Goal: Task Accomplishment & Management: Manage account settings

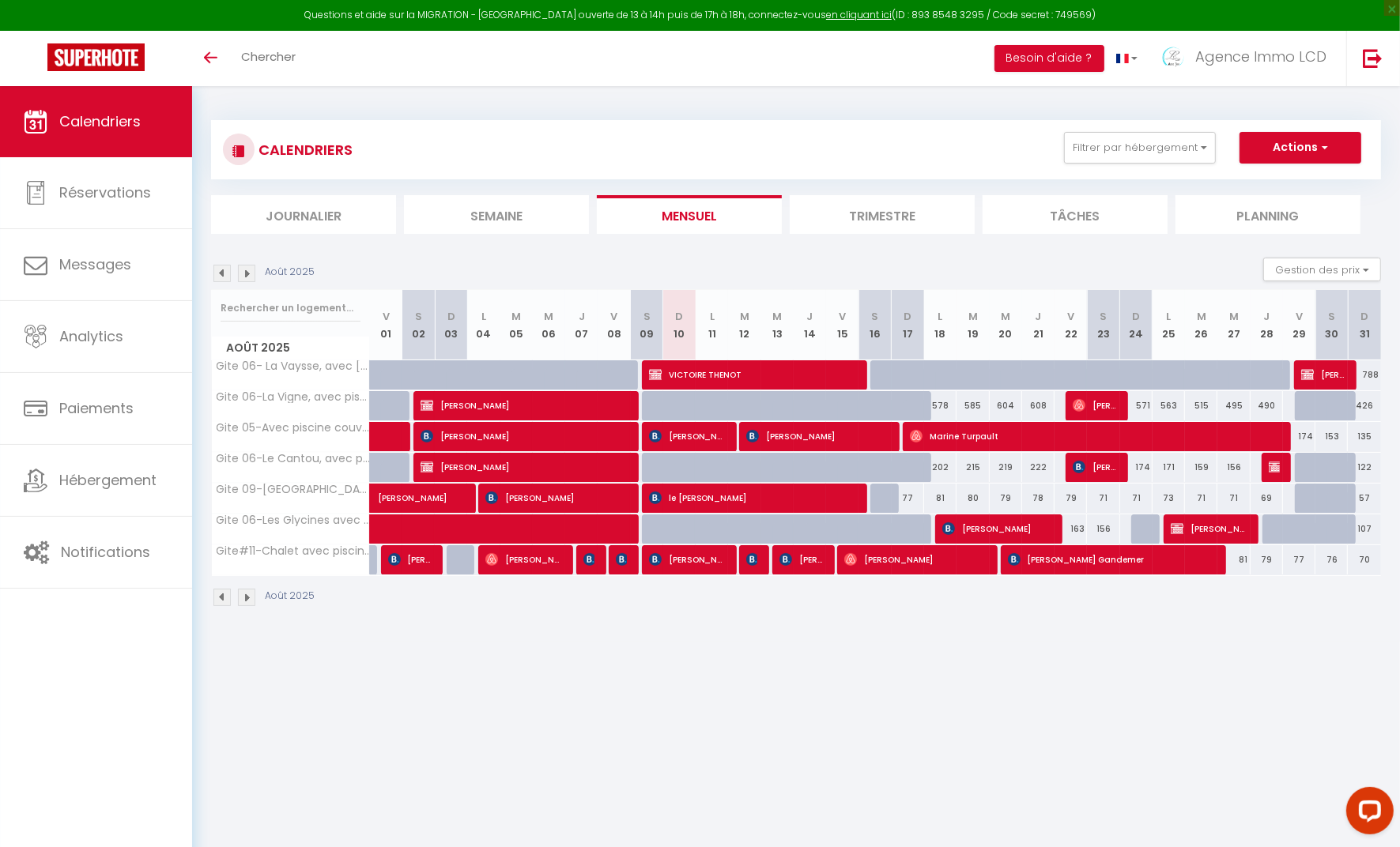
click at [102, 481] on span "Hébergement" at bounding box center [108, 480] width 97 height 20
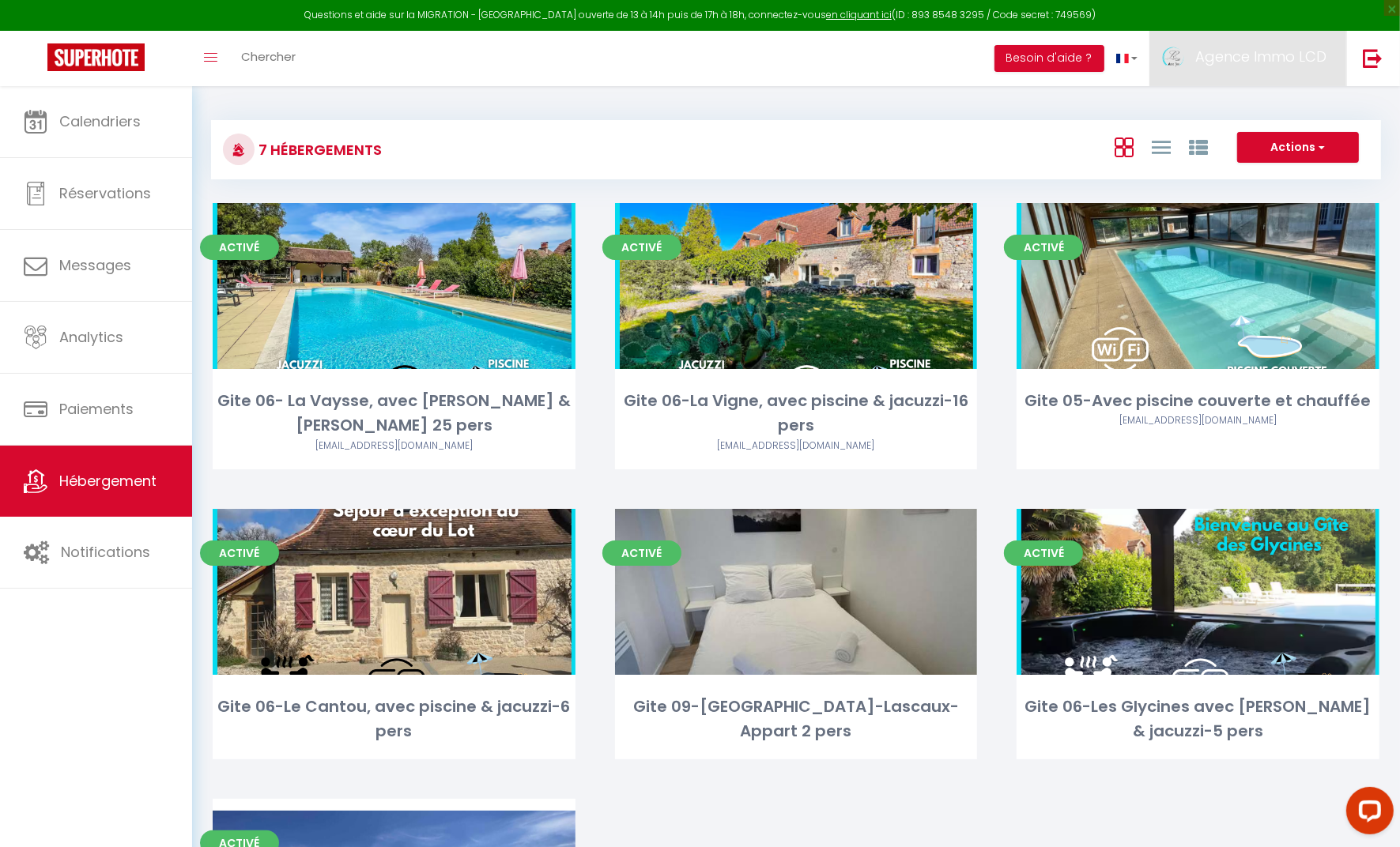
click at [1256, 58] on span "Agence Immo LCD" at bounding box center [1261, 56] width 131 height 20
click at [1285, 109] on link "Paramètres" at bounding box center [1282, 110] width 117 height 27
select select "fr"
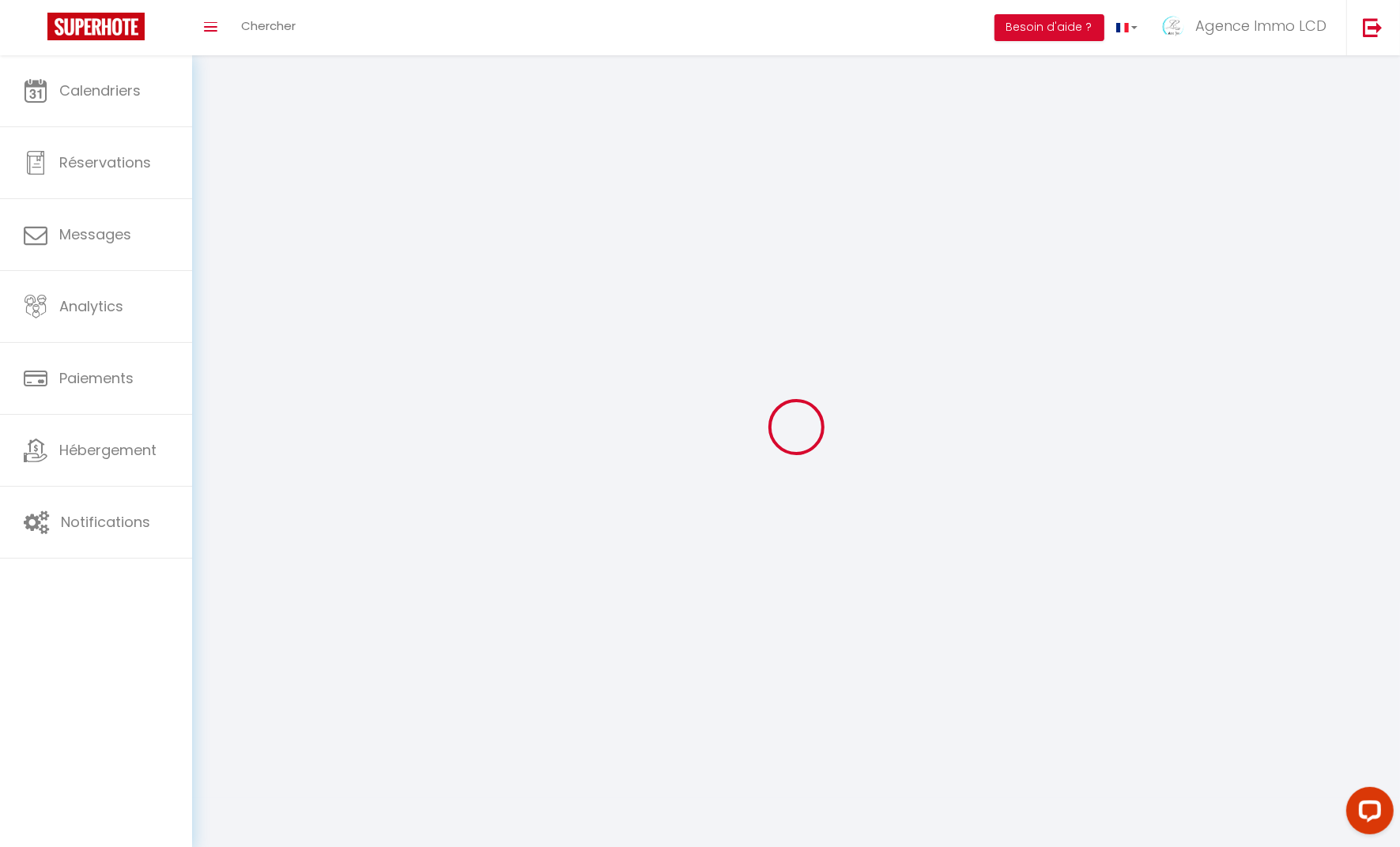
type input "Agence Immo LCD"
type input "CONCIERGERIE LCD"
type input "0750742612"
type input "[STREET_ADDRESS]"
type input "19240"
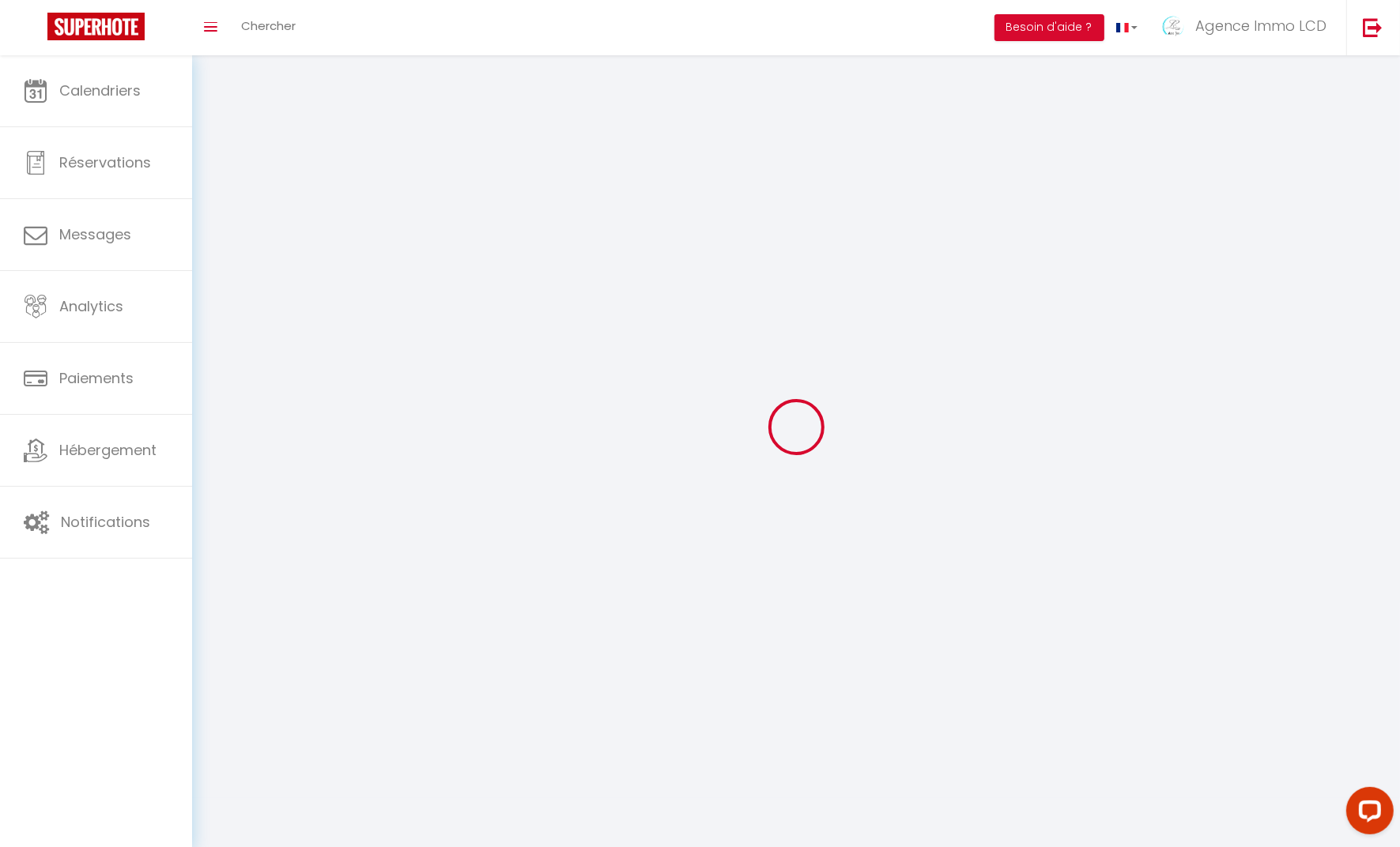
type input "ST VIANCE (19240)"
type input "WMNbvYZaFTeQG6RGZxeP62t9l"
type input "xASTqhWLNzr0y6oXU1vDtqil1"
type input "[URL][DOMAIN_NAME]"
type input "WMNbvYZaFTeQG6RGZxeP62t9l"
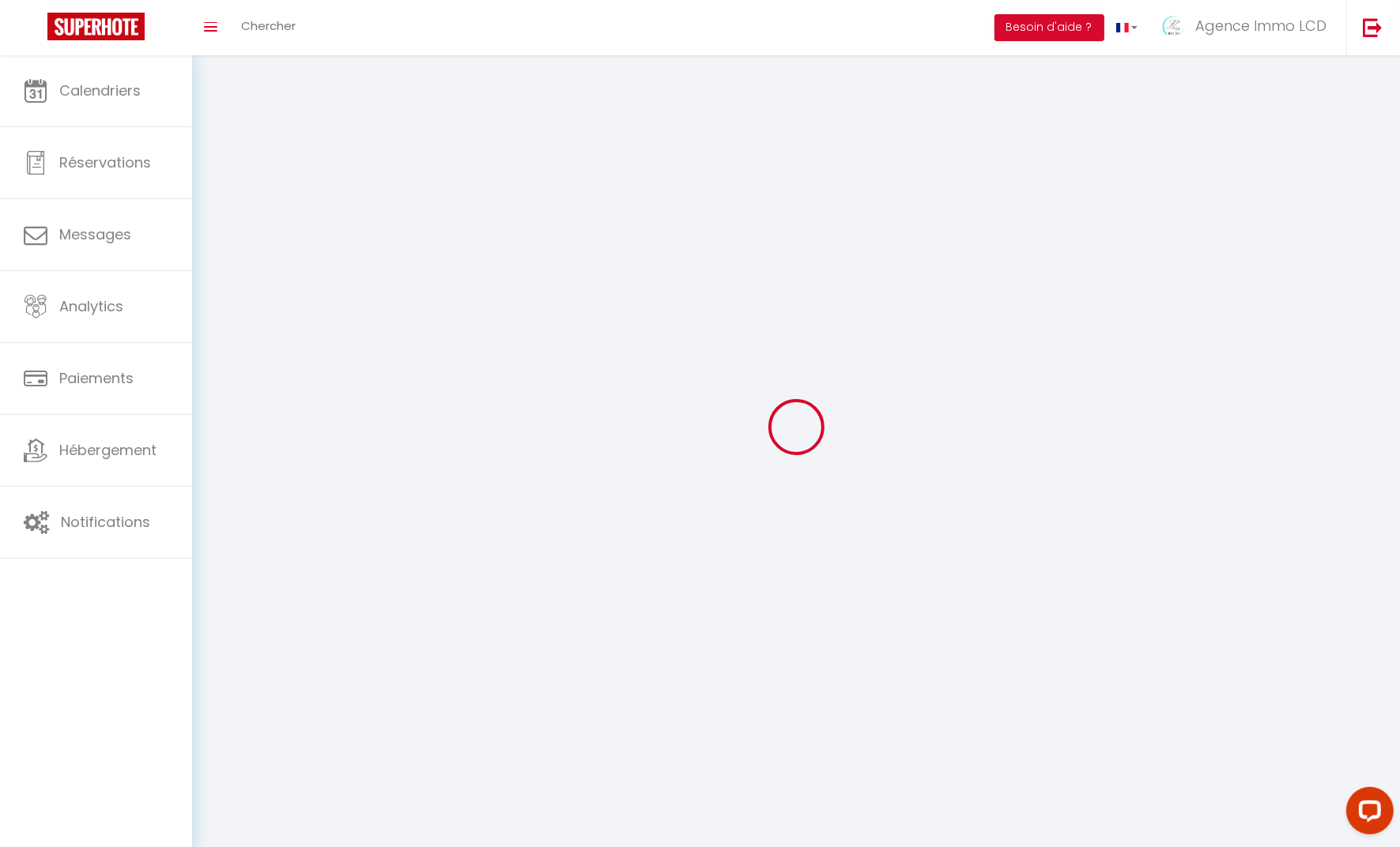
type input "xASTqhWLNzr0y6oXU1vDtqil1"
type input "[URL][DOMAIN_NAME]"
select select "1"
select select "28"
select select "fr"
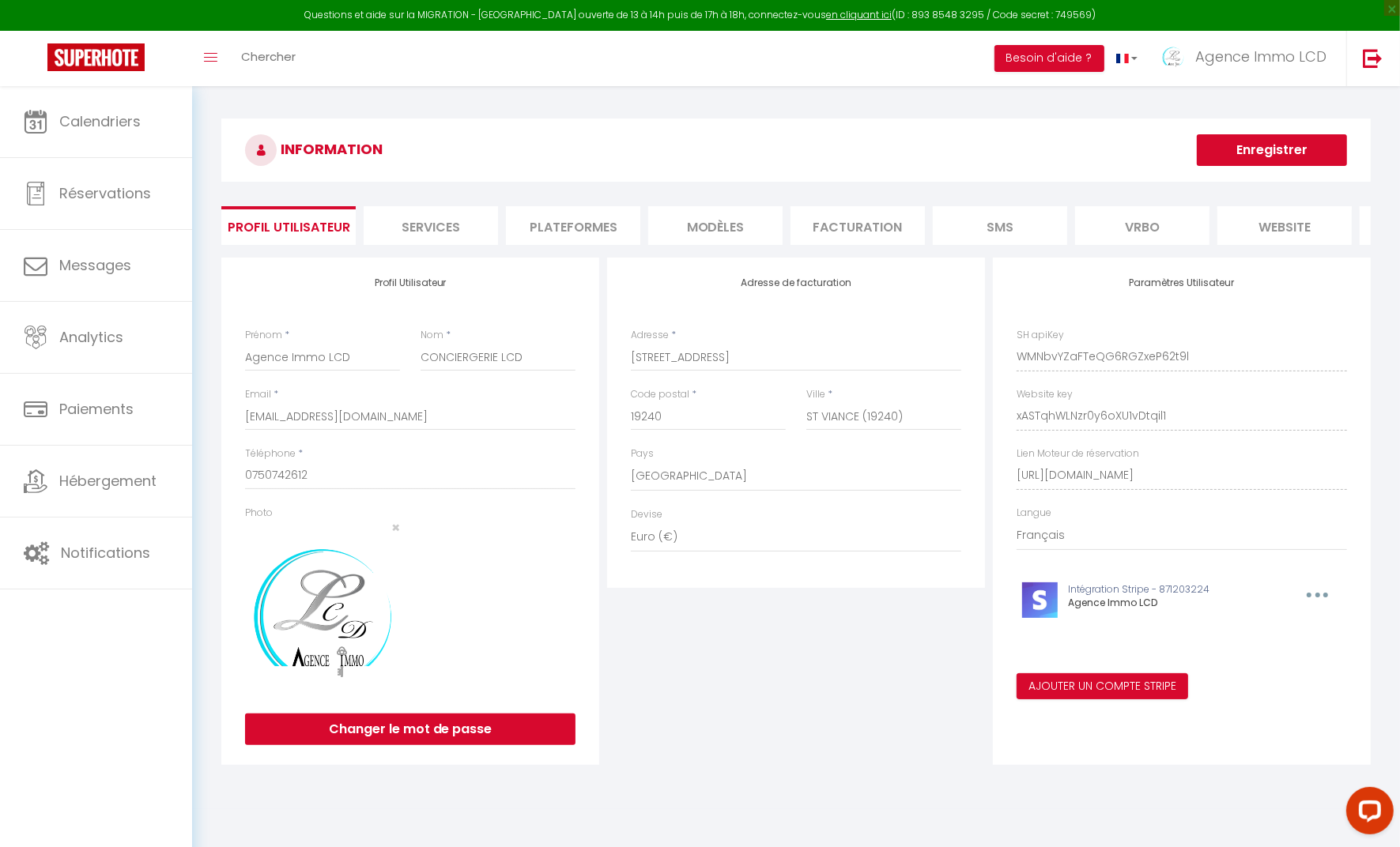
click at [584, 228] on li "Plateformes" at bounding box center [573, 225] width 135 height 38
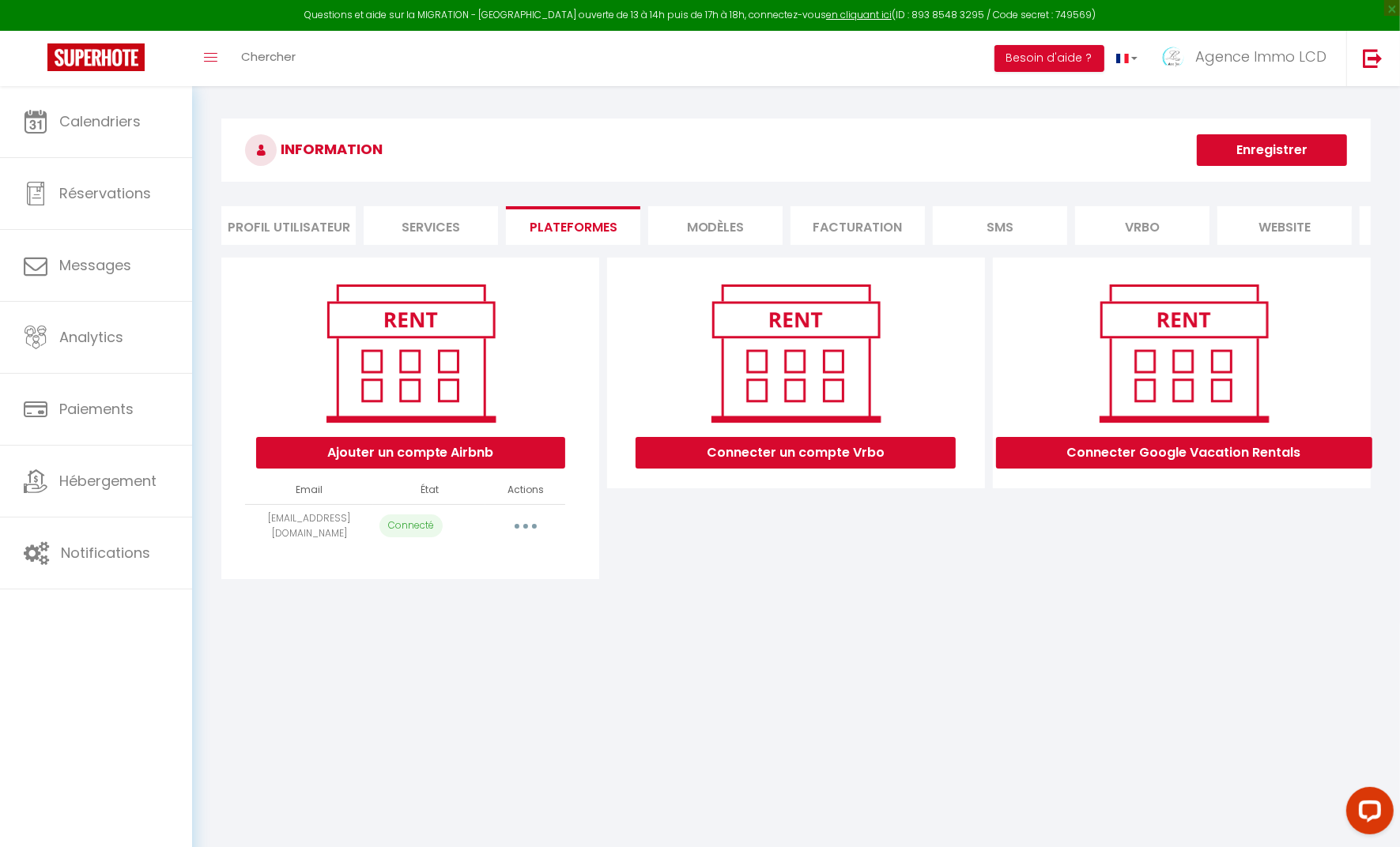
click at [534, 539] on button "button" at bounding box center [526, 526] width 45 height 25
click at [473, 632] on link "Reconnecter le compte" at bounding box center [455, 619] width 175 height 27
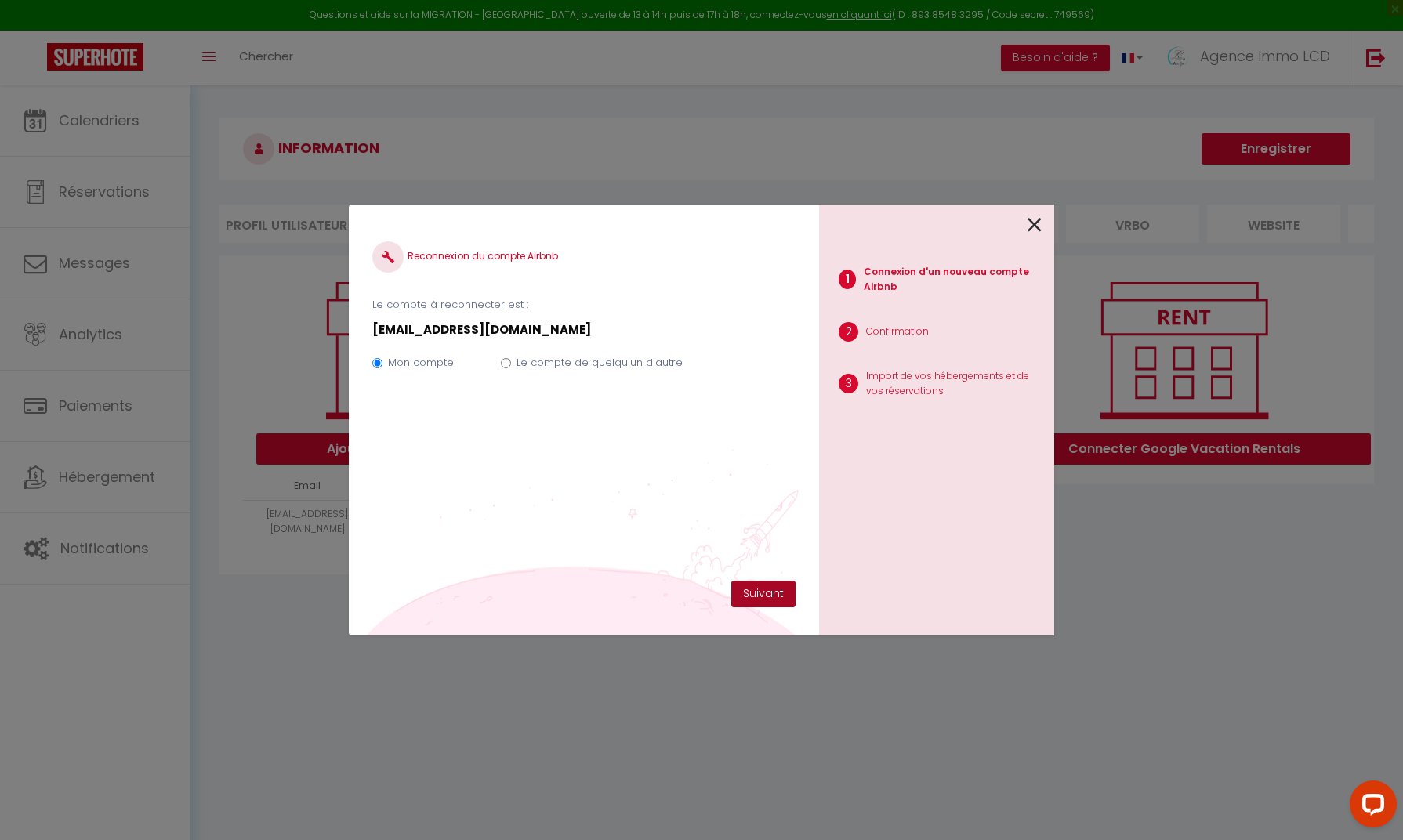
click at [761, 594] on button "Suivant" at bounding box center [763, 594] width 64 height 26
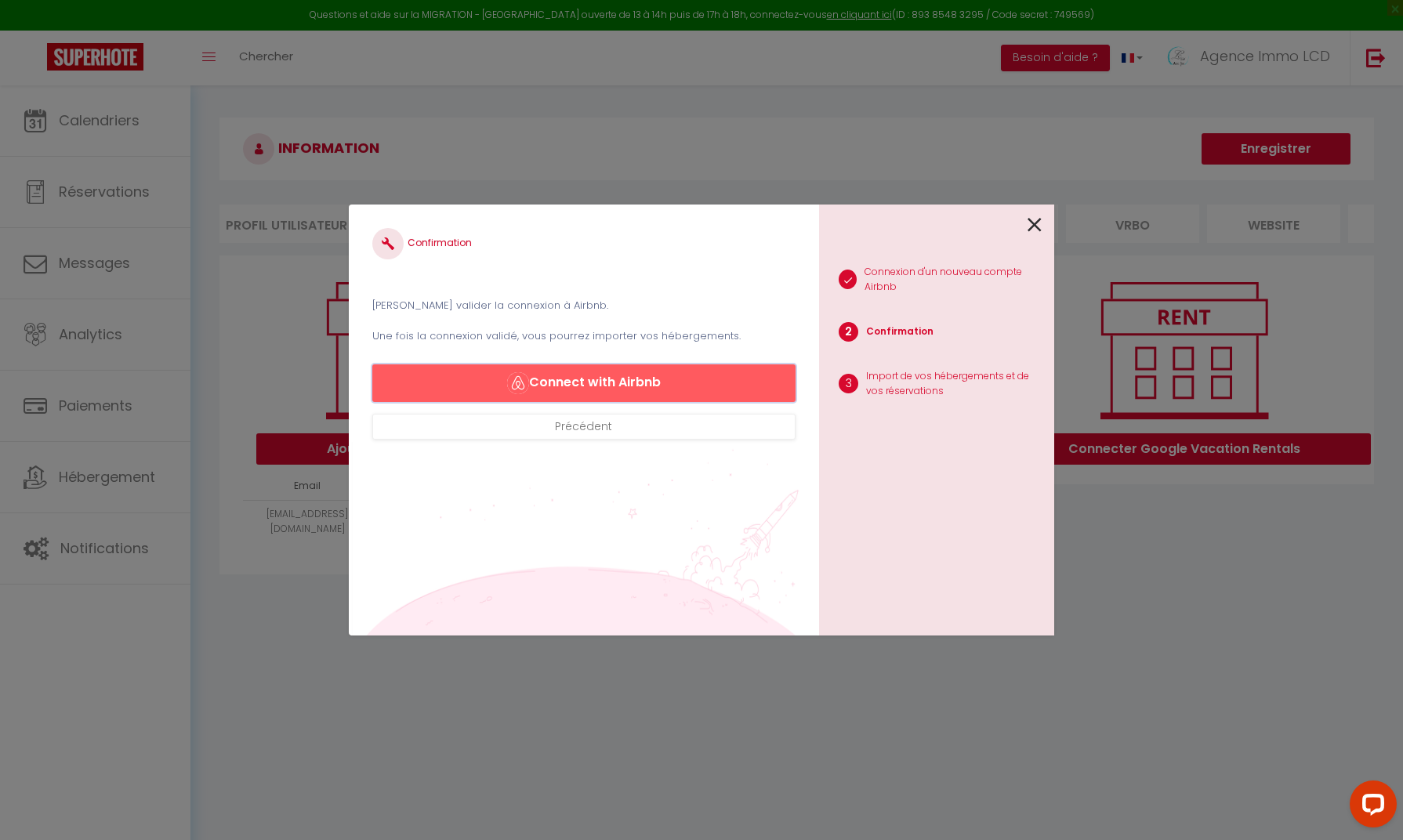
click at [651, 386] on button "Connect with Airbnb" at bounding box center [583, 383] width 423 height 38
click at [1032, 226] on icon at bounding box center [1035, 224] width 14 height 24
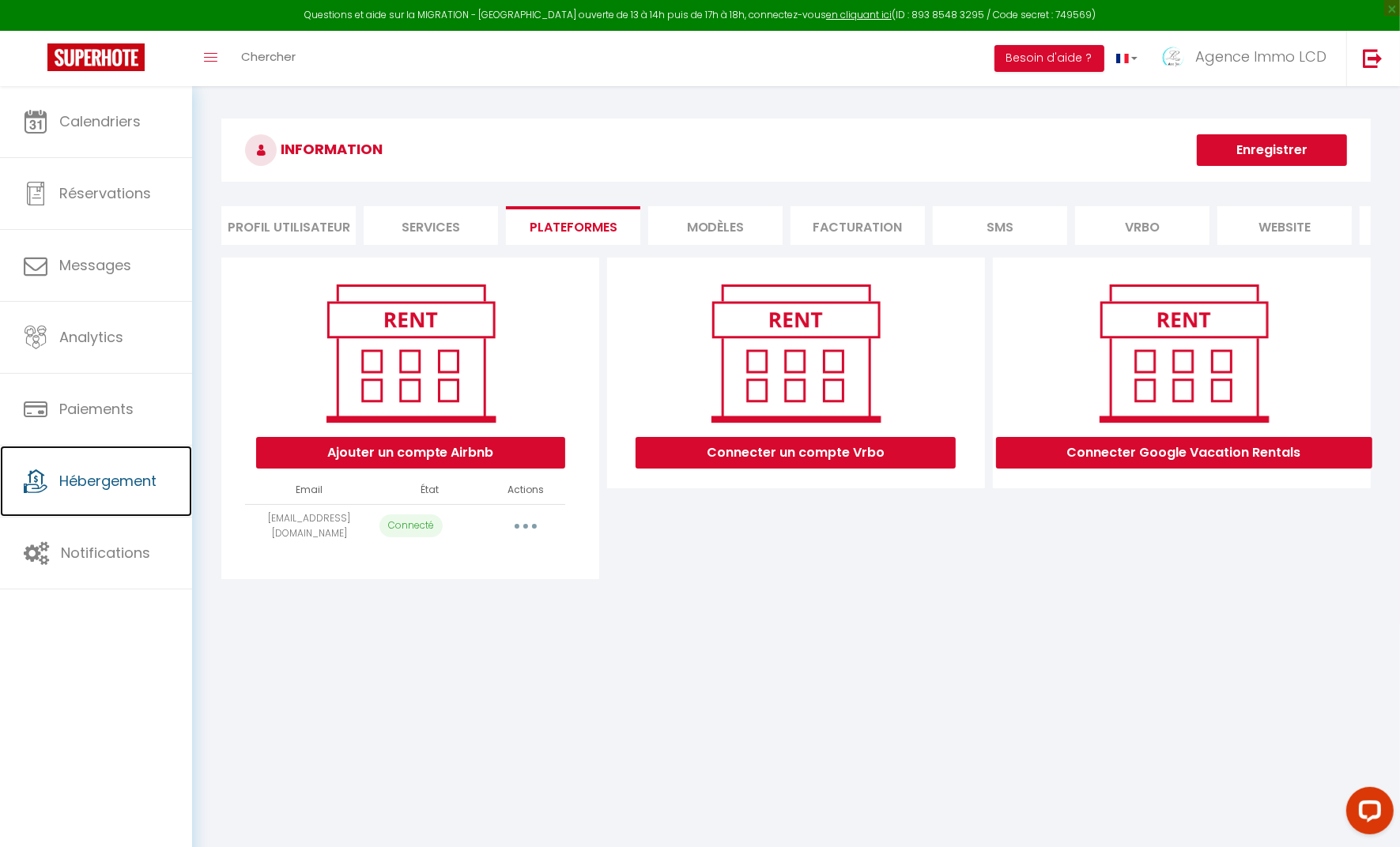
click at [92, 490] on link "Hébergement" at bounding box center [96, 481] width 192 height 71
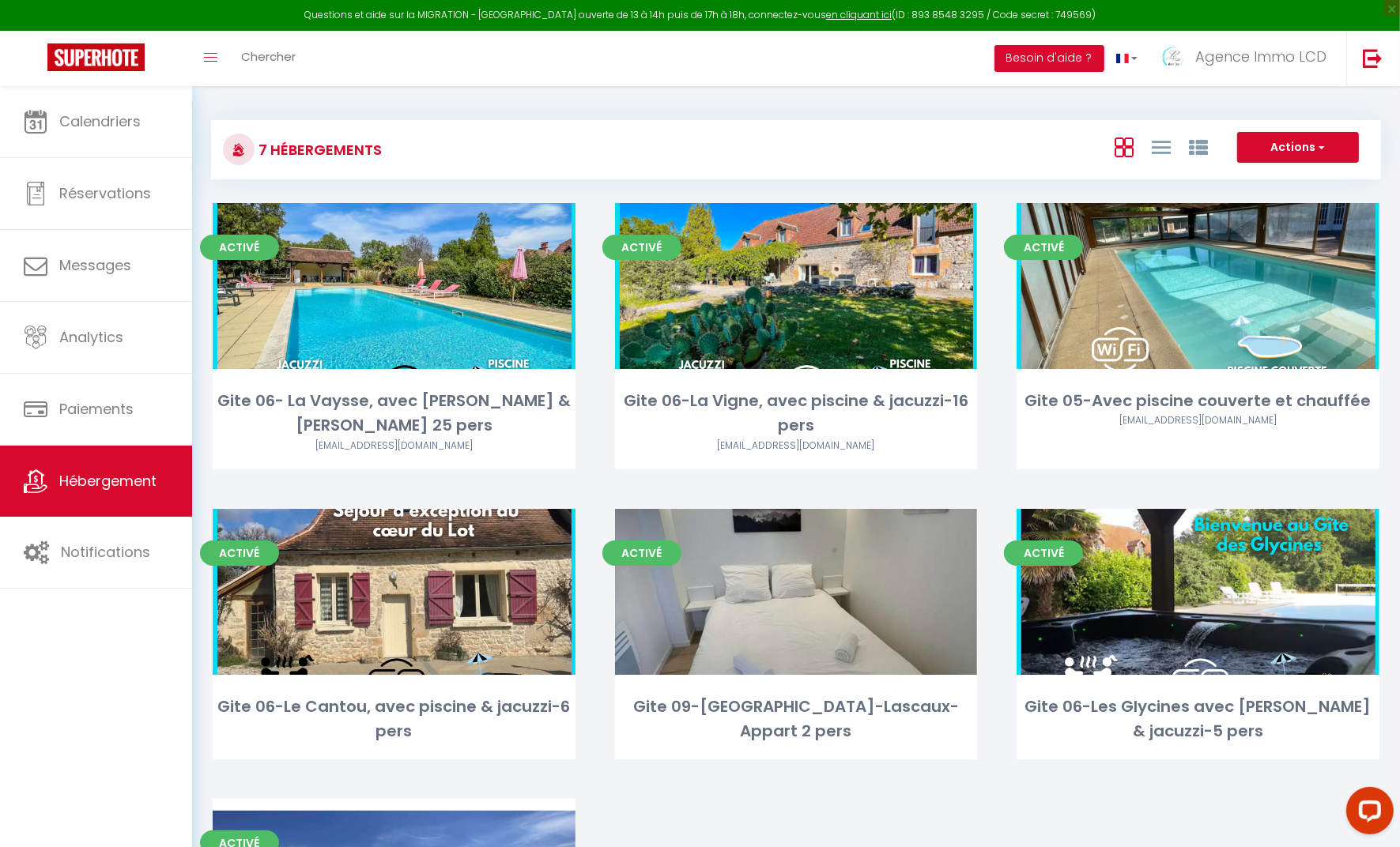
click at [400, 712] on div "Gite 06-Le Cantou, avec piscine & jacuzzi-6 pers" at bounding box center [394, 720] width 363 height 50
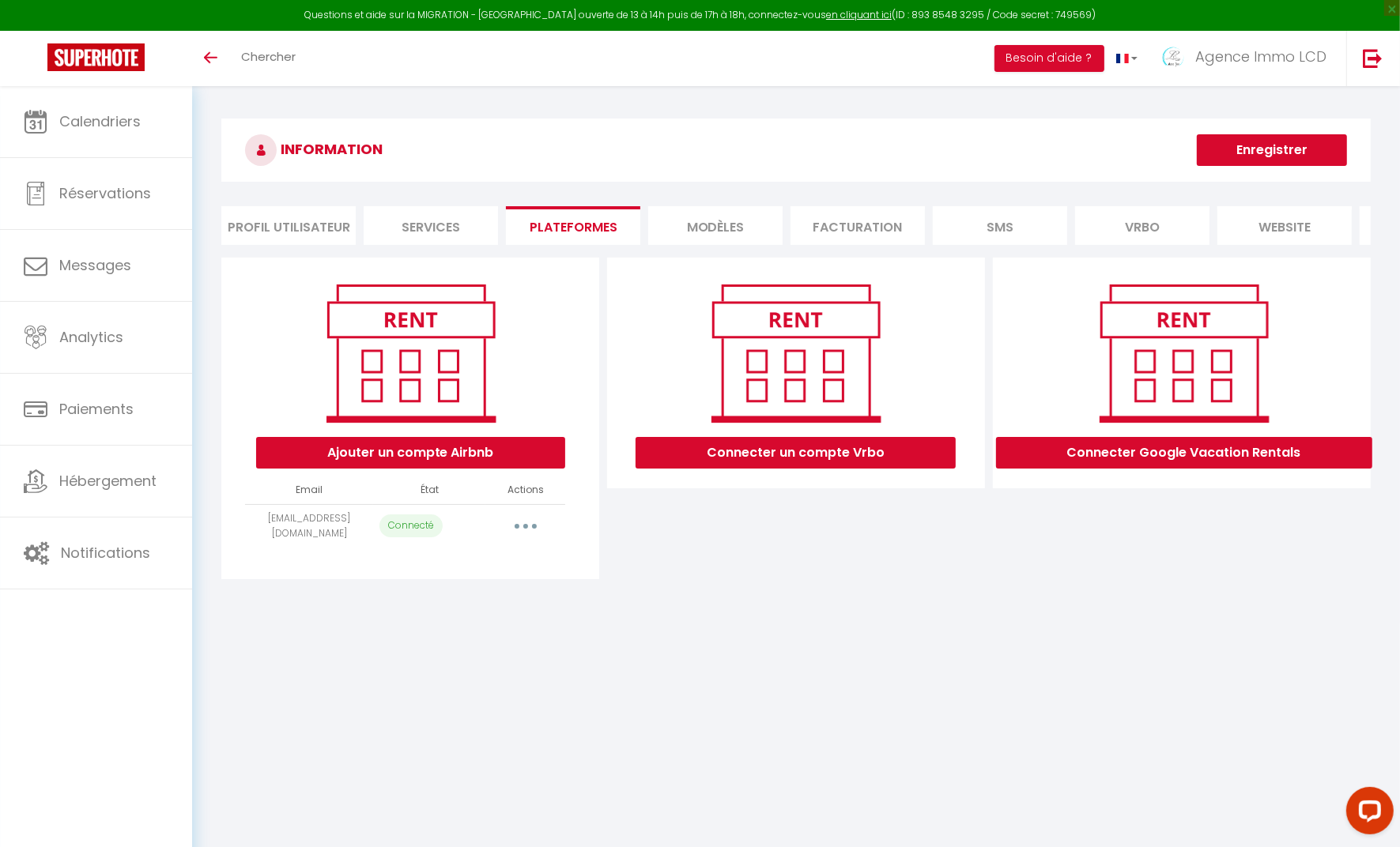
click at [99, 480] on span "Hébergement" at bounding box center [108, 481] width 97 height 20
click at [87, 494] on link "Hébergement" at bounding box center [96, 481] width 192 height 71
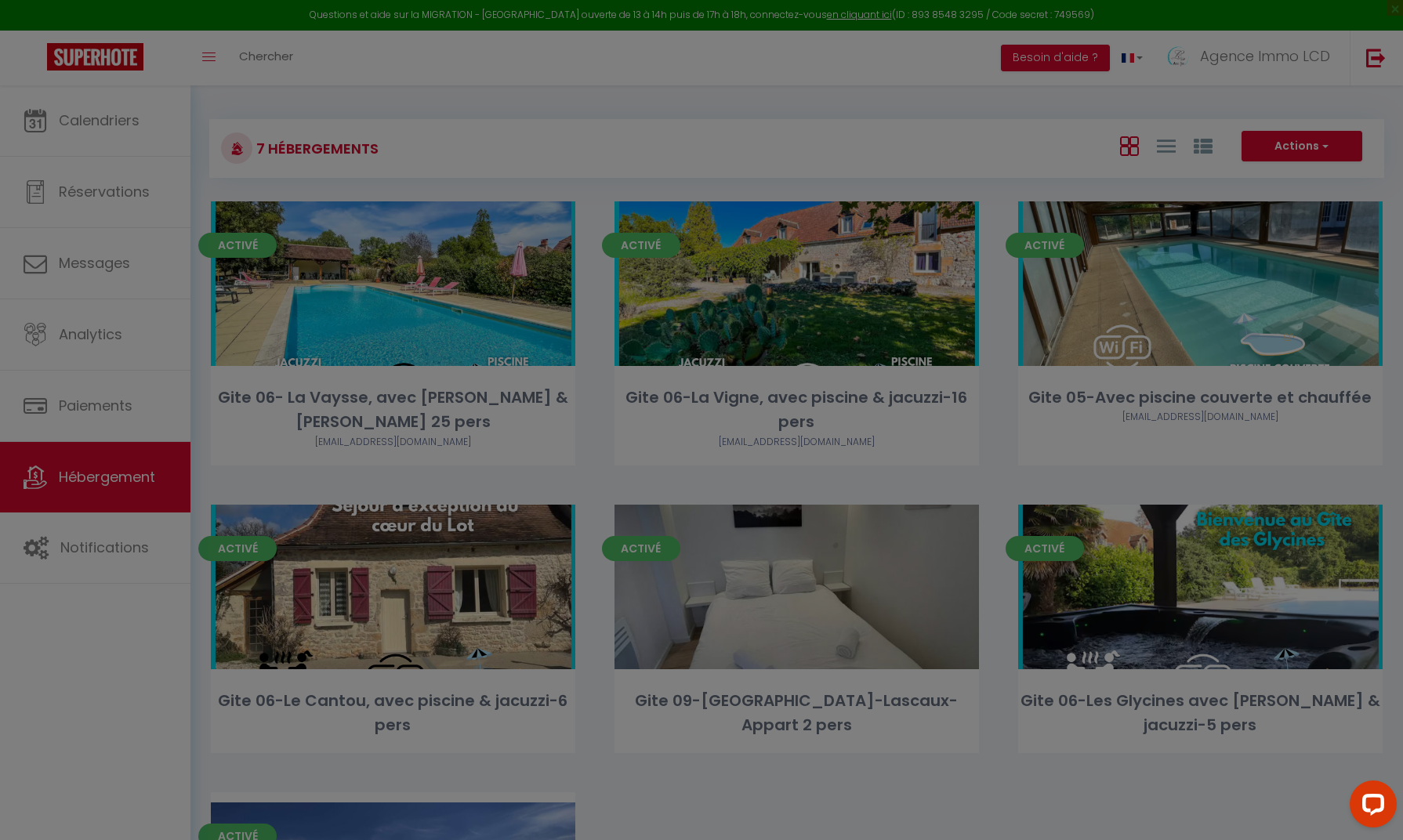
click at [396, 598] on div at bounding box center [702, 420] width 1403 height 840
click at [383, 594] on div at bounding box center [702, 420] width 1403 height 840
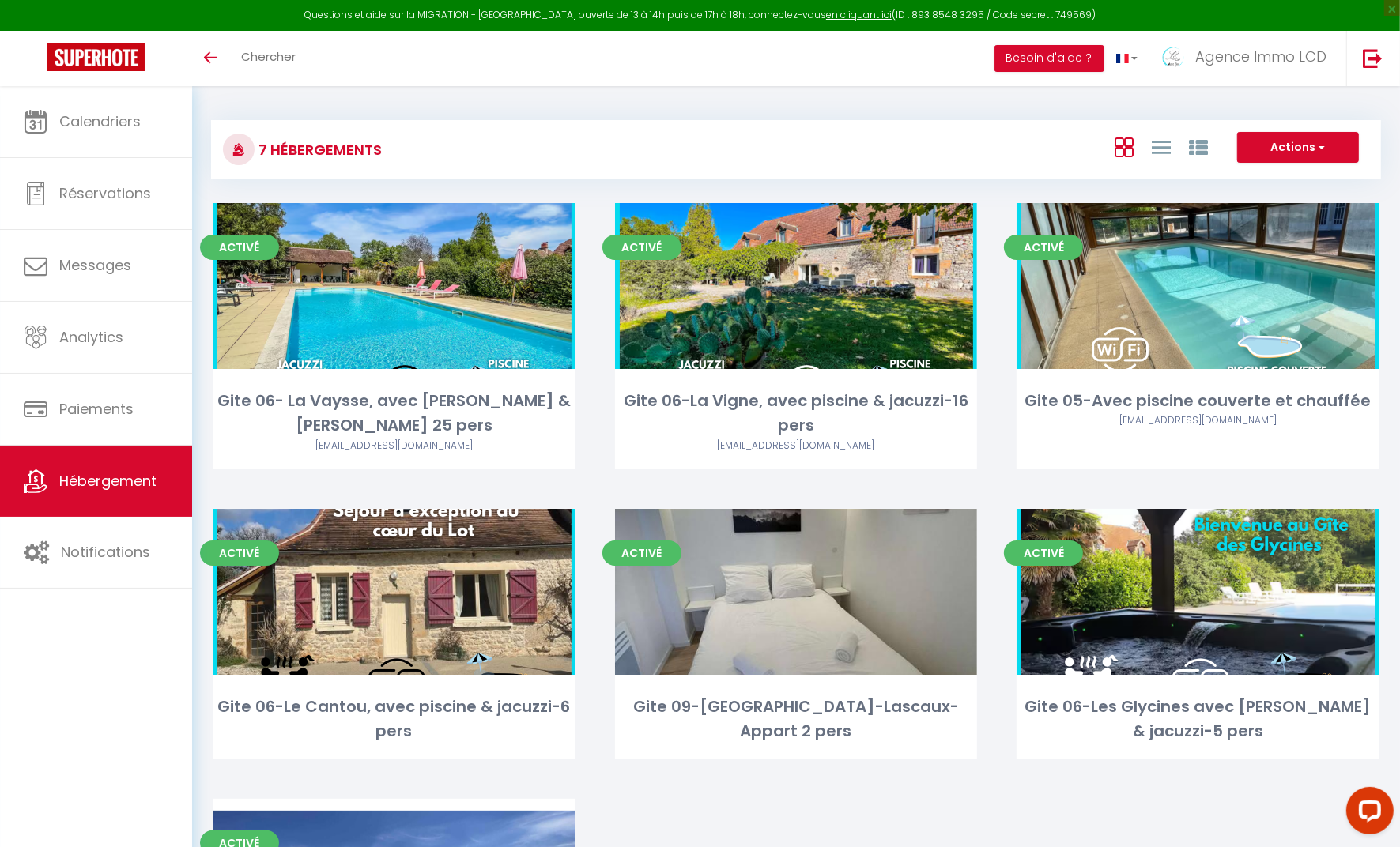
click at [86, 135] on link "Calendriers" at bounding box center [96, 122] width 192 height 71
click at [404, 606] on link "Editer" at bounding box center [394, 591] width 94 height 31
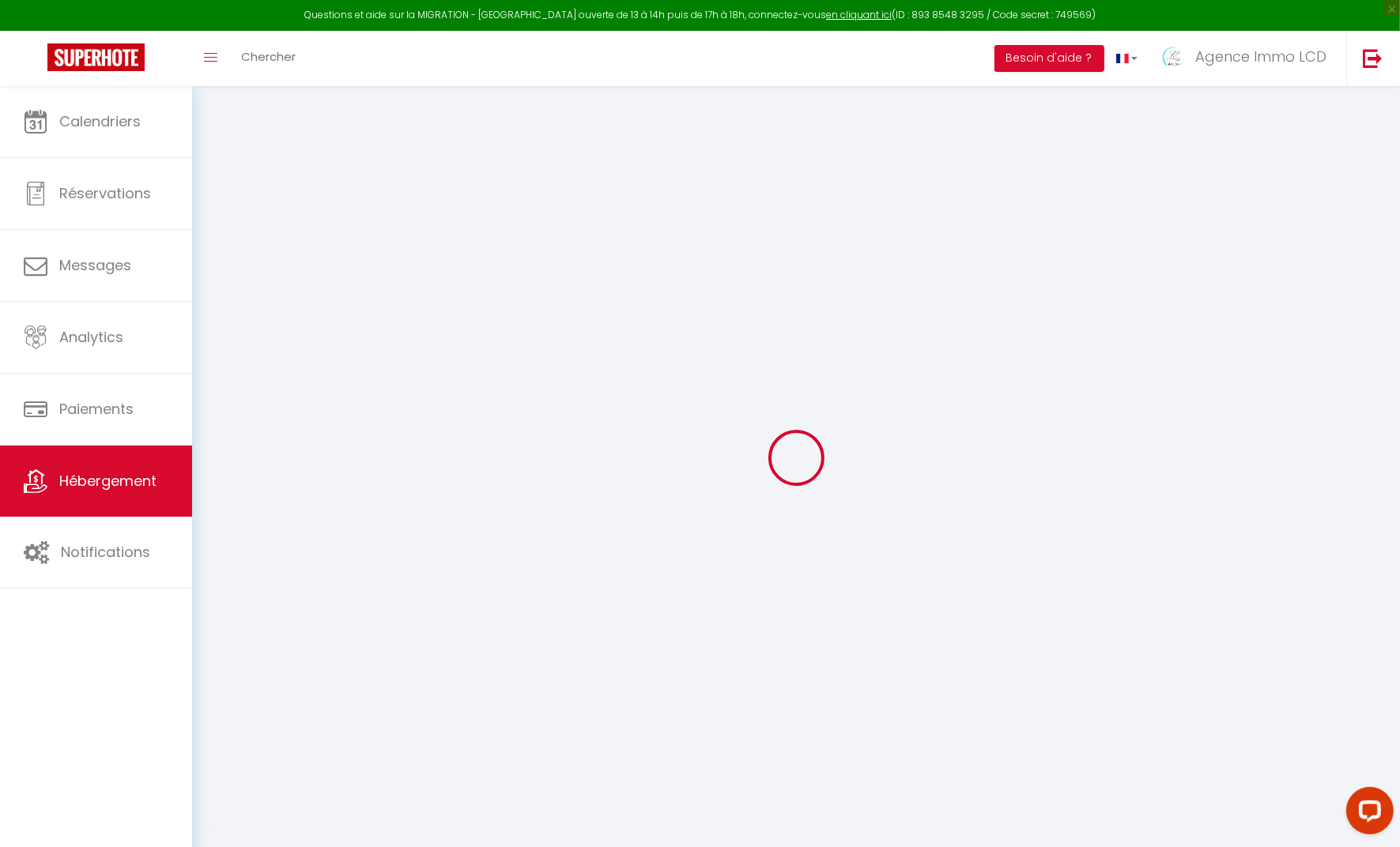
select select
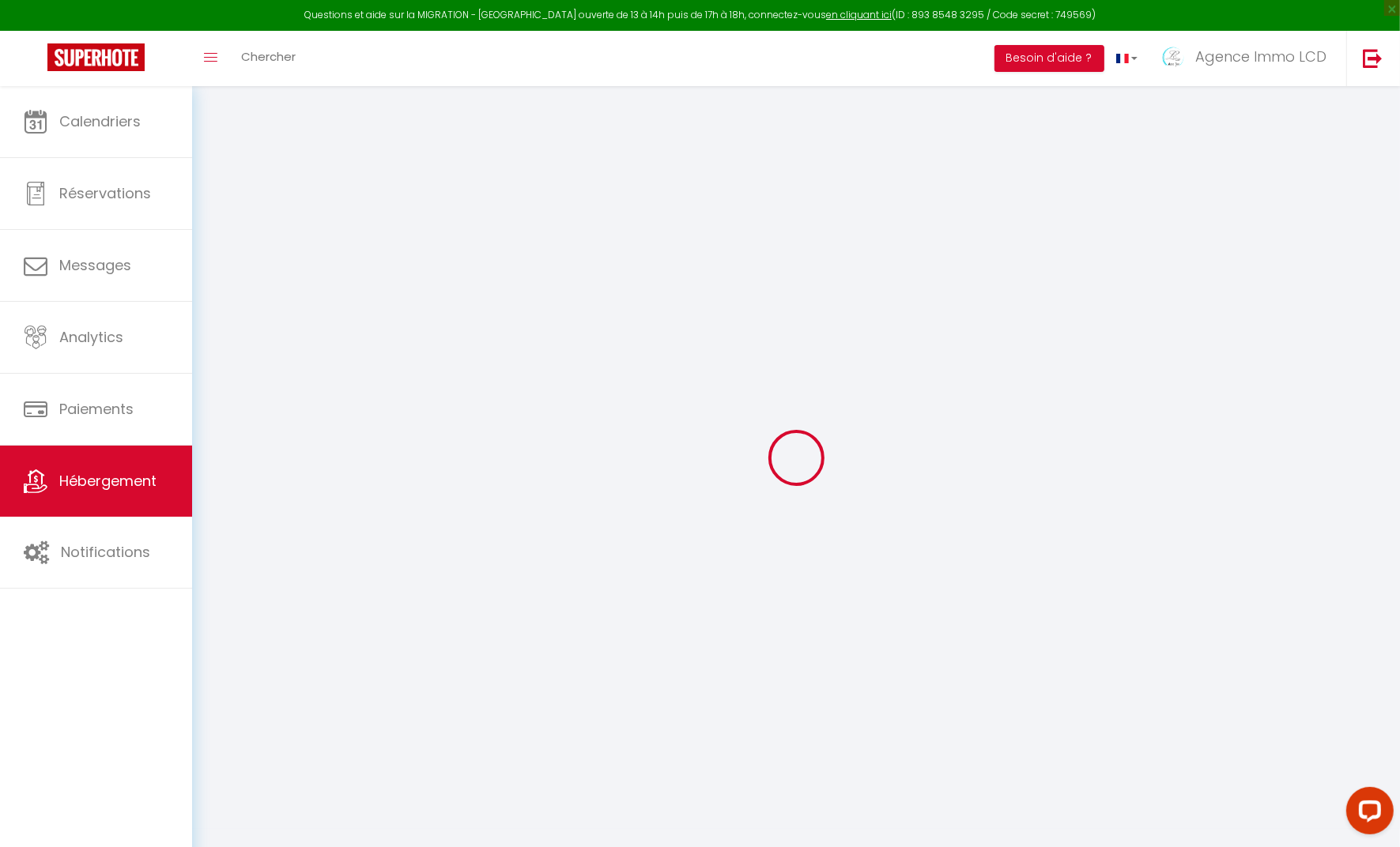
select select
checkbox input "false"
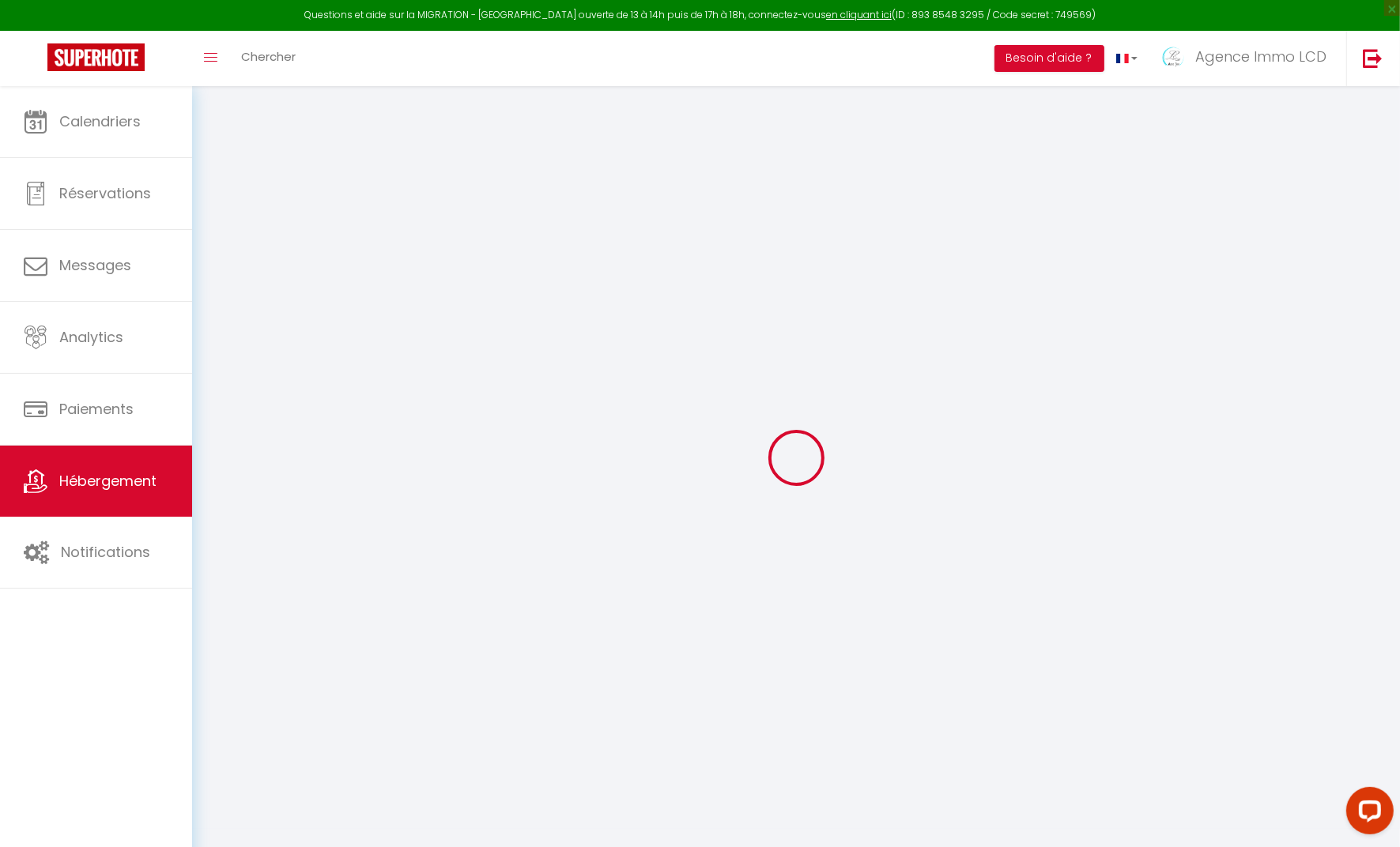
select select
type input "Gite 06-Le Cantou, avec piscine & jacuzzi-6 pers"
type input "AGENCE IMMO"
type input "LCD"
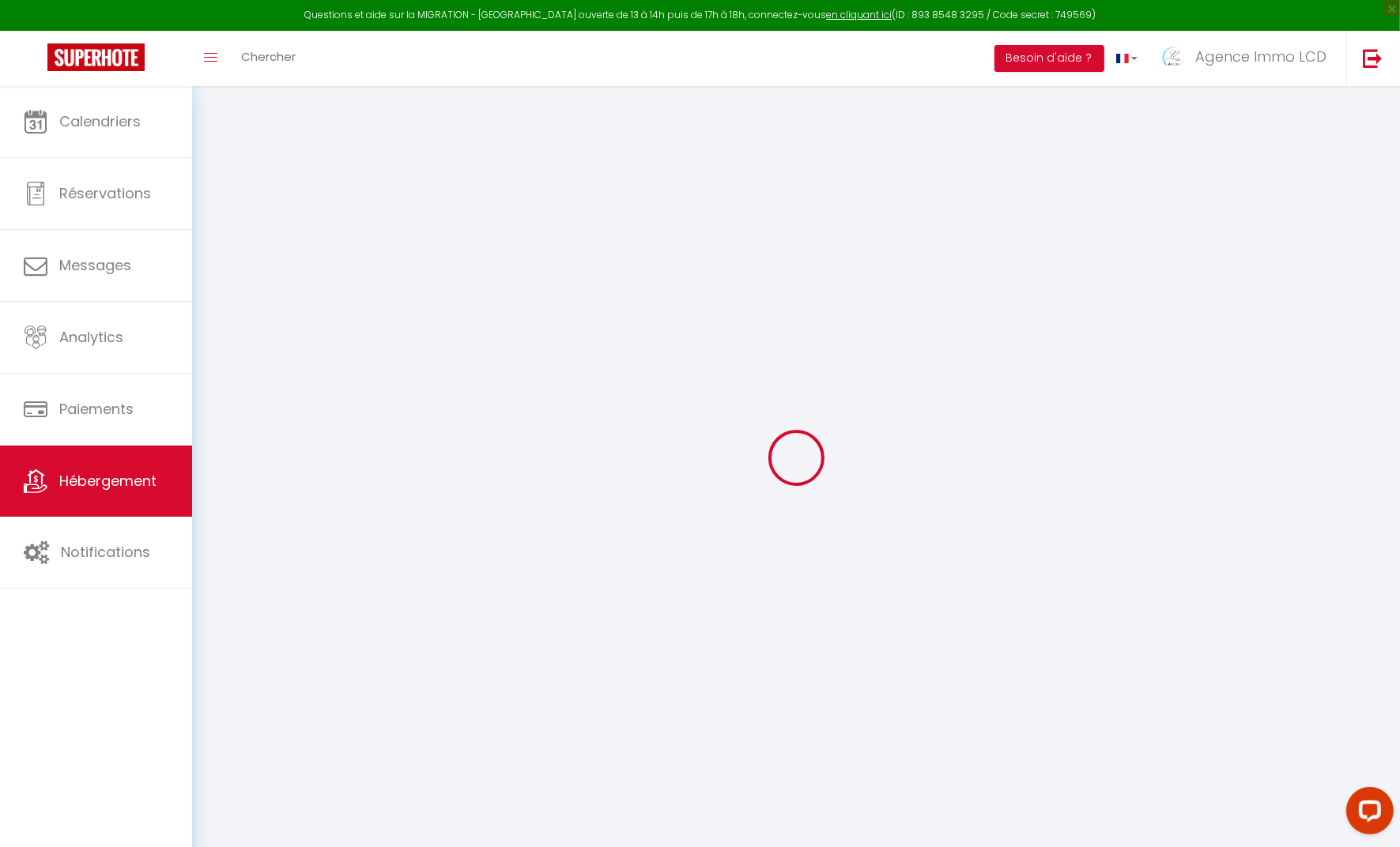
type input "ROUTE DE CREYSSE"
type input "46600"
type input "MARTEL"
select select "houses"
select select "6"
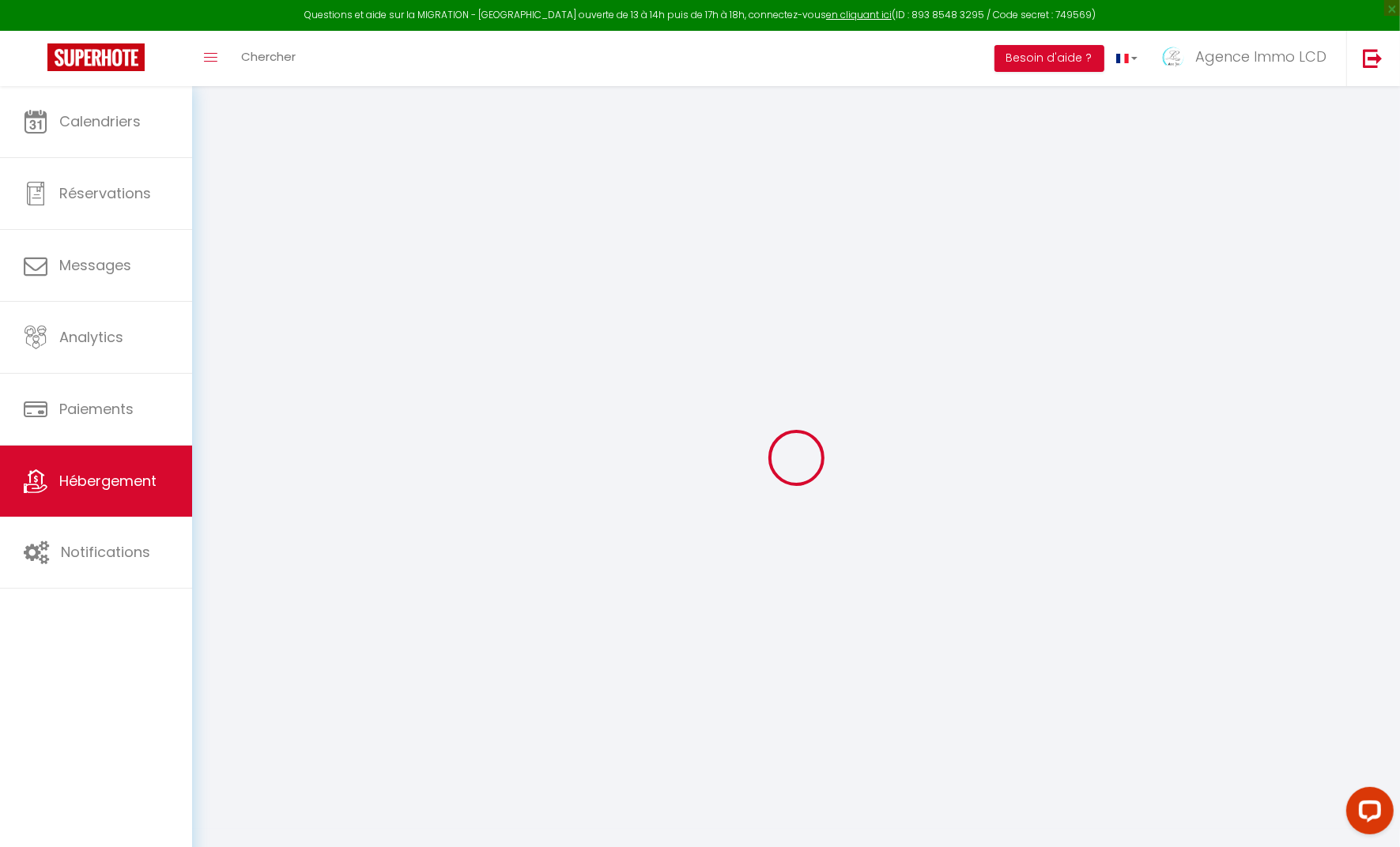
select select "6"
select select "2"
type input "100"
type input "135"
type input "5"
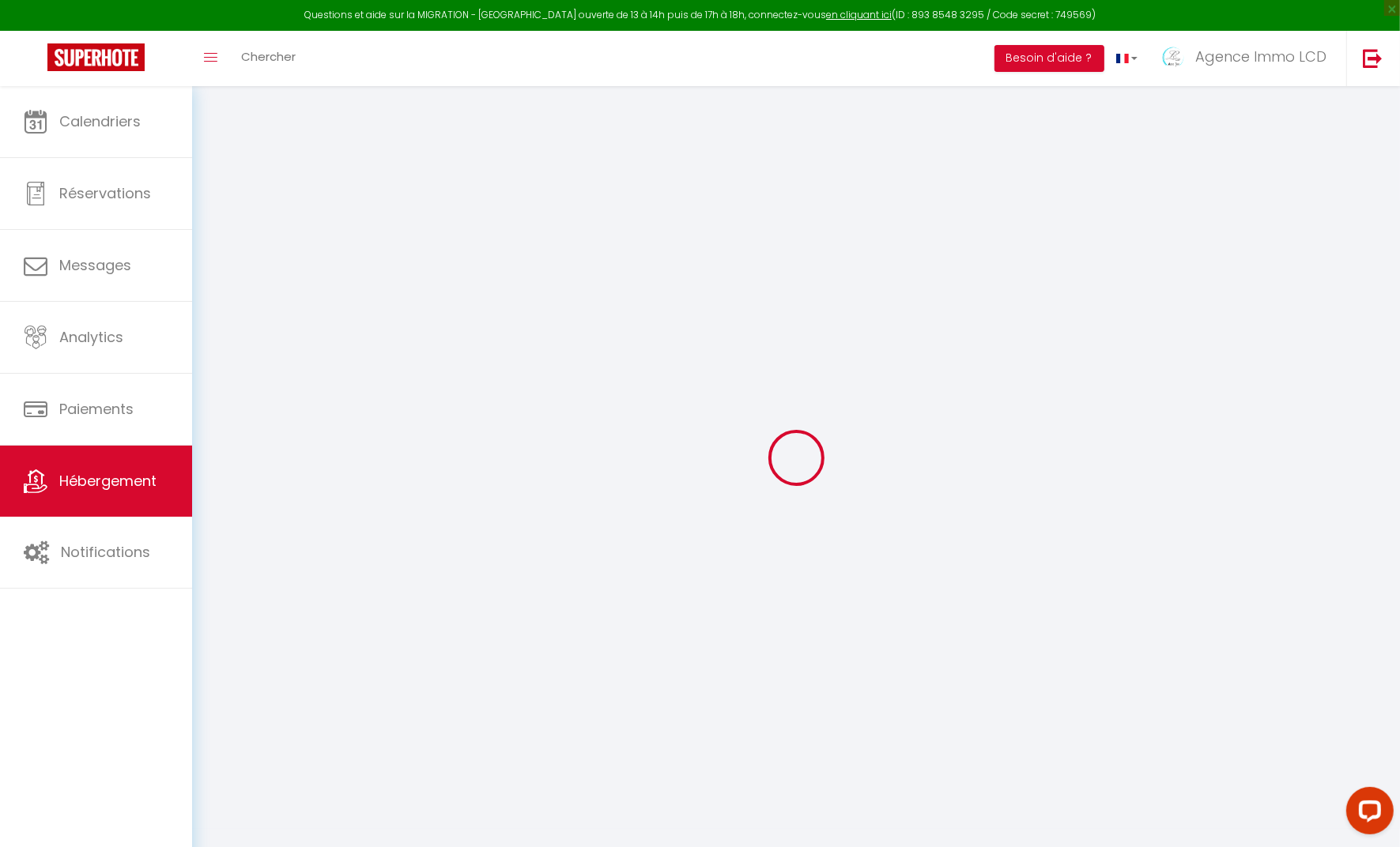
type input "4.32"
type input "600"
type input "20"
select select
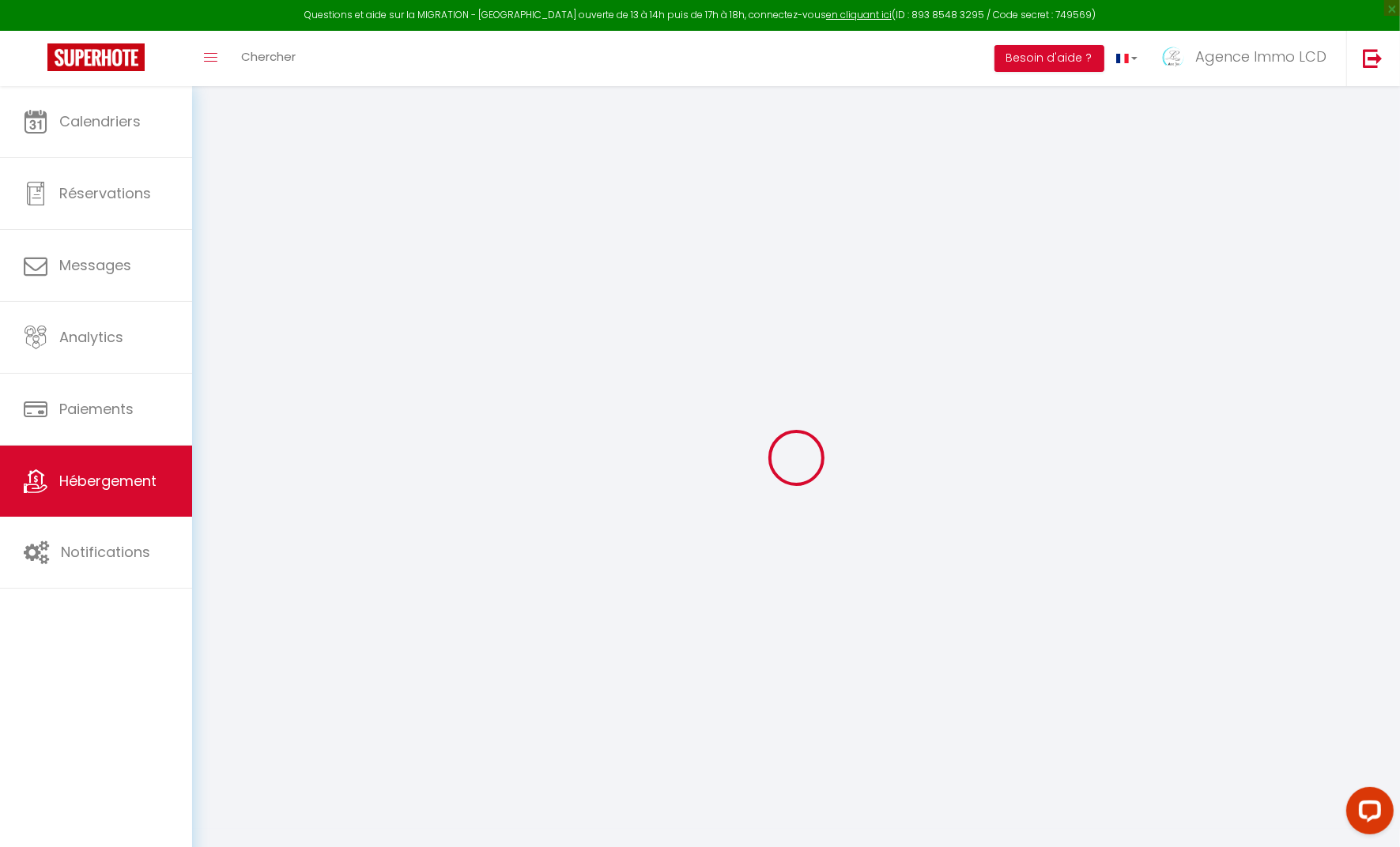
select select
type input "ROUTE DE CREYSSE DOMAINE DE LA VAYSSE"
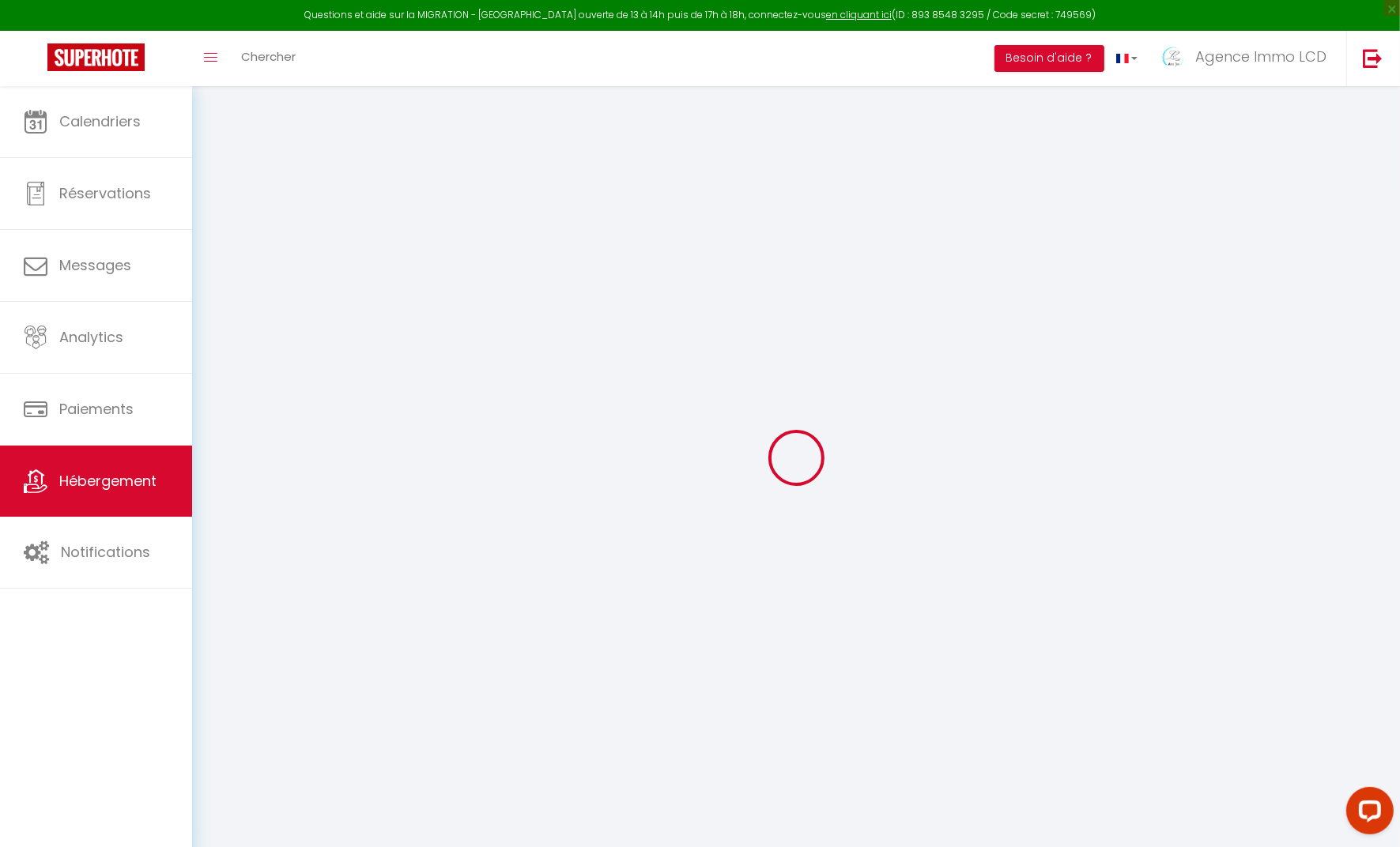
type input "46600"
type input "MARTEL"
type input "[EMAIL_ADDRESS][DOMAIN_NAME]"
select select "12667"
checkbox input "false"
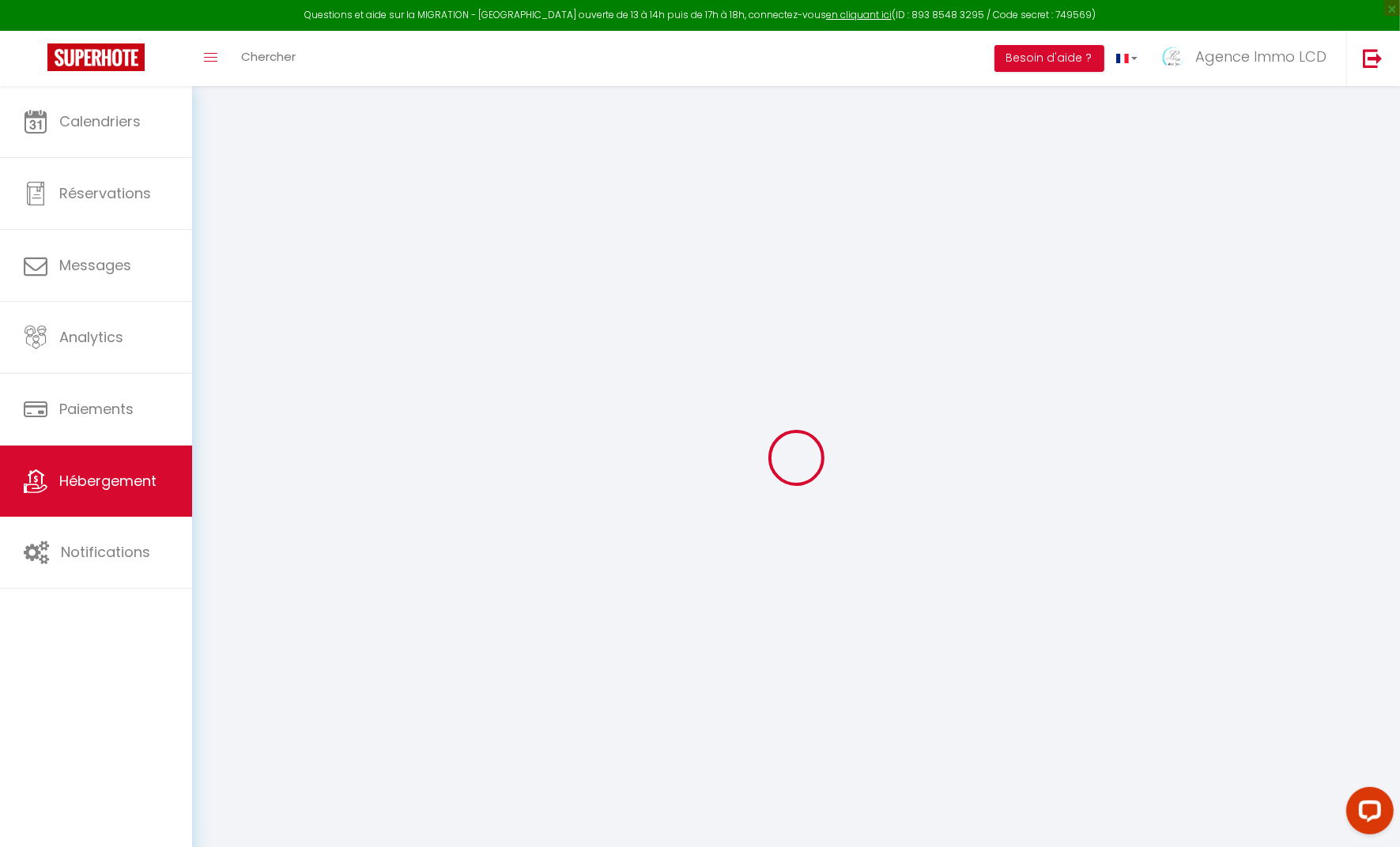
checkbox input "false"
radio input "true"
type input "24"
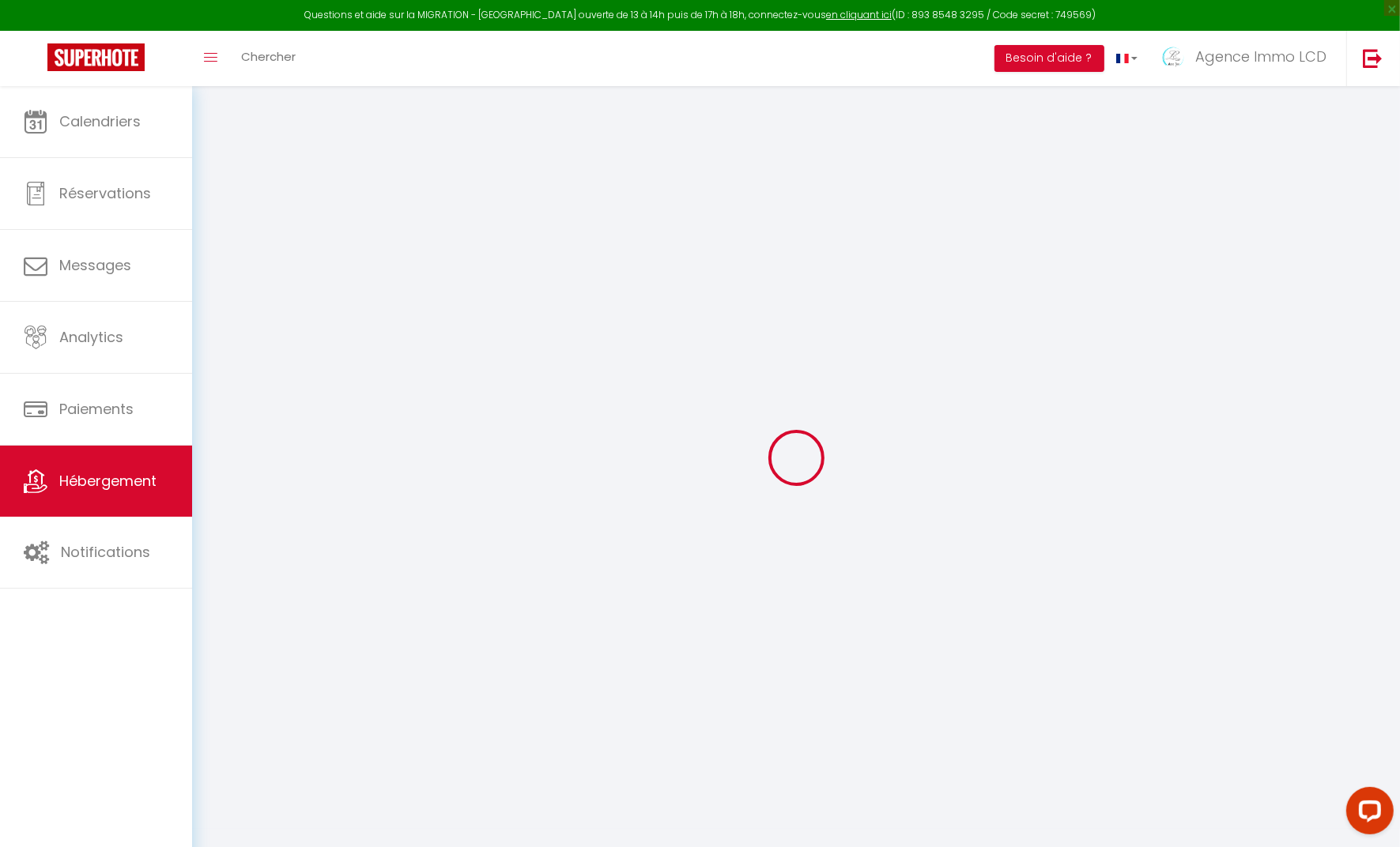
type input "0"
type input "30"
select select
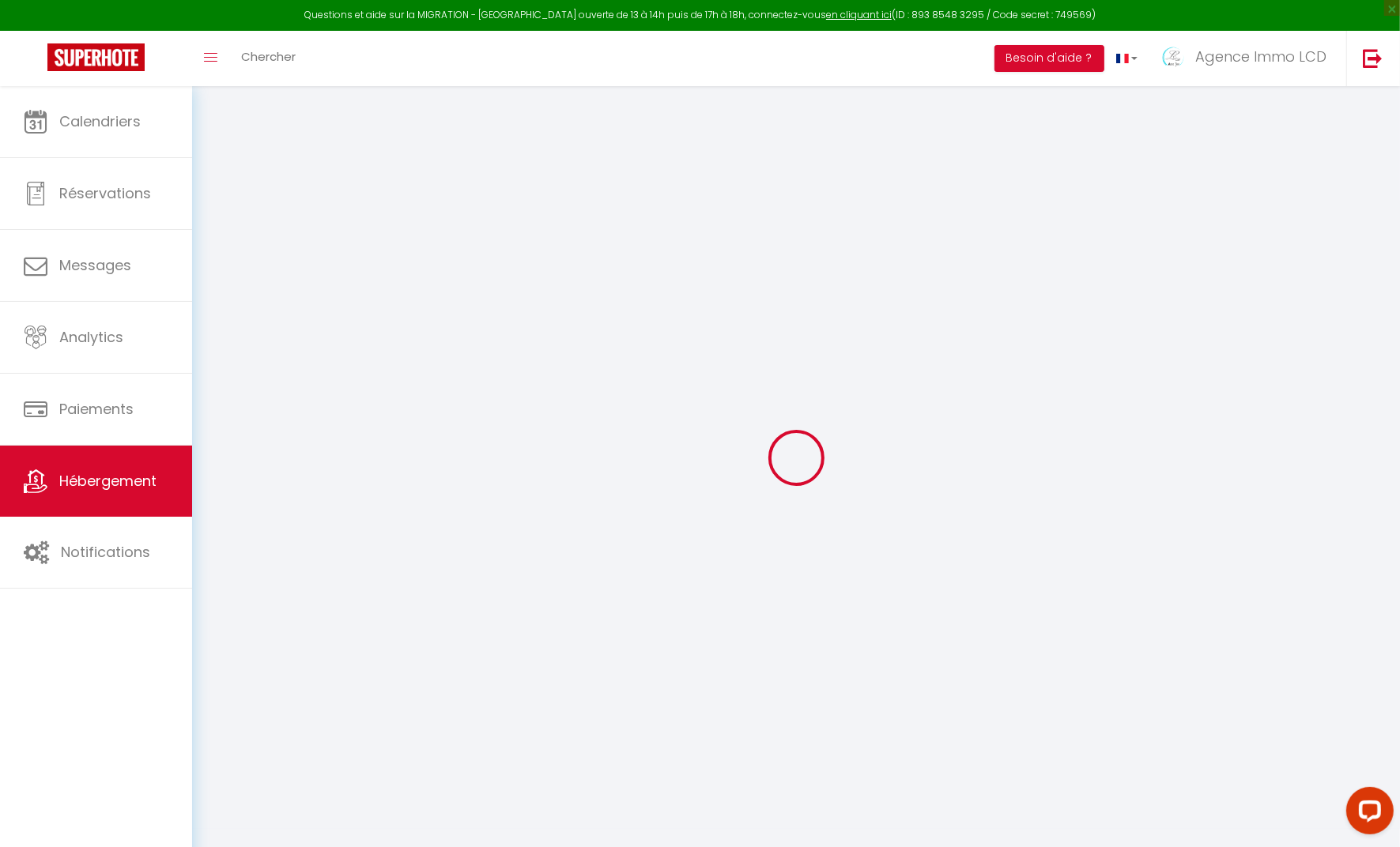
select select
checkbox input "false"
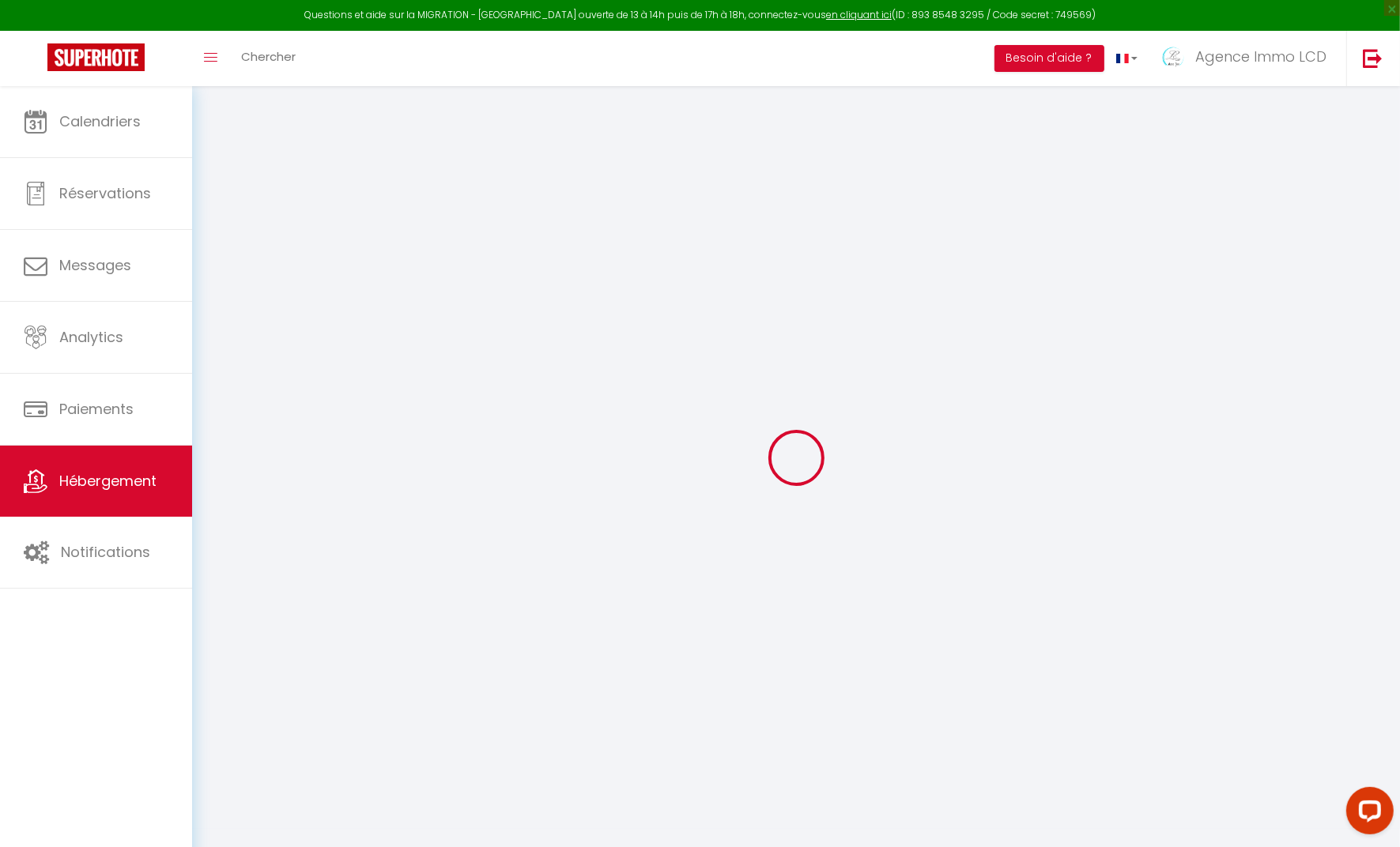
checkbox input "false"
select select
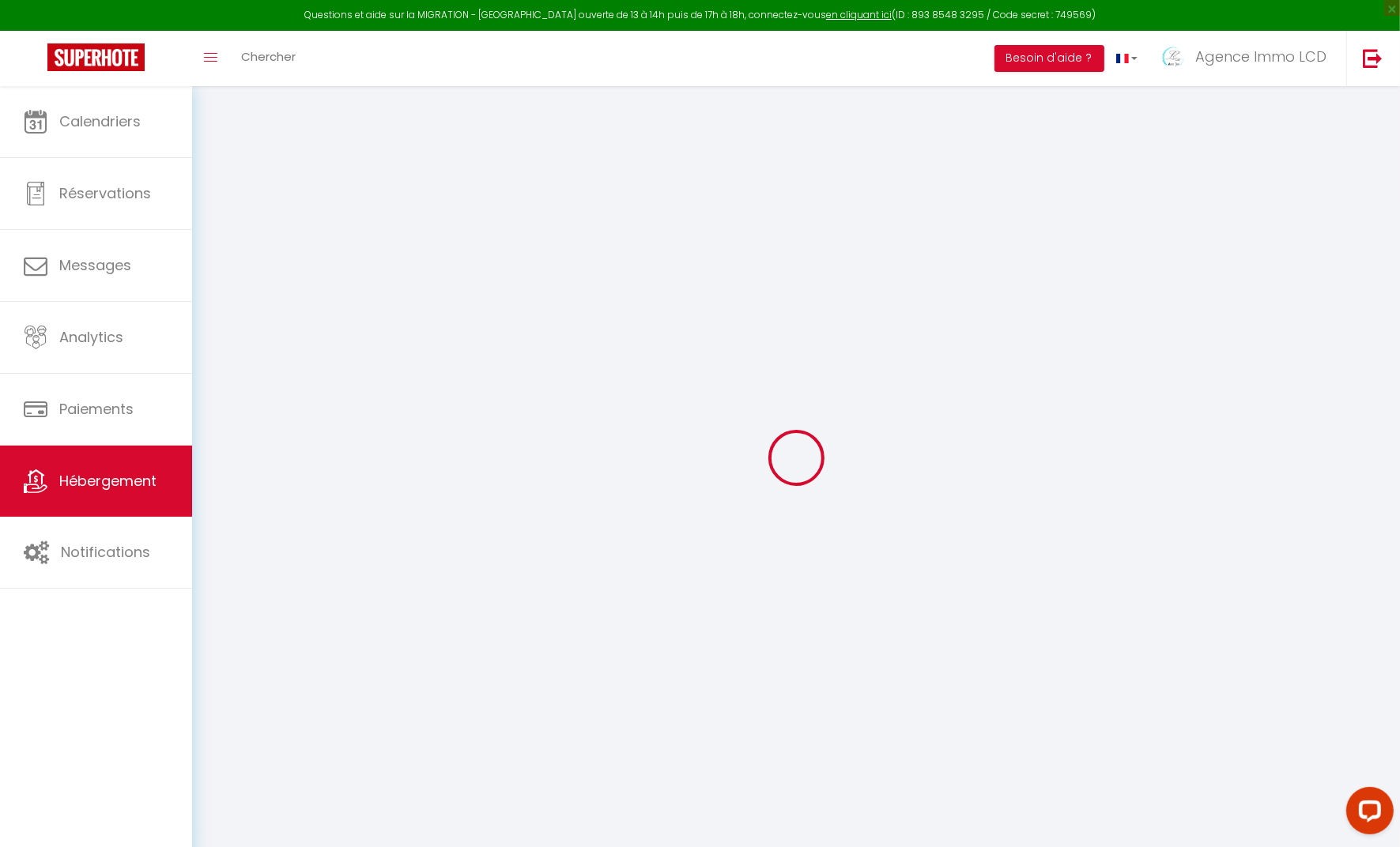
select select
checkbox input "false"
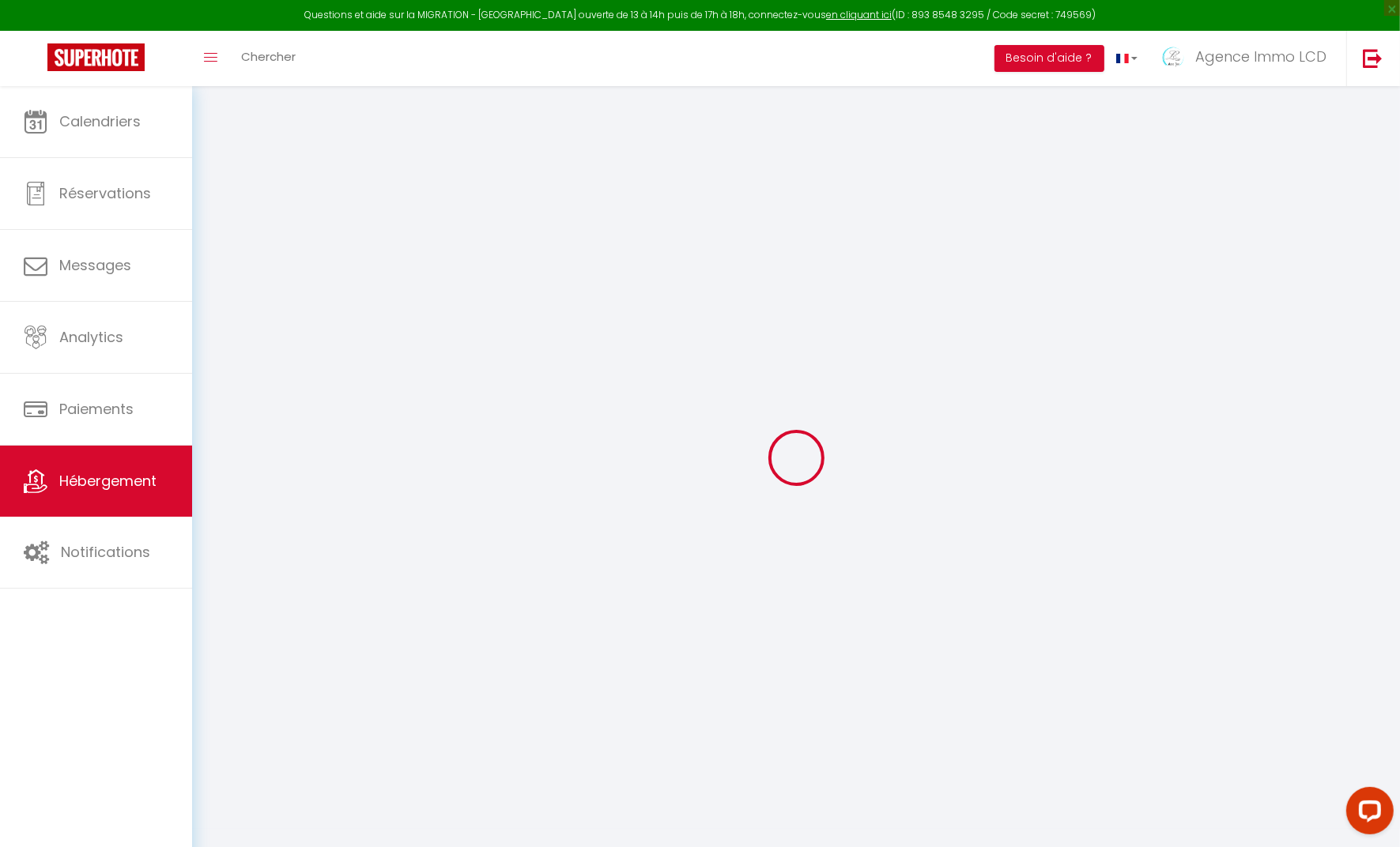
checkbox input "false"
select select
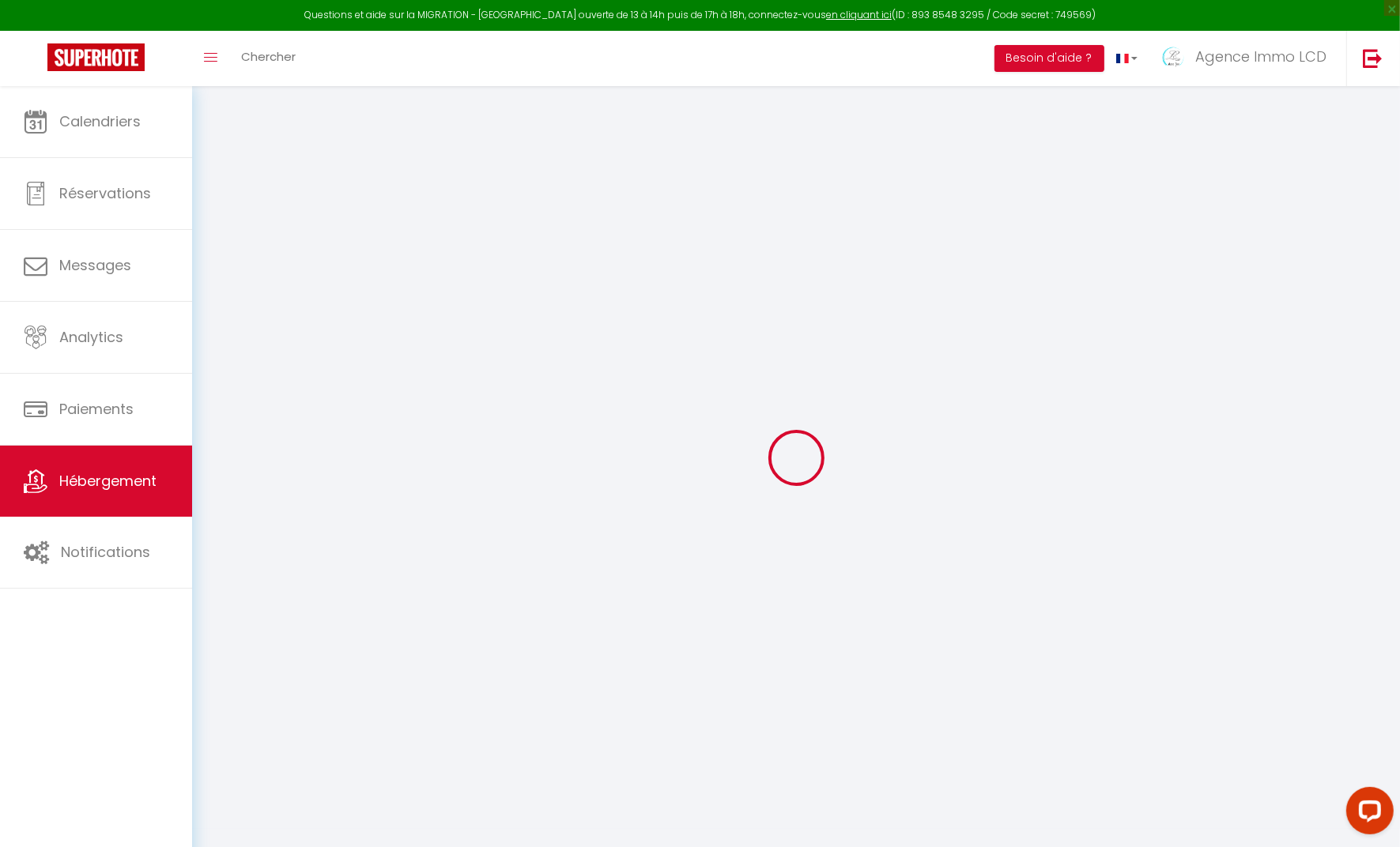
select select
checkbox input "false"
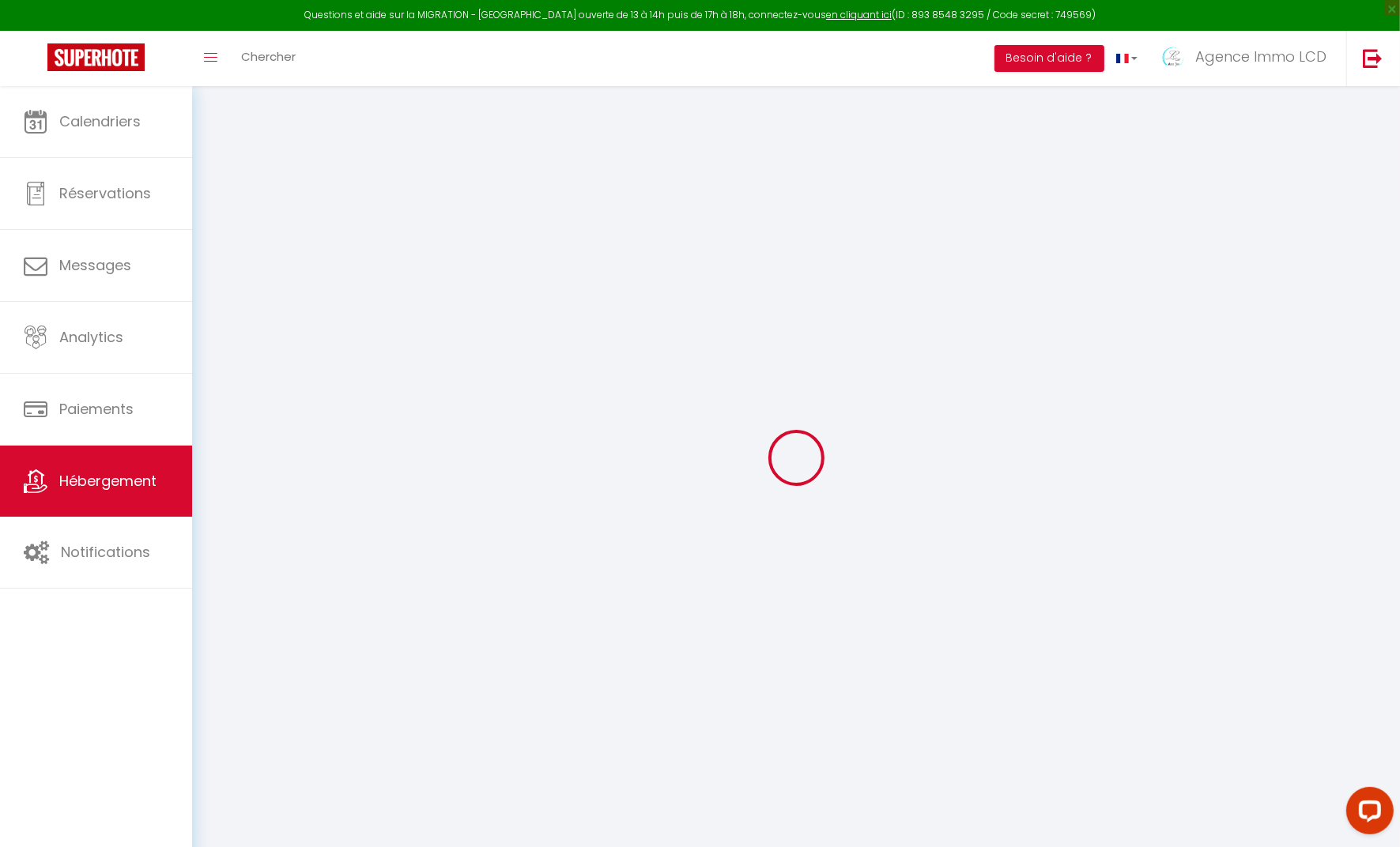
checkbox input "false"
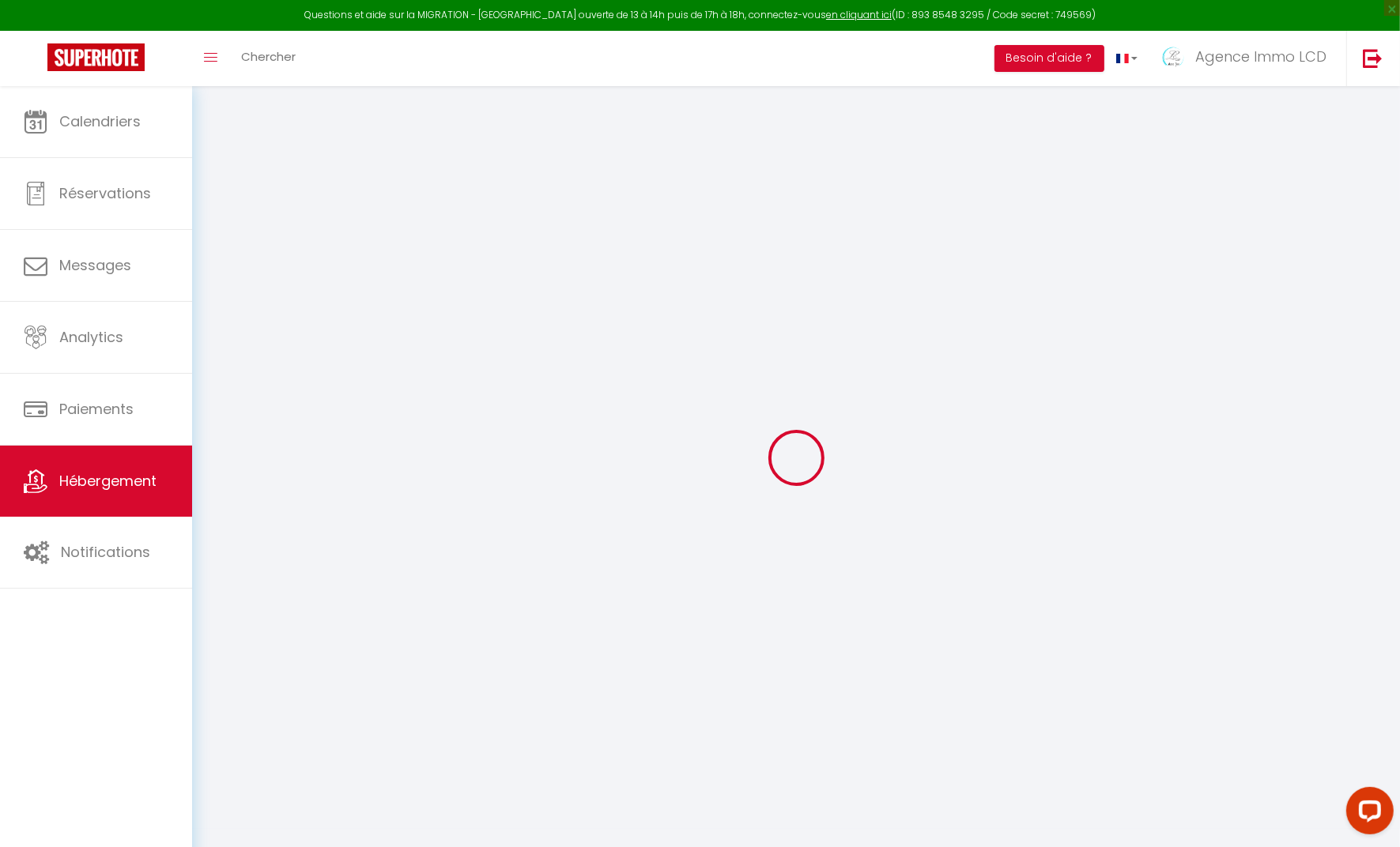
checkbox input "false"
select select "villa"
select select "15:00"
select select "23:45"
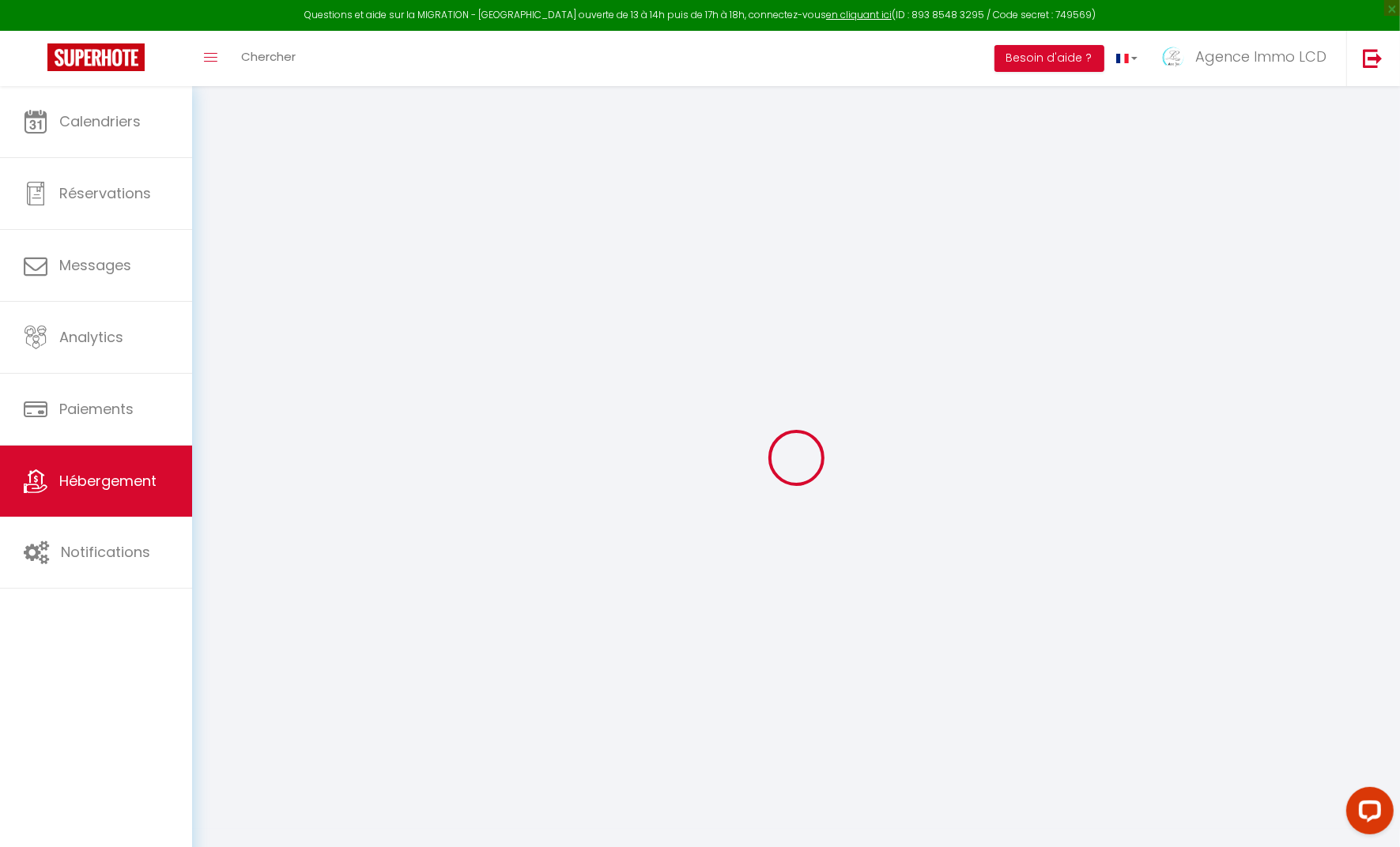
select select "10:00"
select select "30"
select select "120"
select select "08:00"
select select "49509"
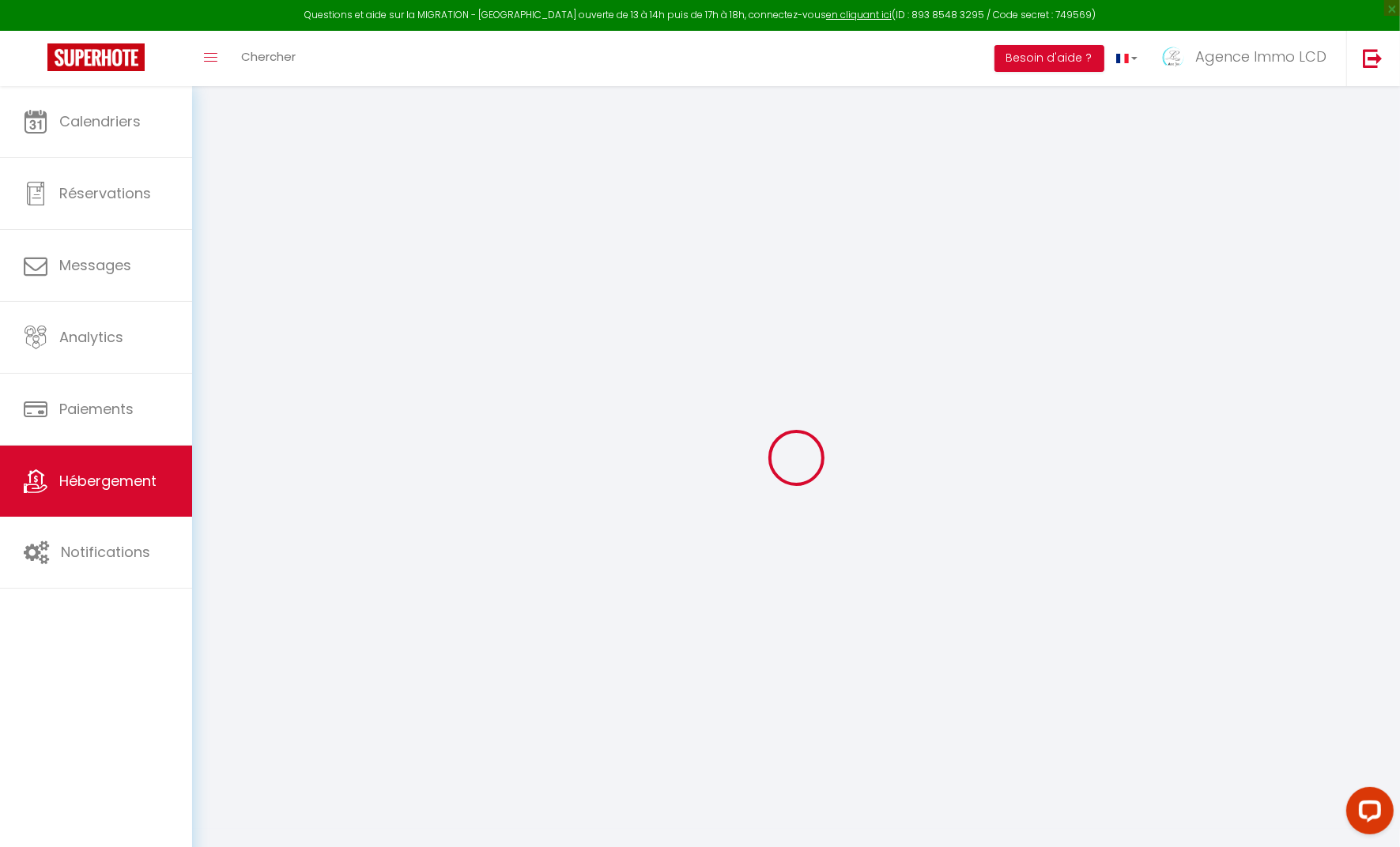
select select "42437"
checkbox input "false"
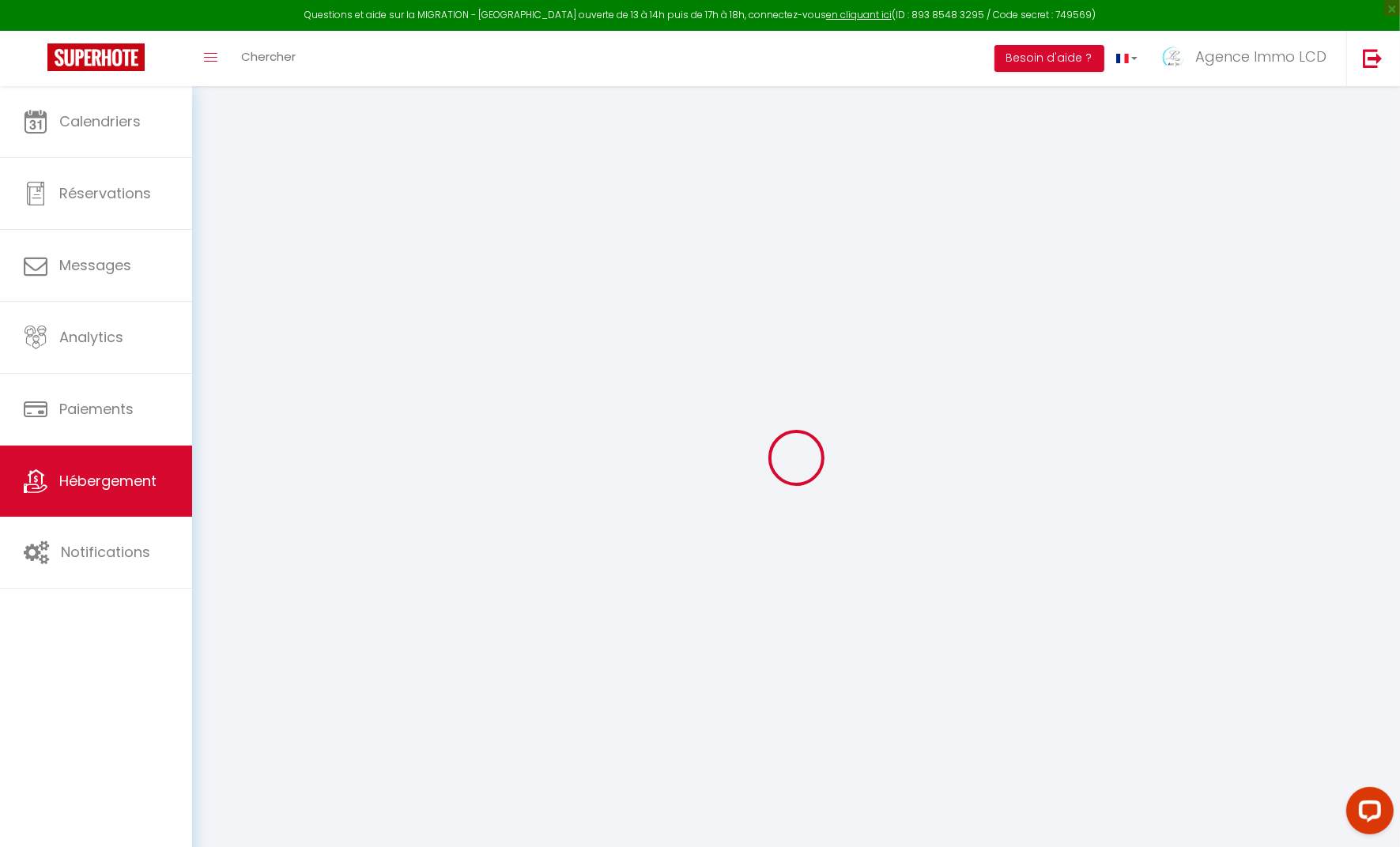
checkbox input "false"
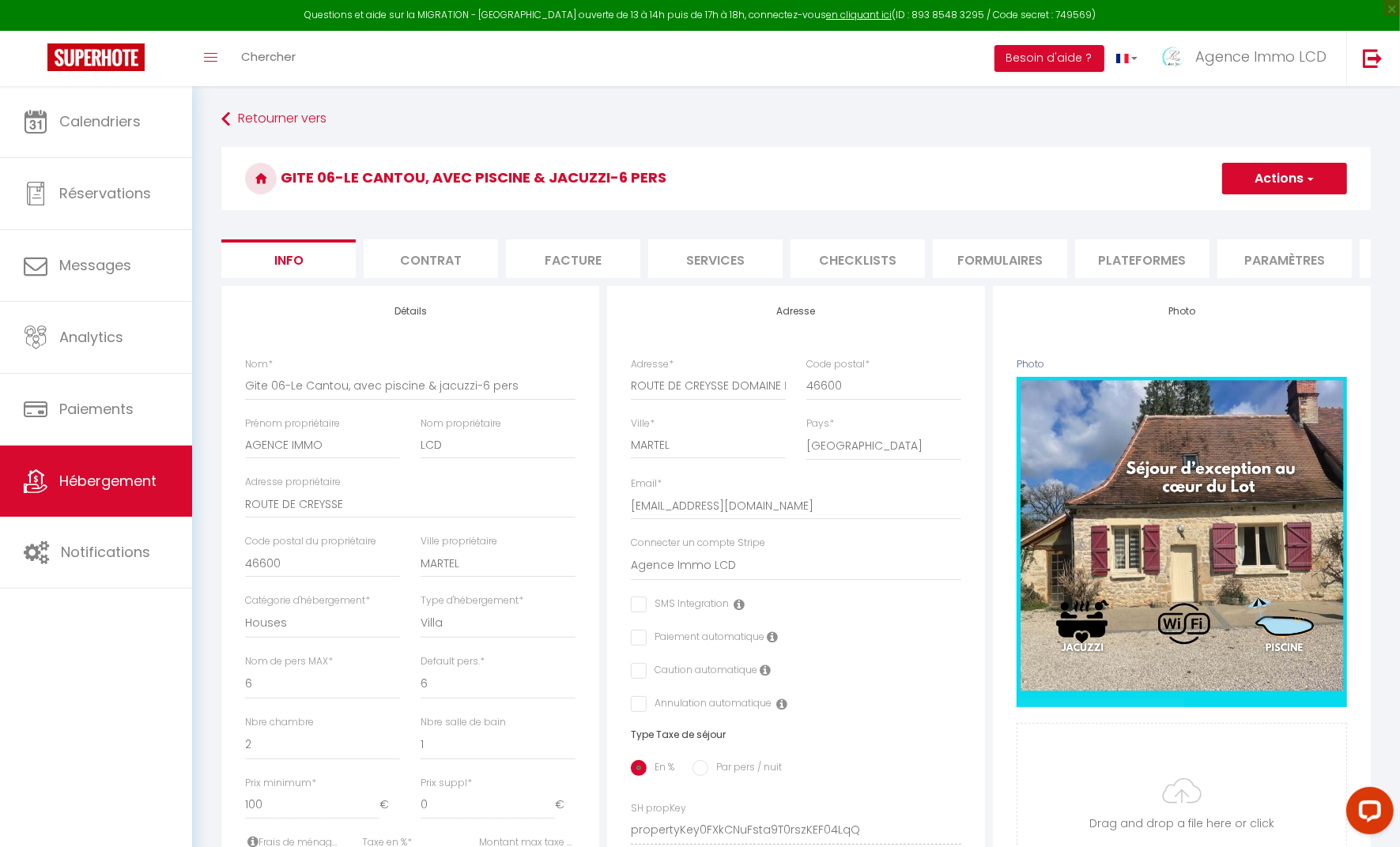
checkbox input "false"
click at [1309, 178] on span "button" at bounding box center [1310, 179] width 11 height 16
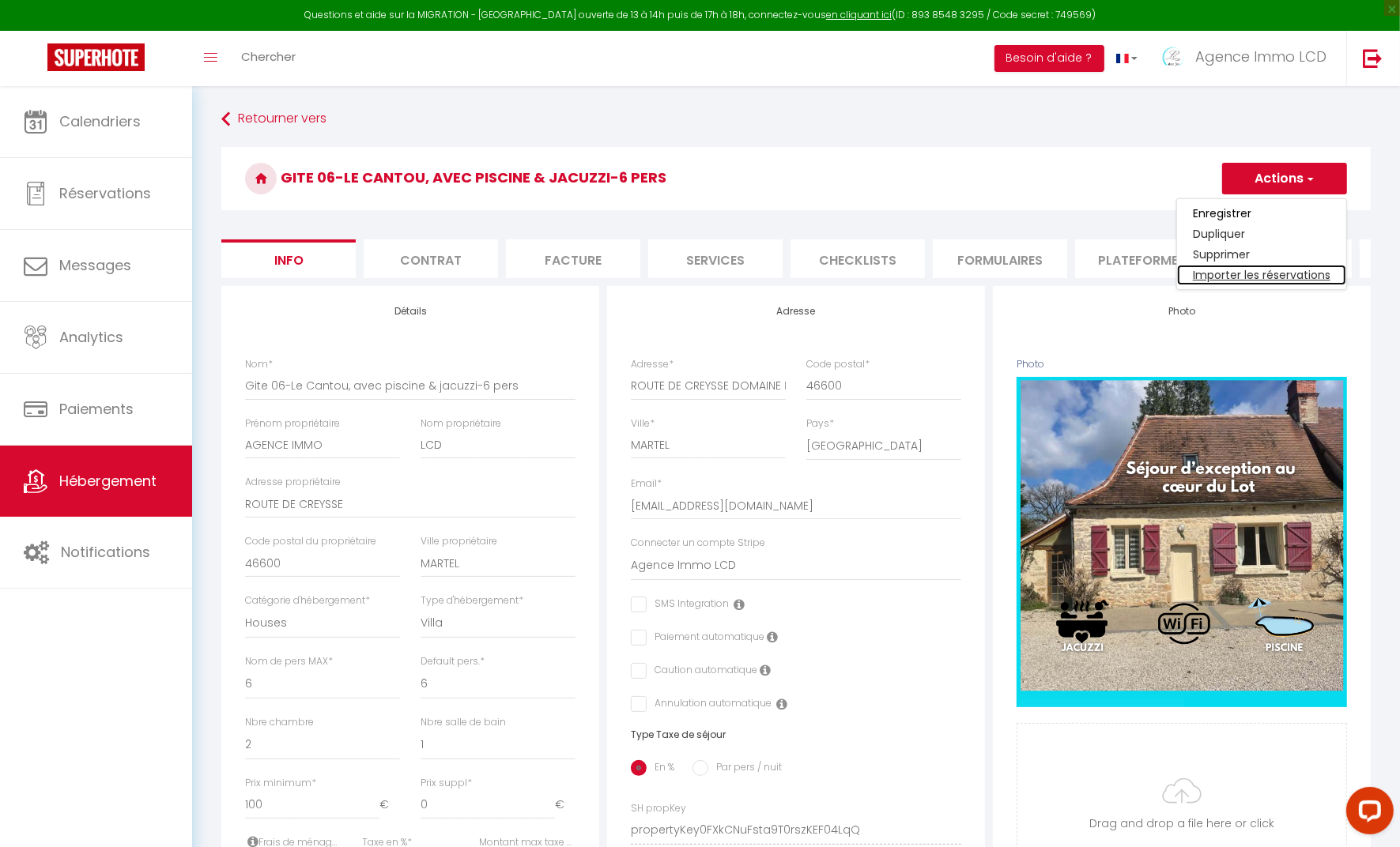
click at [1294, 283] on link "Importer les réservations" at bounding box center [1262, 274] width 169 height 20
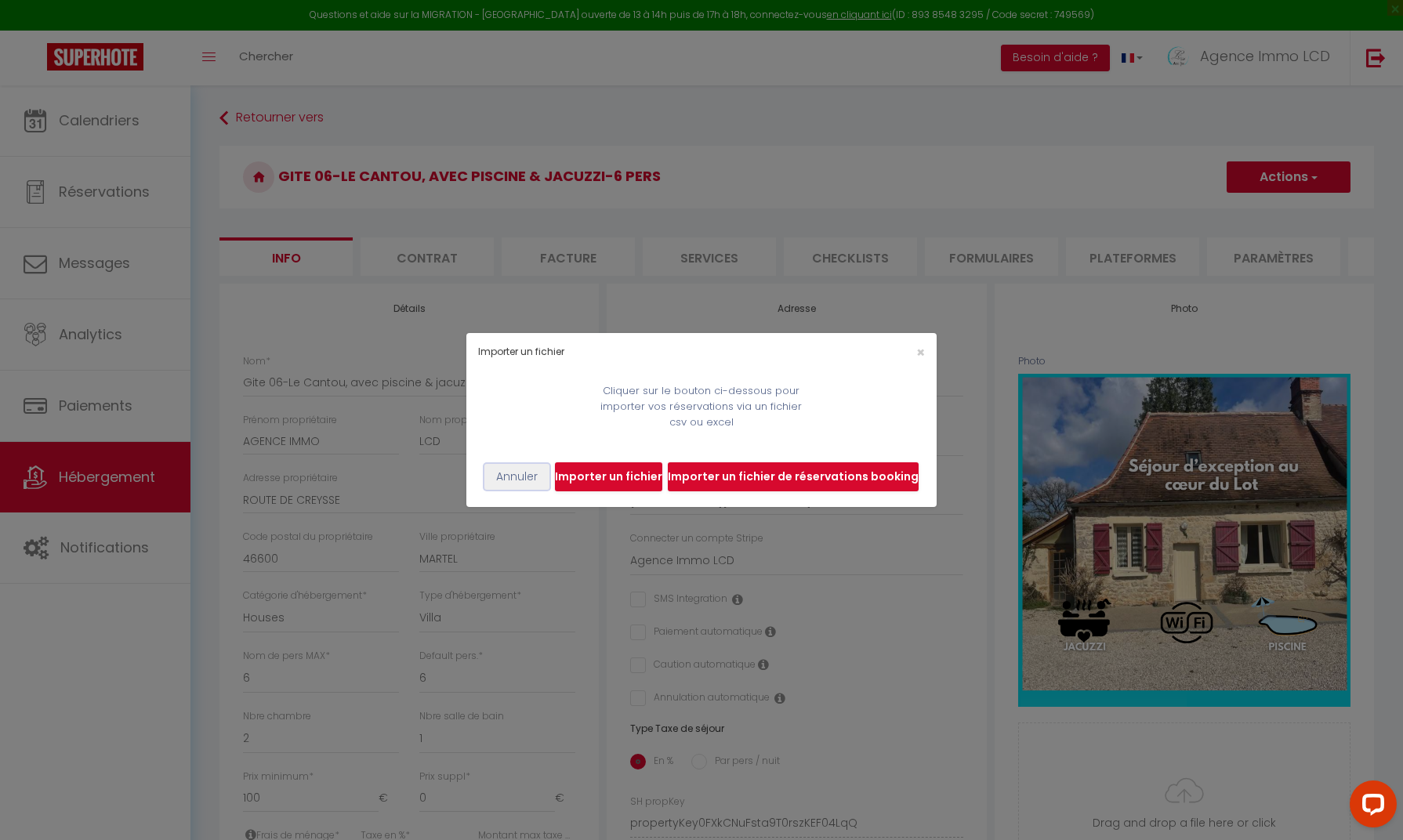
click at [514, 484] on button "Annuler" at bounding box center [517, 477] width 65 height 26
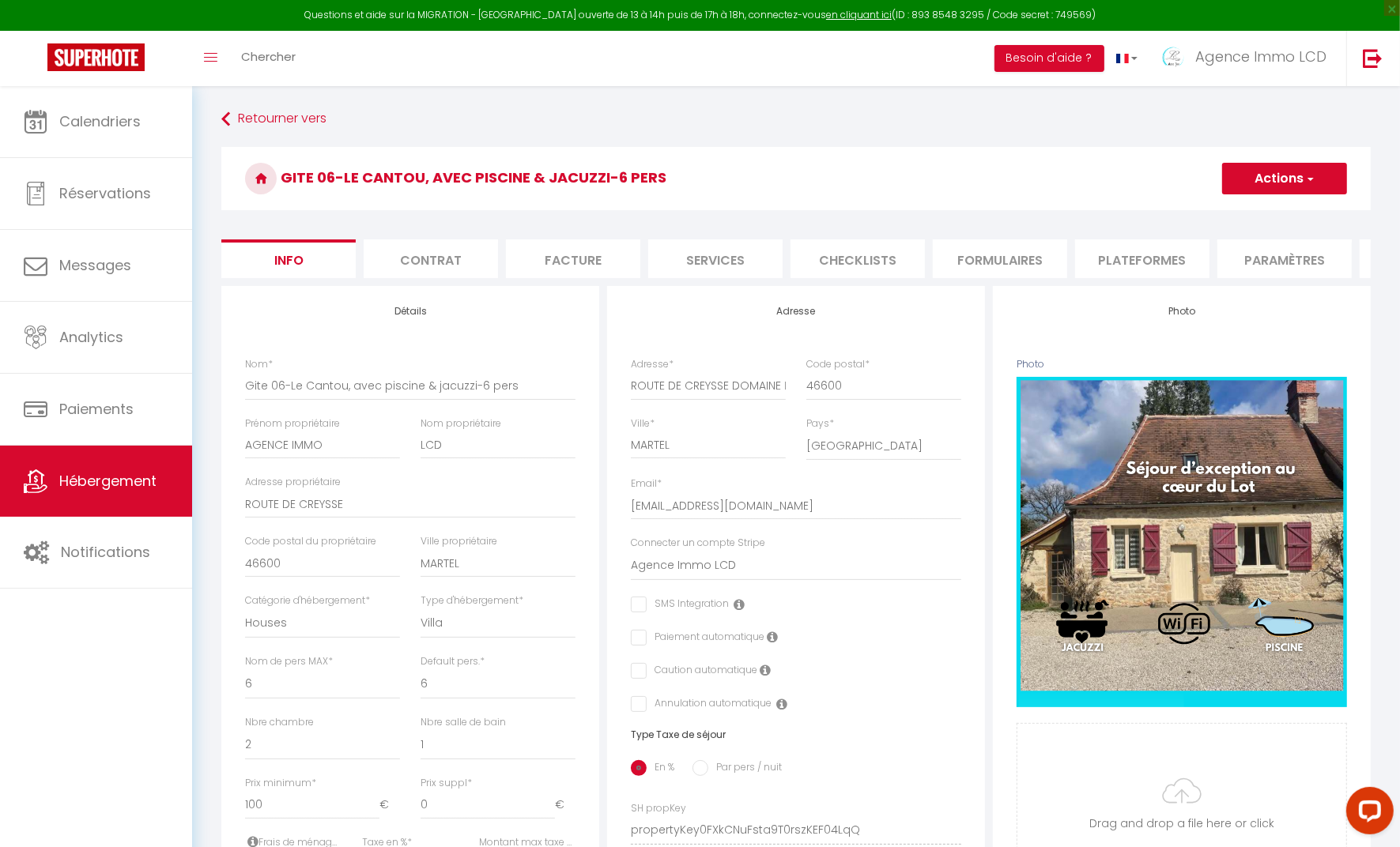
click at [1281, 175] on button "Actions" at bounding box center [1285, 178] width 125 height 31
click at [1103, 163] on h3 "Gite 06-Le Cantou, avec piscine & jacuzzi-6 pers" at bounding box center [796, 178] width 1150 height 63
click at [1148, 267] on li "Plateformes" at bounding box center [1142, 258] width 135 height 38
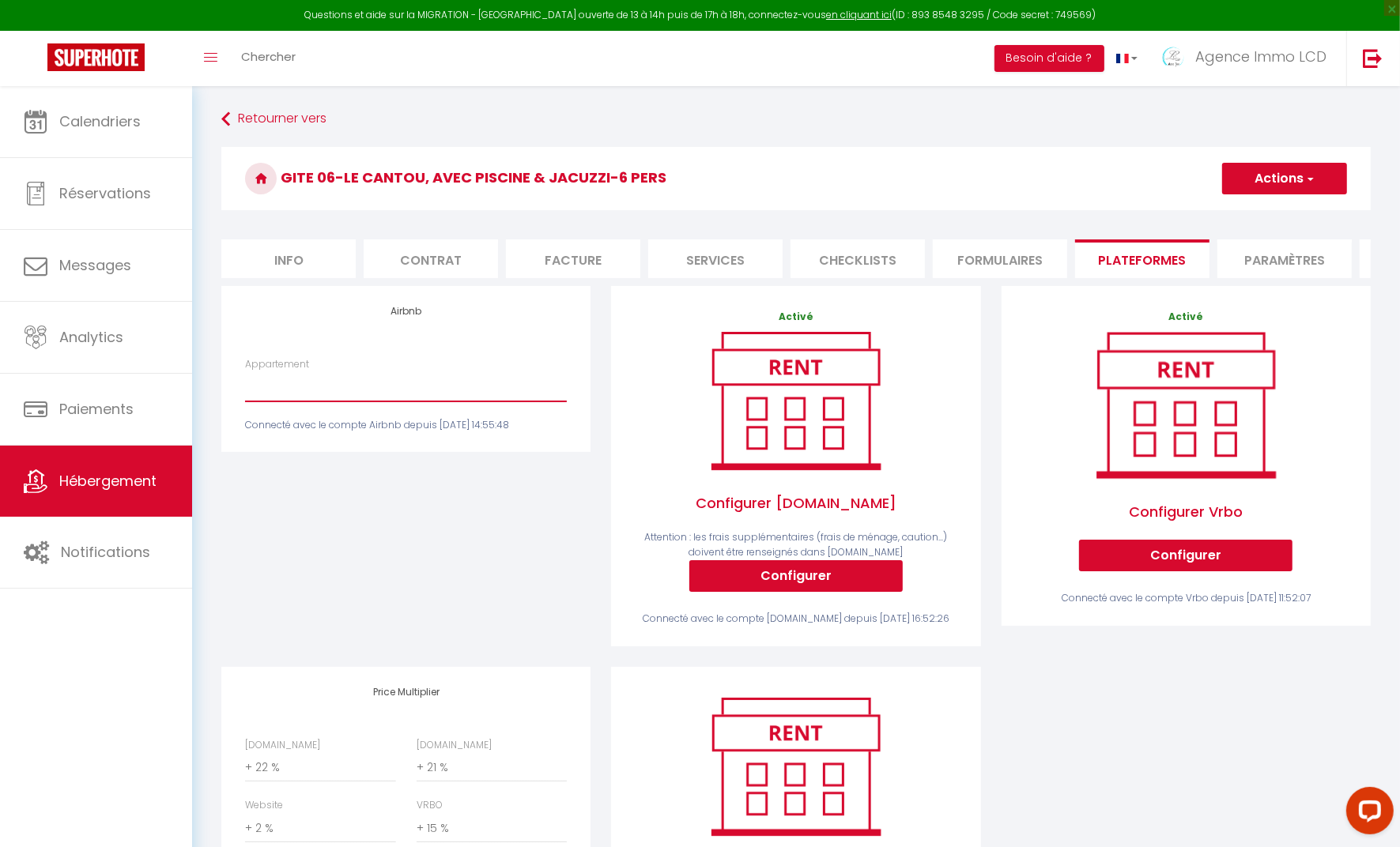
click at [356, 402] on select "LCD#06 · Gite 06-Le Cantou, avec piscine & jacuzzi-6 pers - contact@agenceimmol…" at bounding box center [405, 387] width 322 height 30
select select "7828-1386794975931904601"
click at [245, 386] on select "LCD#06 · Gite 06-Le Cantou, avec piscine & jacuzzi-6 pers - contact@agenceimmol…" at bounding box center [405, 387] width 322 height 30
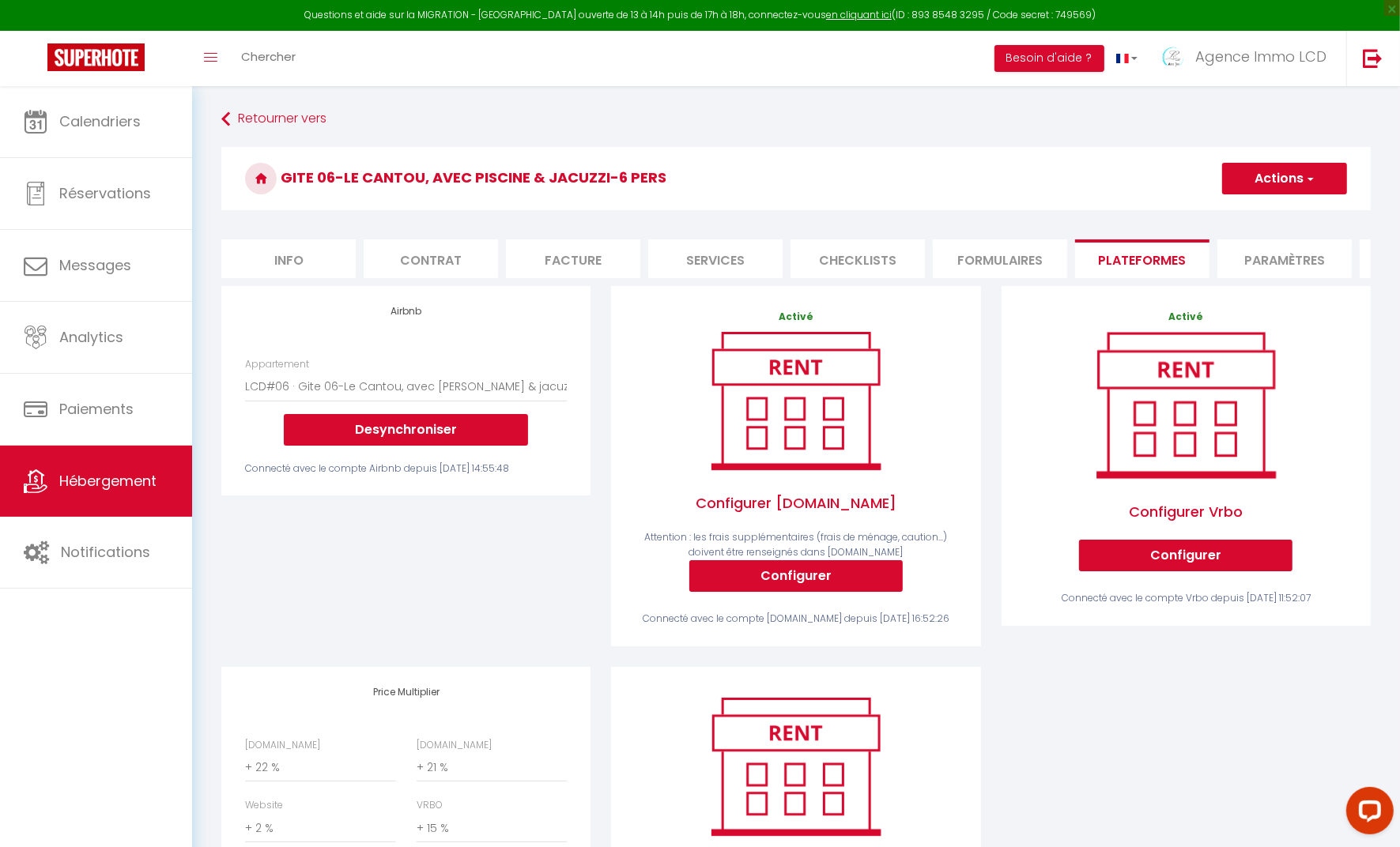
click at [1279, 183] on button "Actions" at bounding box center [1285, 178] width 125 height 31
click at [1270, 217] on link "Enregistrer" at bounding box center [1284, 213] width 125 height 20
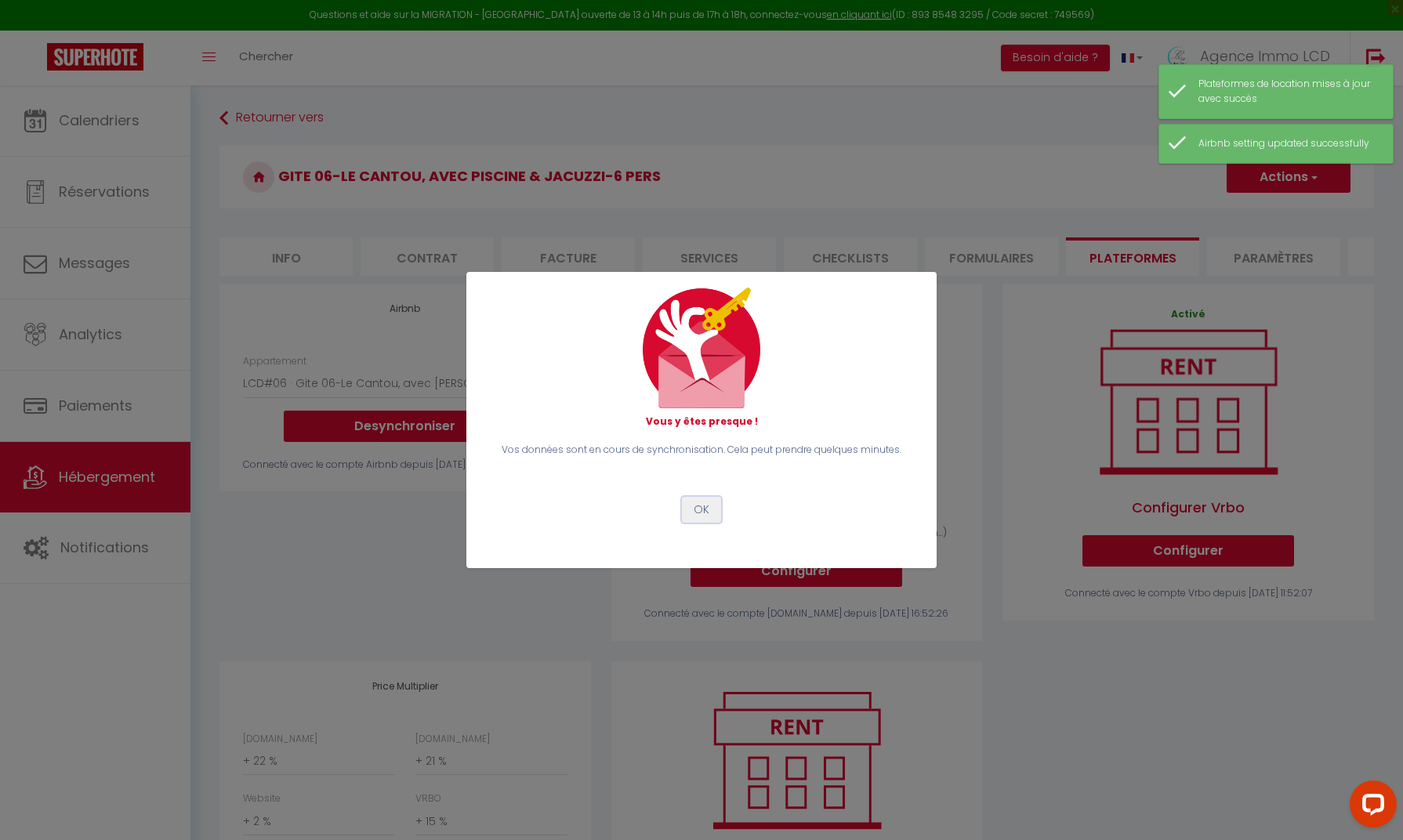
click at [702, 511] on button "OK" at bounding box center [702, 511] width 39 height 26
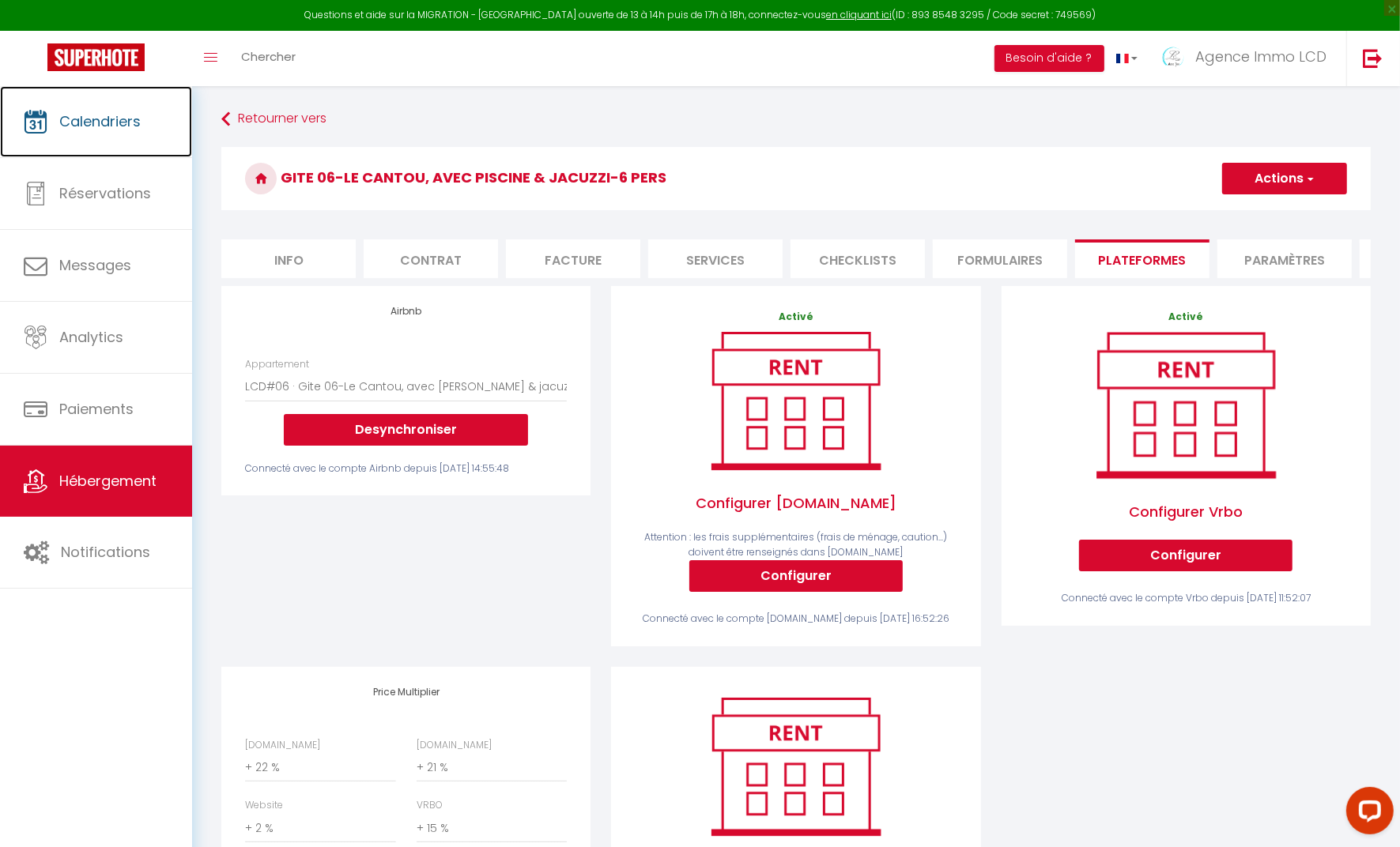
click at [90, 126] on span "Calendriers" at bounding box center [100, 121] width 81 height 20
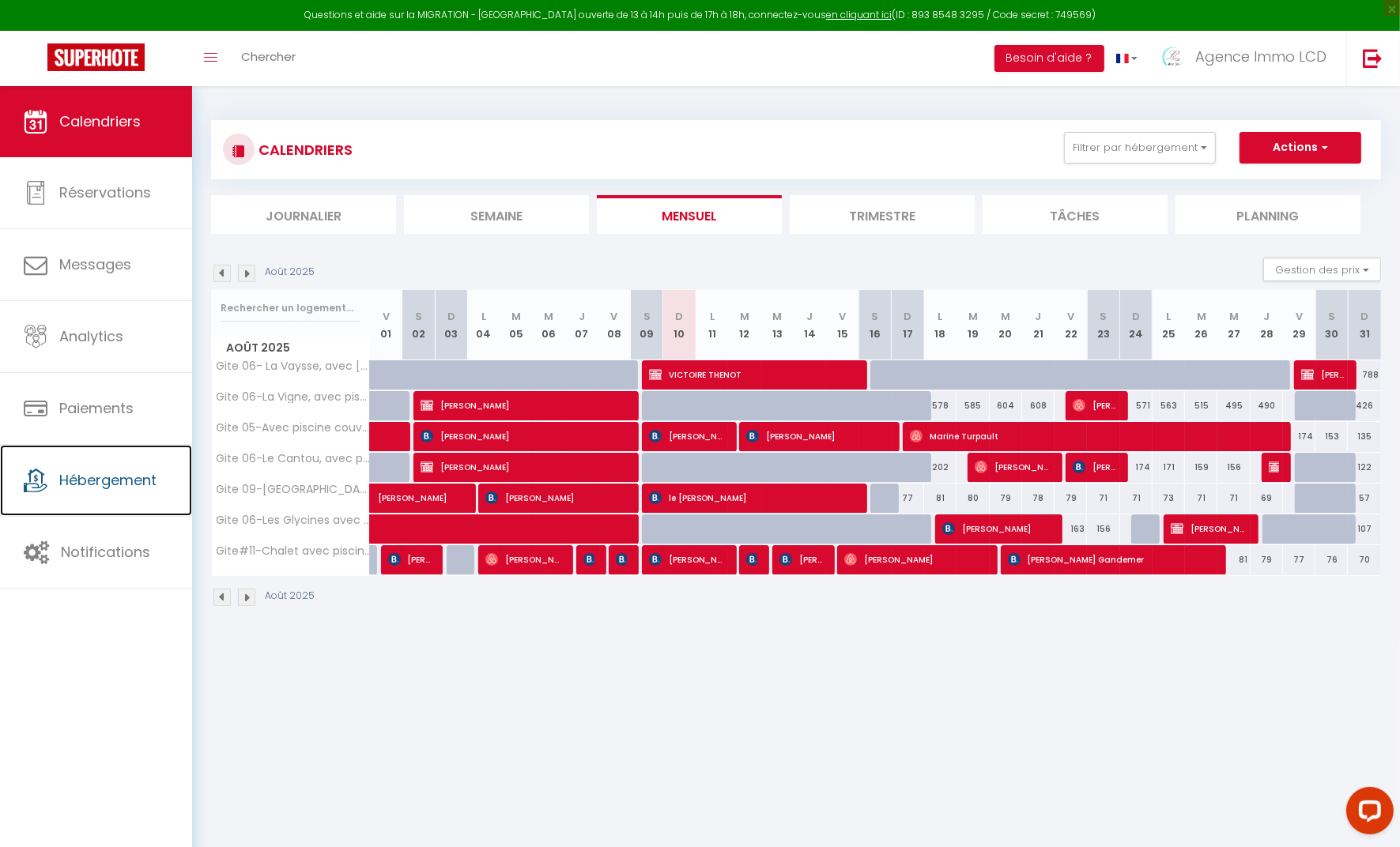
click at [101, 495] on link "Hébergement" at bounding box center [96, 481] width 192 height 71
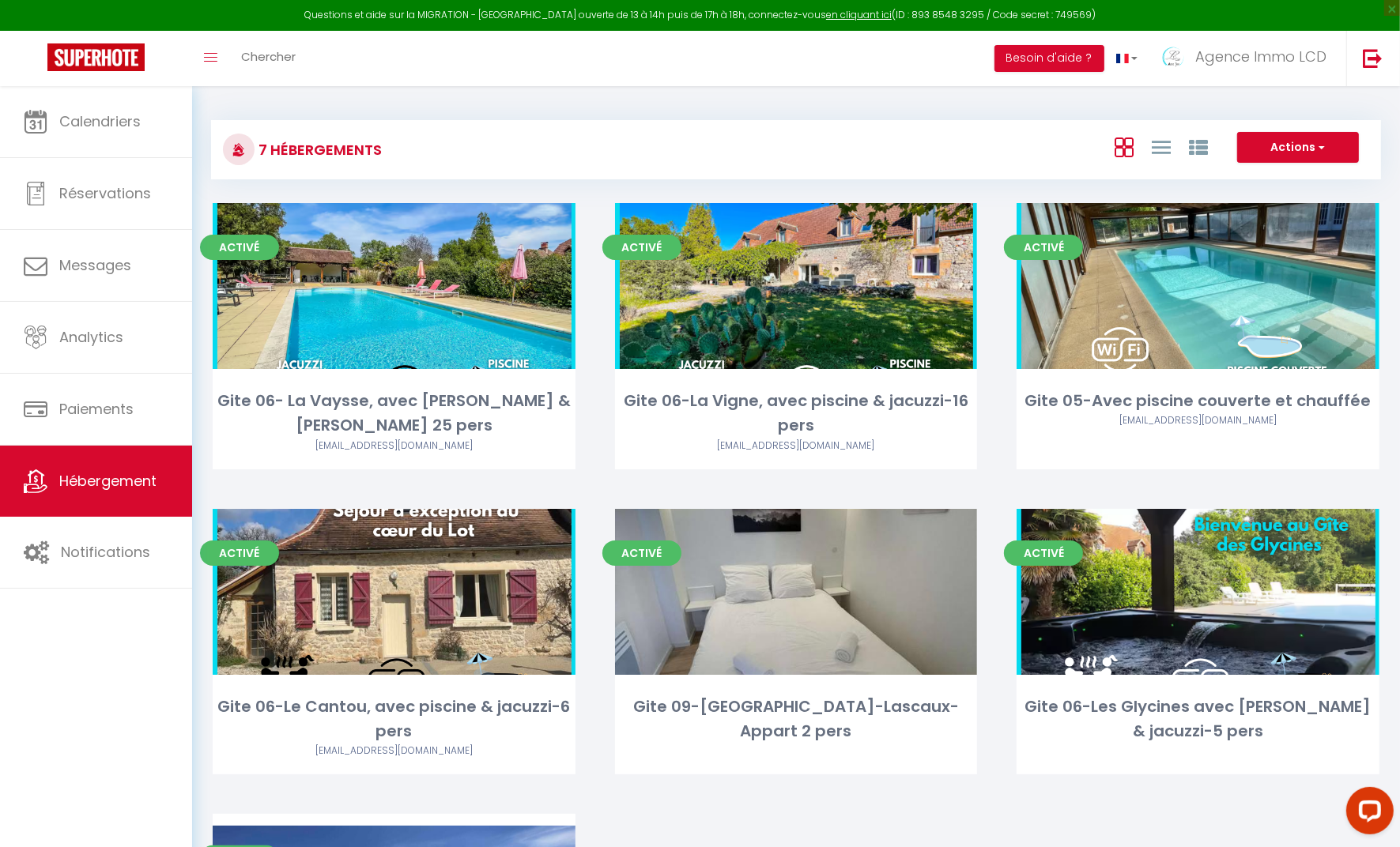
click at [383, 297] on link "Editer" at bounding box center [394, 285] width 94 height 31
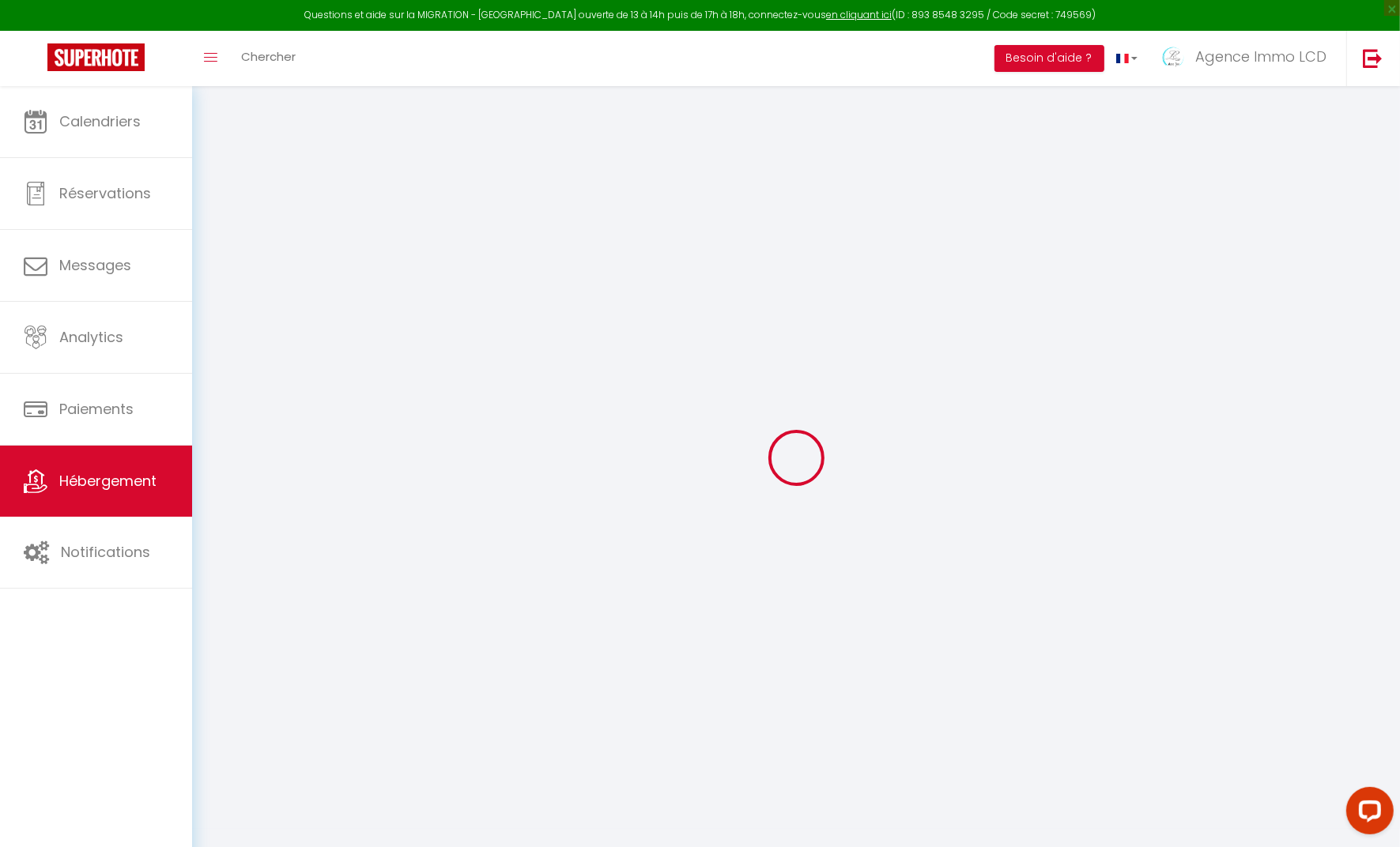
select select
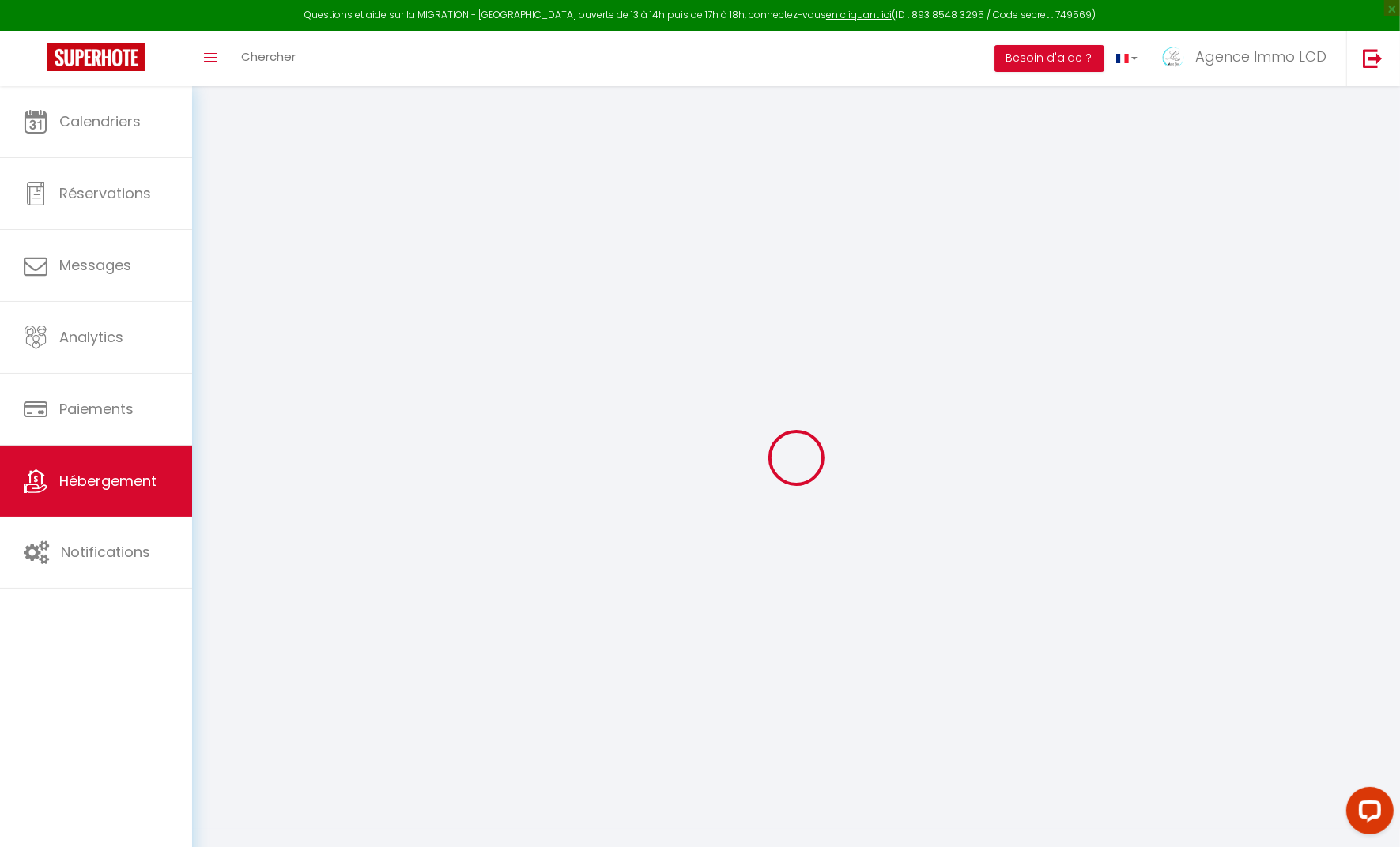
select select
checkbox input "false"
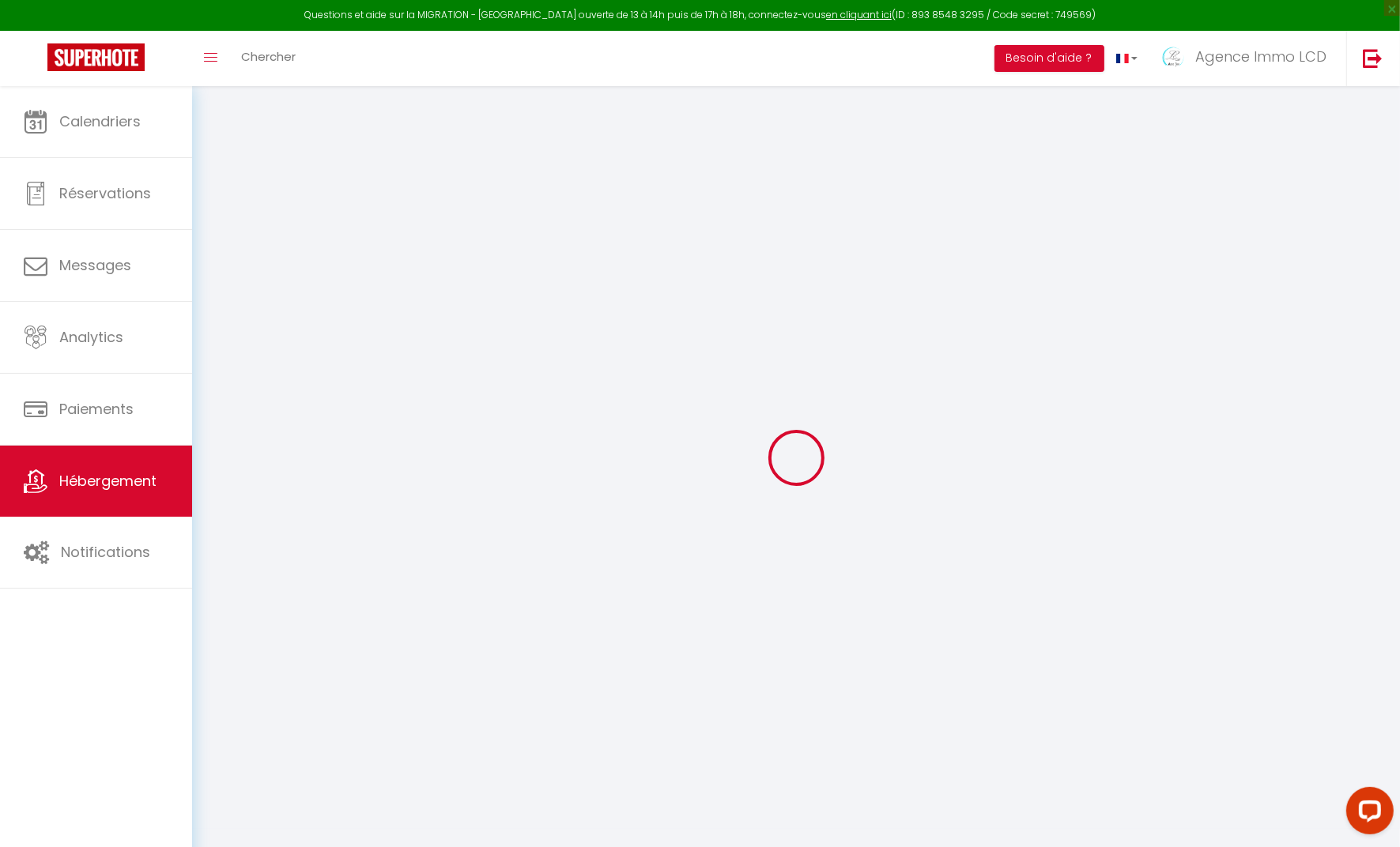
select select
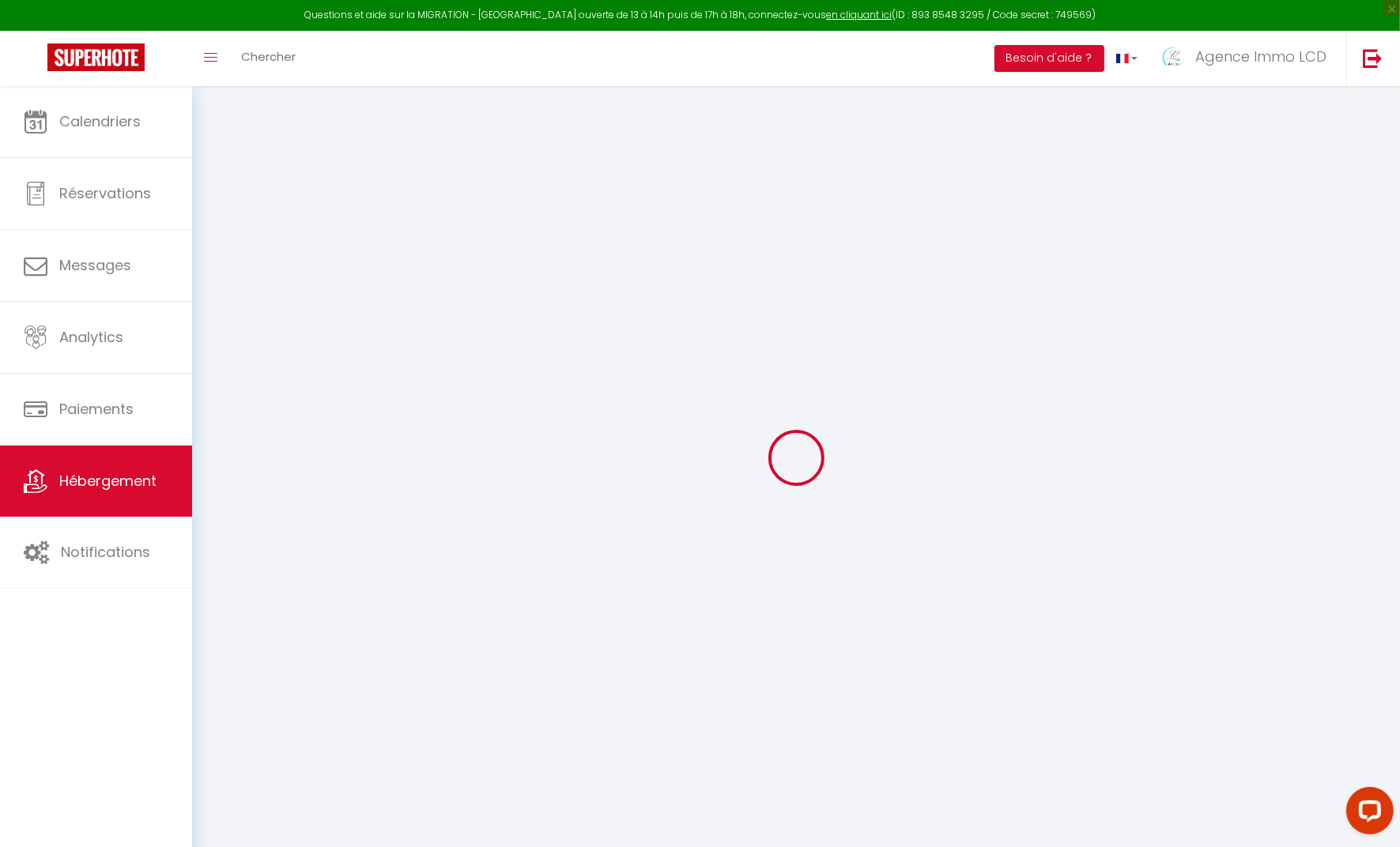
select select
checkbox input "false"
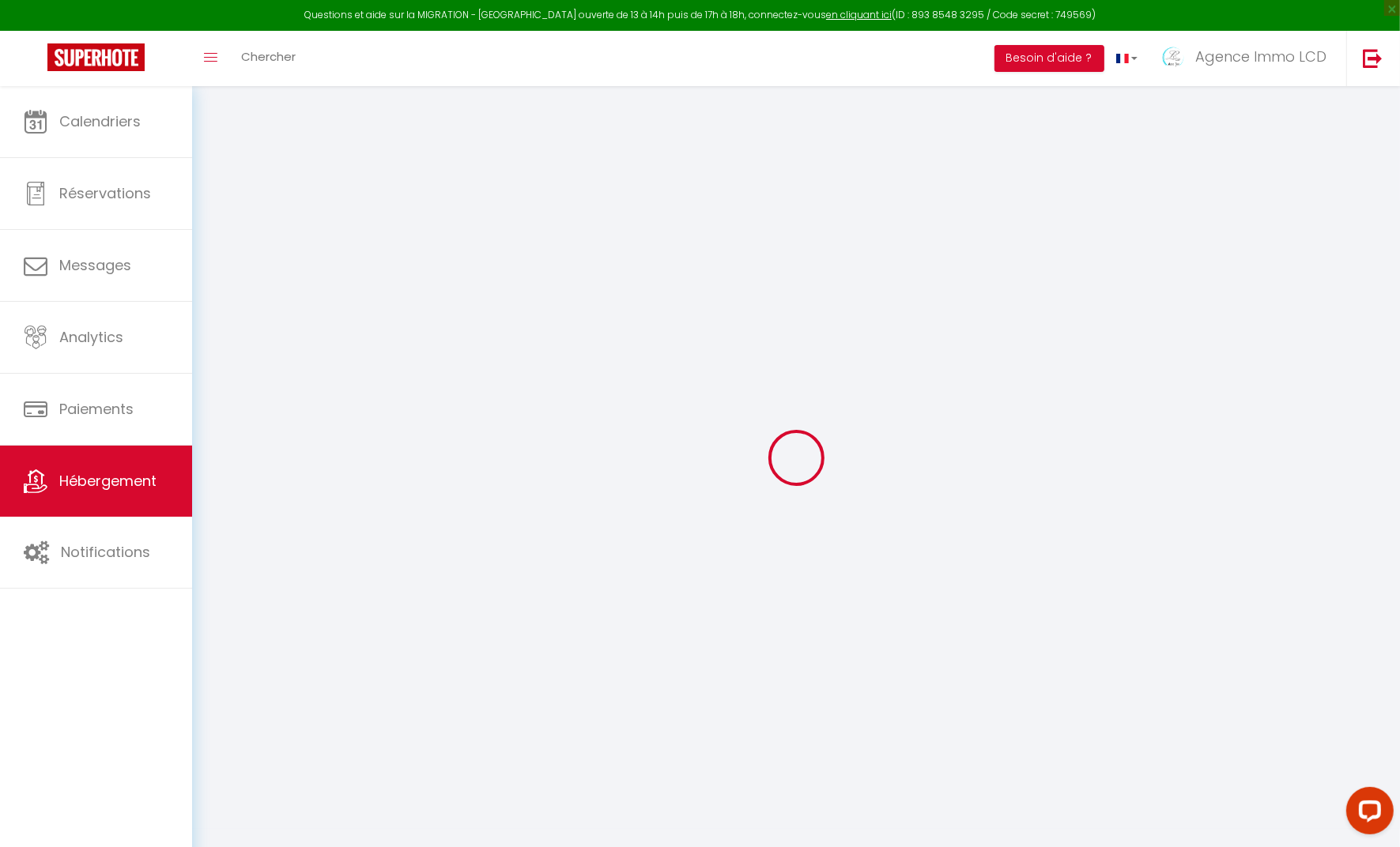
checkbox input "false"
select select
type input "Gite 06- La Vaysse, avec [PERSON_NAME] & [PERSON_NAME] 25 pers"
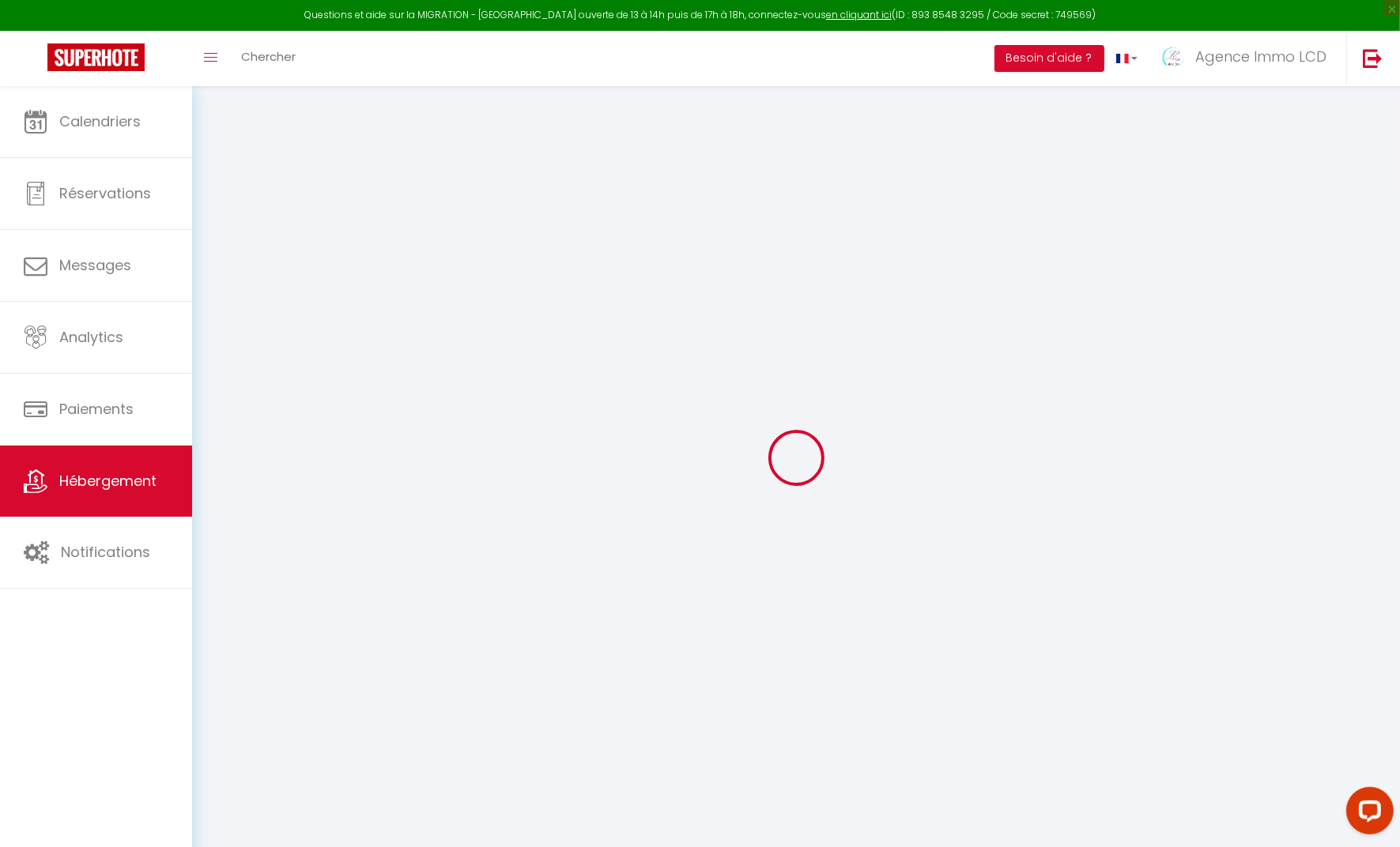
type input "AGENCE IMMO"
type input "LCD"
type input "ROUTE DE CREYSSE"
type input "46600"
type input "MARTEL"
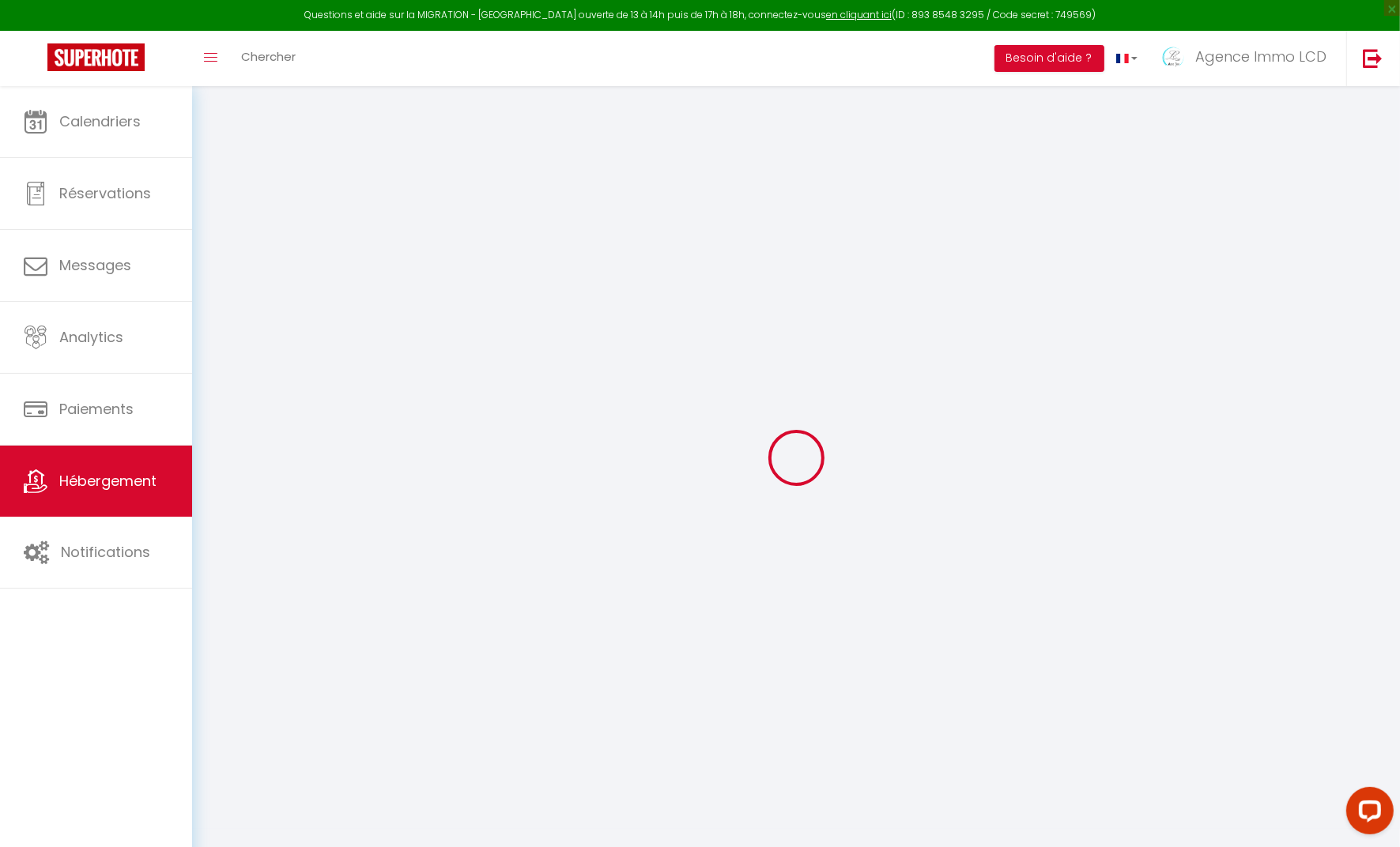
select select "houses"
select select "25"
select select "10"
select select "9"
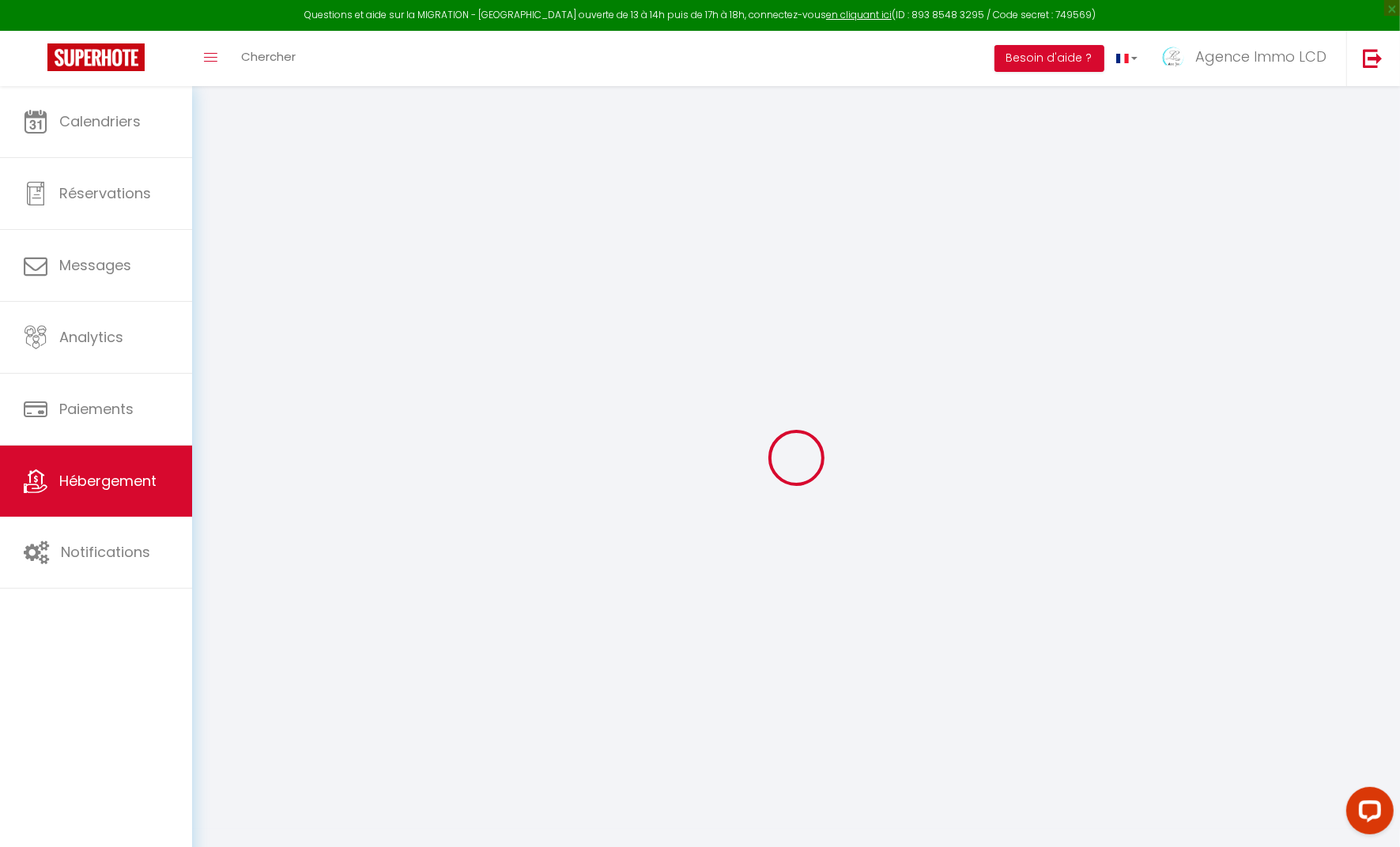
type input "750"
type input "535"
type input "5"
type input "4.32"
type input "2500"
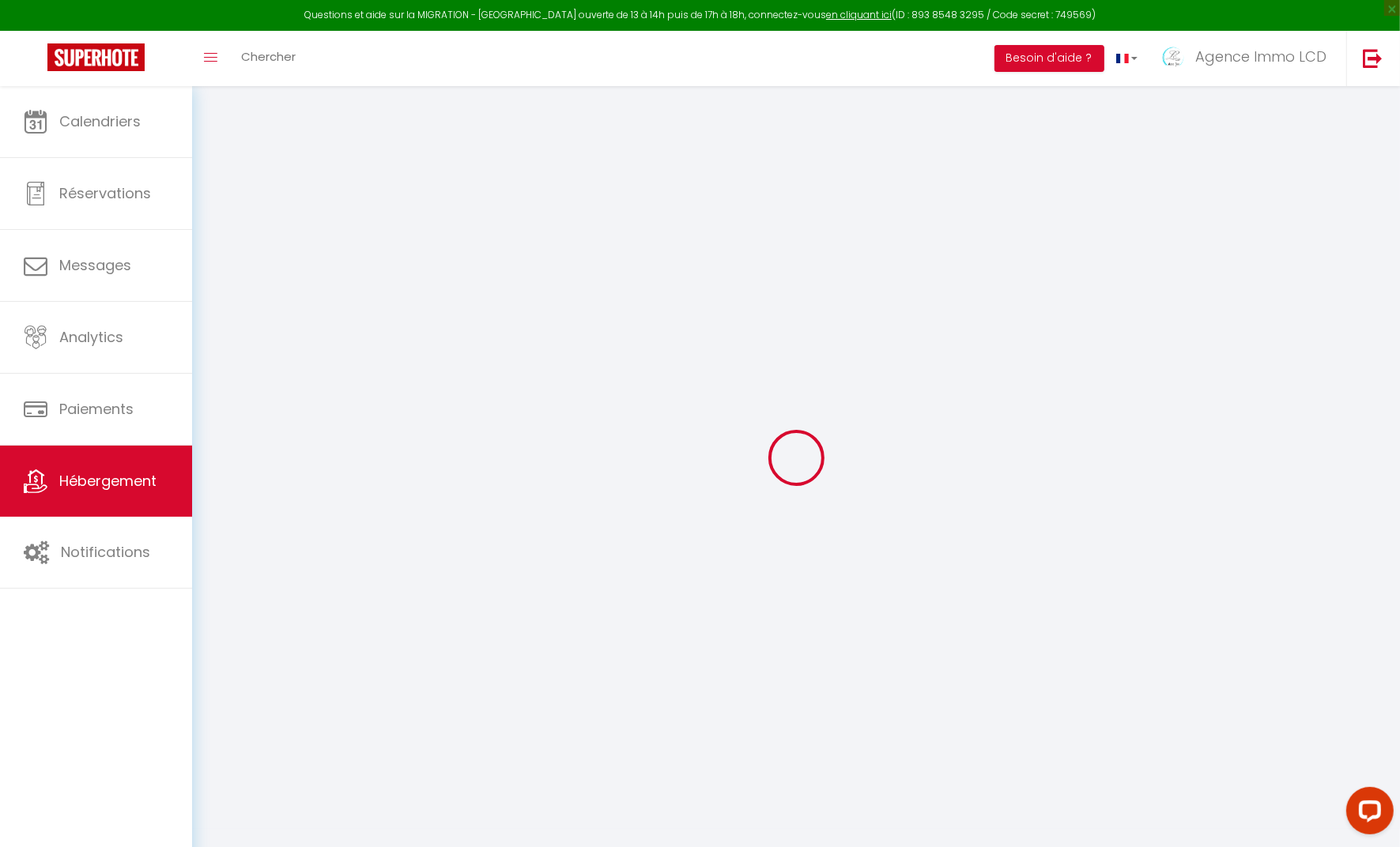
type input "20"
select select
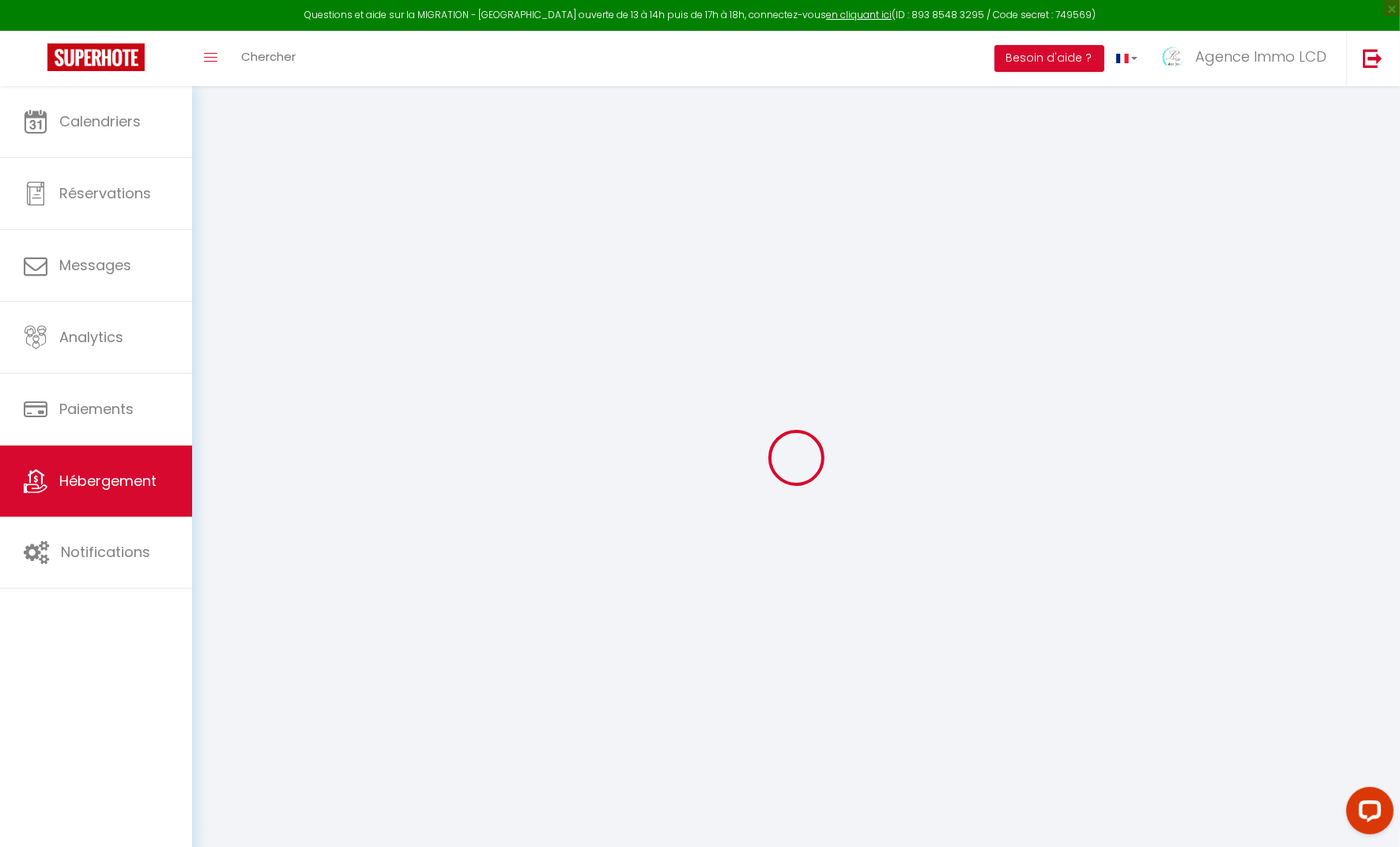
select select
type input "ROUTE DE CREYSSE"
type input "46600"
type input "MARTEL"
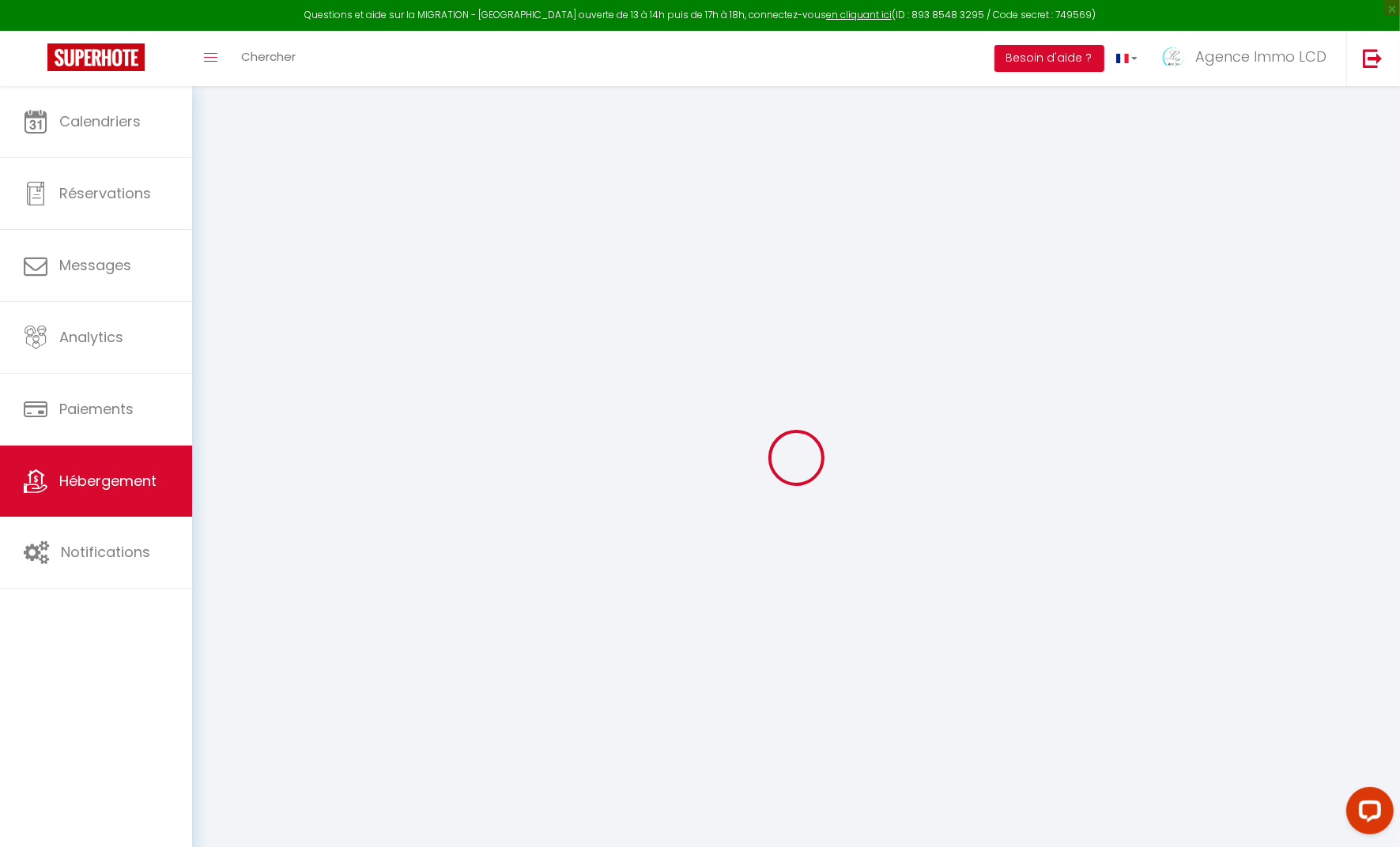
type input "[EMAIL_ADDRESS][DOMAIN_NAME]"
select select "12667"
checkbox input "false"
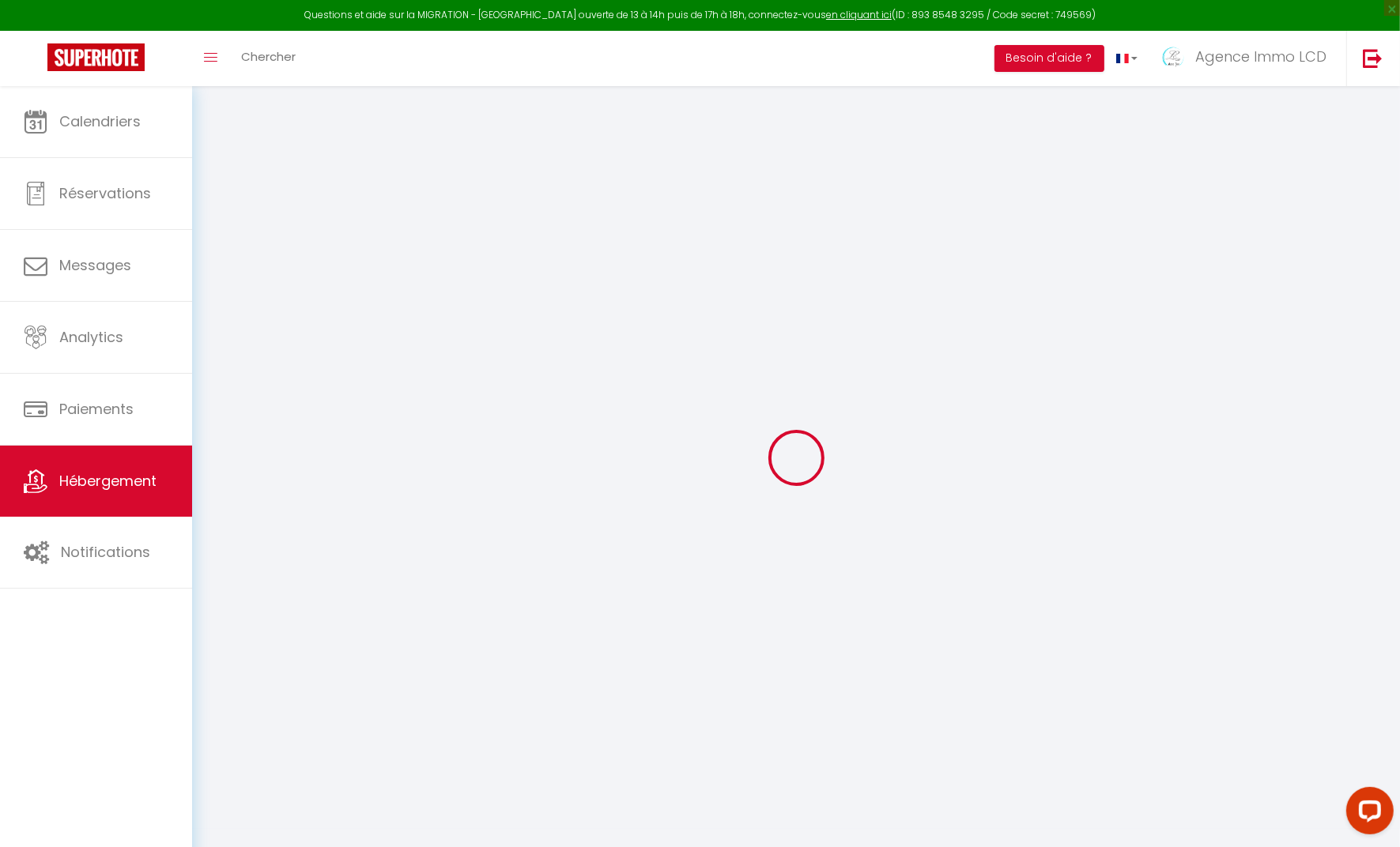
checkbox input "false"
radio input "true"
type input "24"
type input "0"
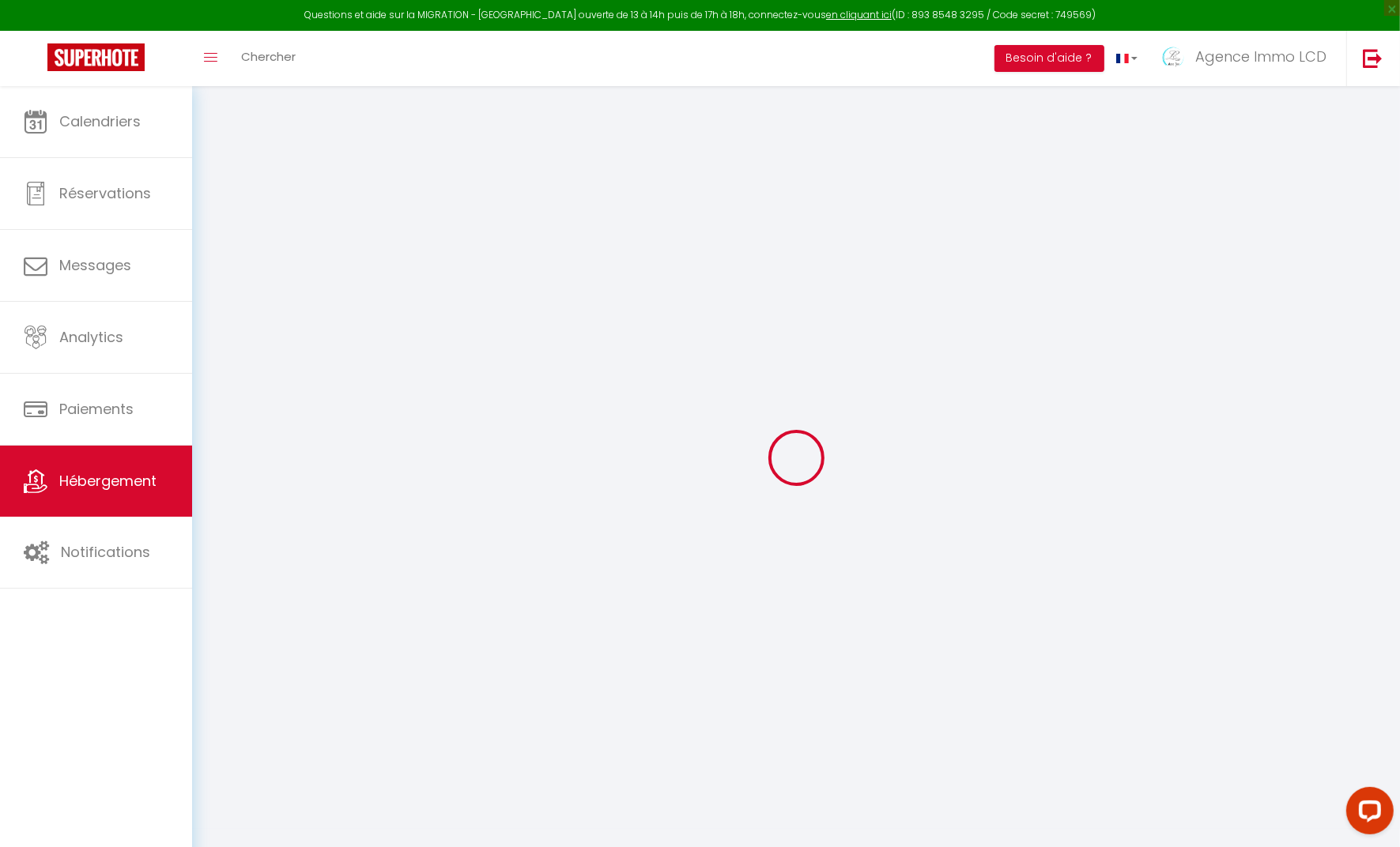
type input "42"
select select
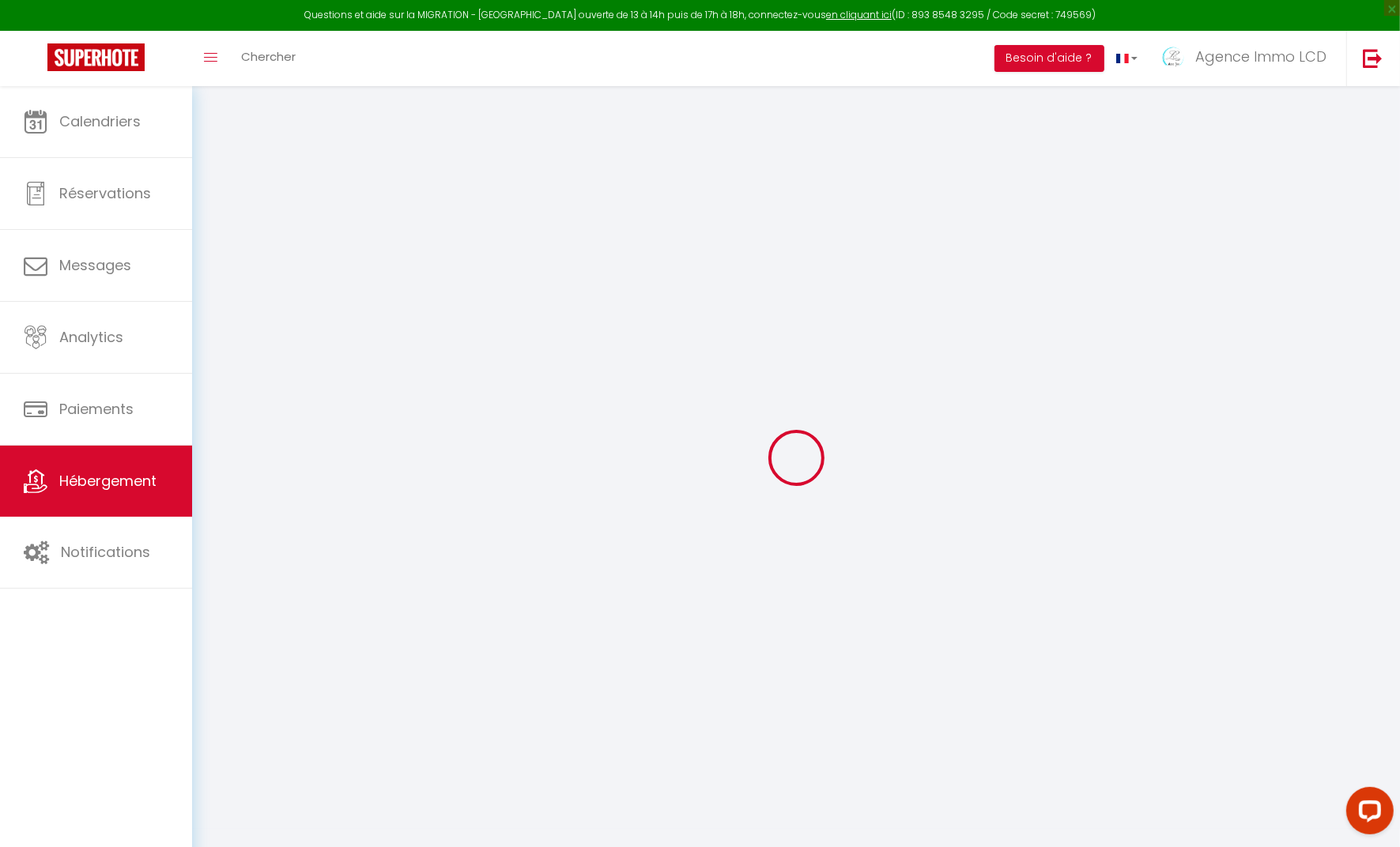
select select
checkbox input "false"
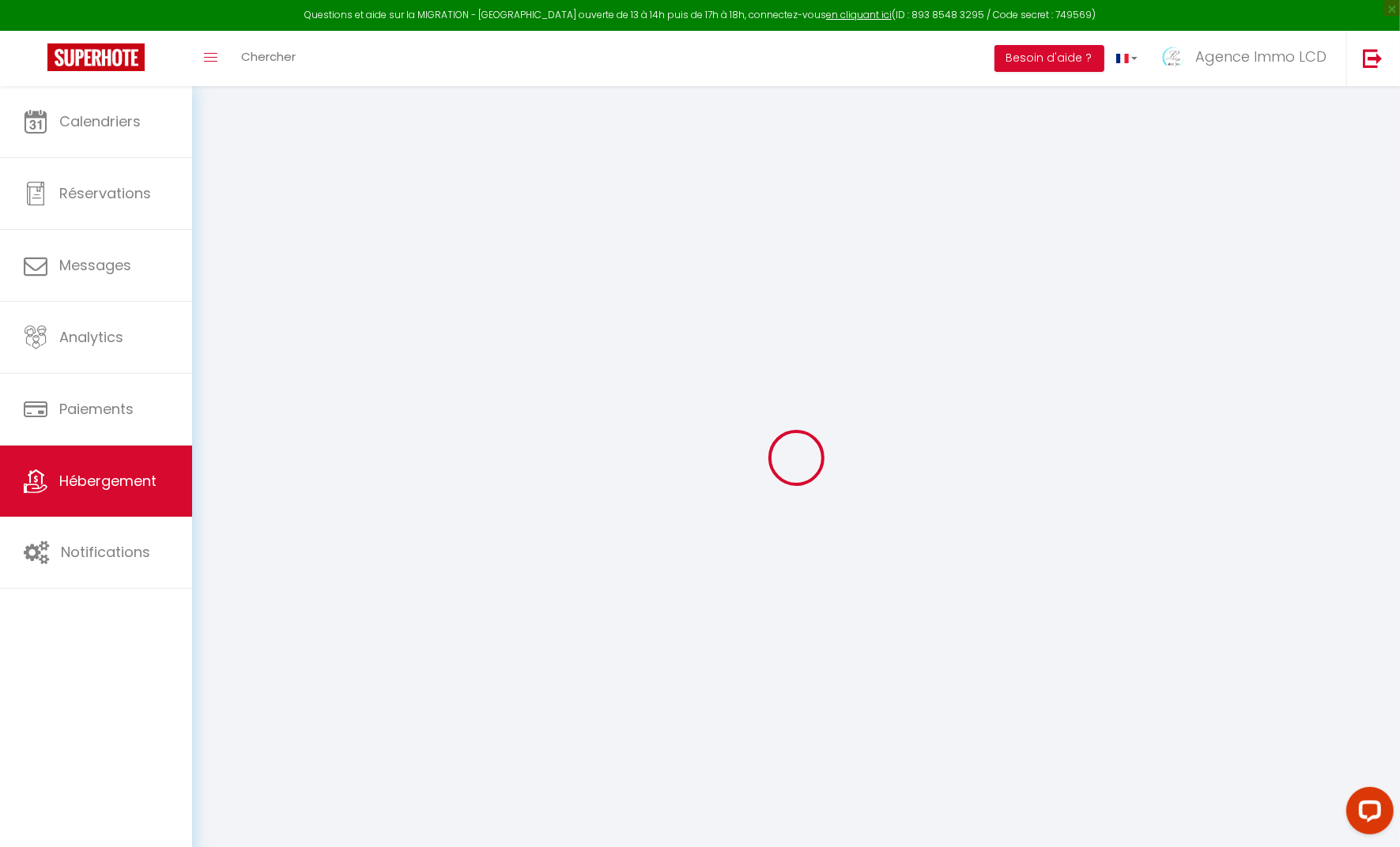
checkbox input "false"
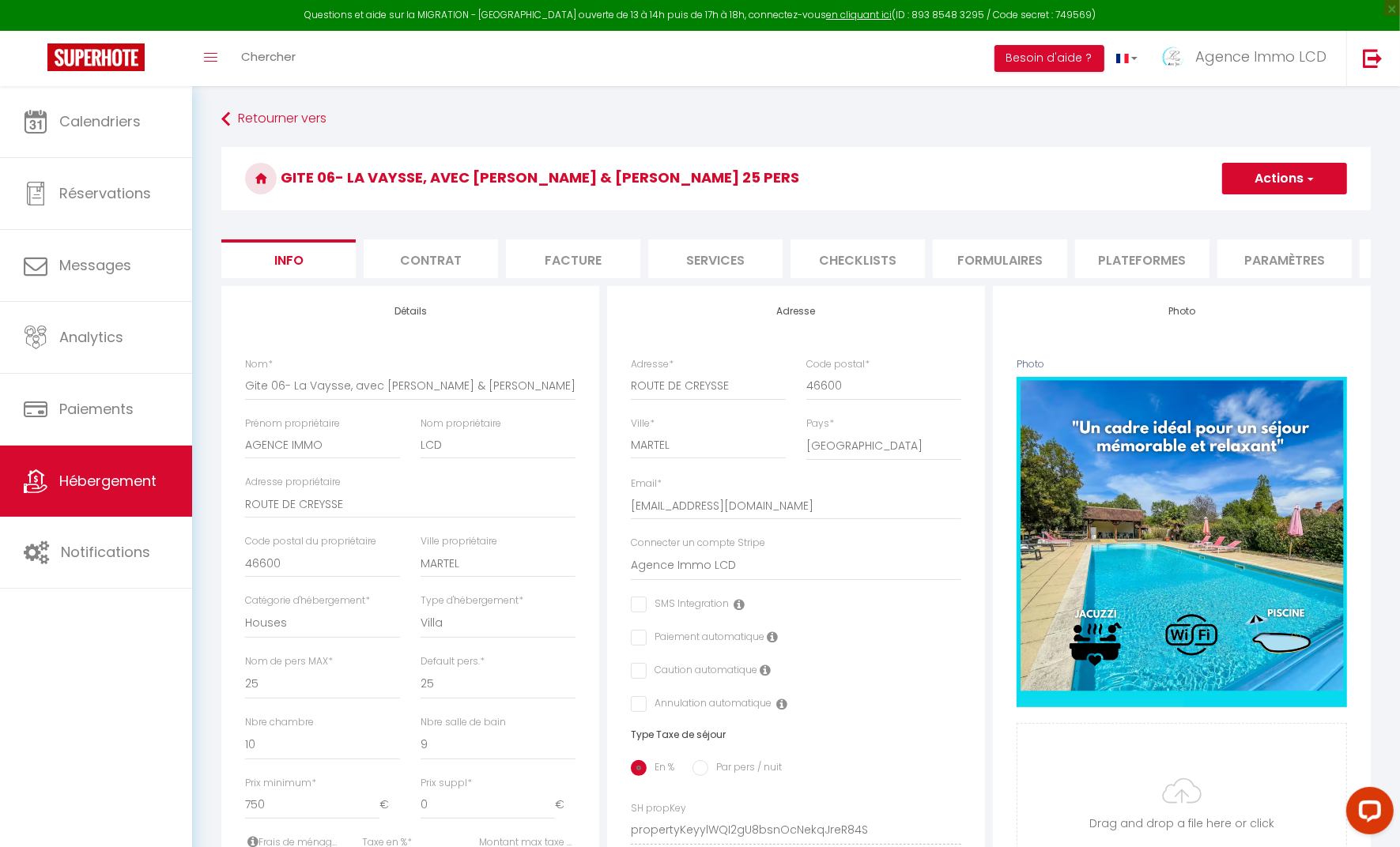
click at [1139, 269] on li "Plateformes" at bounding box center [1142, 258] width 135 height 38
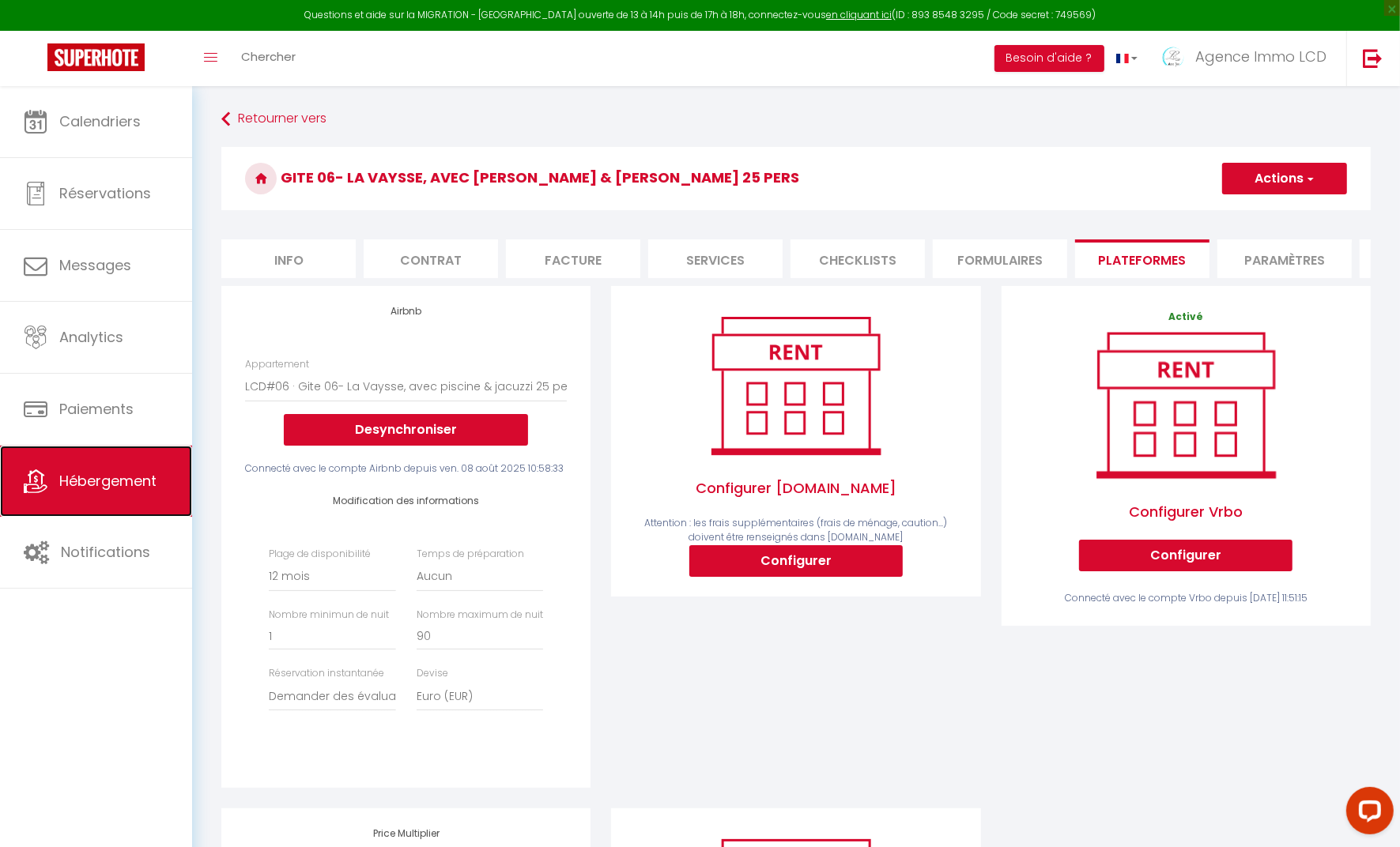
click at [78, 488] on span "Hébergement" at bounding box center [108, 481] width 97 height 20
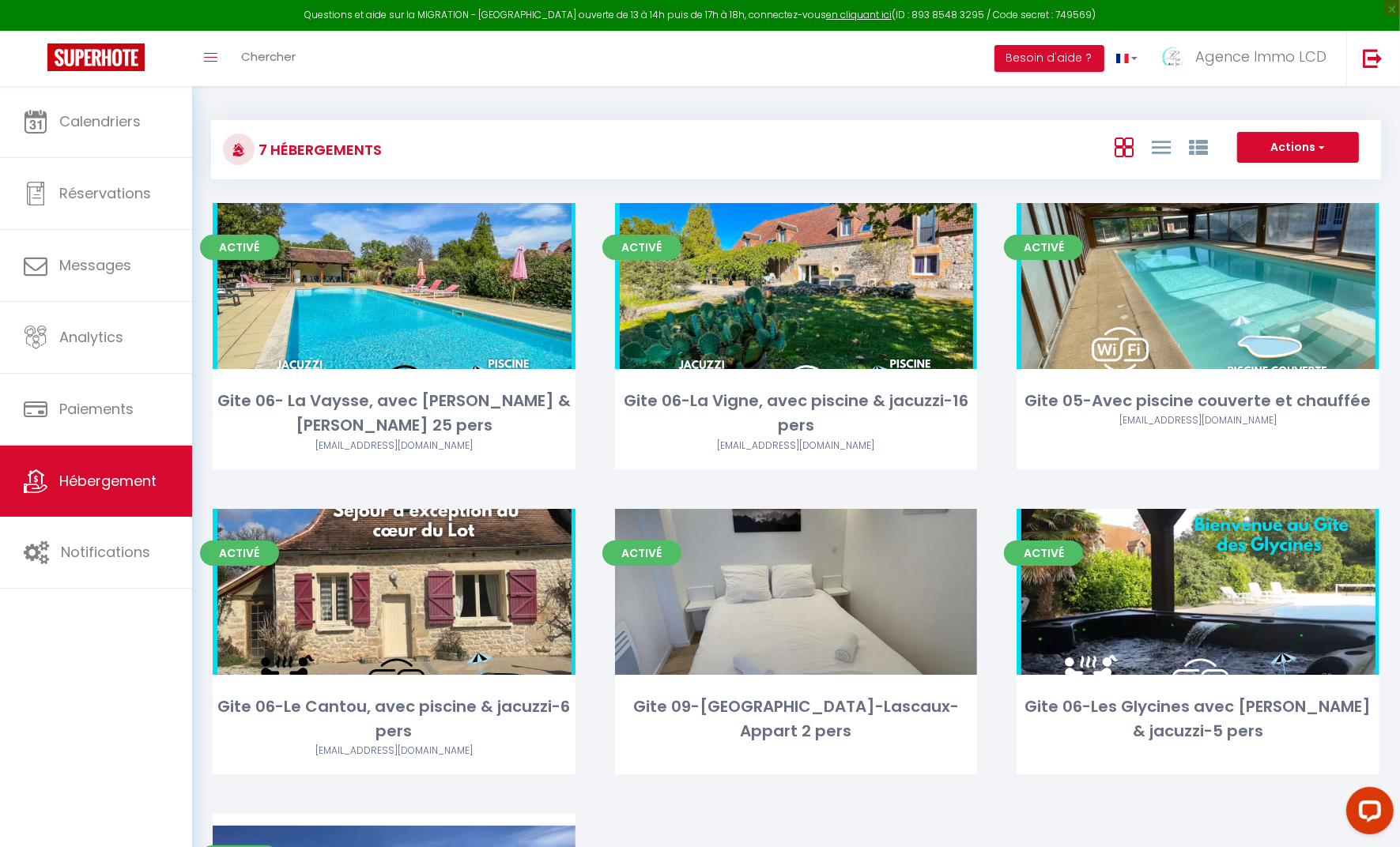
click at [798, 284] on link "Editer" at bounding box center [796, 285] width 94 height 31
click at [793, 289] on link "Editer" at bounding box center [796, 285] width 94 height 31
click at [800, 292] on link "Editer" at bounding box center [796, 285] width 94 height 31
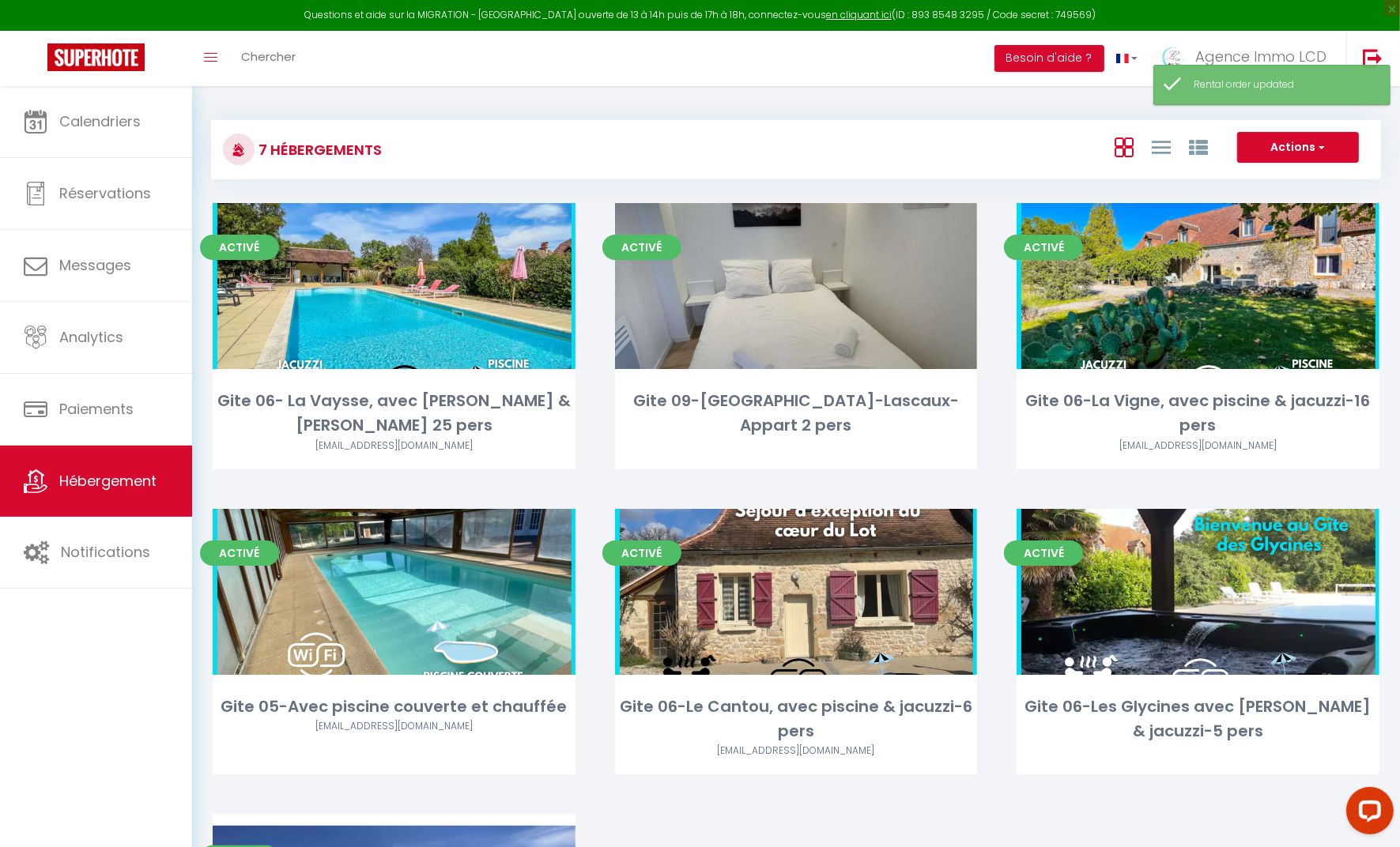
click at [810, 289] on link "Editer" at bounding box center [796, 285] width 94 height 31
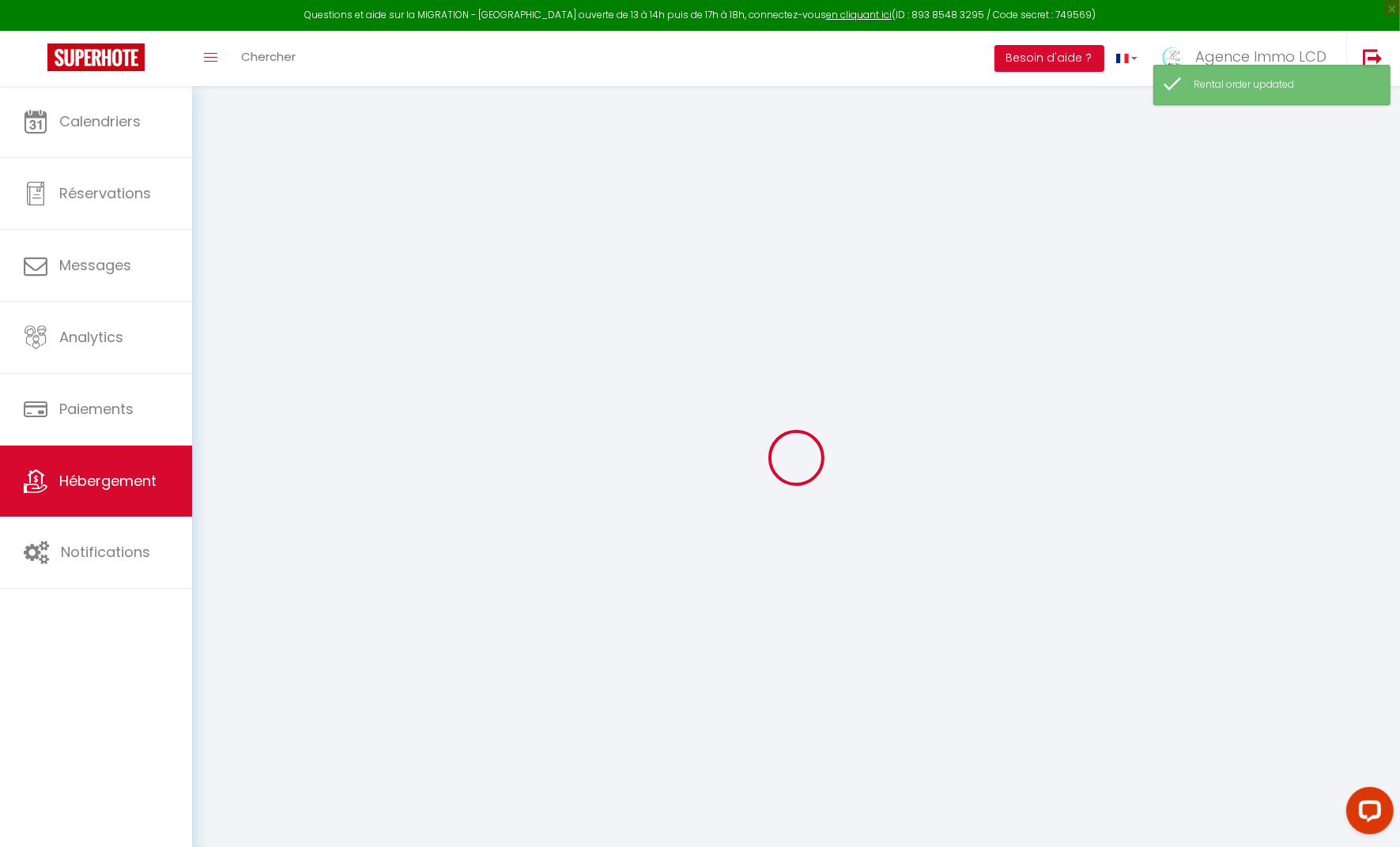
select select
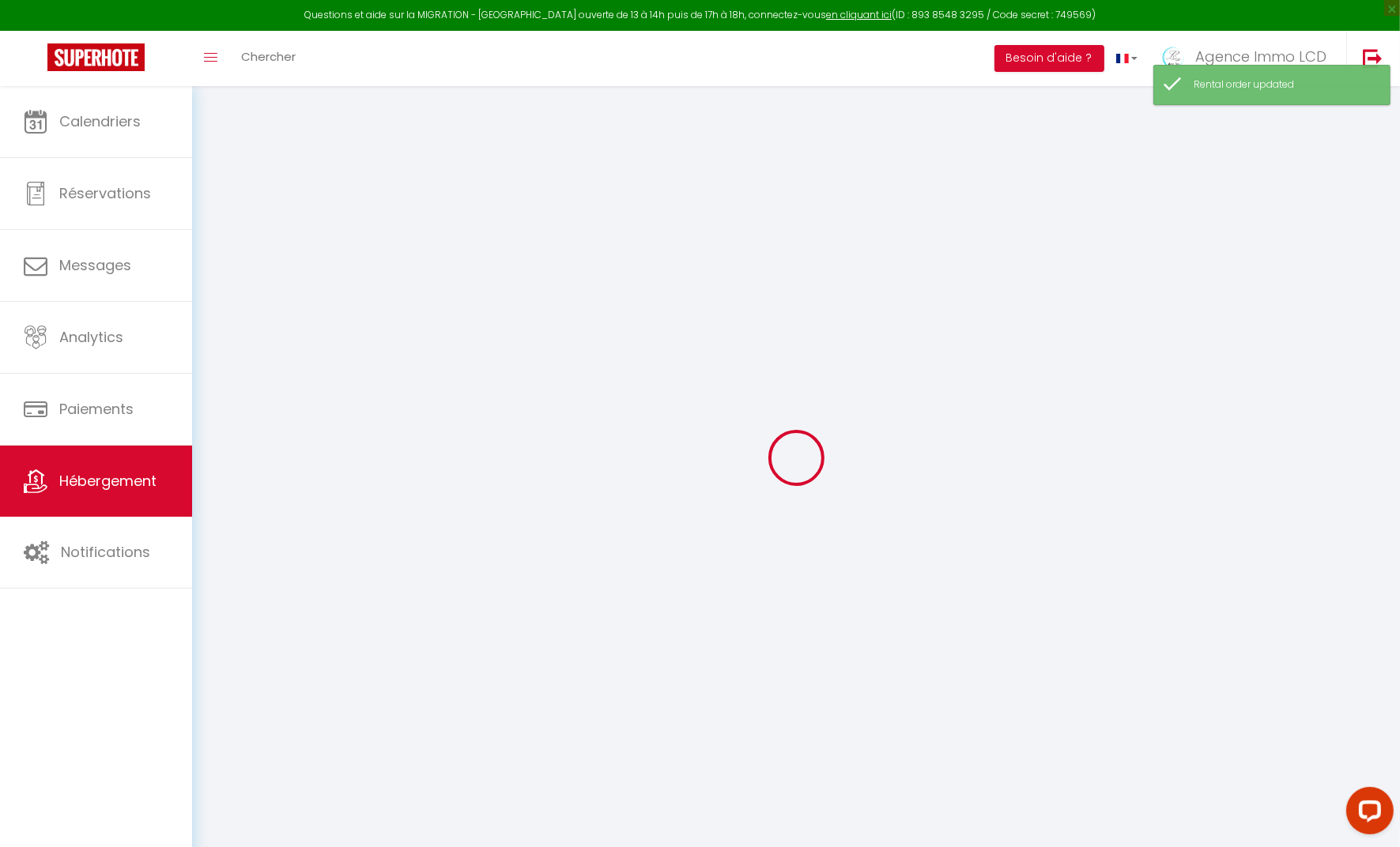
select select
checkbox input "false"
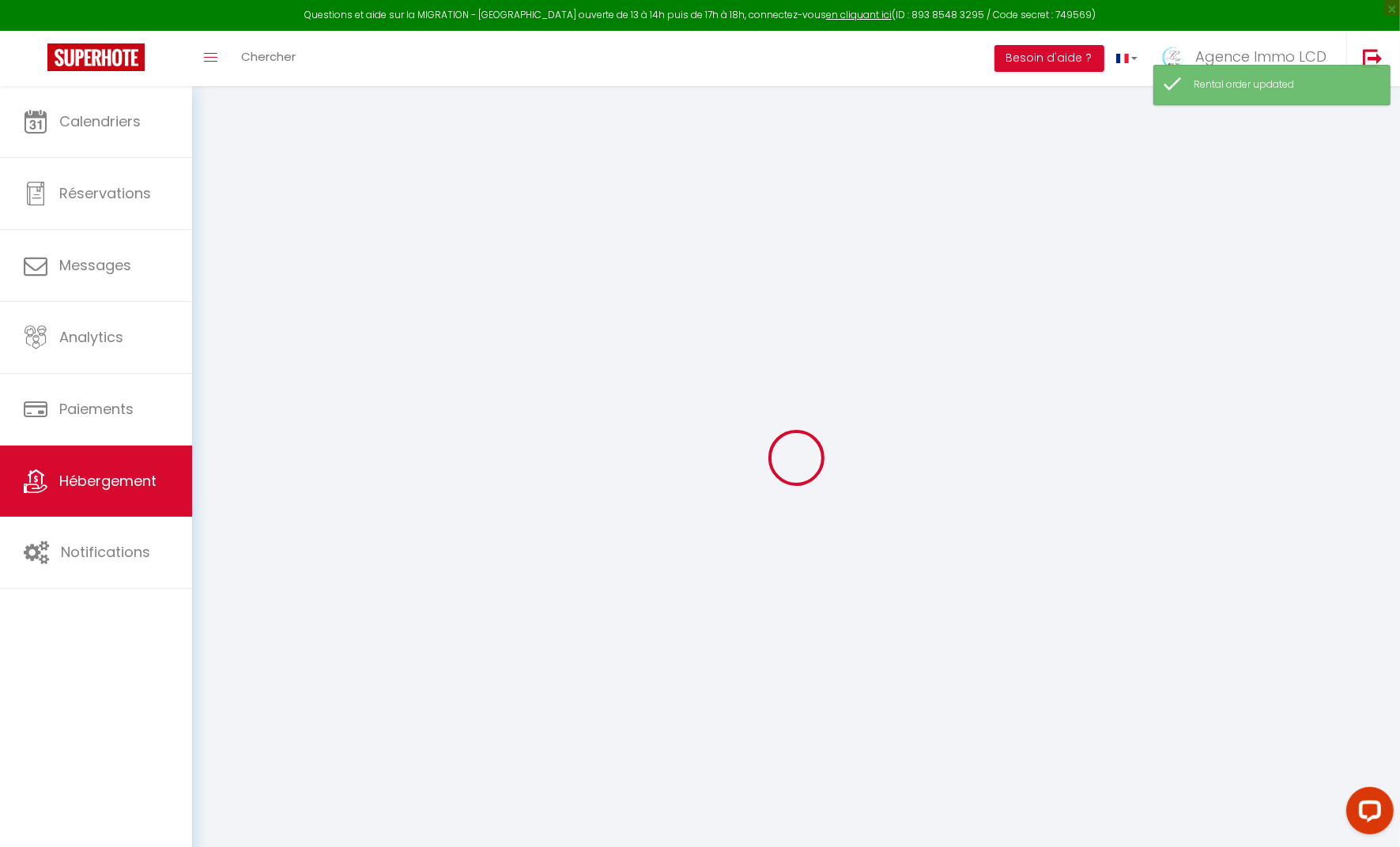
select select
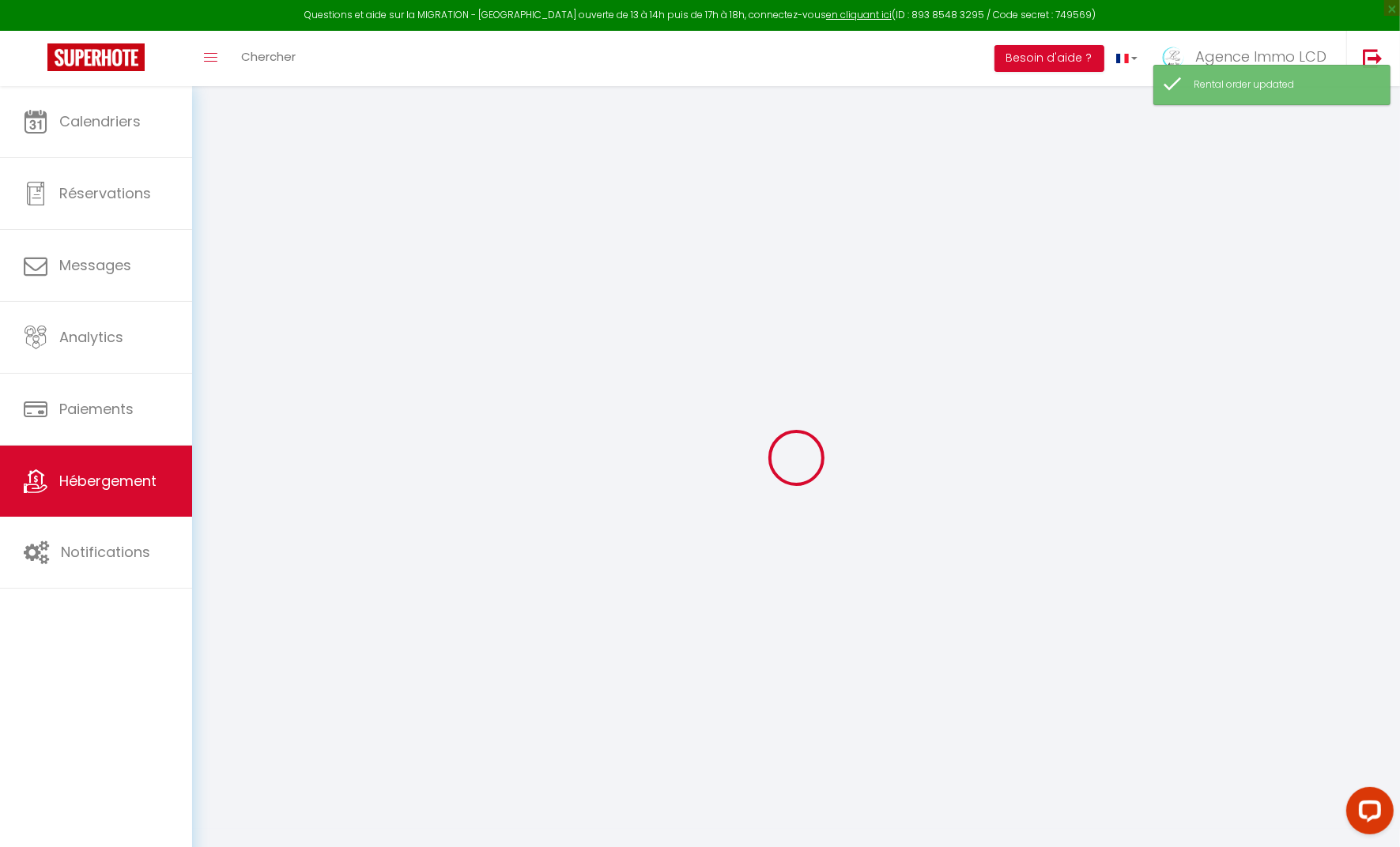
select select
checkbox input "false"
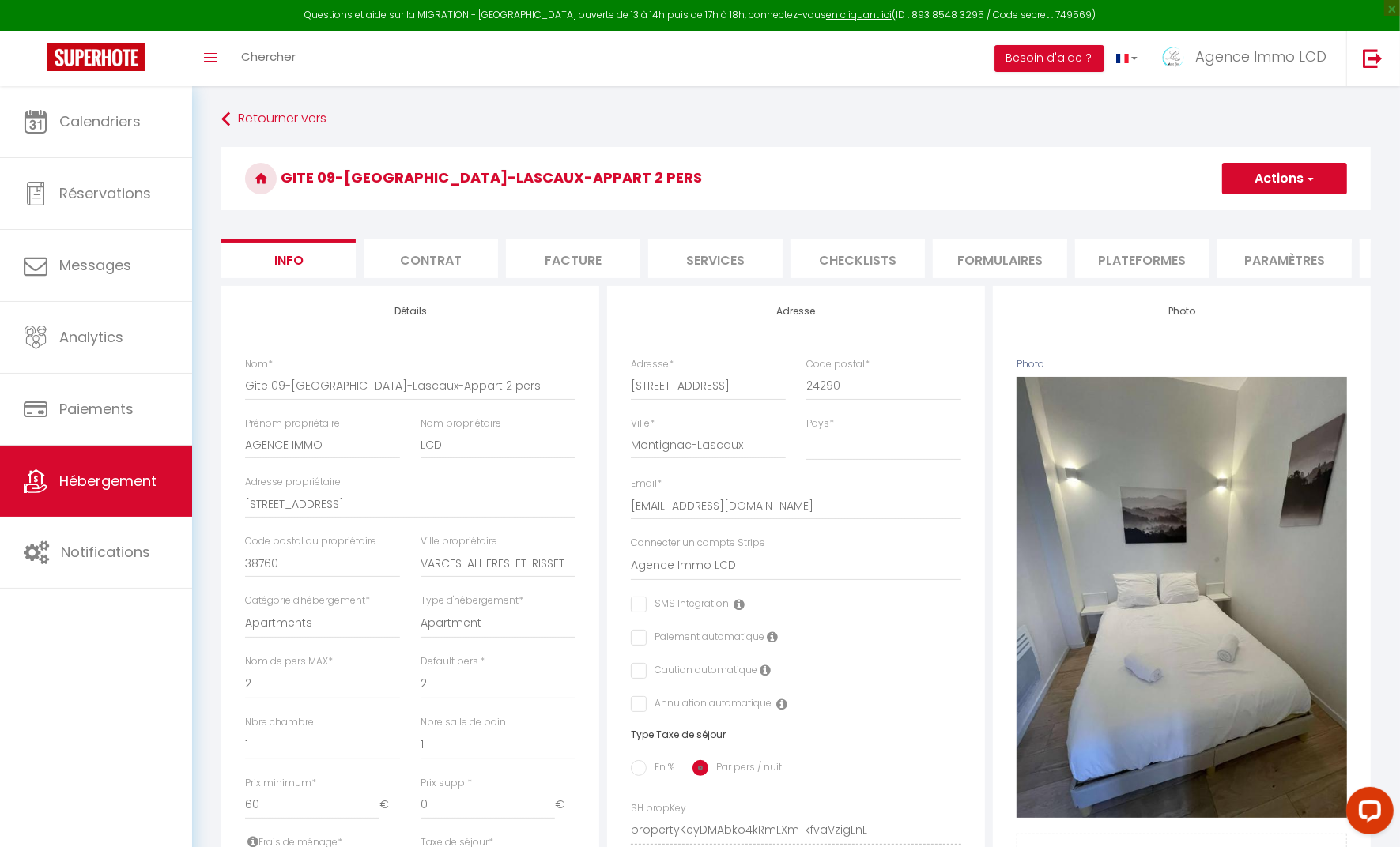
click at [1140, 265] on li "Plateformes" at bounding box center [1142, 258] width 135 height 38
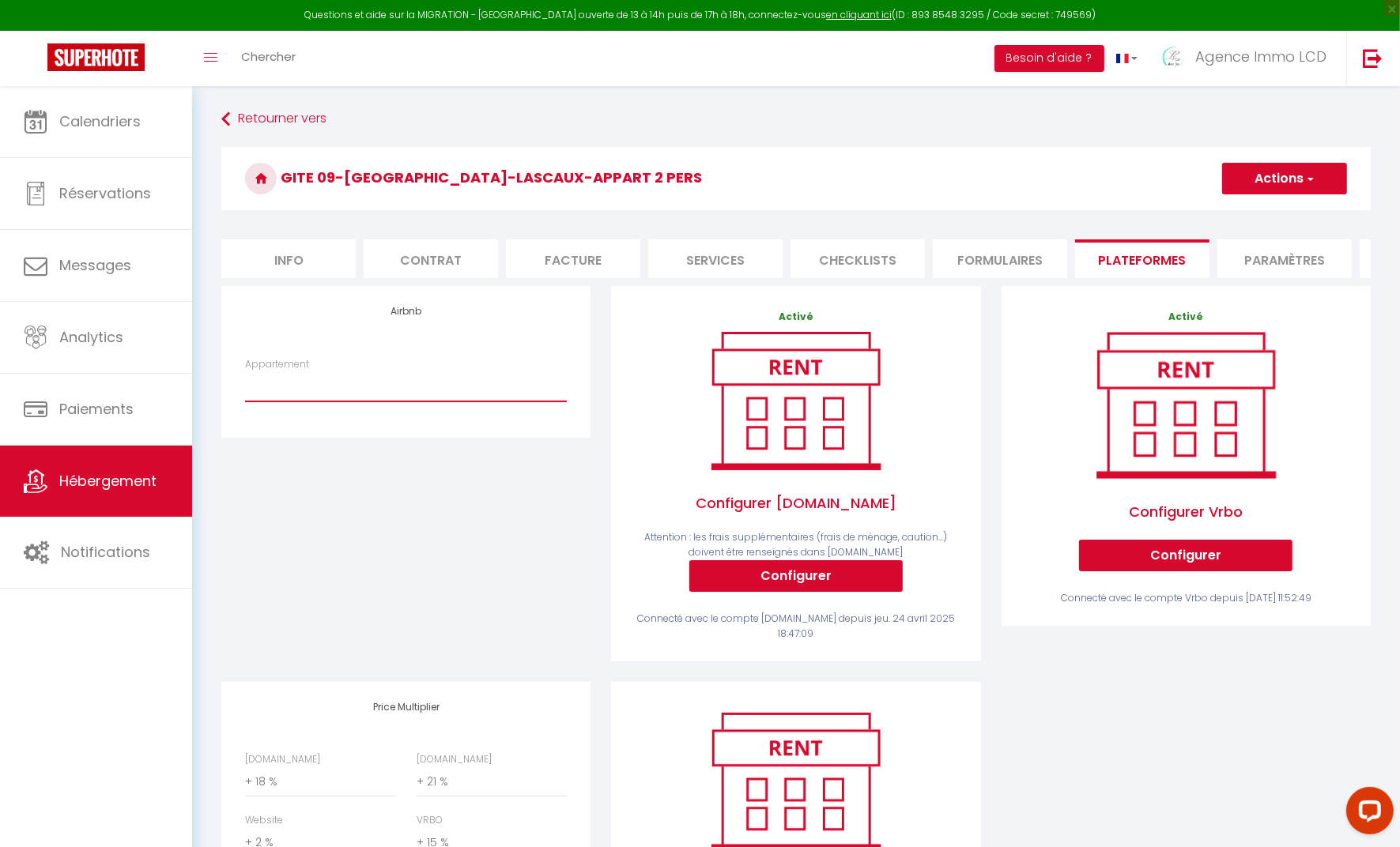
click at [332, 402] on select "LCD#06 · Gite 06-Les Glycines avec piscine & jacuzzi-5 pers - contact@agenceimm…" at bounding box center [405, 387] width 322 height 30
click at [245, 386] on select "LCD#06 · Gite 06-Les Glycines avec piscine & jacuzzi-5 pers - contact@agenceimm…" at bounding box center [405, 387] width 322 height 30
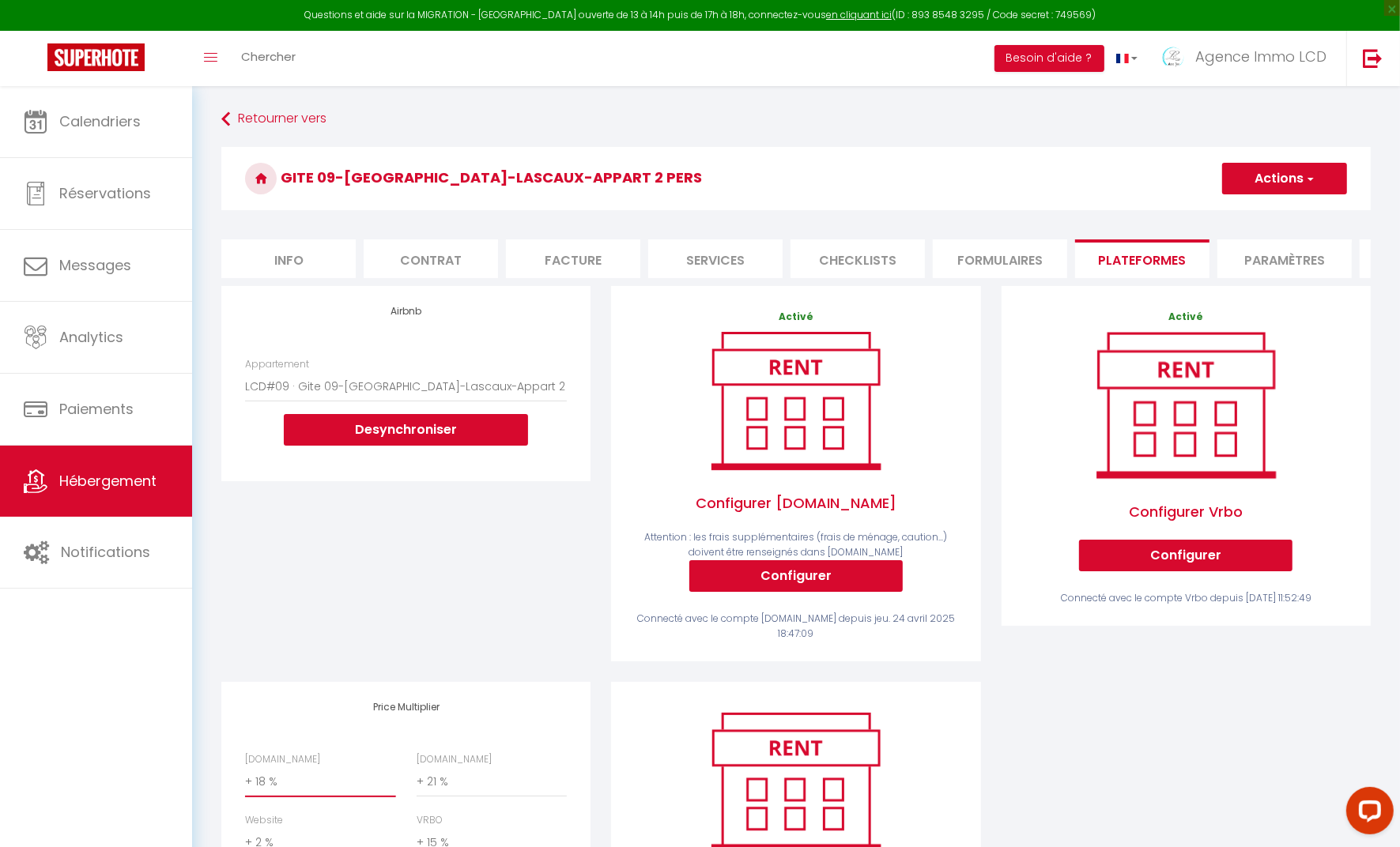
click at [279, 796] on select "0 + 1 % + 2 % + 3 % + 4 % + 5 % + 6 % + 7 % + 8 % + 9 %" at bounding box center [320, 783] width 151 height 30
click at [245, 782] on select "0 + 1 % + 2 % + 3 % + 4 % + 5 % + 6 % + 7 % + 8 % + 9 %" at bounding box center [320, 783] width 151 height 30
click at [1281, 178] on button "Actions" at bounding box center [1285, 178] width 125 height 31
click at [1286, 216] on link "Enregistrer" at bounding box center [1284, 213] width 125 height 20
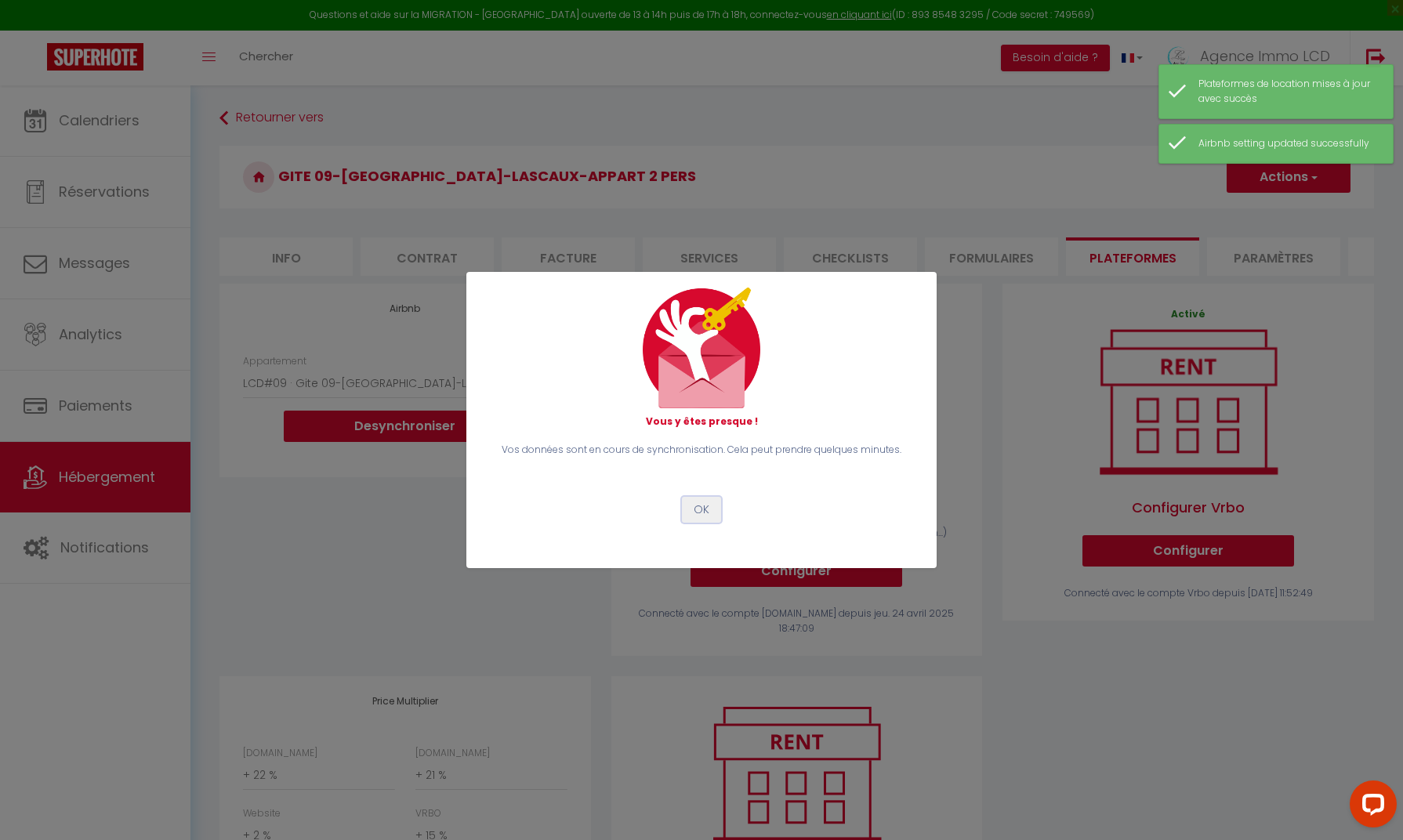
click at [702, 511] on button "OK" at bounding box center [702, 511] width 39 height 26
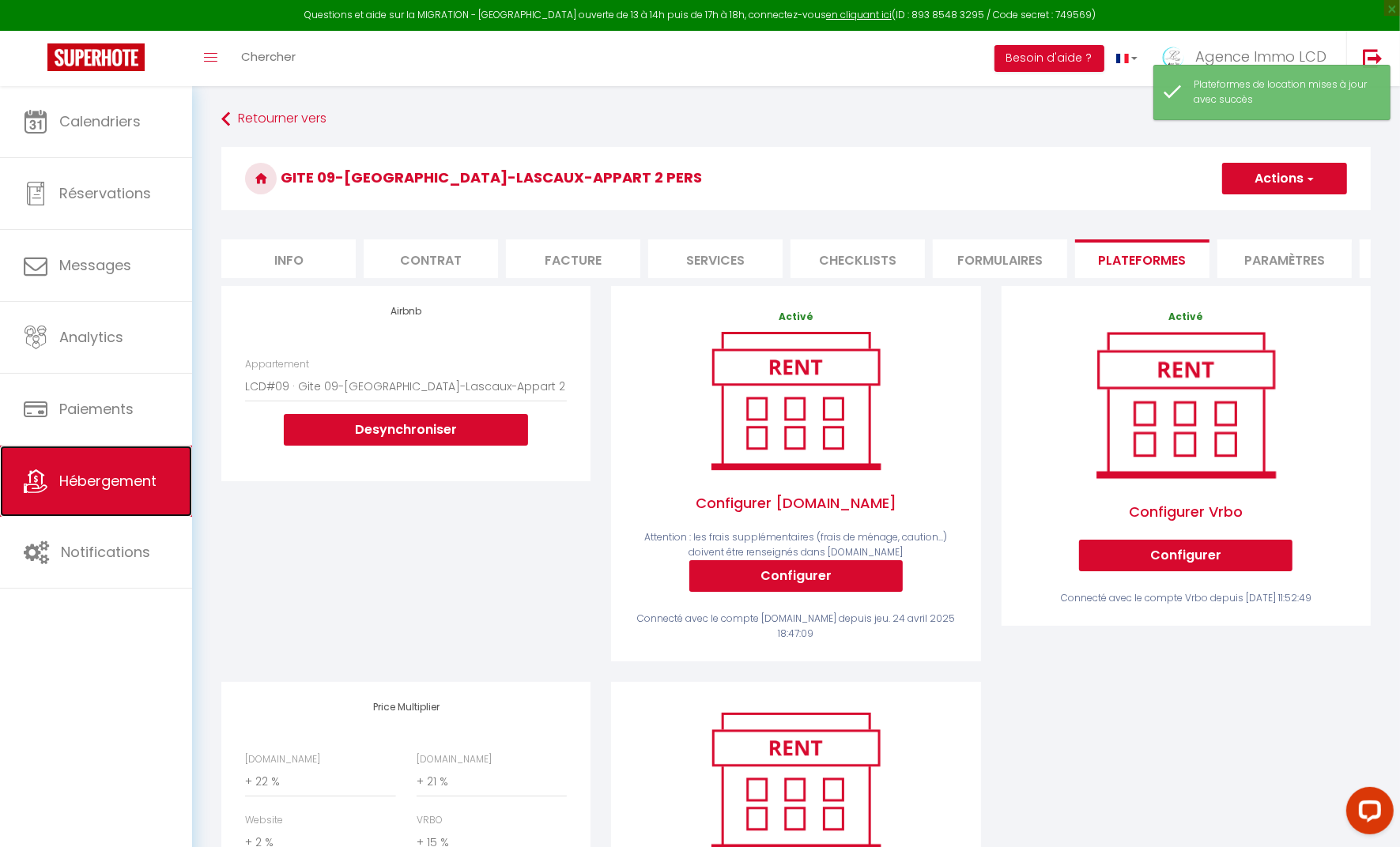
click at [88, 494] on link "Hébergement" at bounding box center [96, 481] width 192 height 71
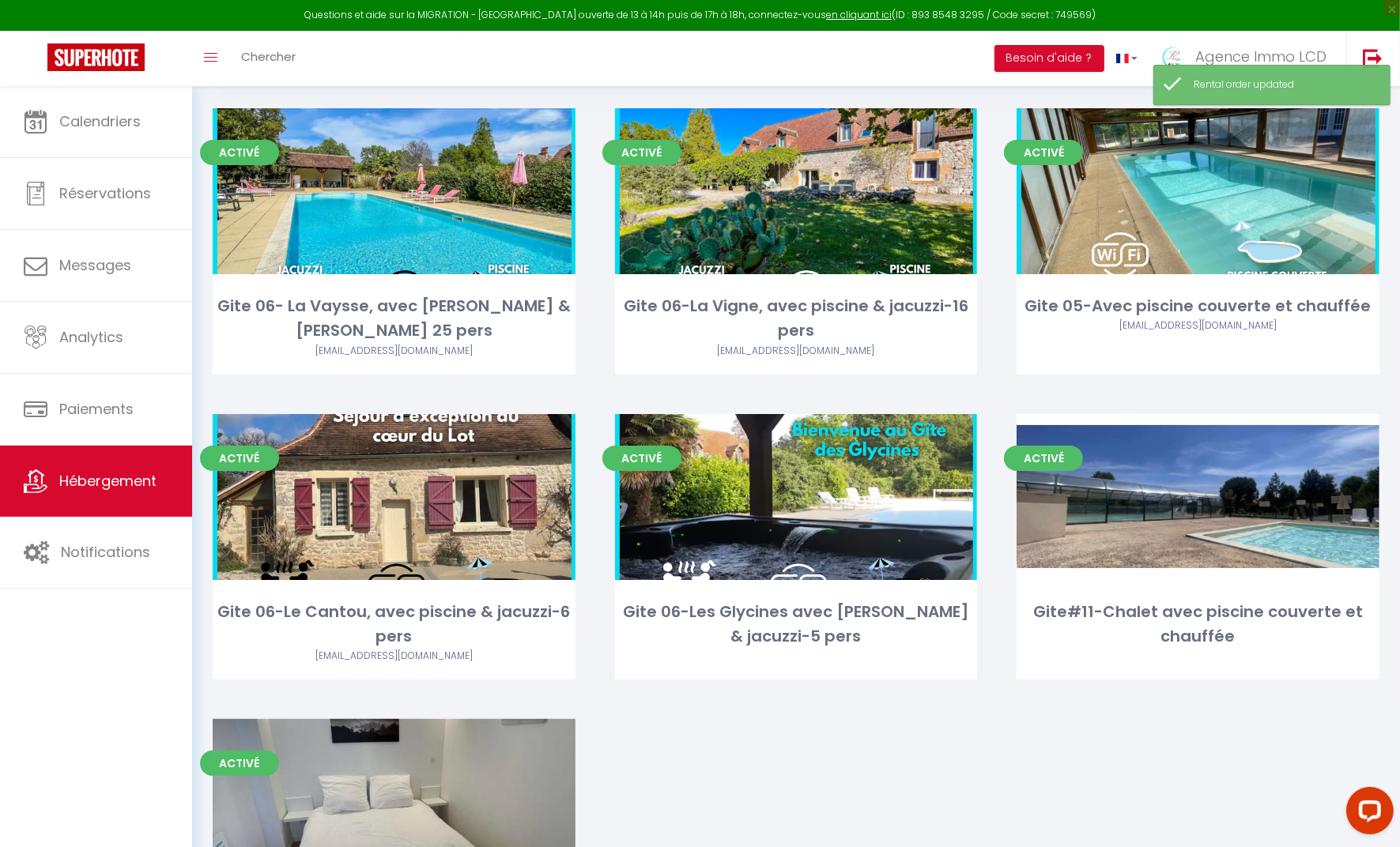
scroll to position [96, 0]
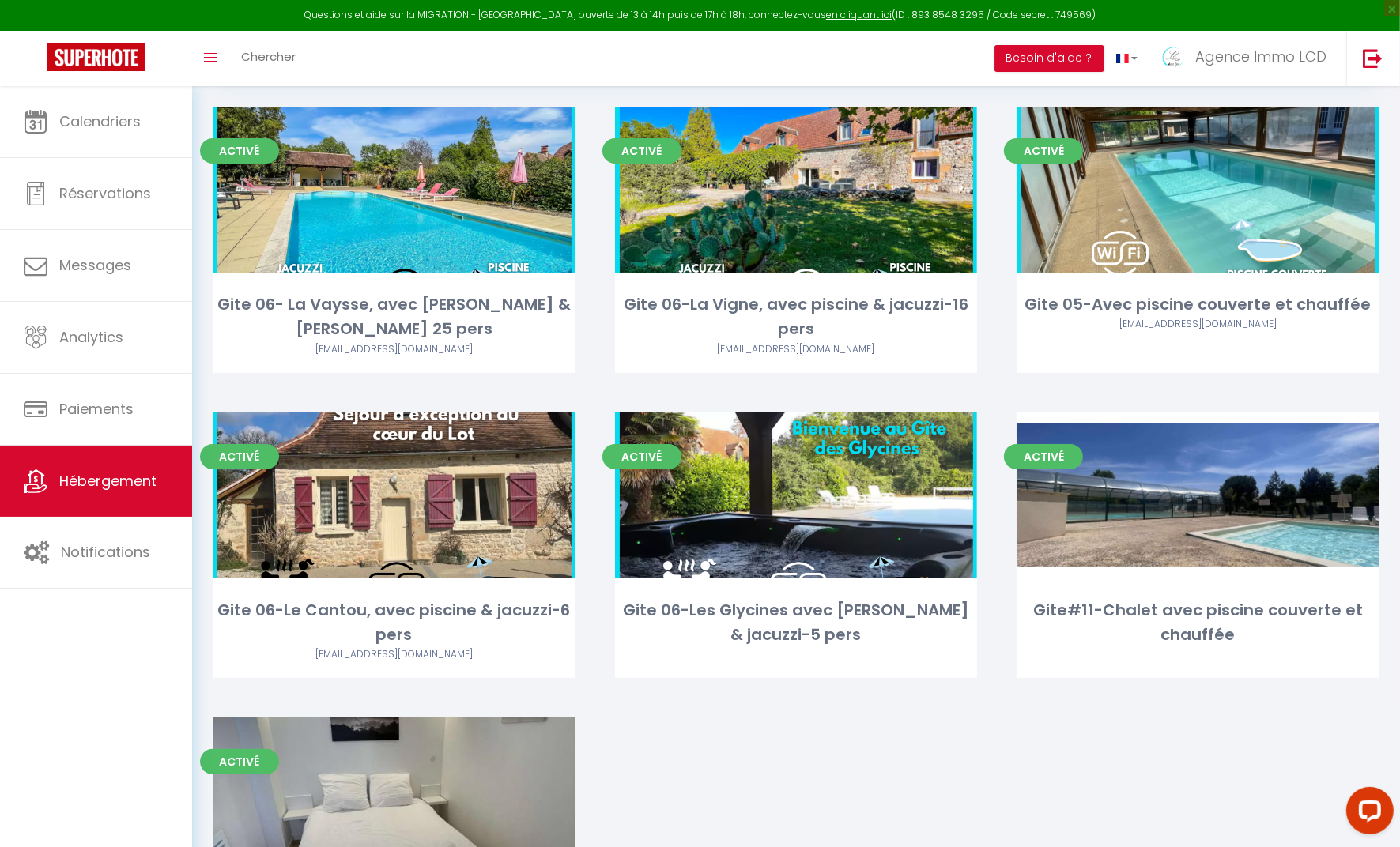
click at [831, 190] on link "Editer" at bounding box center [796, 189] width 94 height 31
click at [793, 192] on link "Editer" at bounding box center [796, 189] width 94 height 31
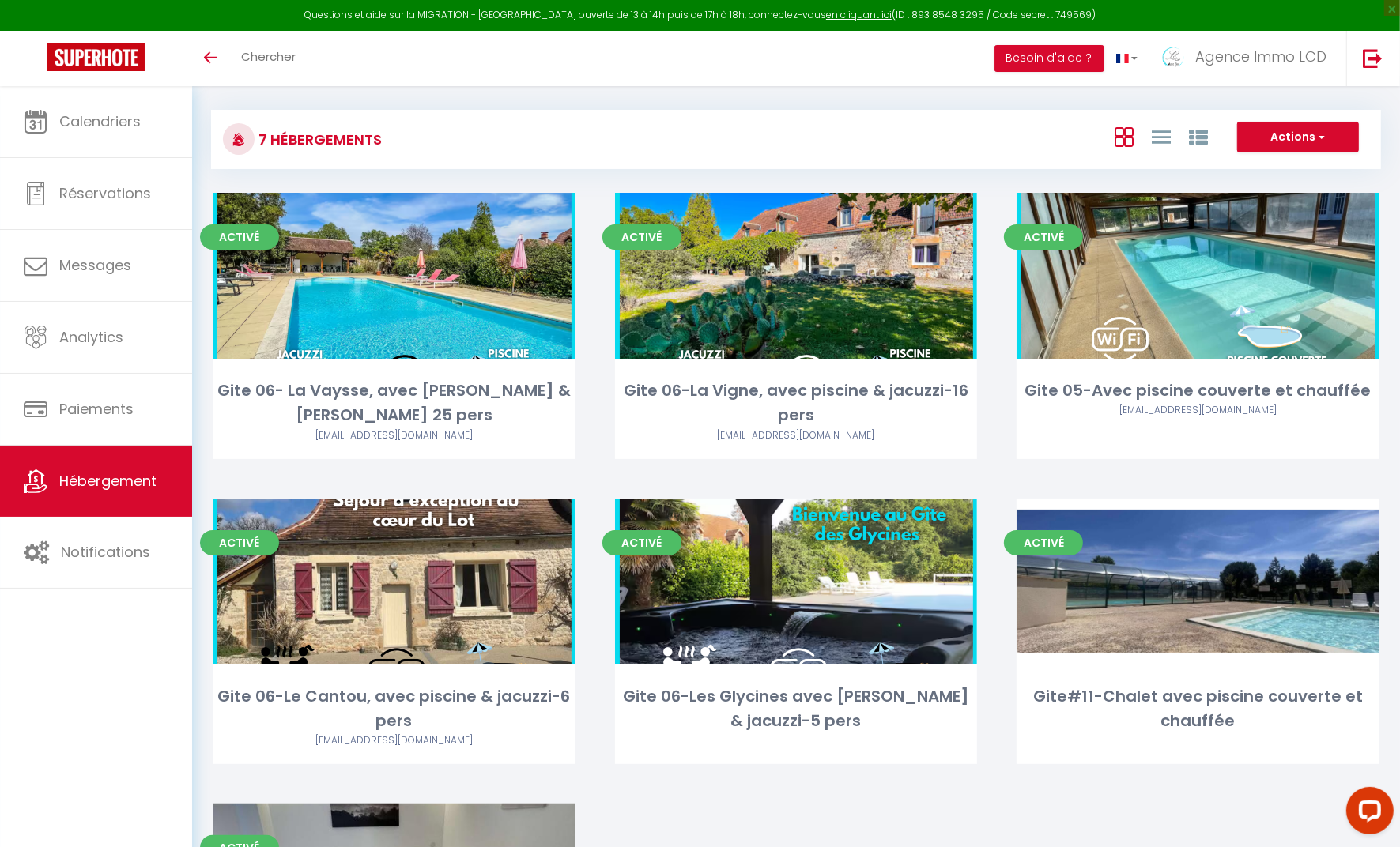
click at [806, 279] on link "Editer" at bounding box center [796, 275] width 94 height 31
click at [787, 272] on link "Editer" at bounding box center [796, 275] width 94 height 31
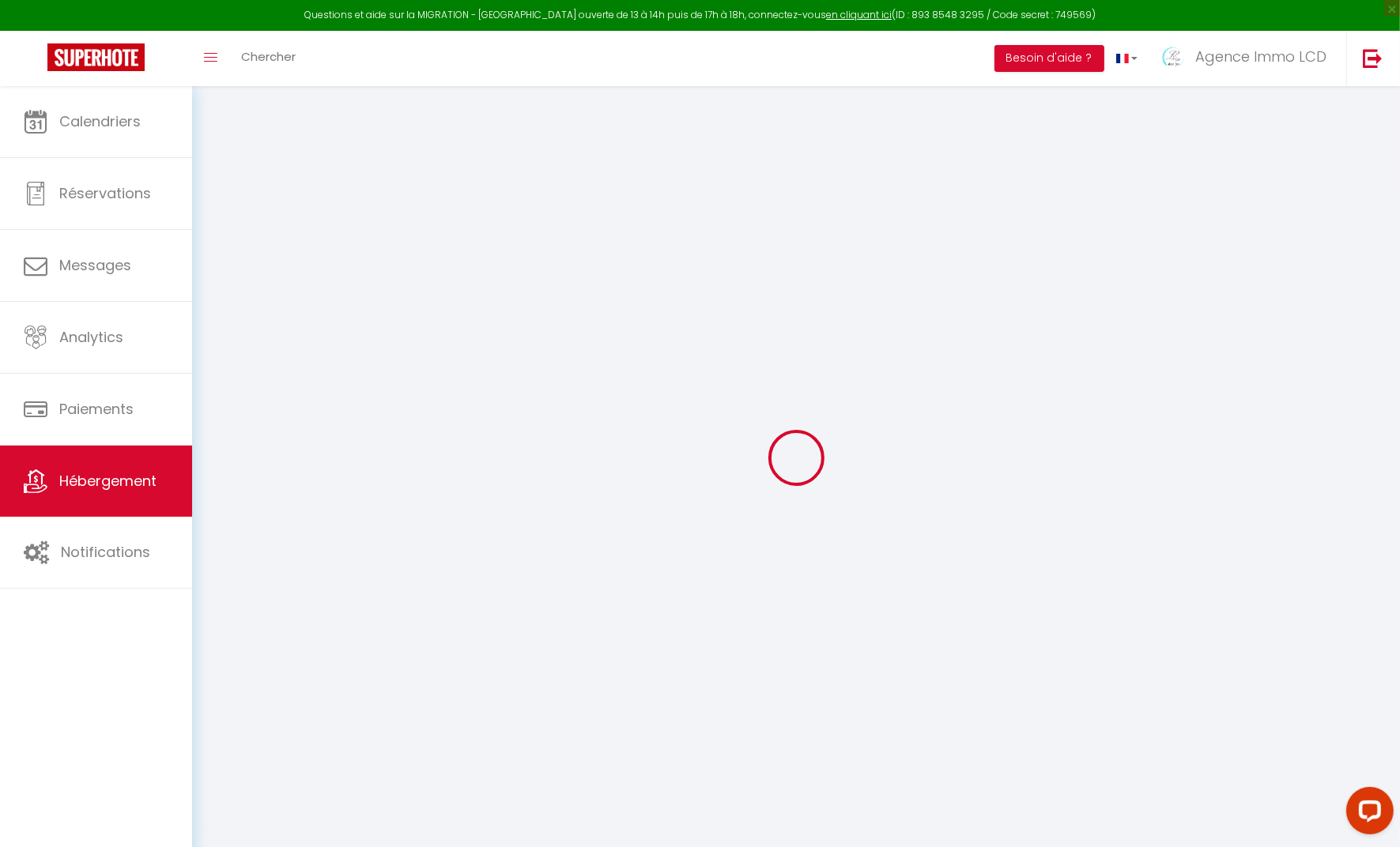
checkbox input "false"
select select "15:00"
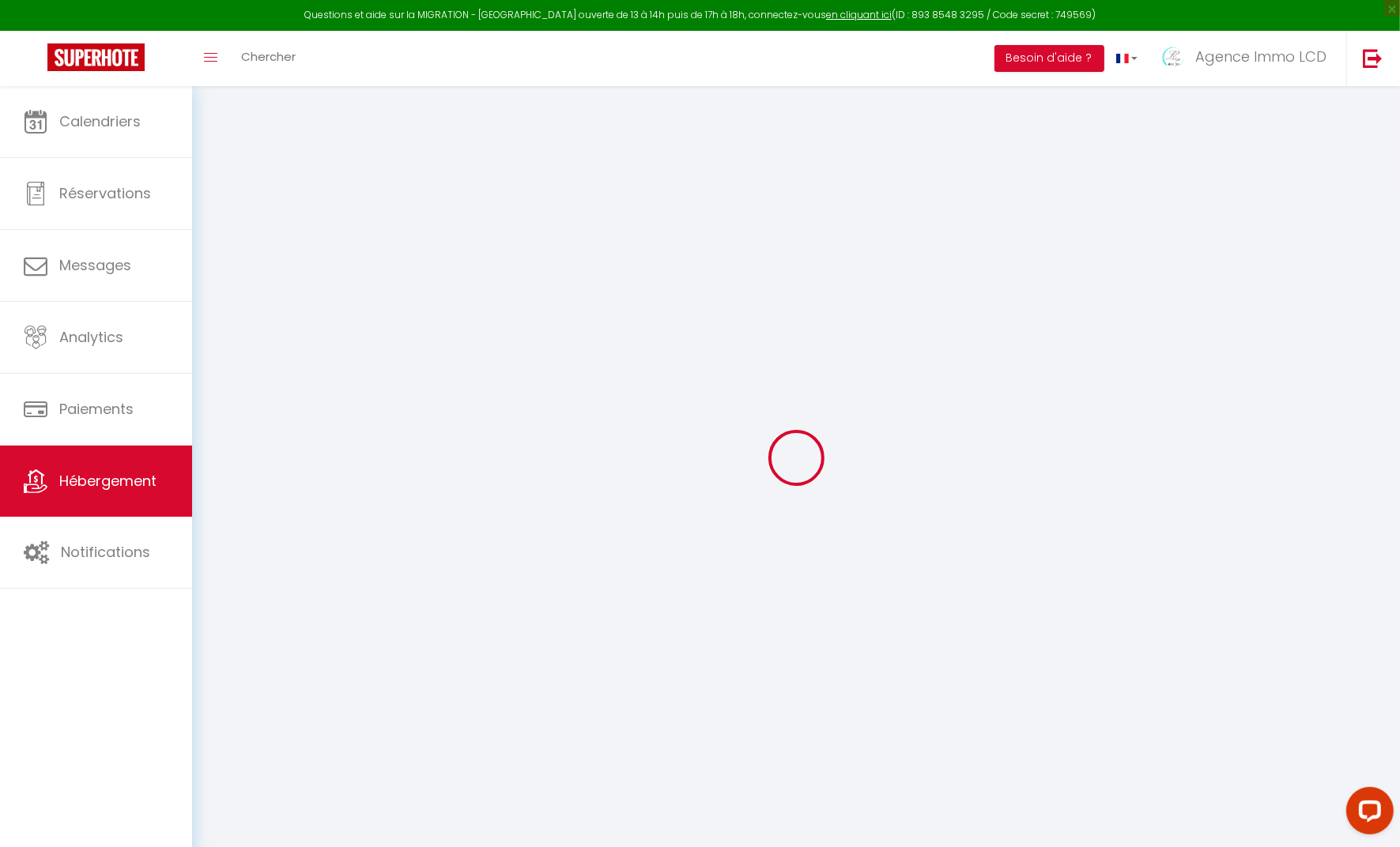
select select "20:00"
select select "10:00"
select select "30"
select select "120"
select select "08:00"
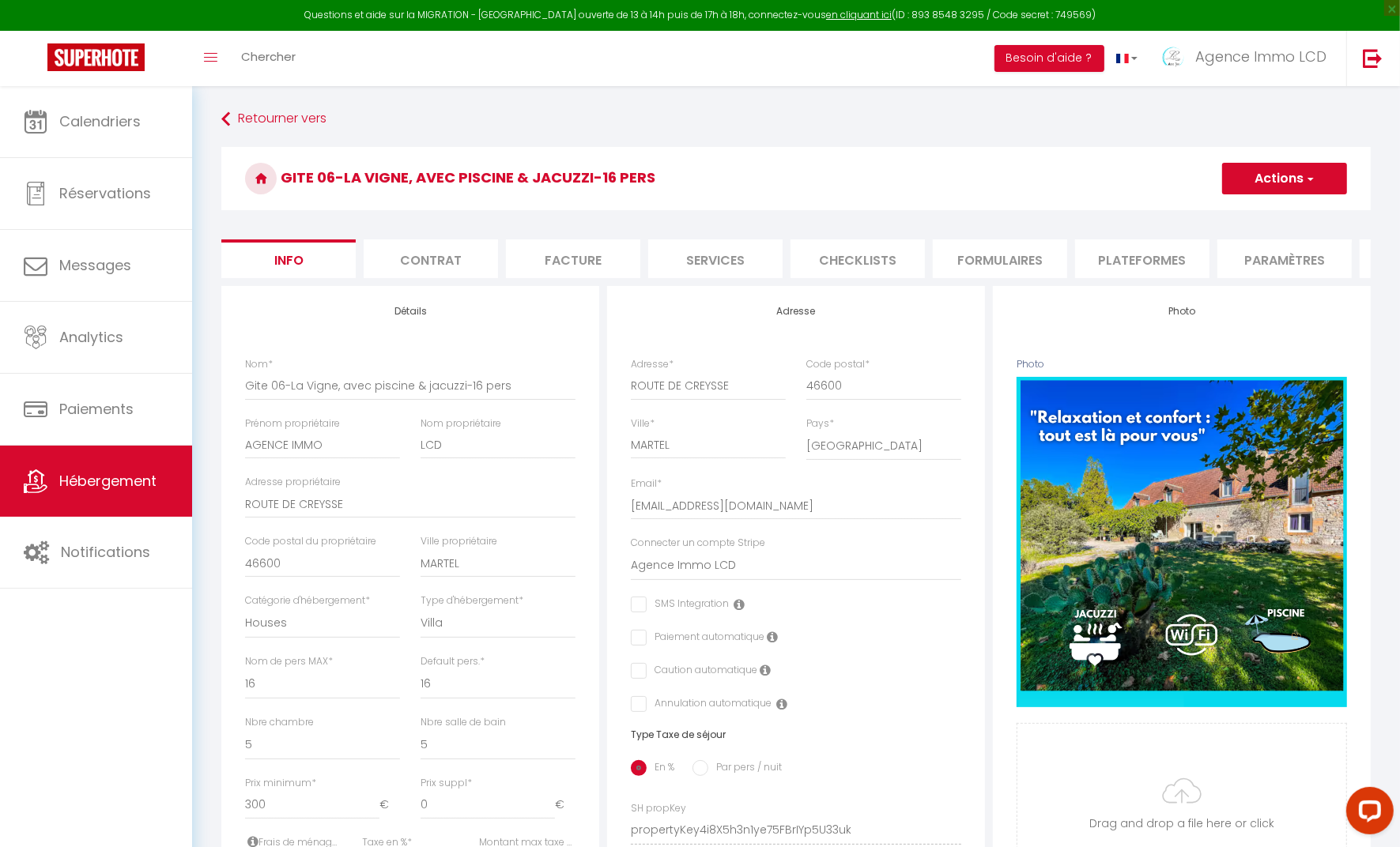
checkbox input "false"
click at [1129, 271] on li "Plateformes" at bounding box center [1142, 258] width 135 height 38
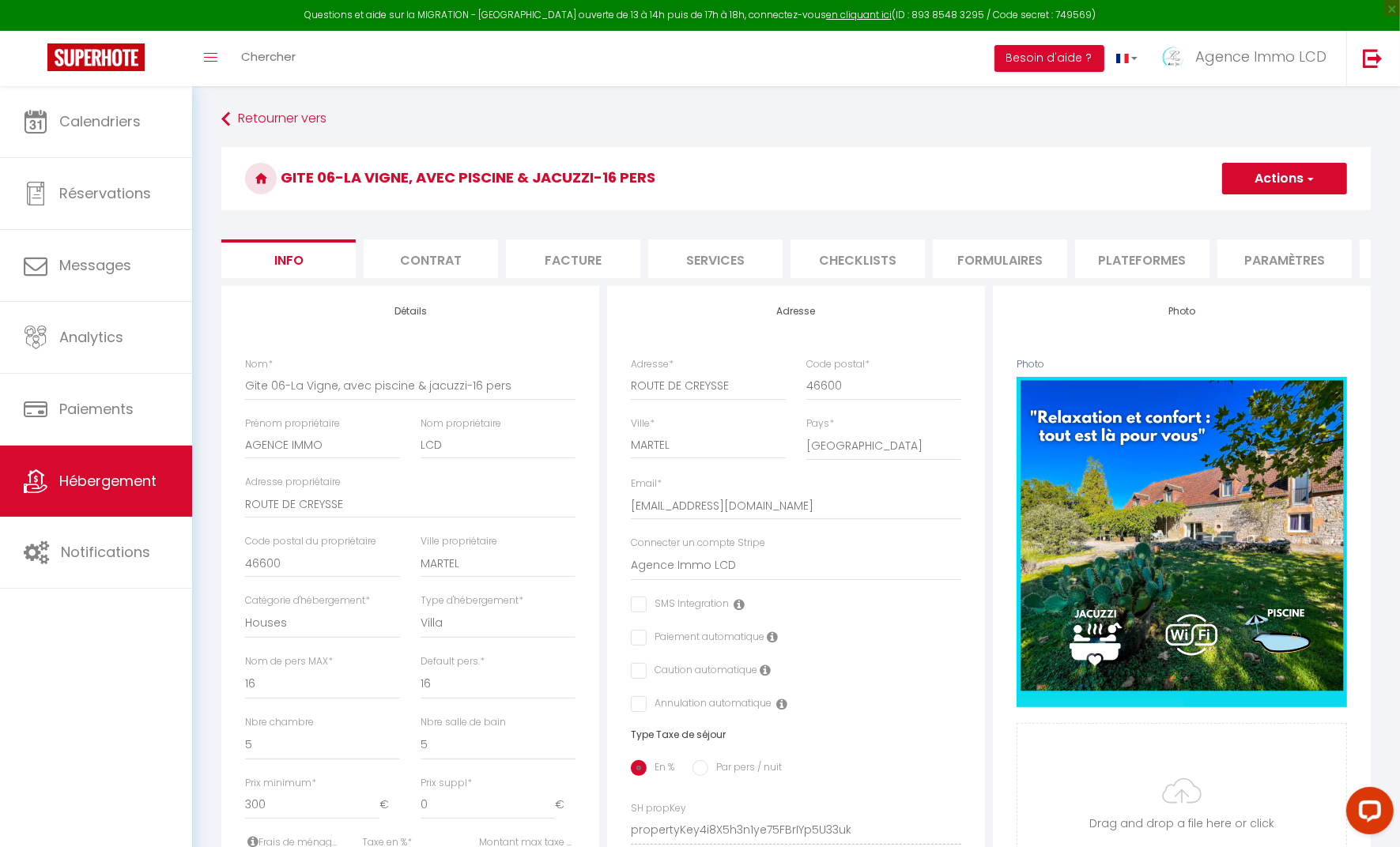
select select "365"
select select "well_reviewed_guests"
select select "EUR"
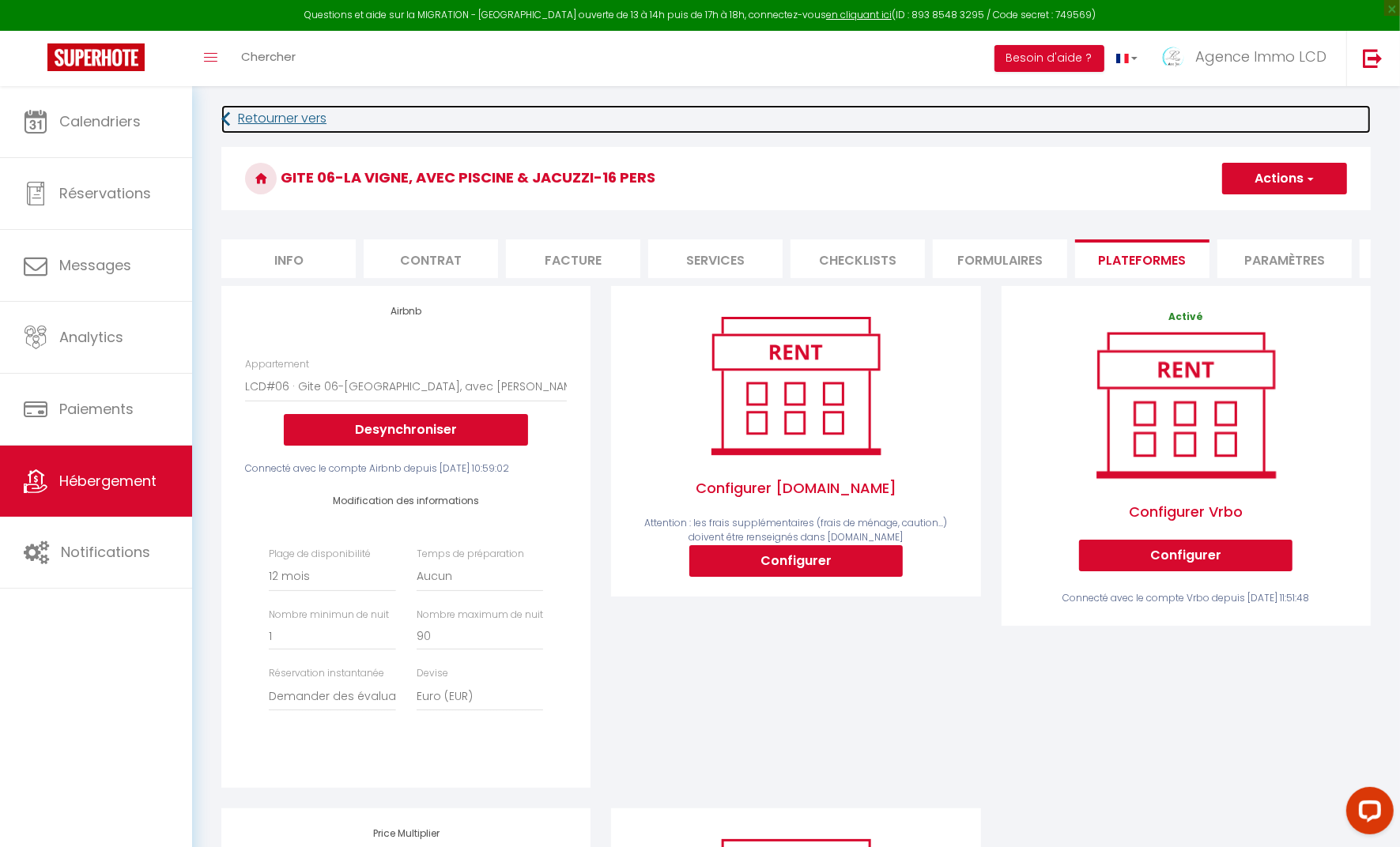
click at [272, 115] on link "Retourner vers" at bounding box center [796, 119] width 1150 height 29
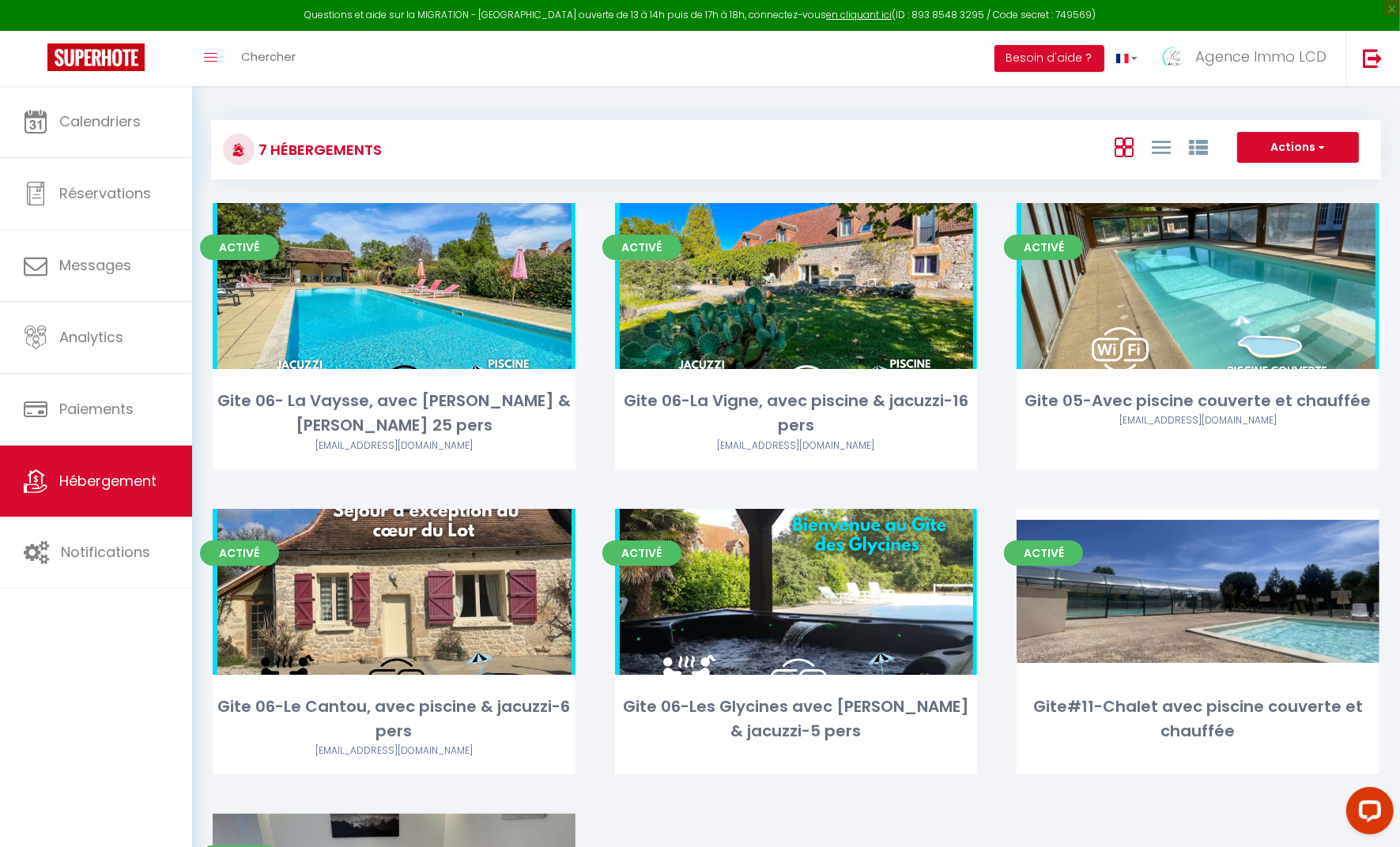
click at [1217, 281] on link "Editer" at bounding box center [1199, 285] width 94 height 31
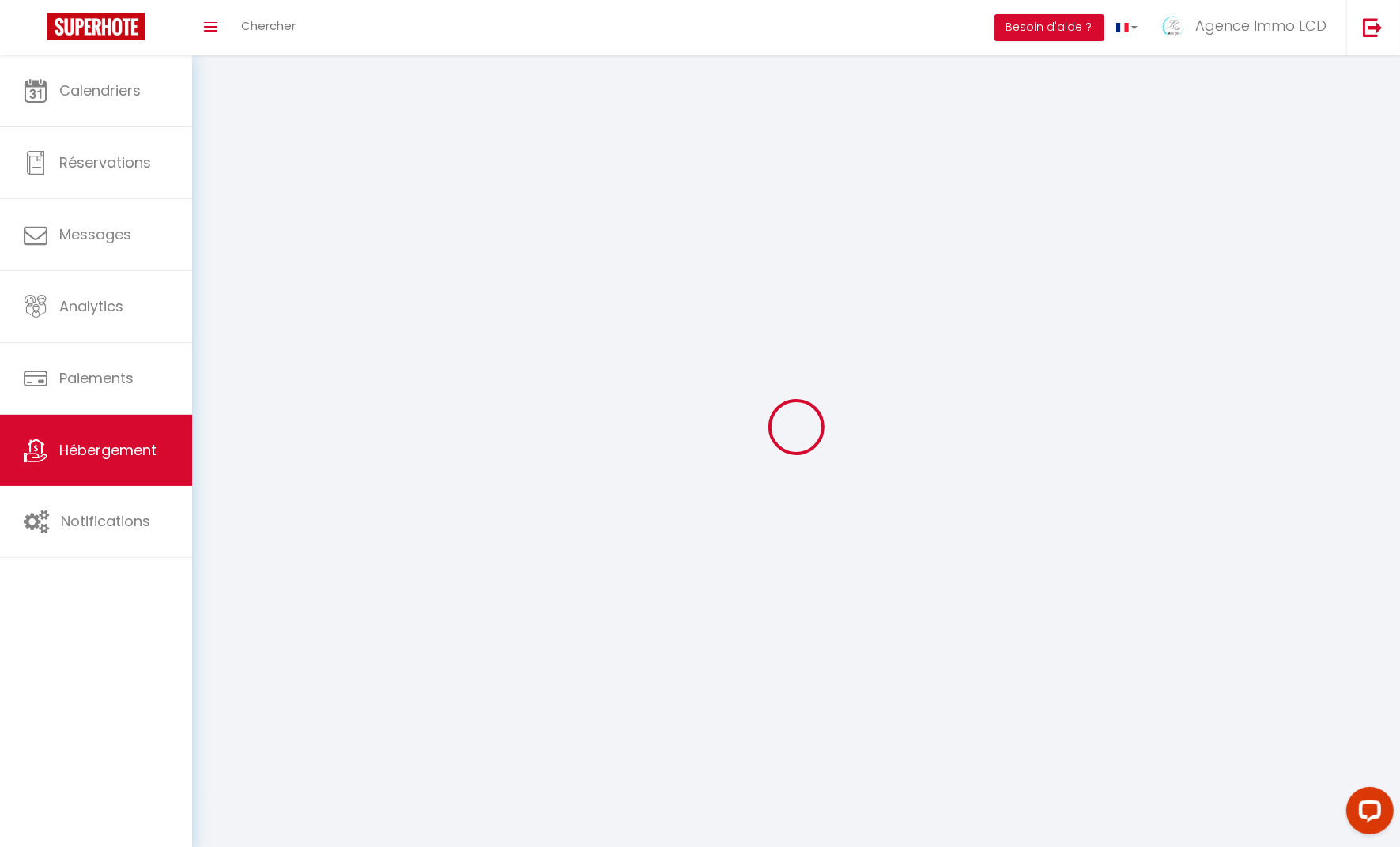
select select "1"
select select
select select "28"
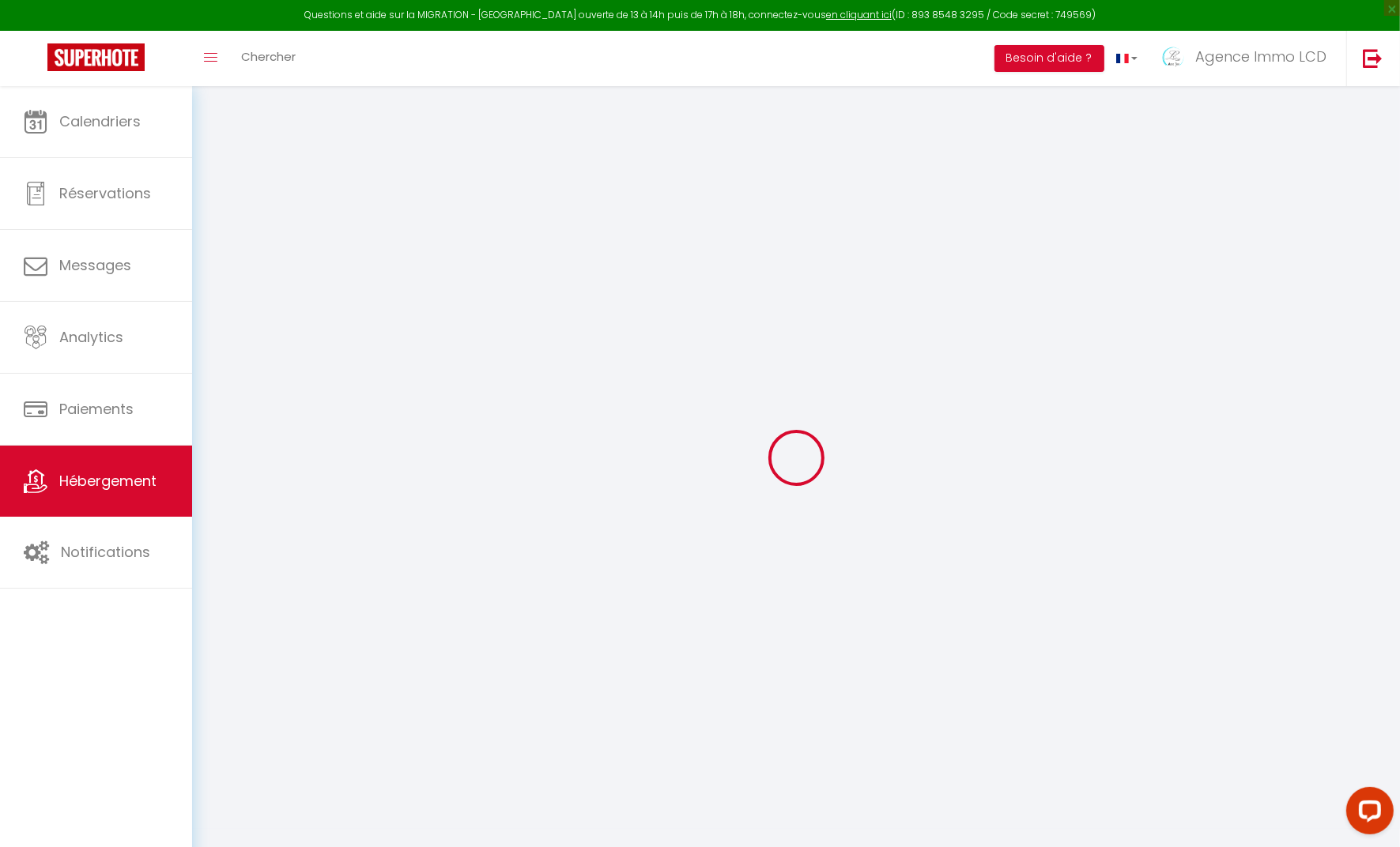
select select
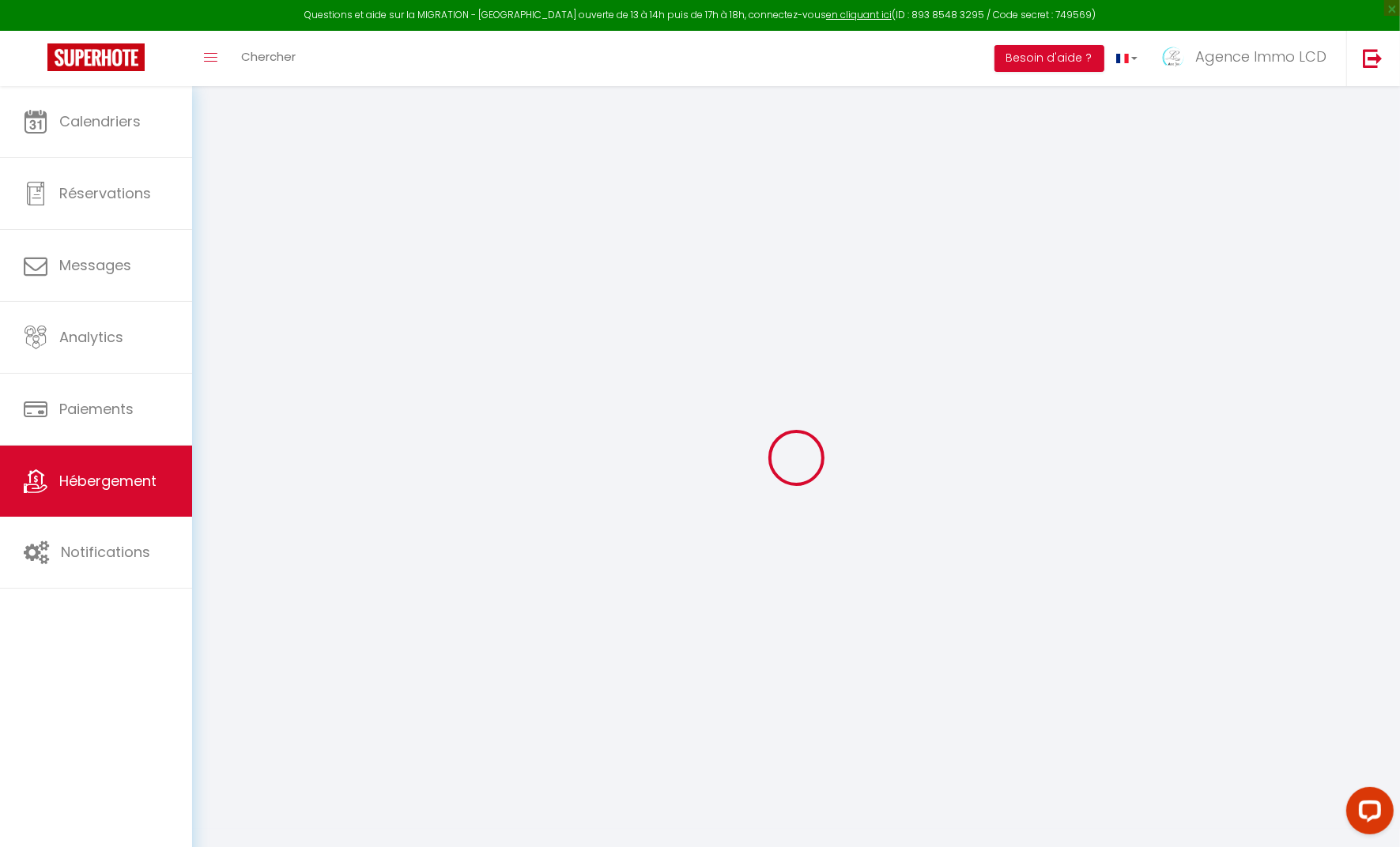
select select
checkbox input "false"
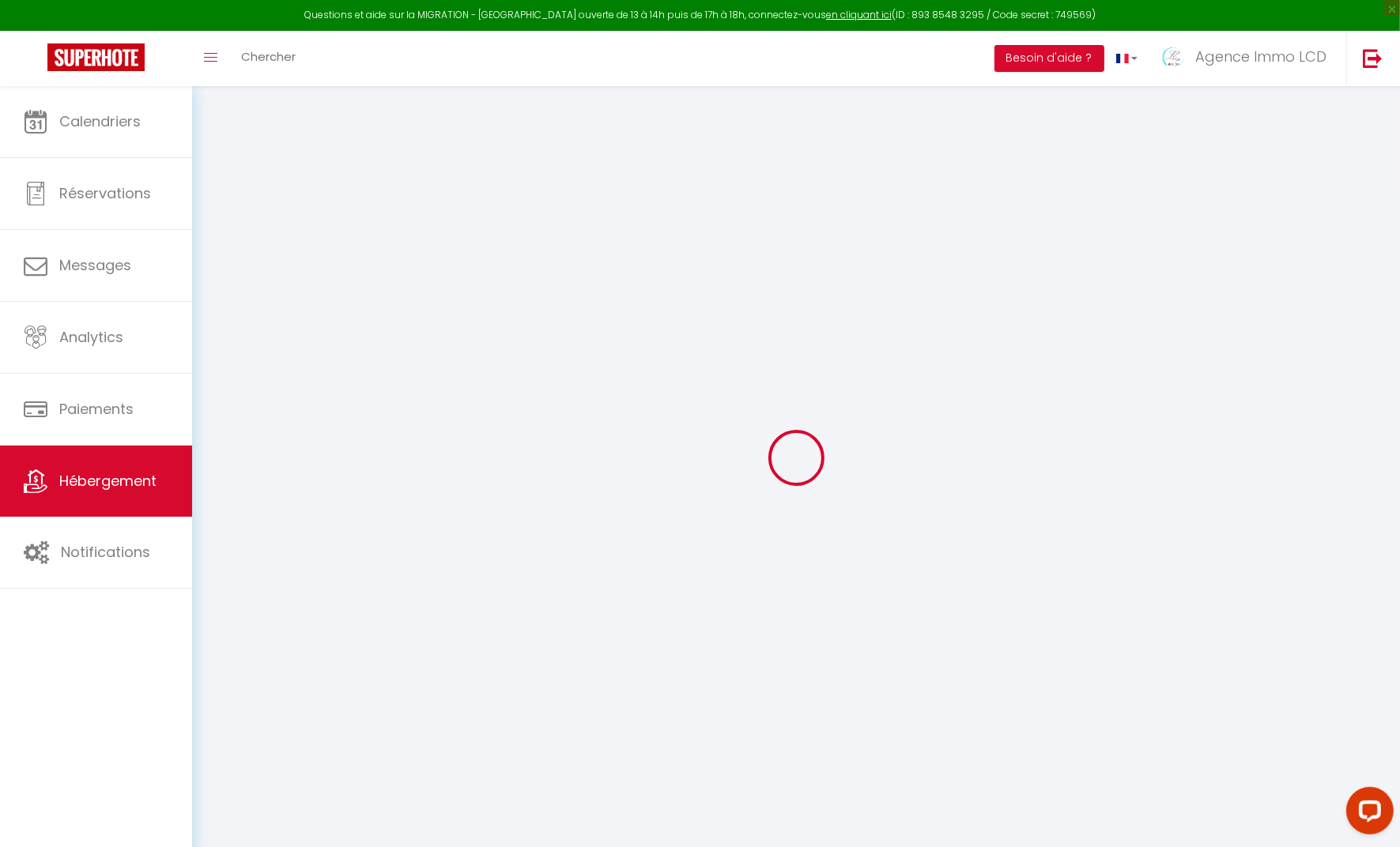
select select
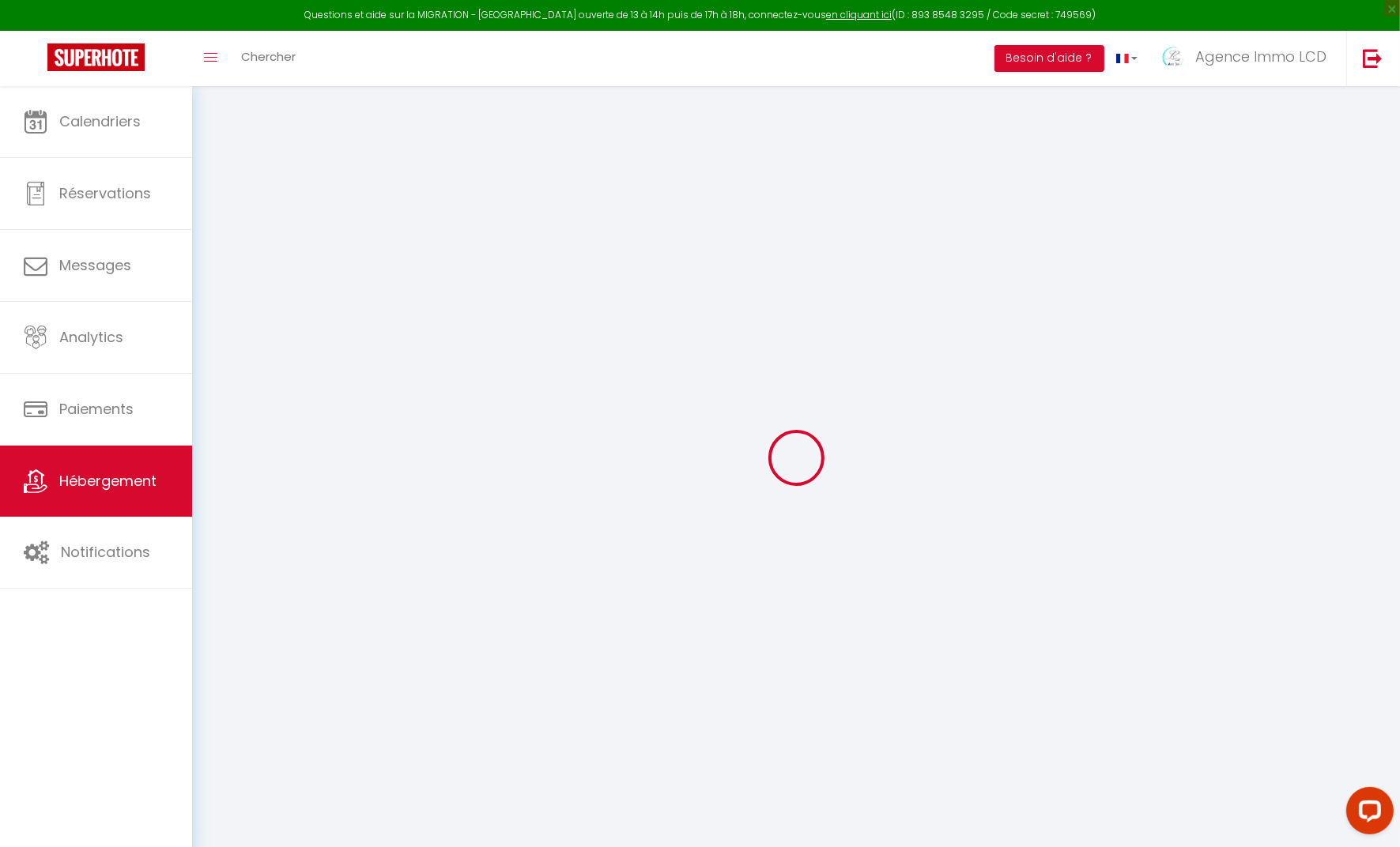
select select
checkbox input "false"
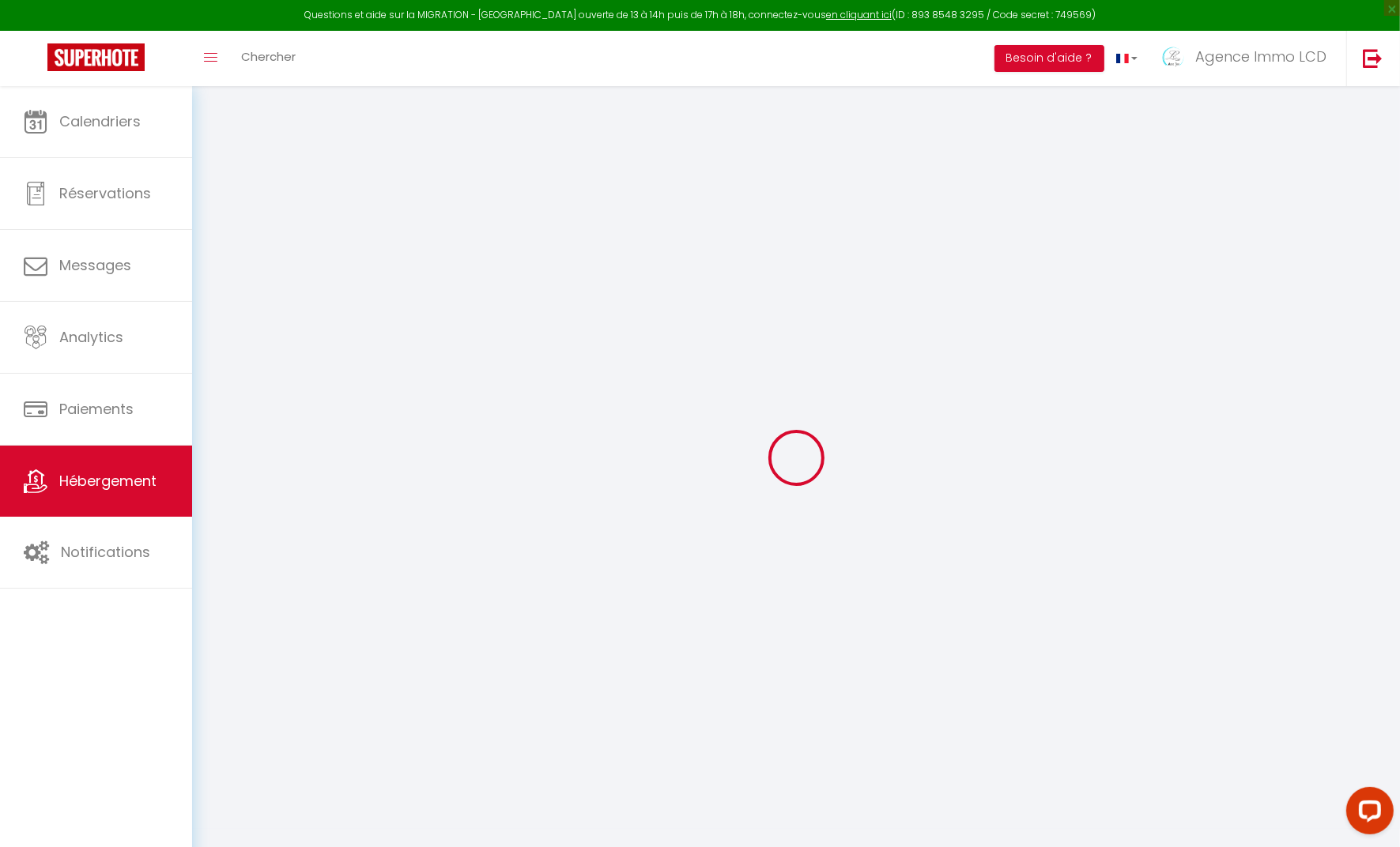
checkbox input "false"
select select
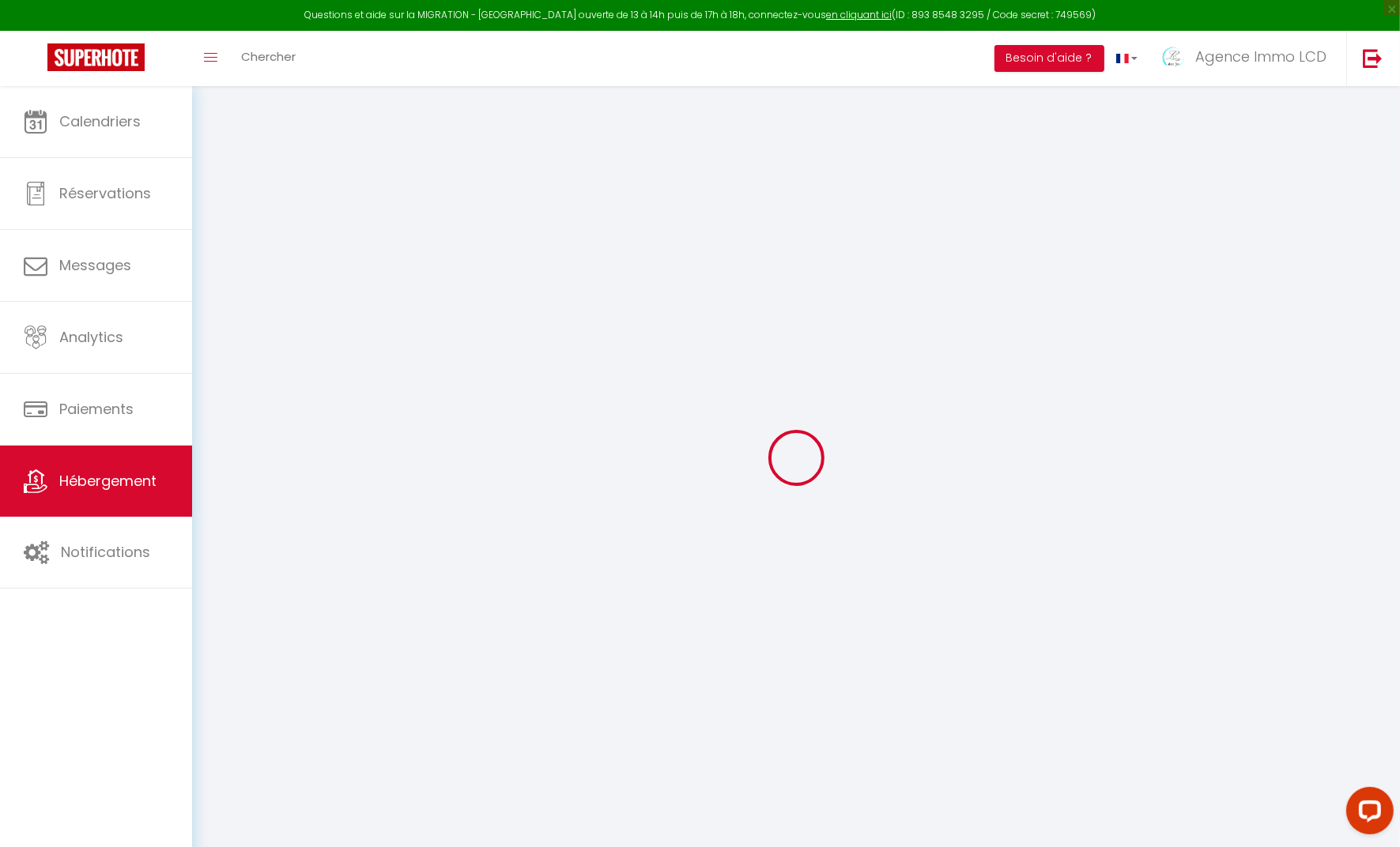
select select
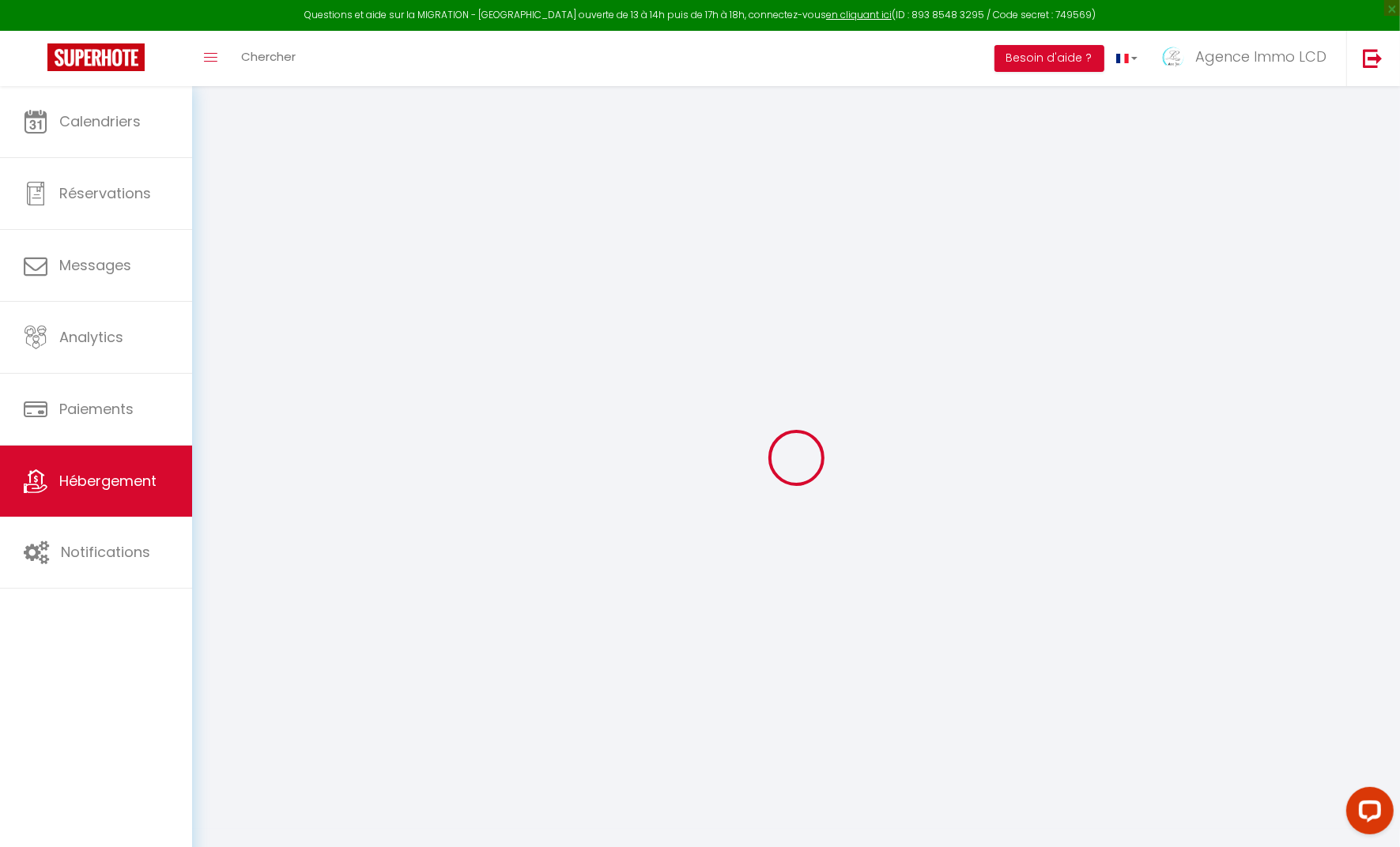
checkbox input "false"
select select
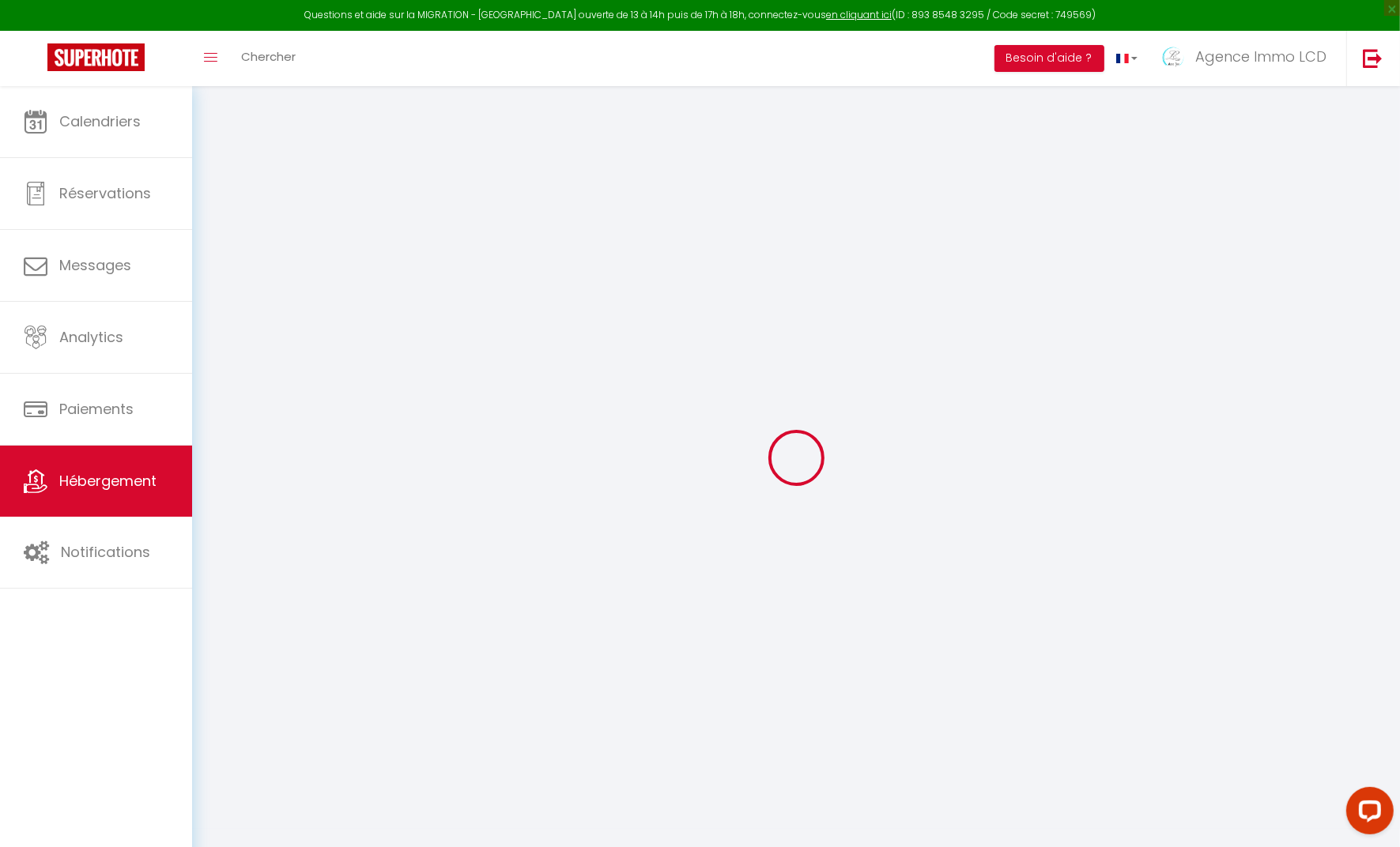
select select
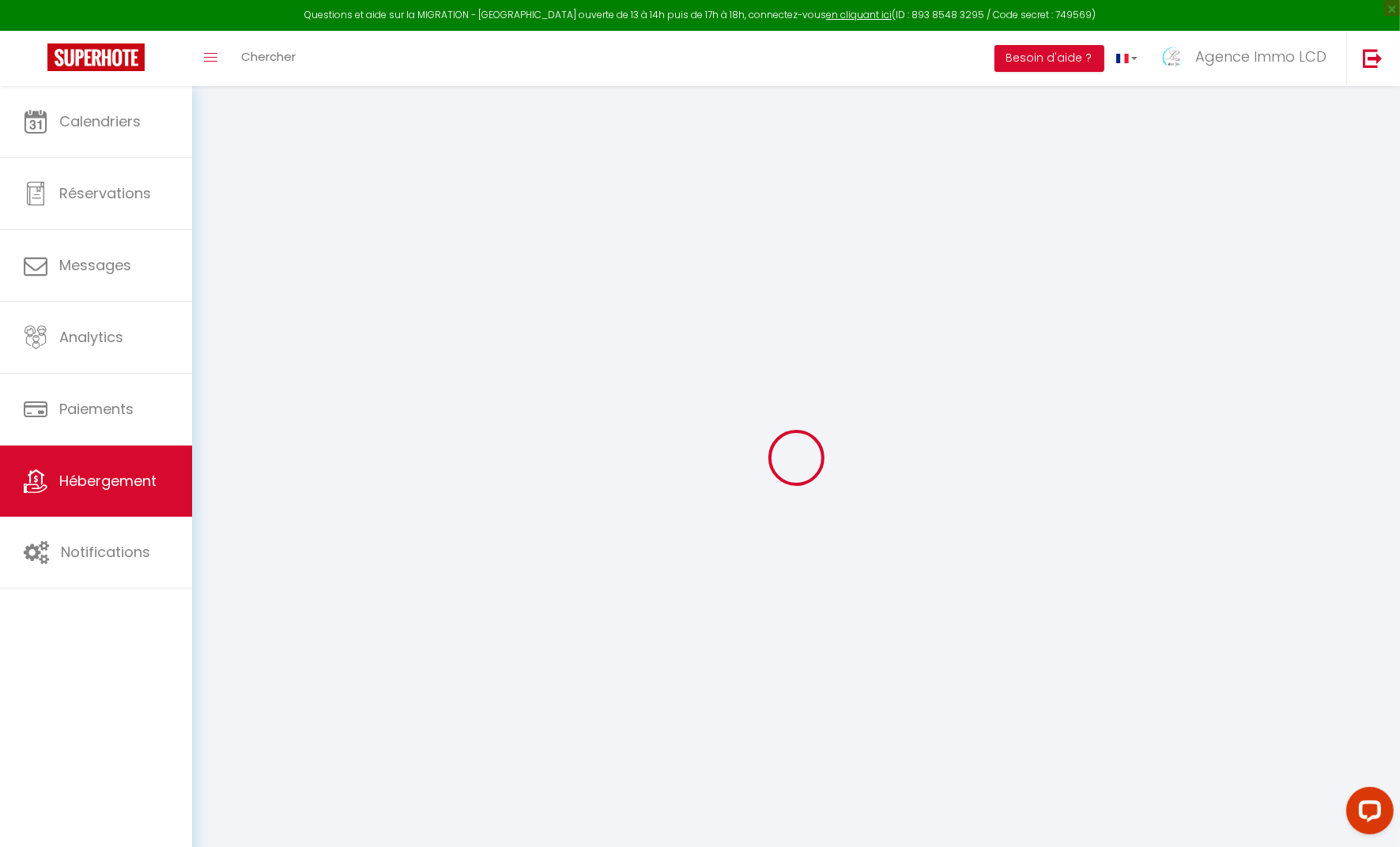
select select
checkbox input "false"
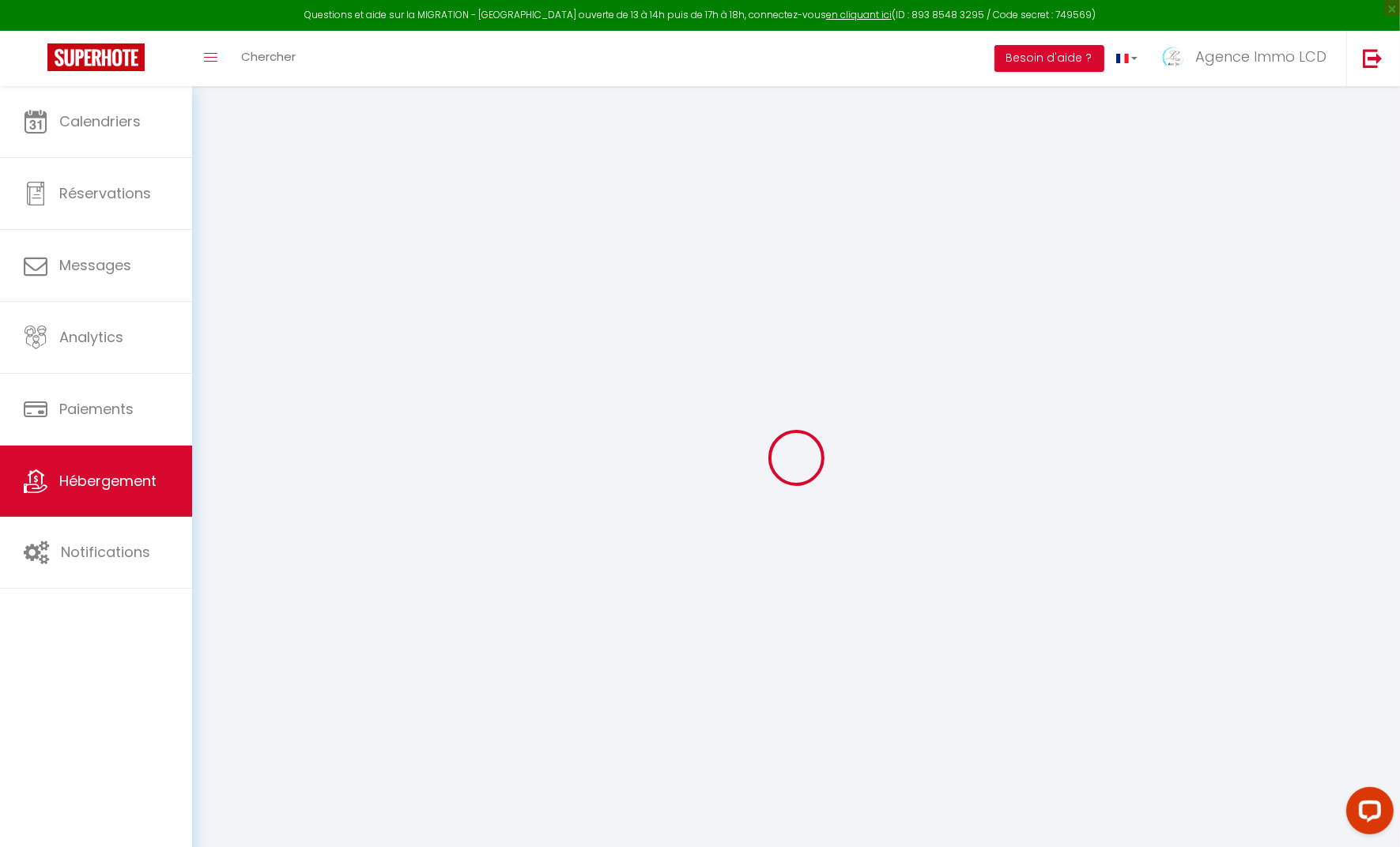
checkbox input "false"
select select
type input "Gite 05-Avec piscine couverte et chauffée"
type input "Agence Immo"
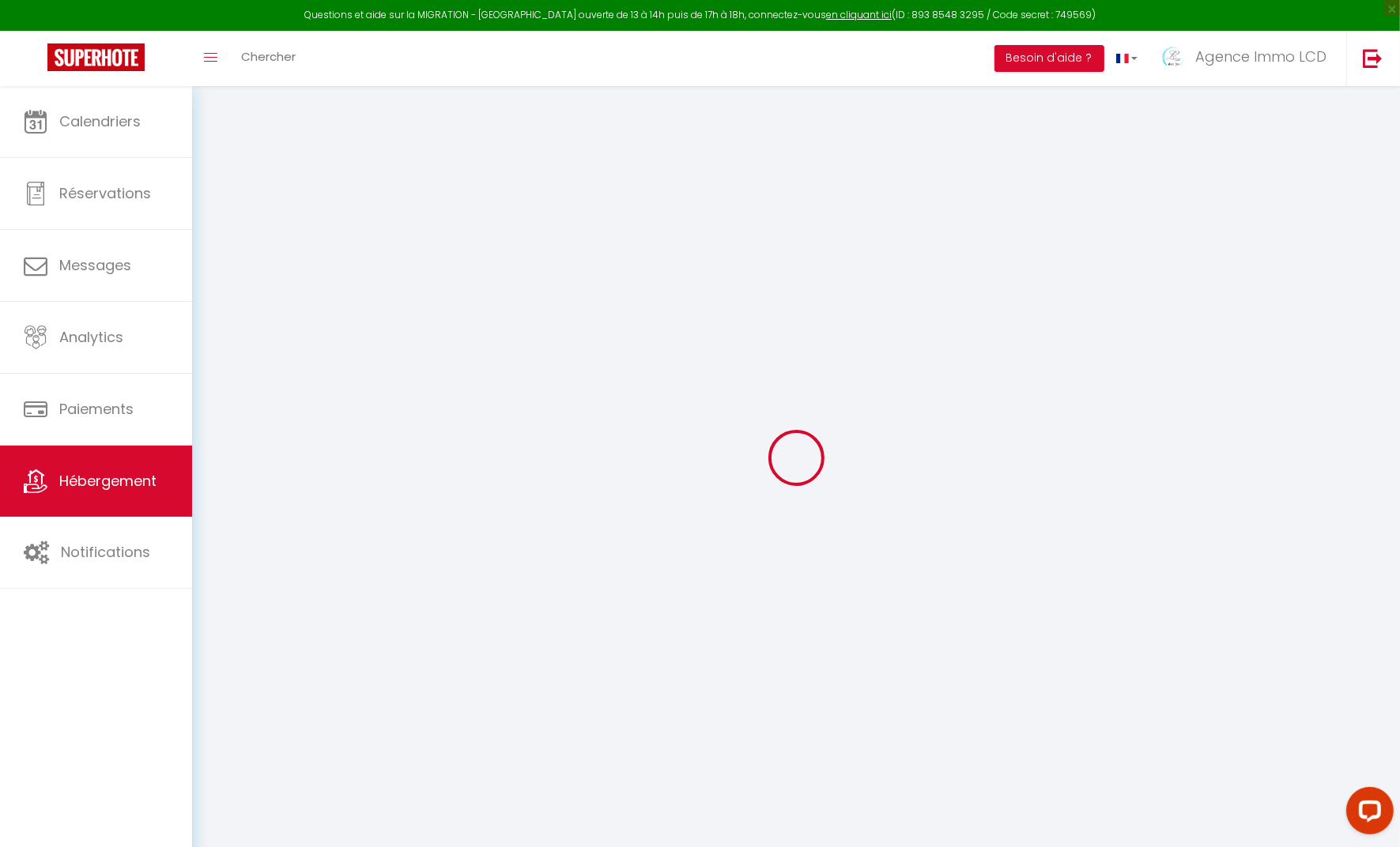
type input "LCD"
type input "2 rue des Frenes"
type input "19240"
type input "saint viance"
select select "houses"
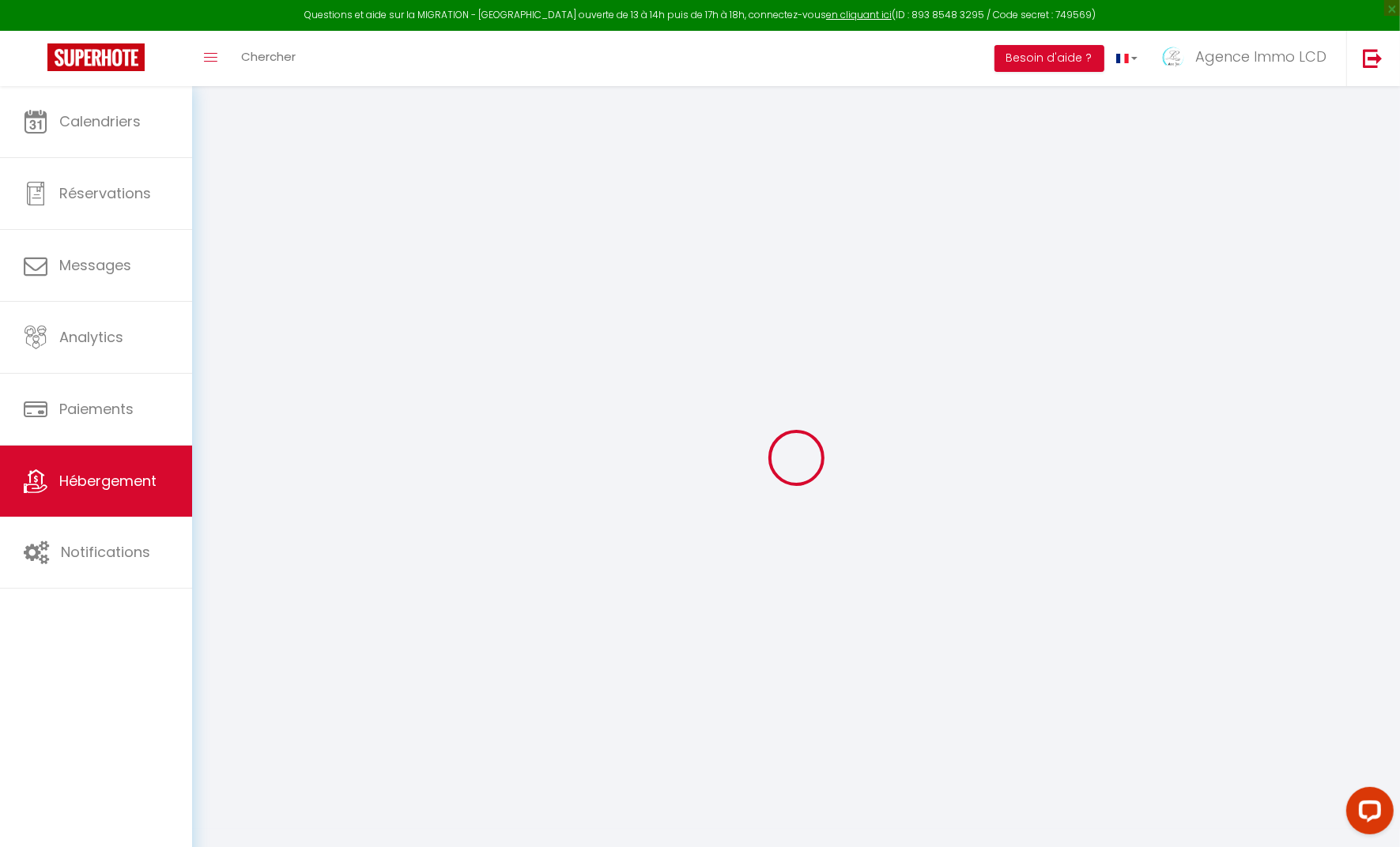
select select "6"
select select "3"
select select "2"
type input "100"
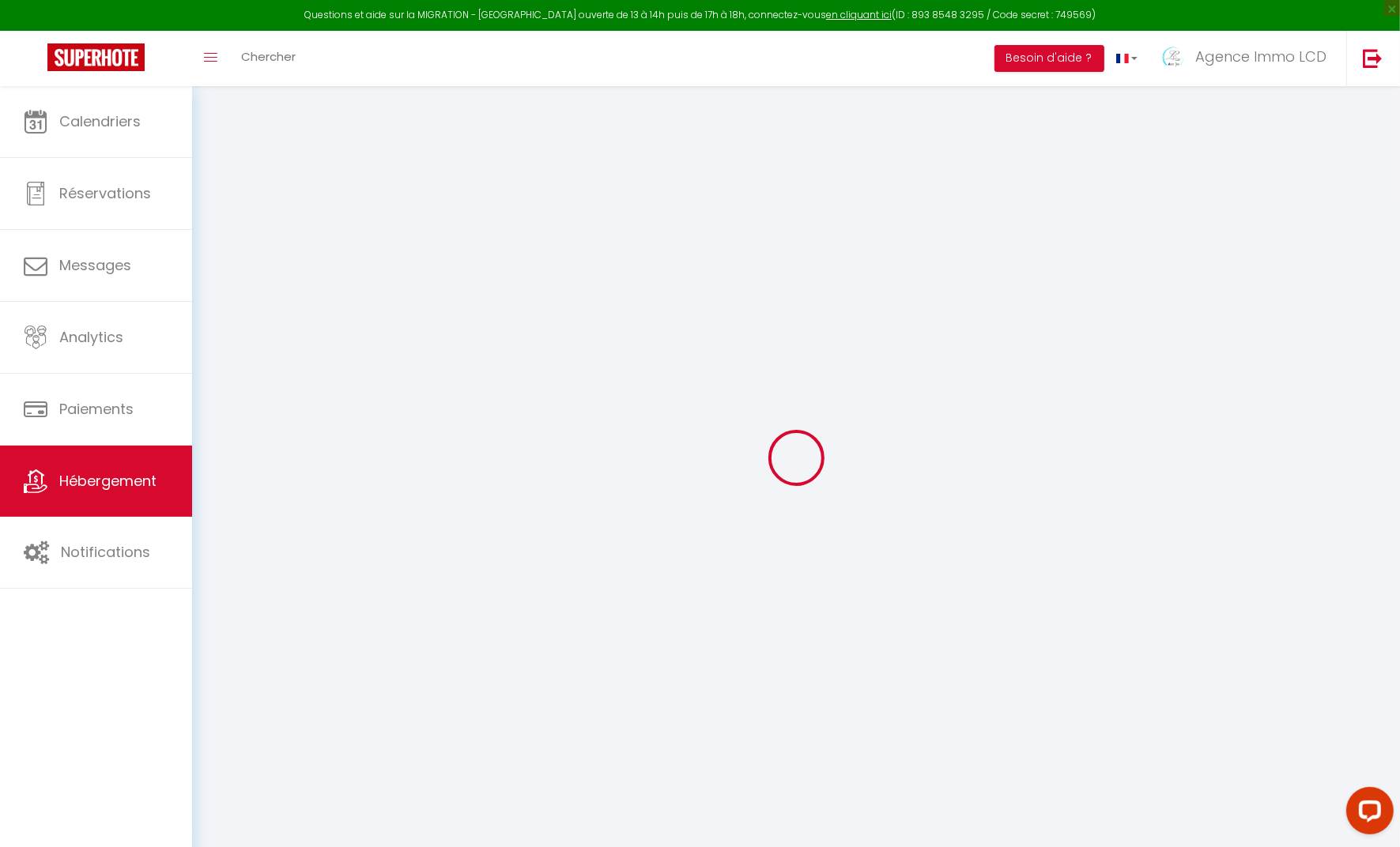
type input "155"
type input "0.50"
type input "500"
type input "20"
select select
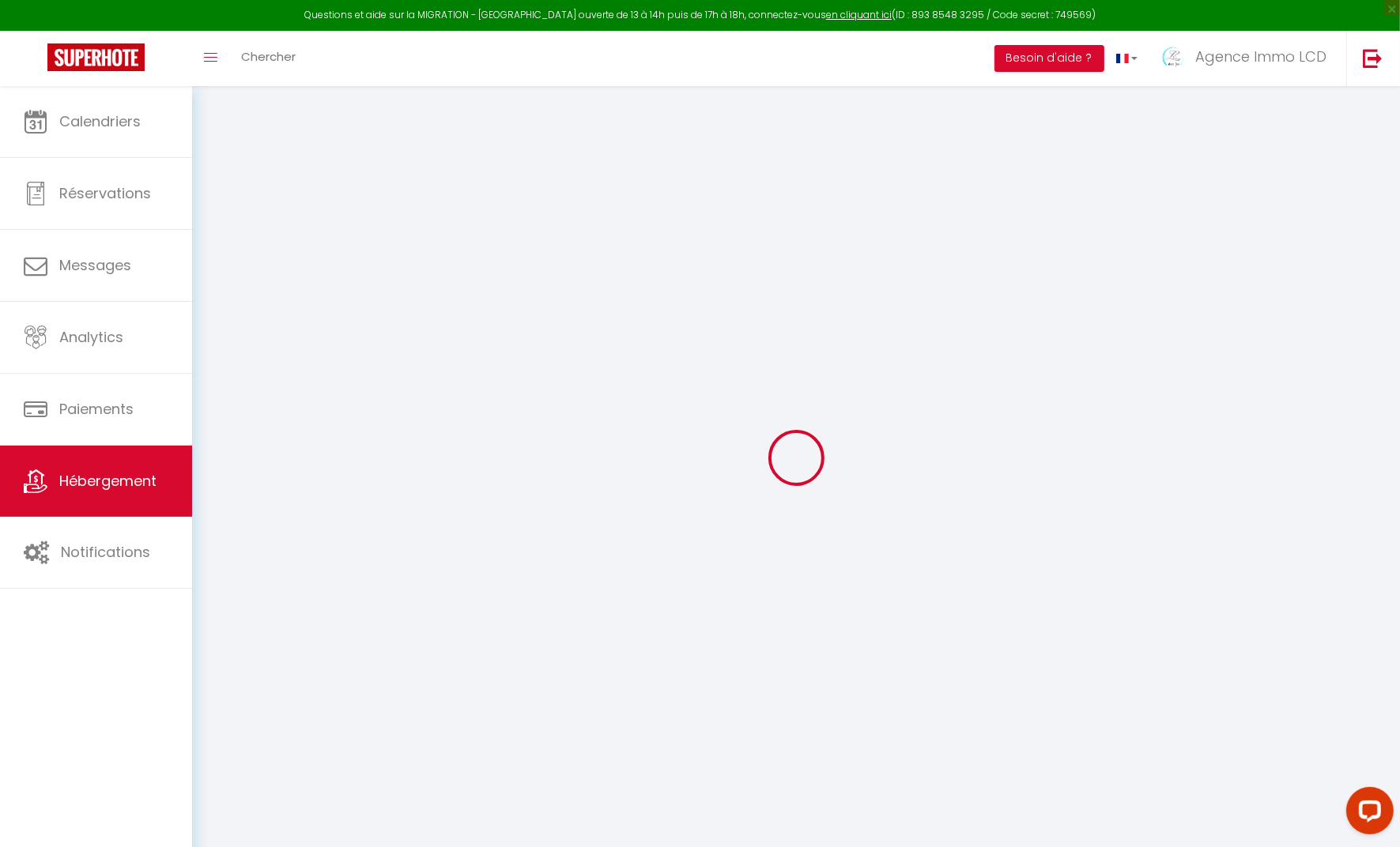
select select
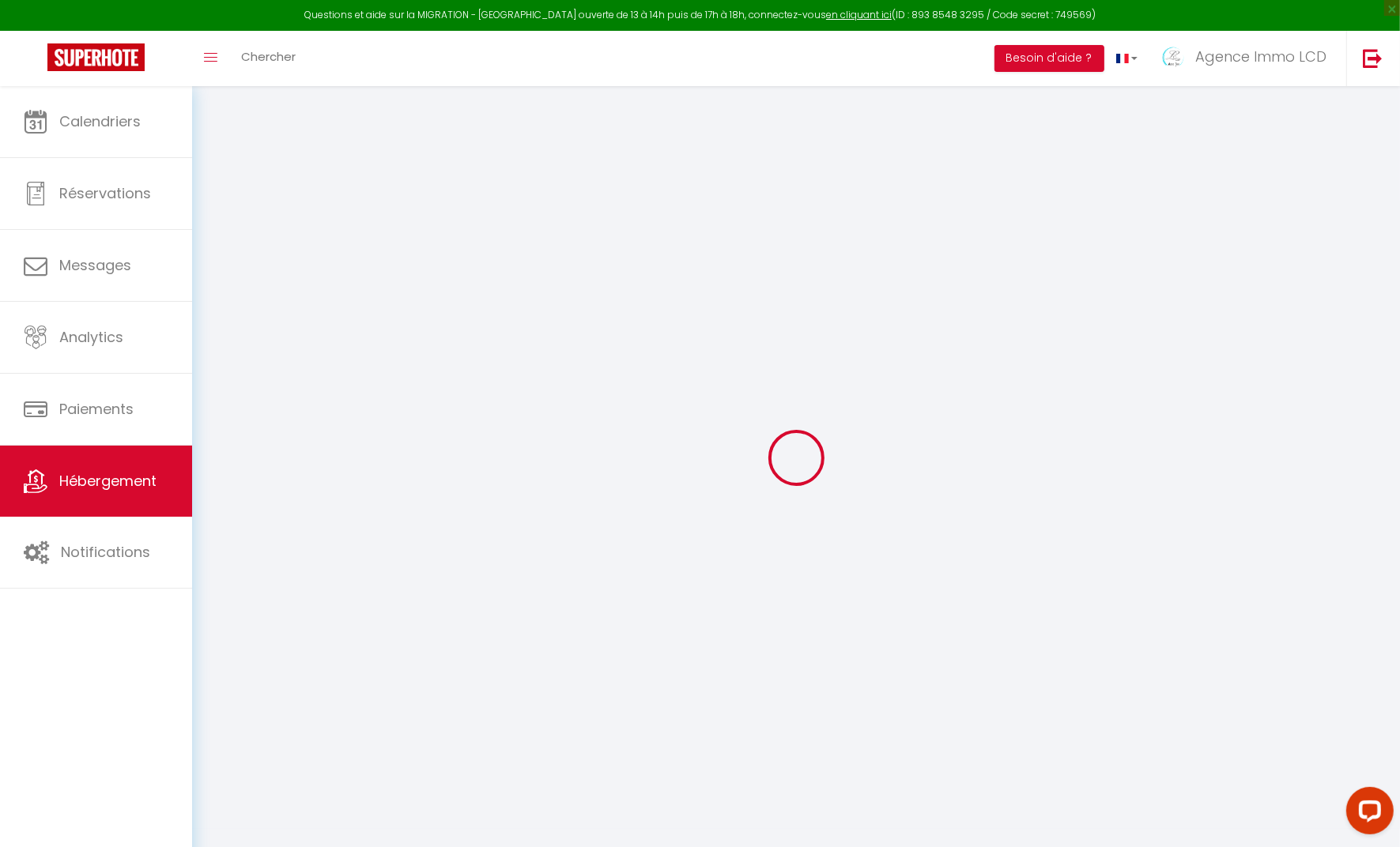
type input "49 Chemin de la meunuiserie"
type input "24290"
type input "AURIAC DU PERIGORD"
type input "[EMAIL_ADDRESS][DOMAIN_NAME]"
select select "12667"
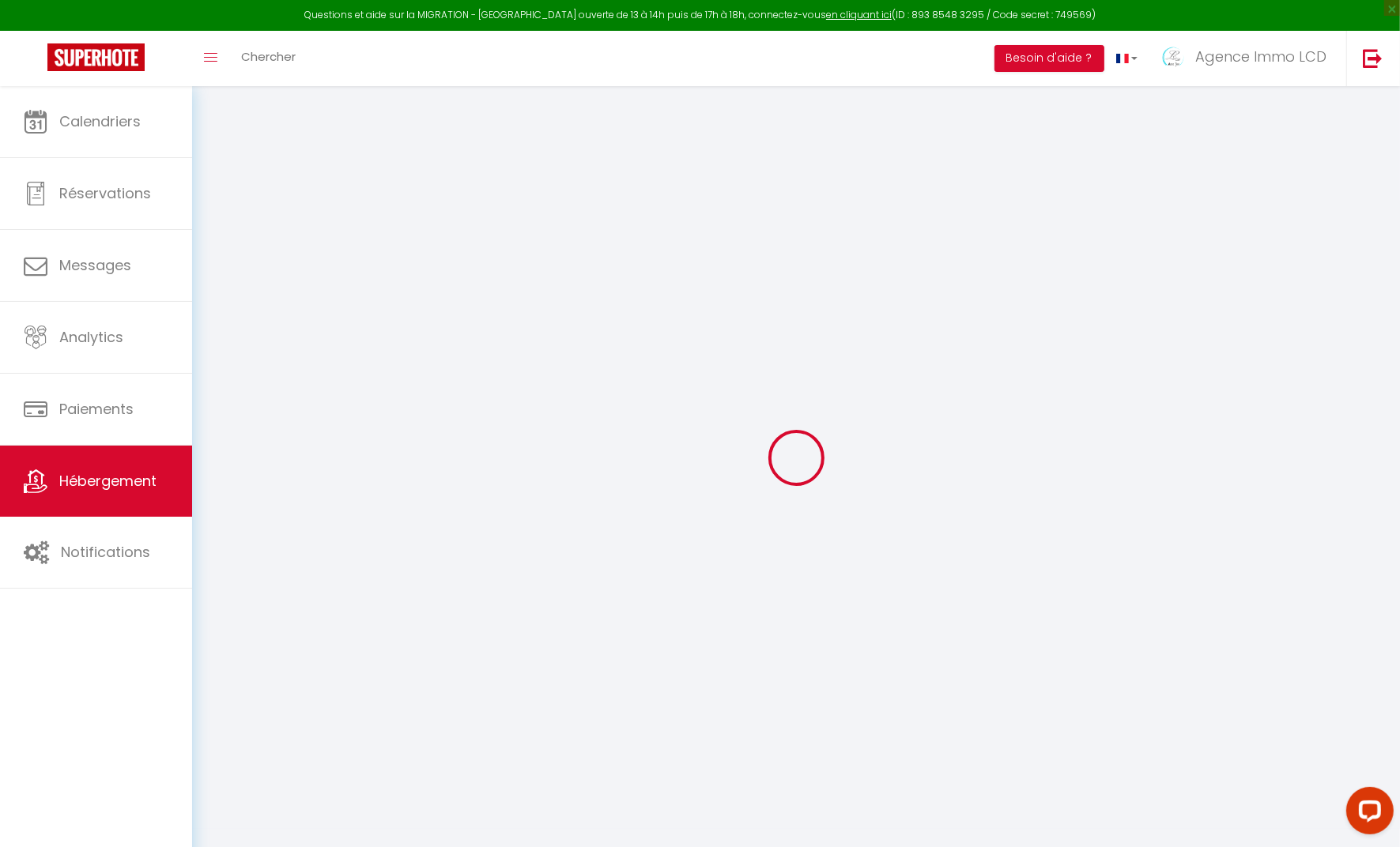
checkbox input "false"
type input "24"
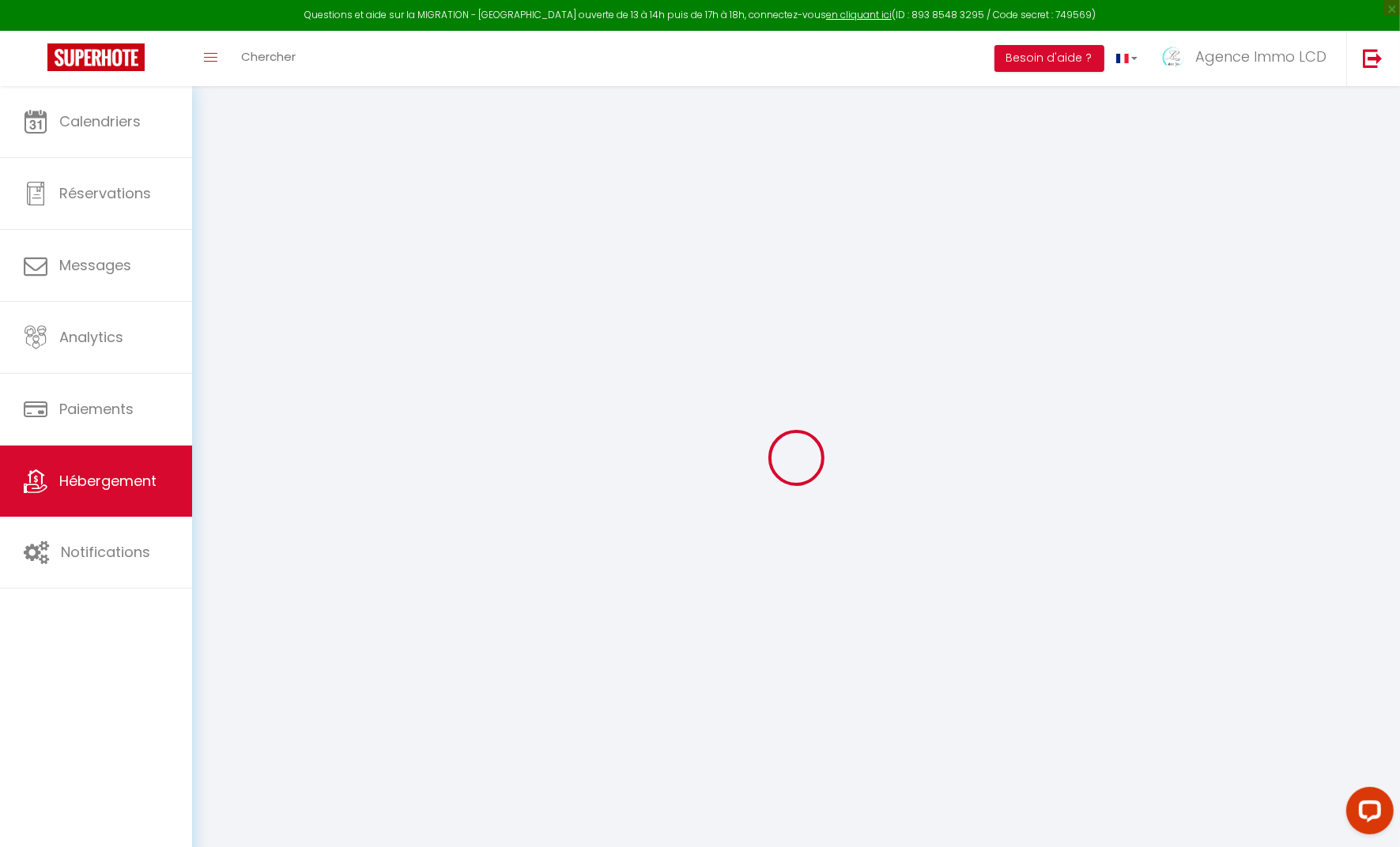
type input "0"
type input "30"
select select
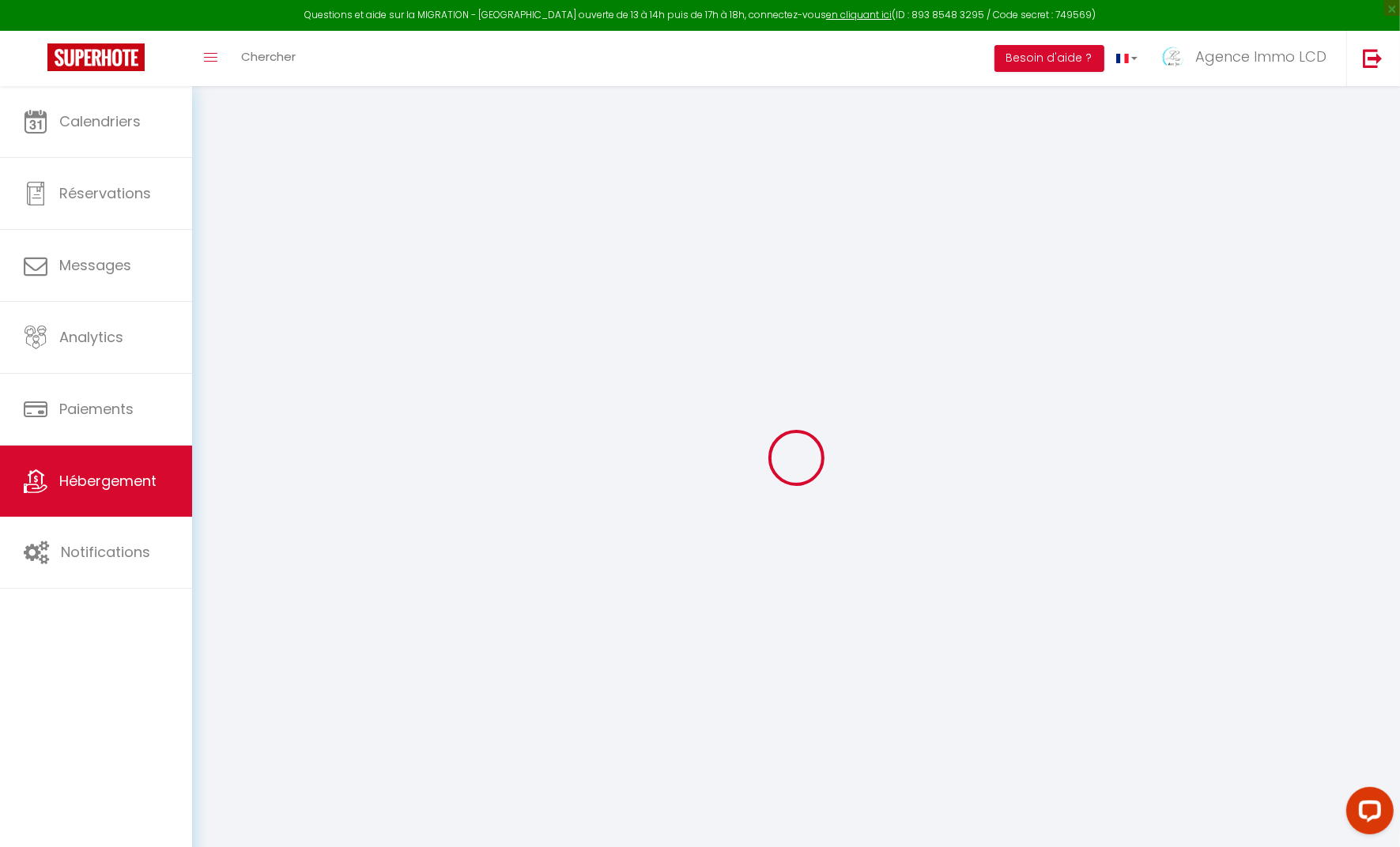
select select
checkbox input "false"
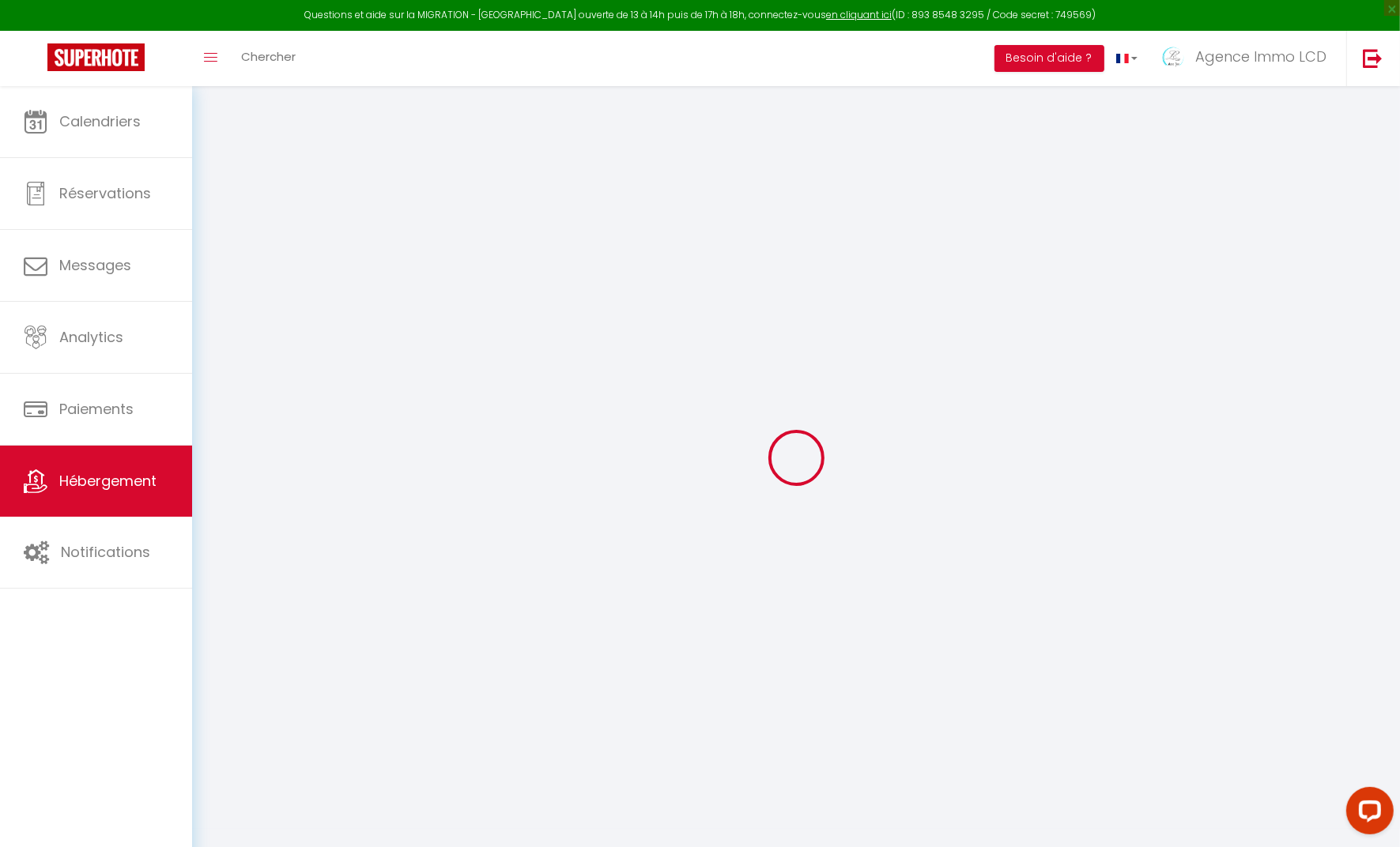
checkbox input "false"
select select
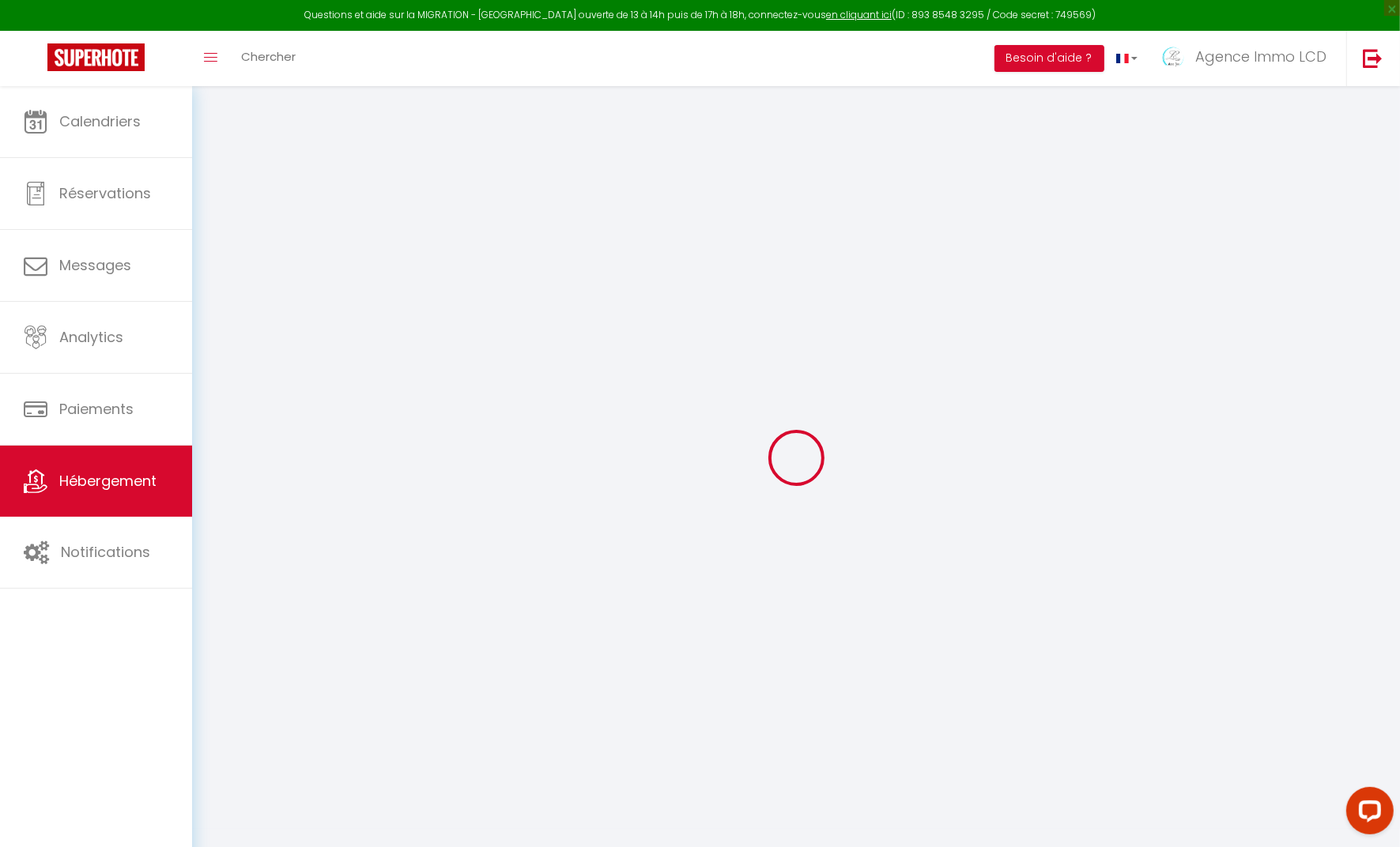
select select
checkbox input "false"
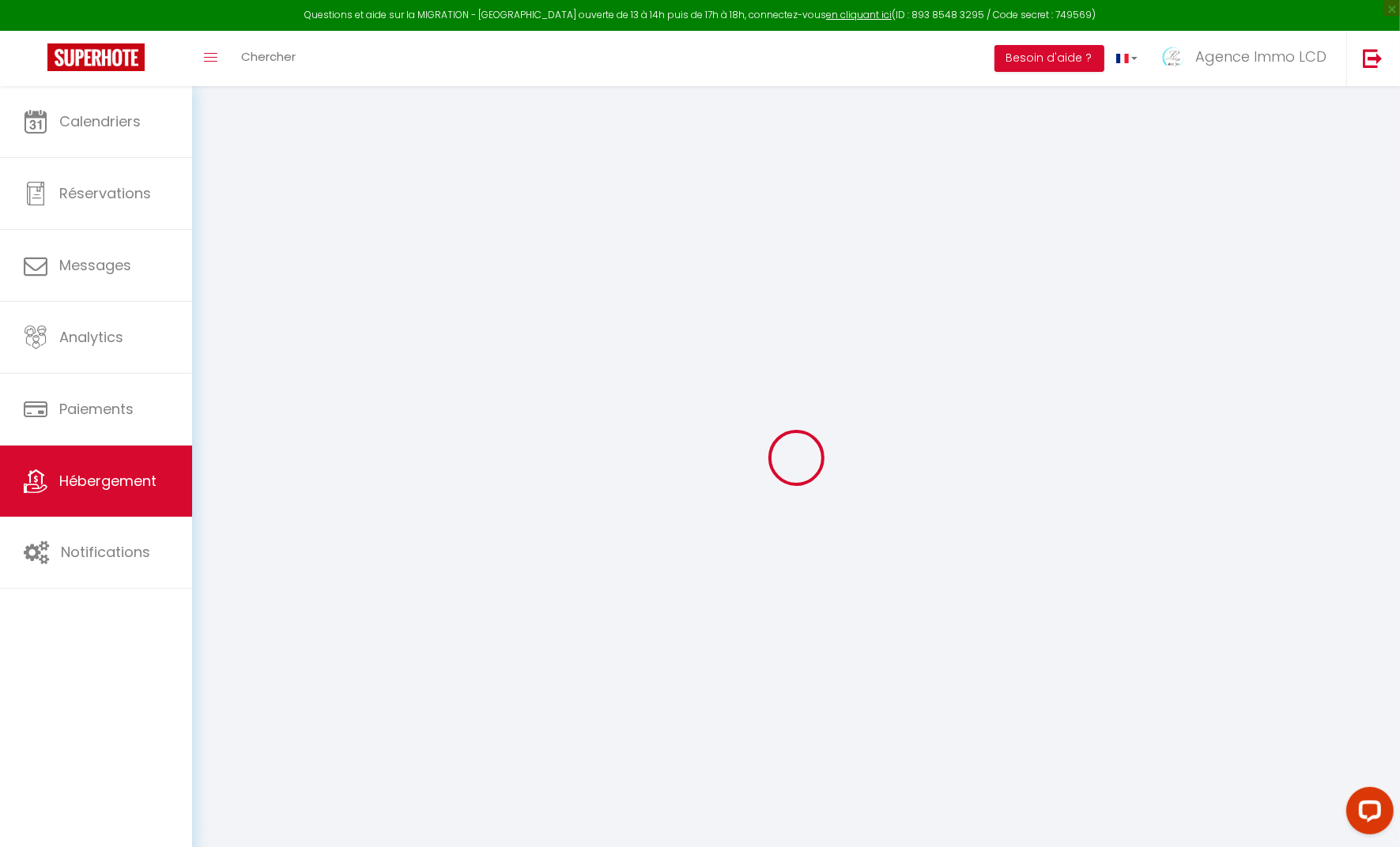
checkbox input "false"
select select "+ 22 %"
select select "+ 21 %"
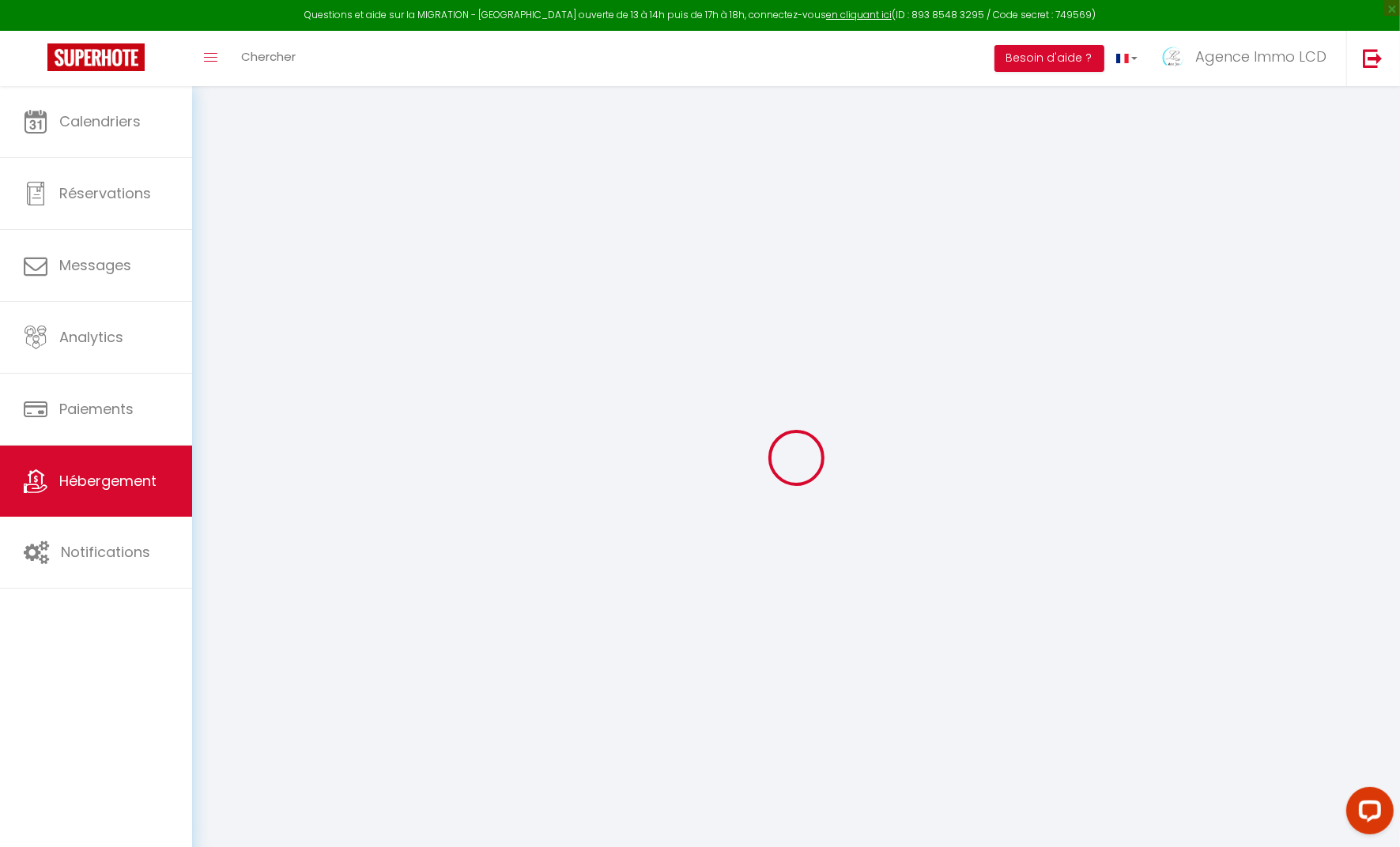
select select "+ 2 %"
select select "+ 15 %"
checkbox input "false"
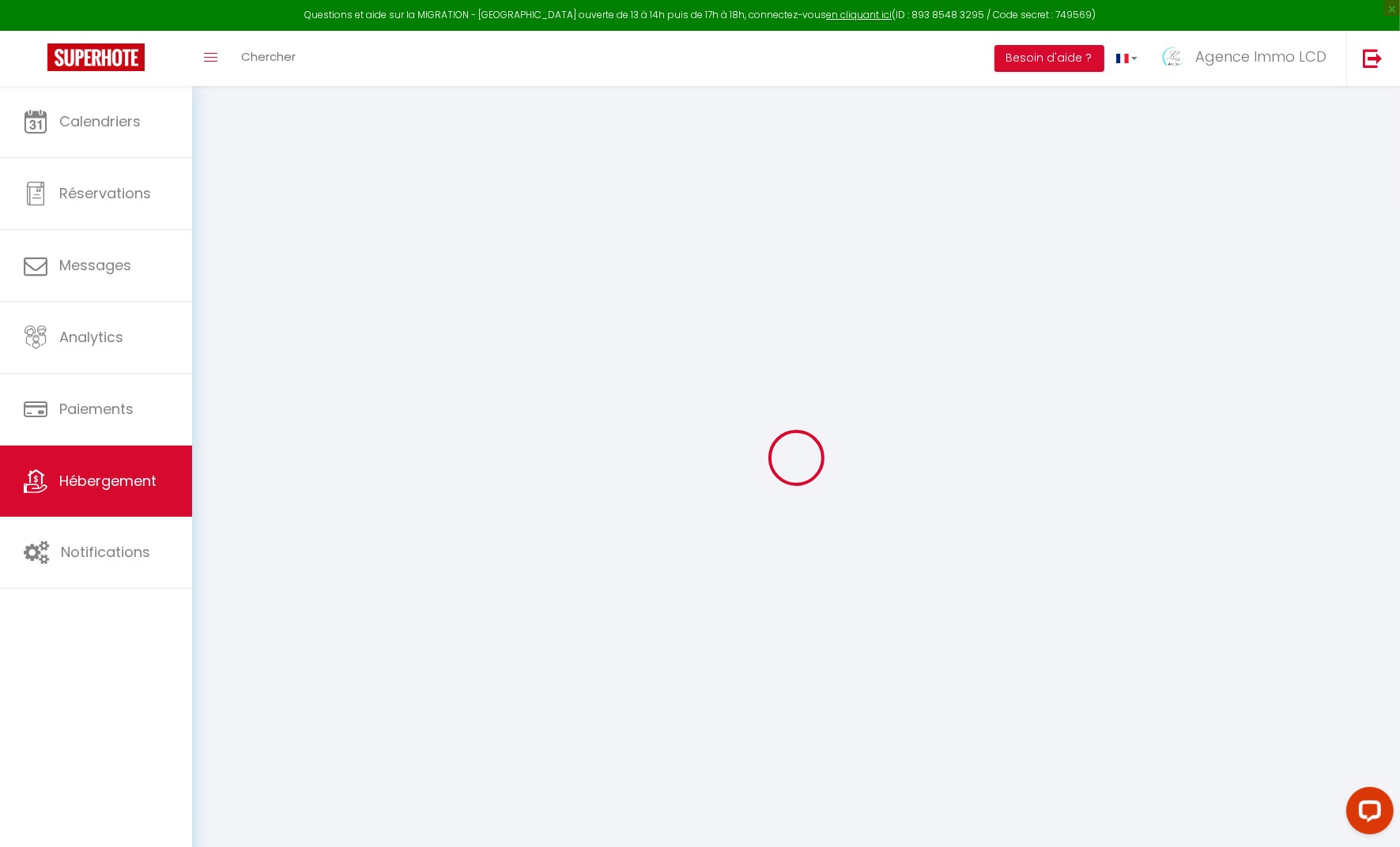
checkbox input "false"
select select "7828-1329711479370996485"
select select "16:00"
select select "20:00"
select select "10:00"
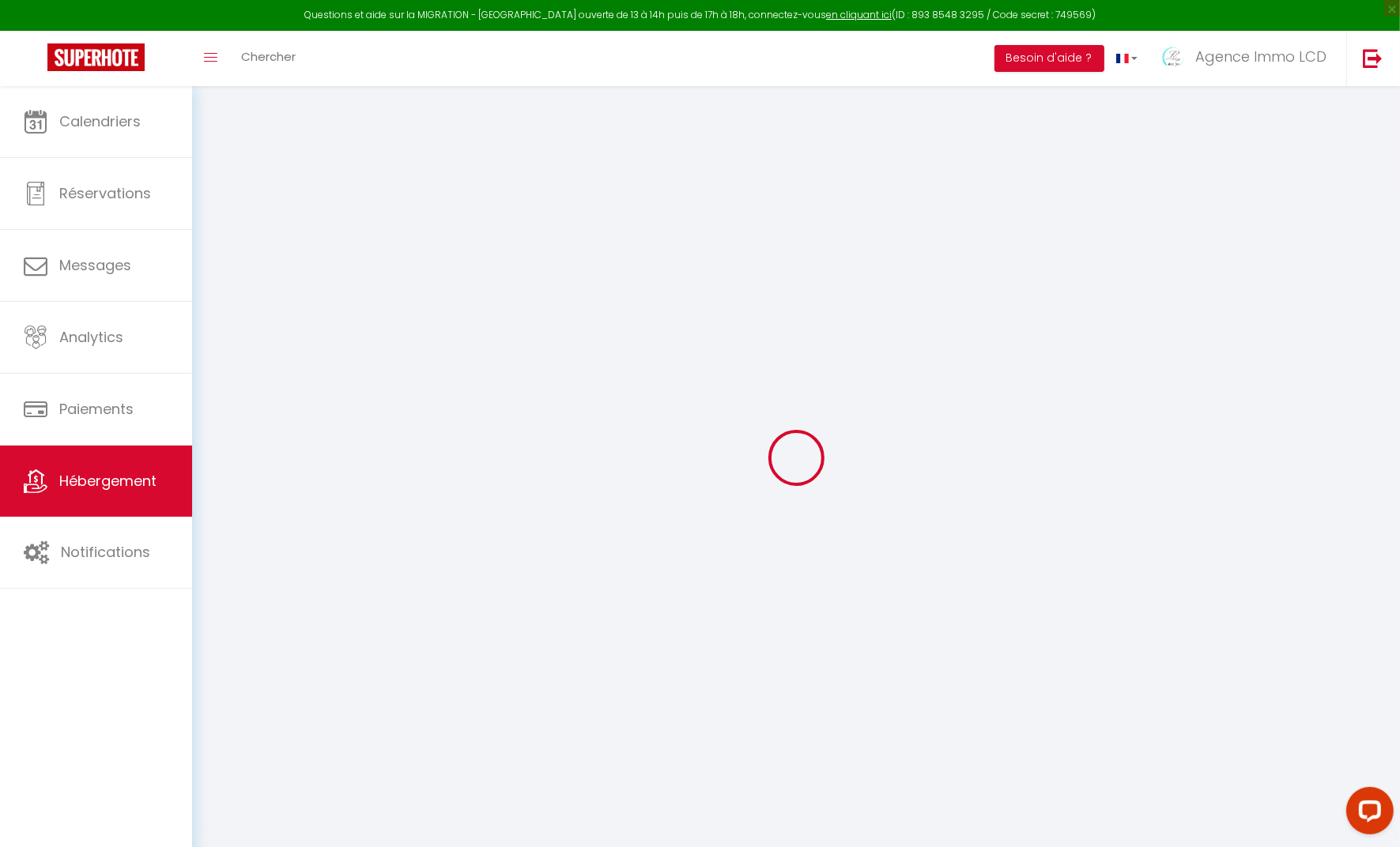
select select "30"
select select "120"
select select "08:00"
select select "365"
select select "well_reviewed_guests"
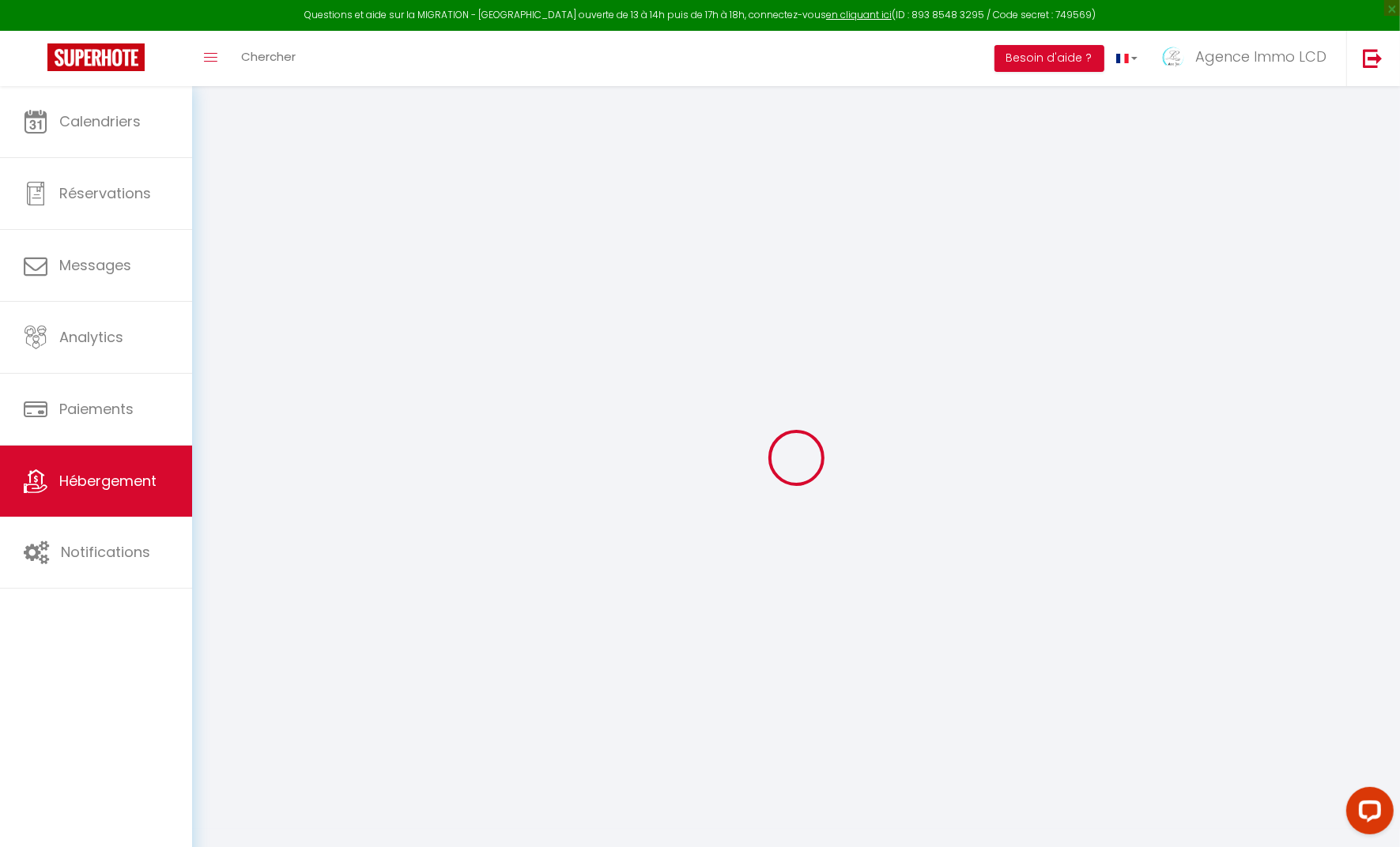
select select "EUR"
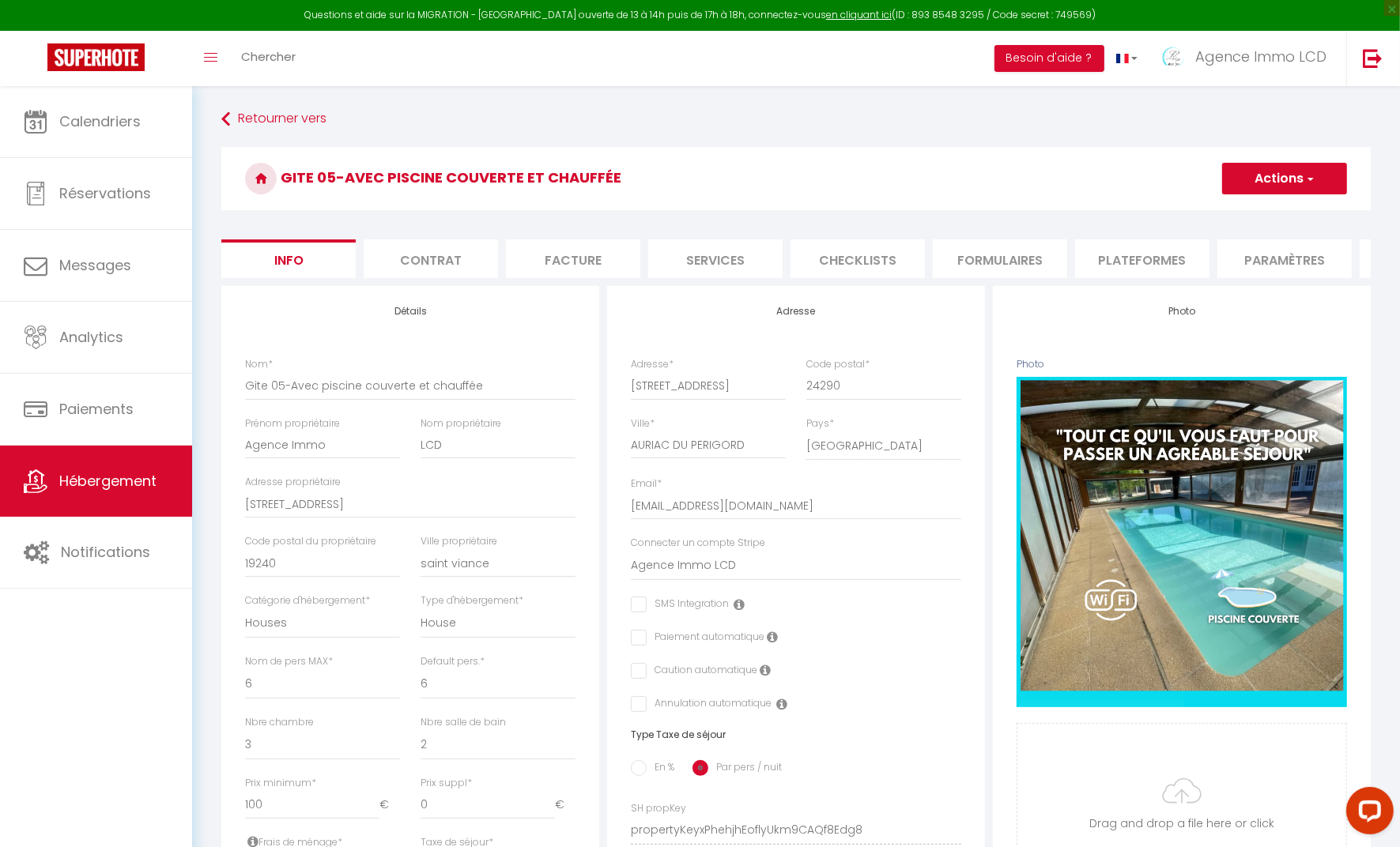
click at [1139, 264] on li "Plateformes" at bounding box center [1142, 258] width 135 height 38
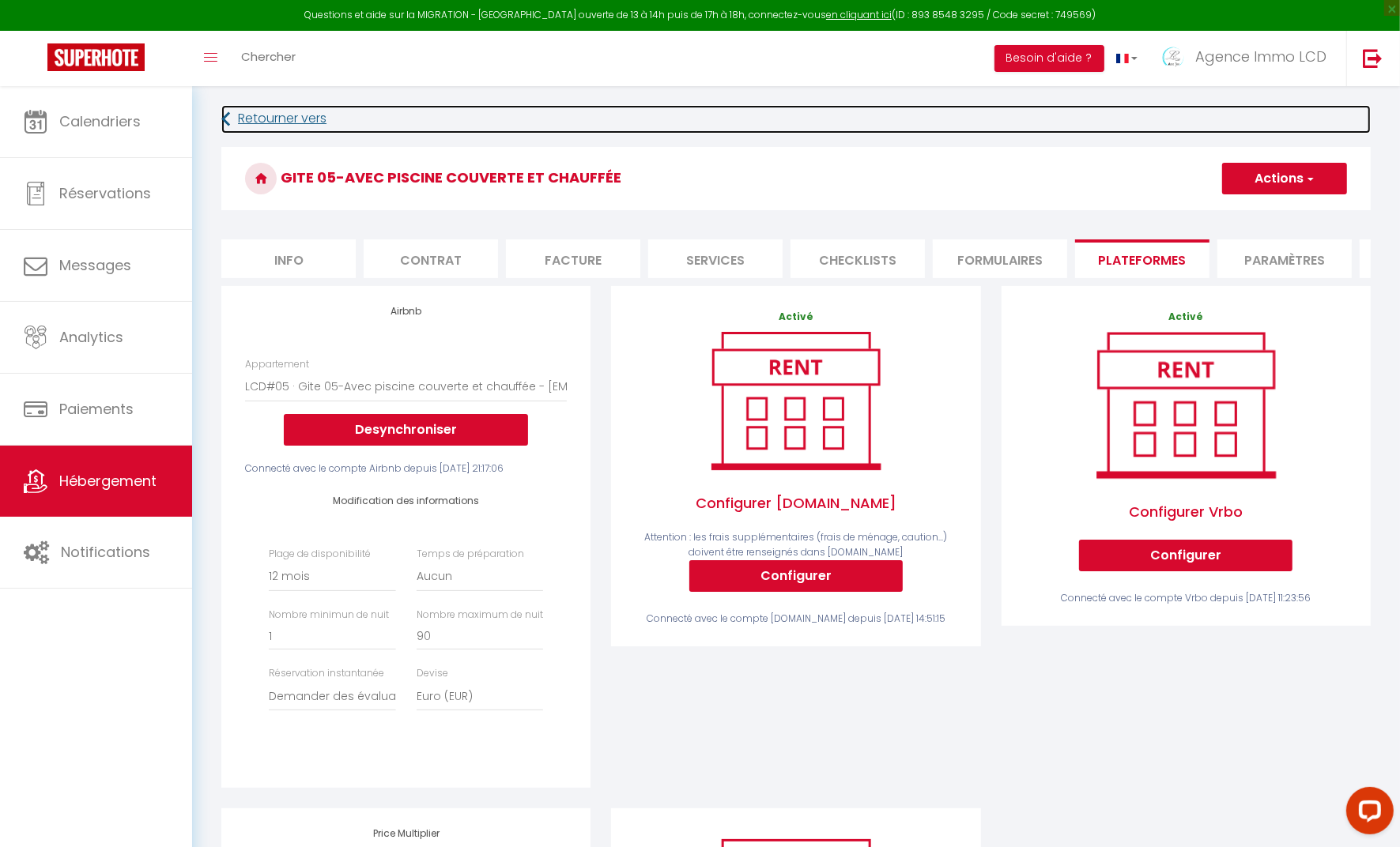
click at [269, 121] on link "Retourner vers" at bounding box center [796, 119] width 1150 height 29
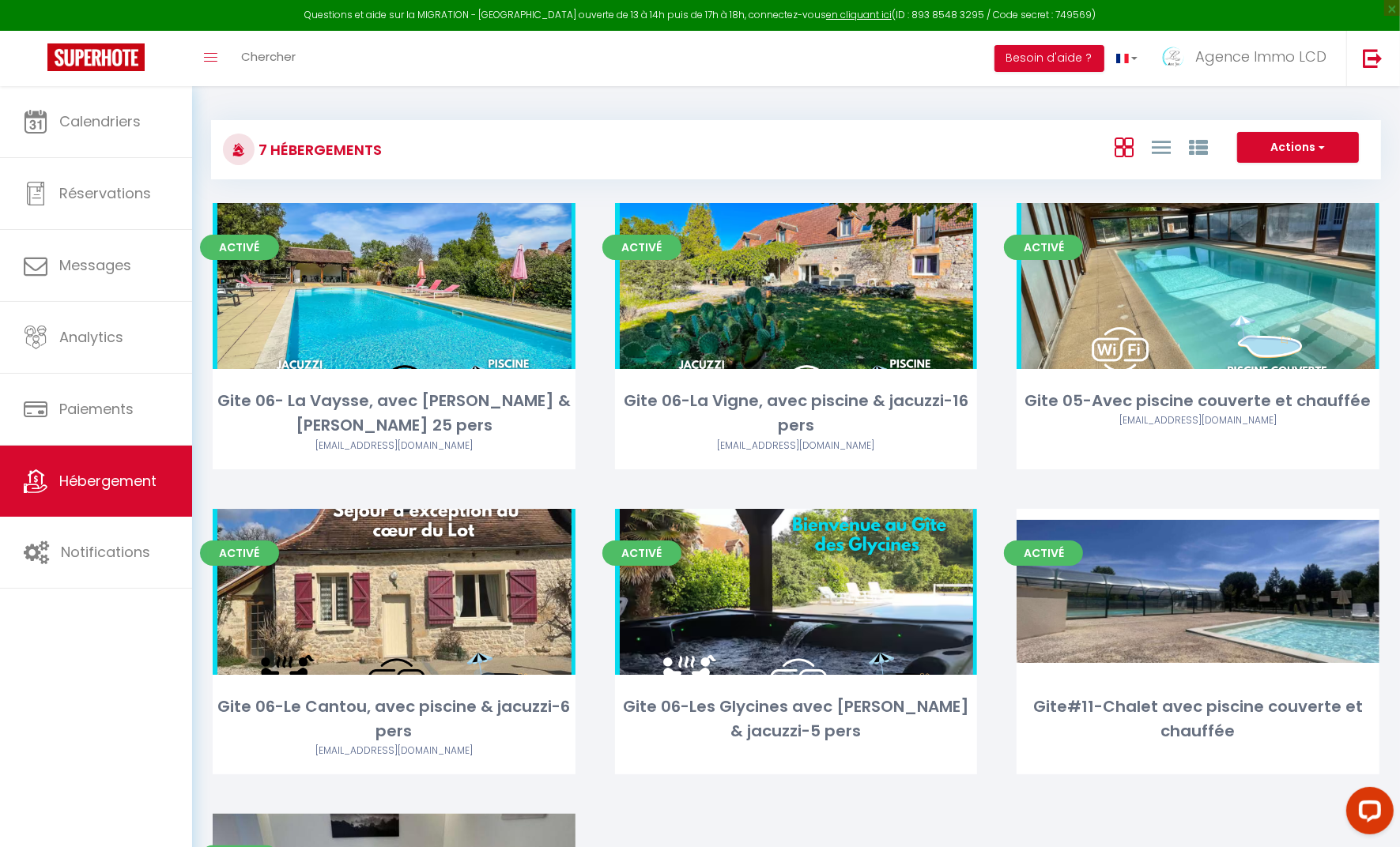
click at [417, 599] on link "Editer" at bounding box center [394, 591] width 94 height 31
select select "3"
select select "2"
select select "1"
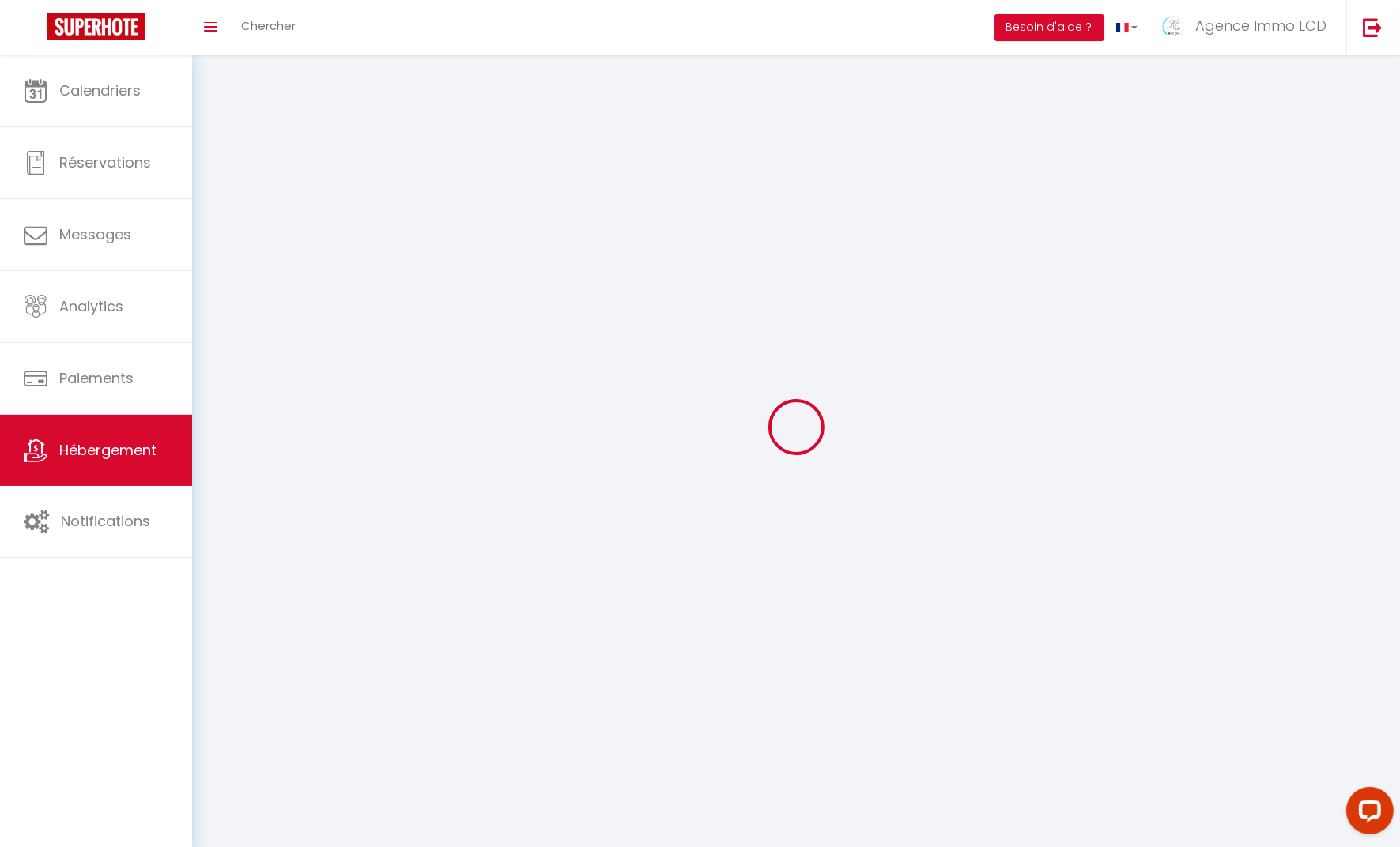
select select
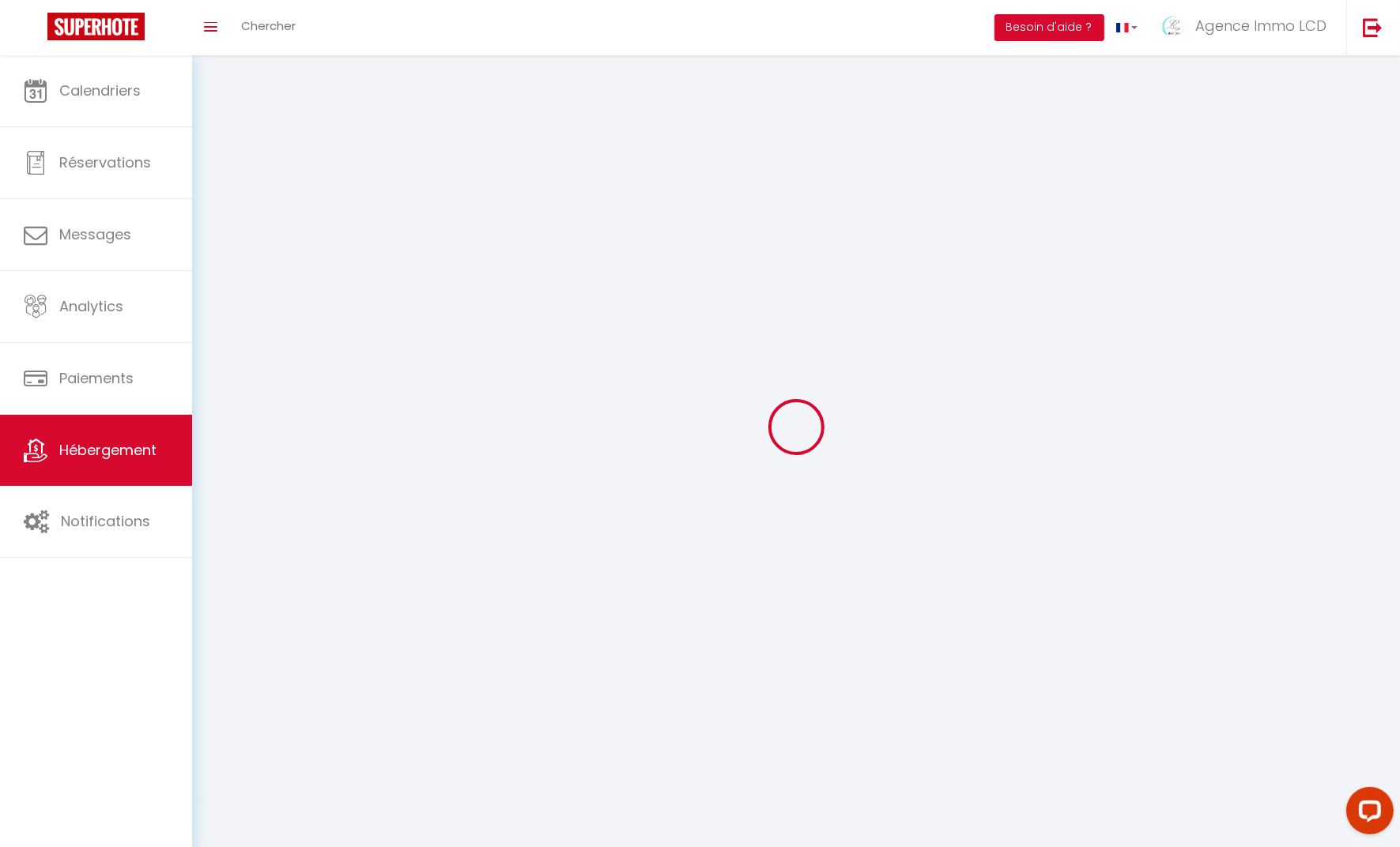
checkbox input "false"
select select
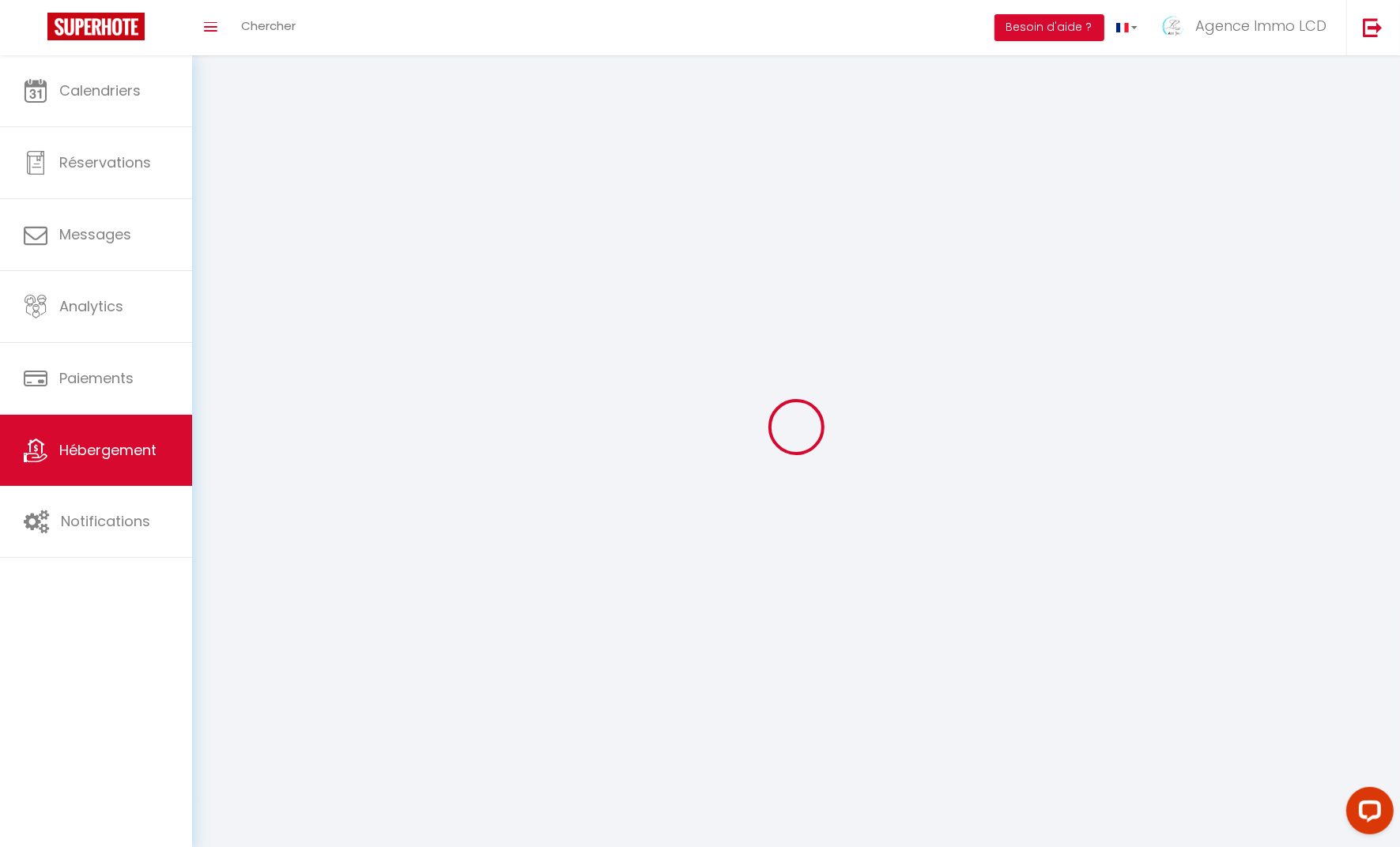
select select
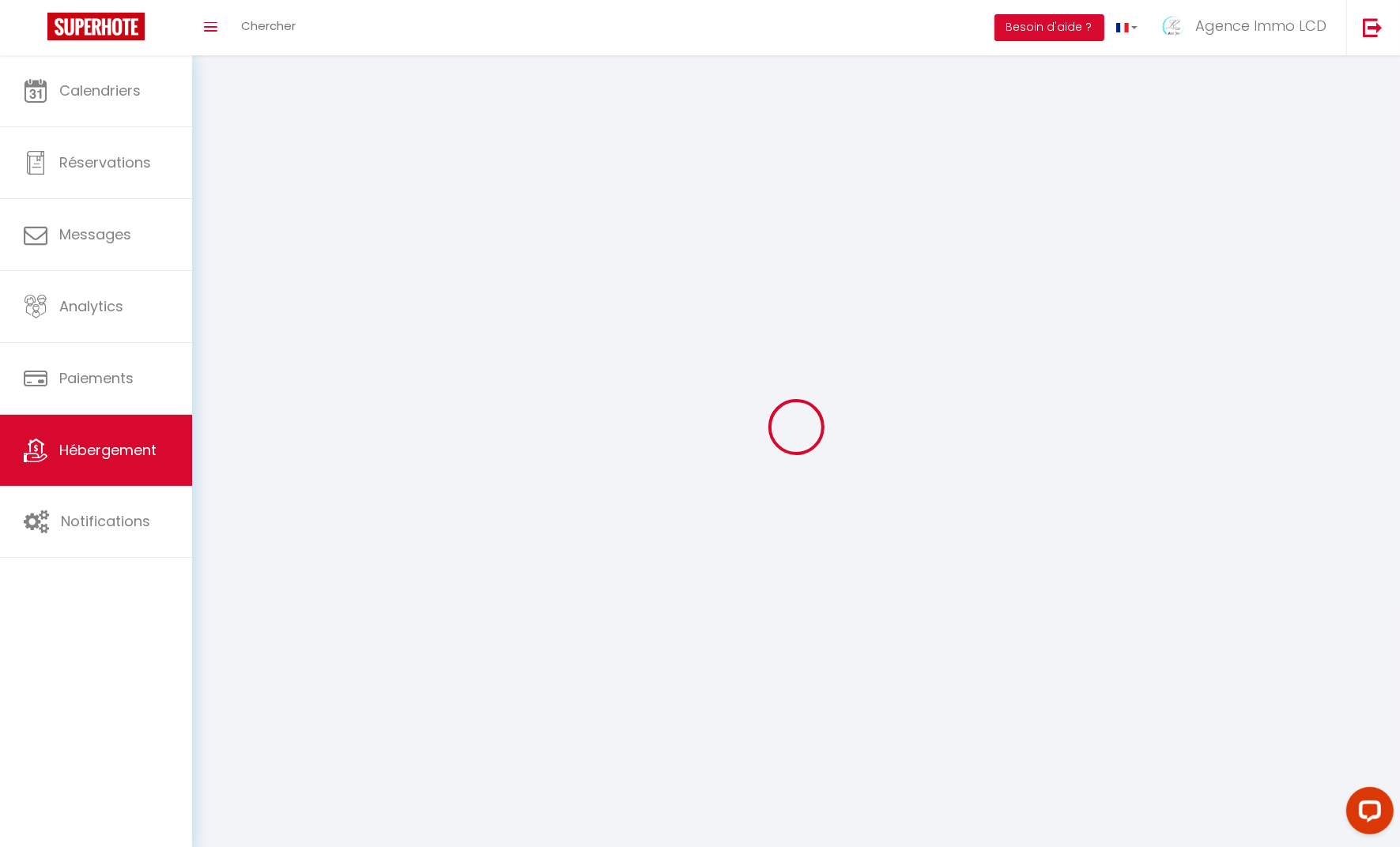
select select
checkbox input "false"
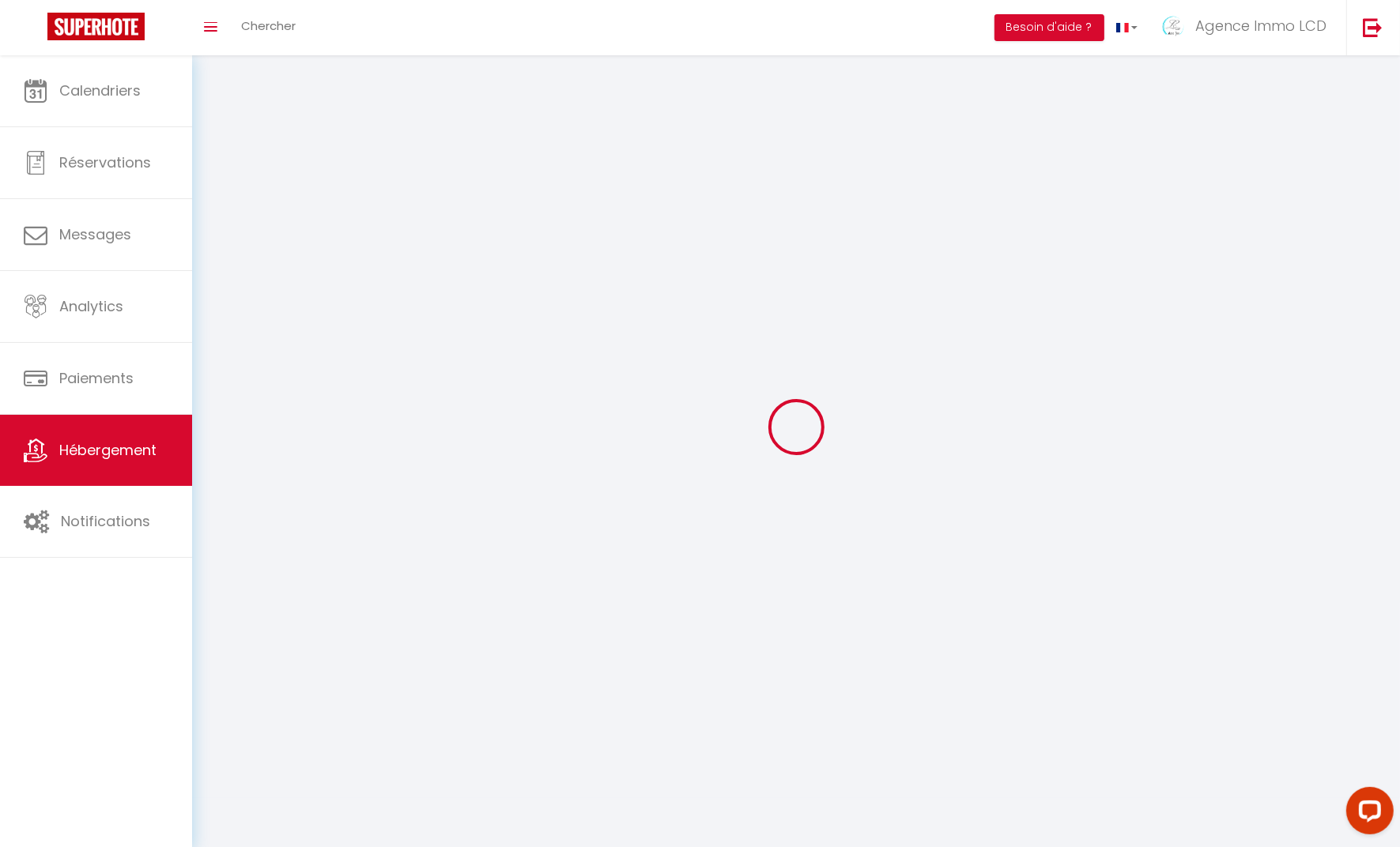
select select
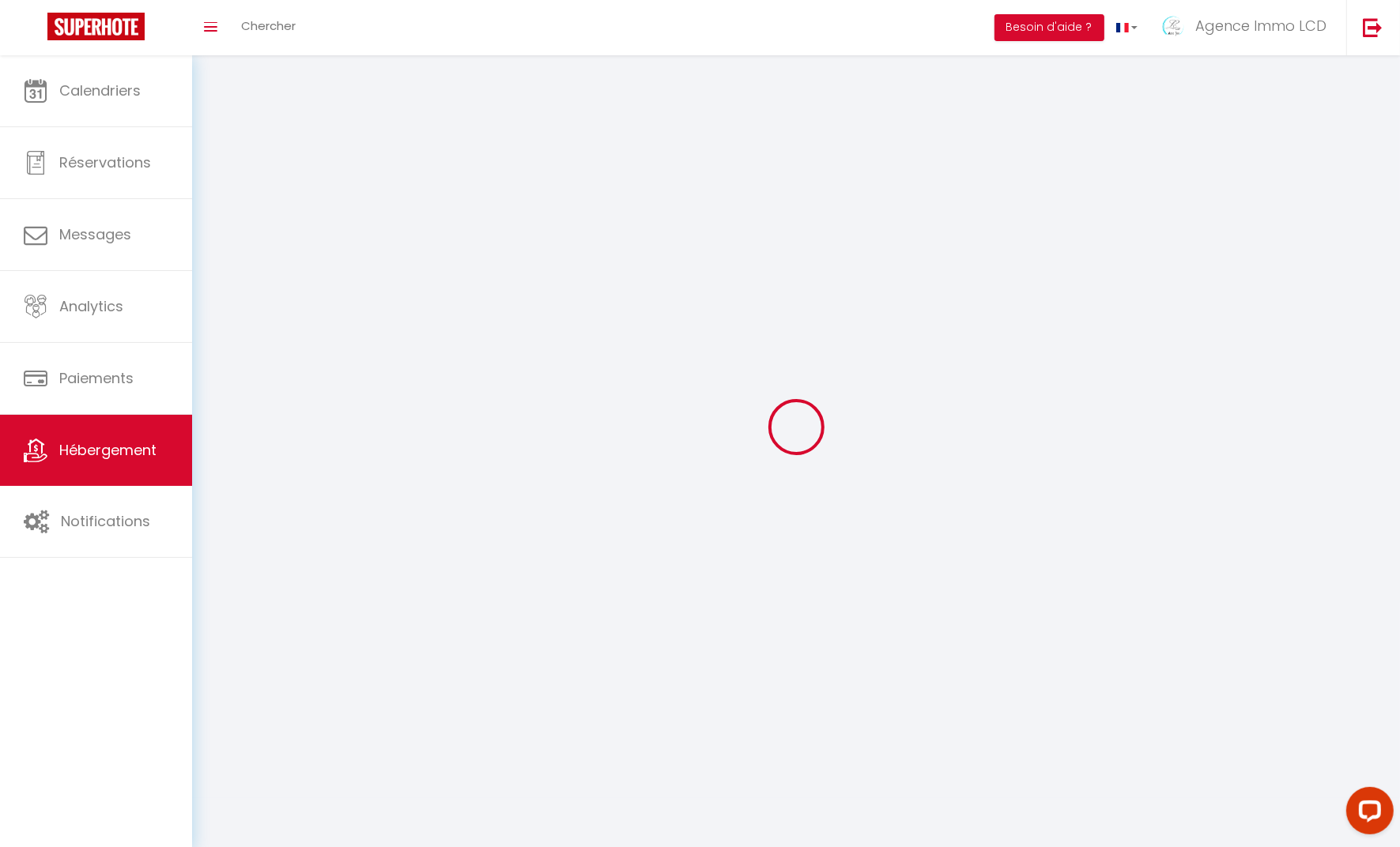
select select
checkbox input "false"
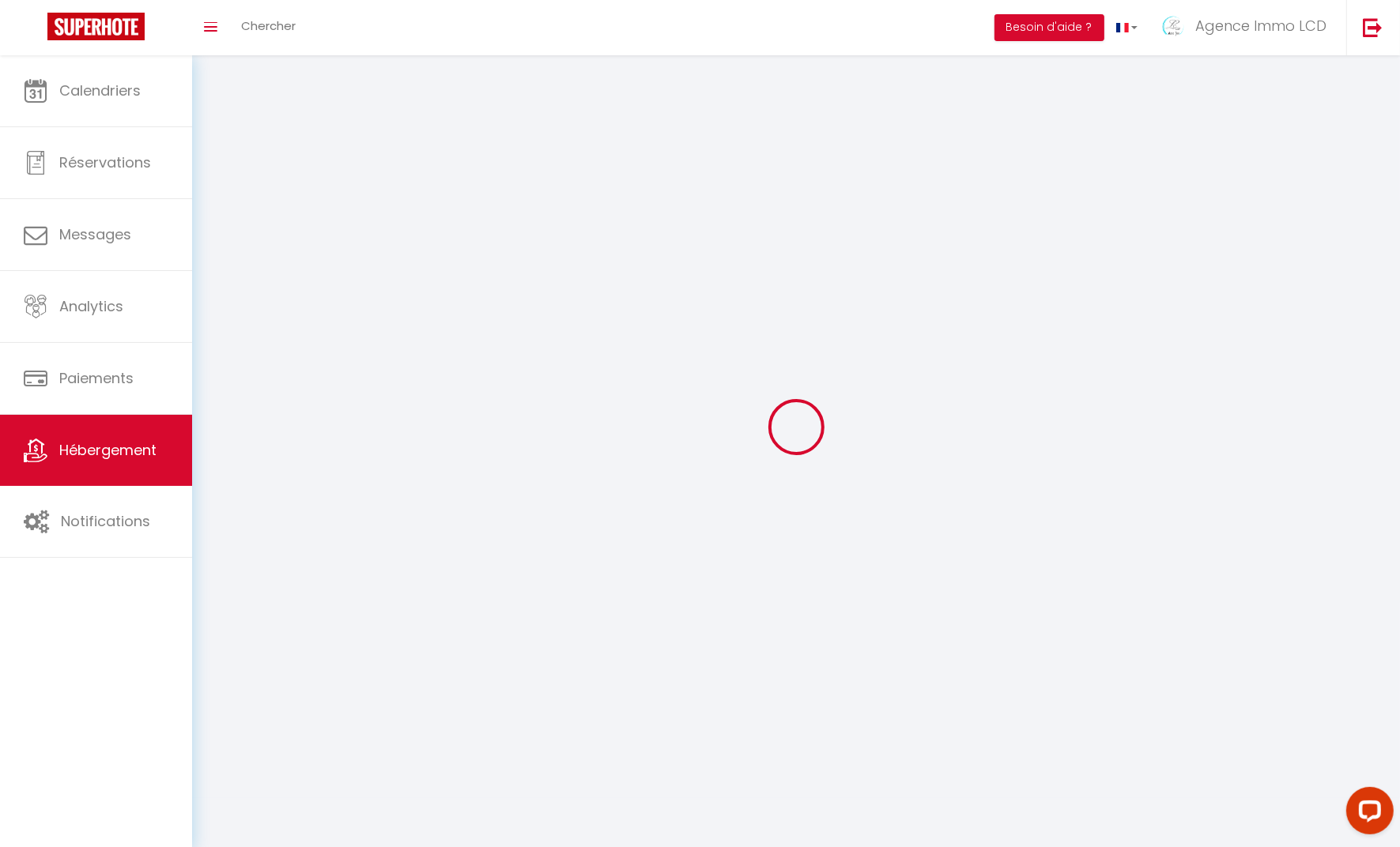
checkbox input "false"
select select
select select "1"
select select
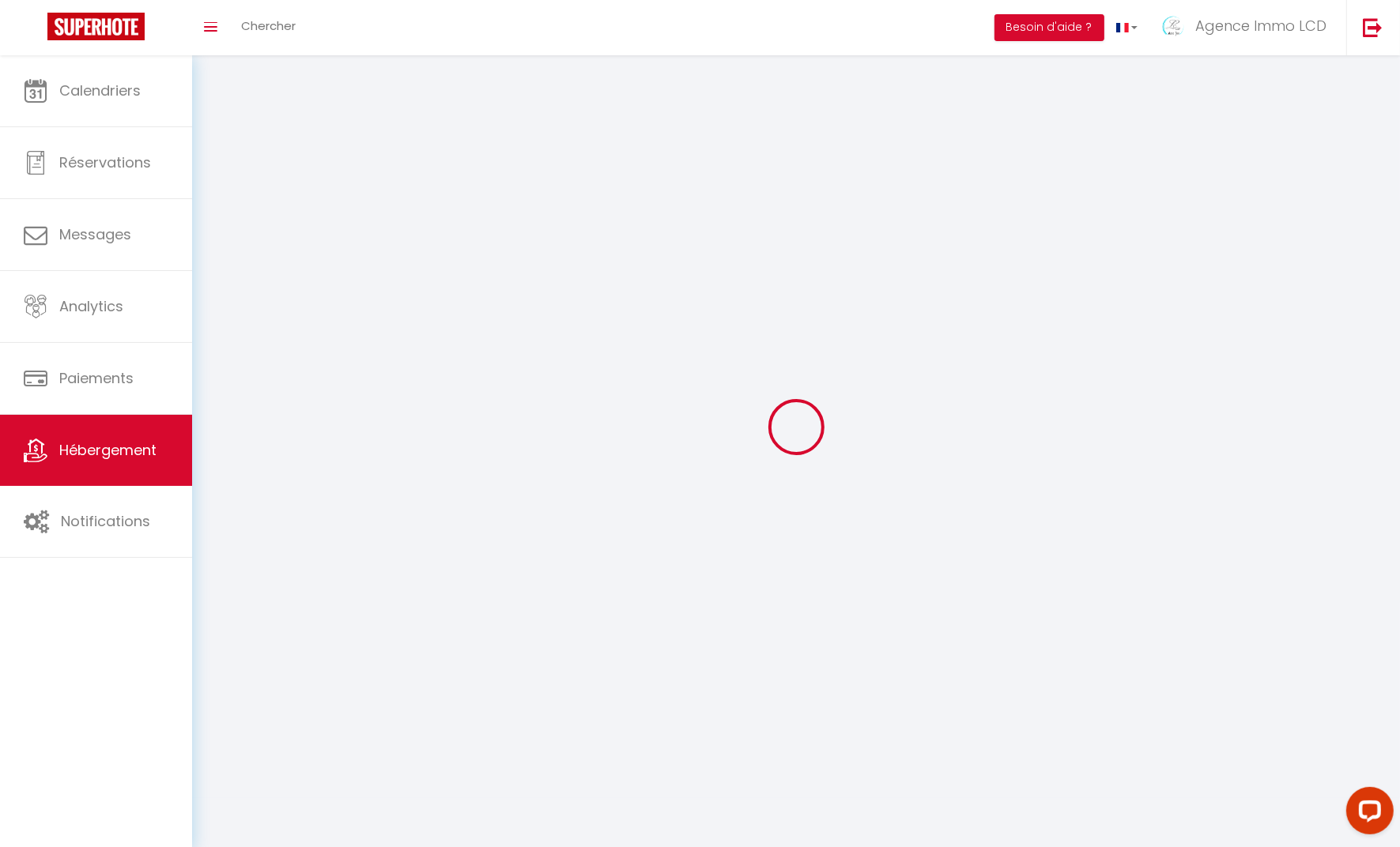
select select "28"
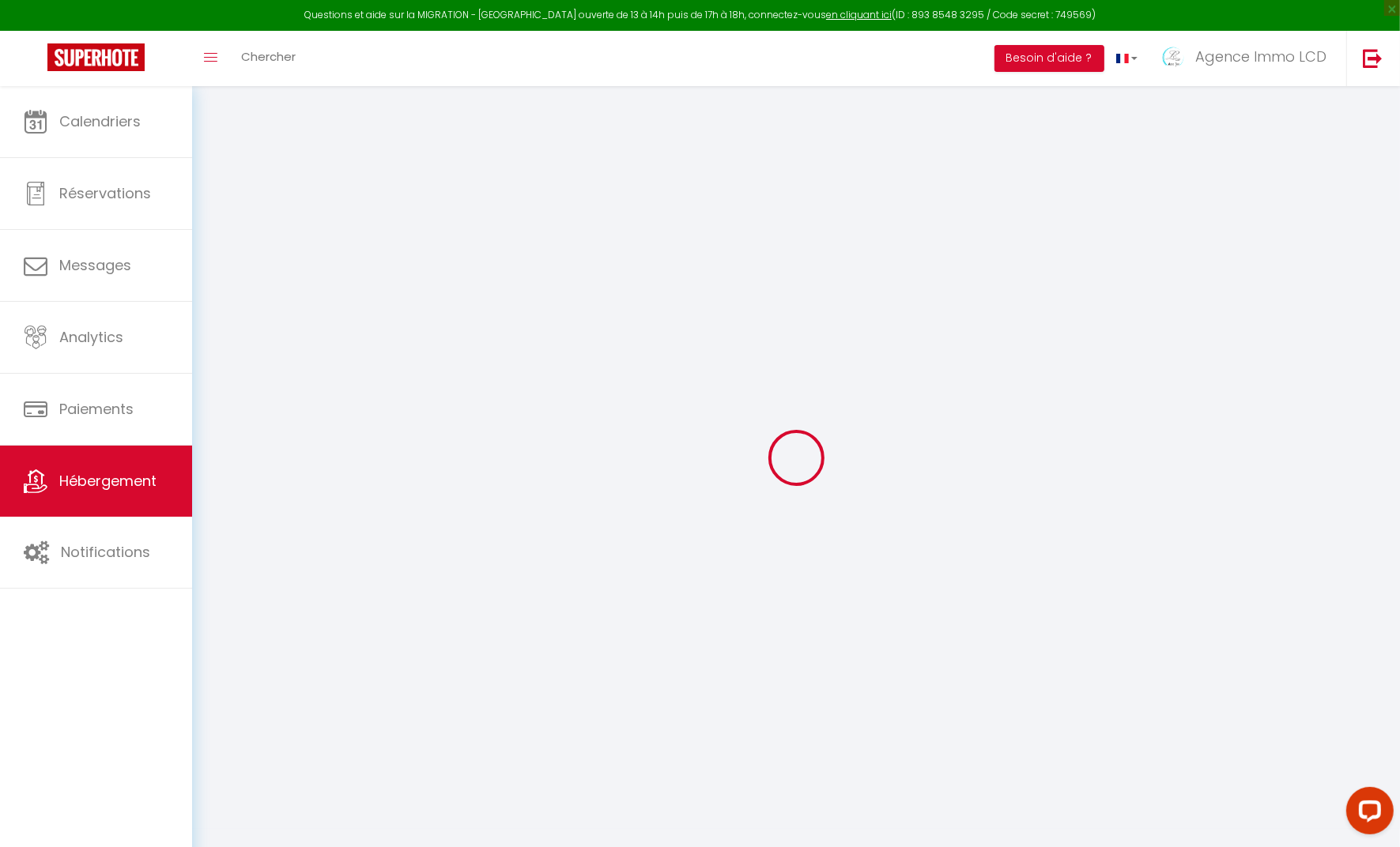
select select
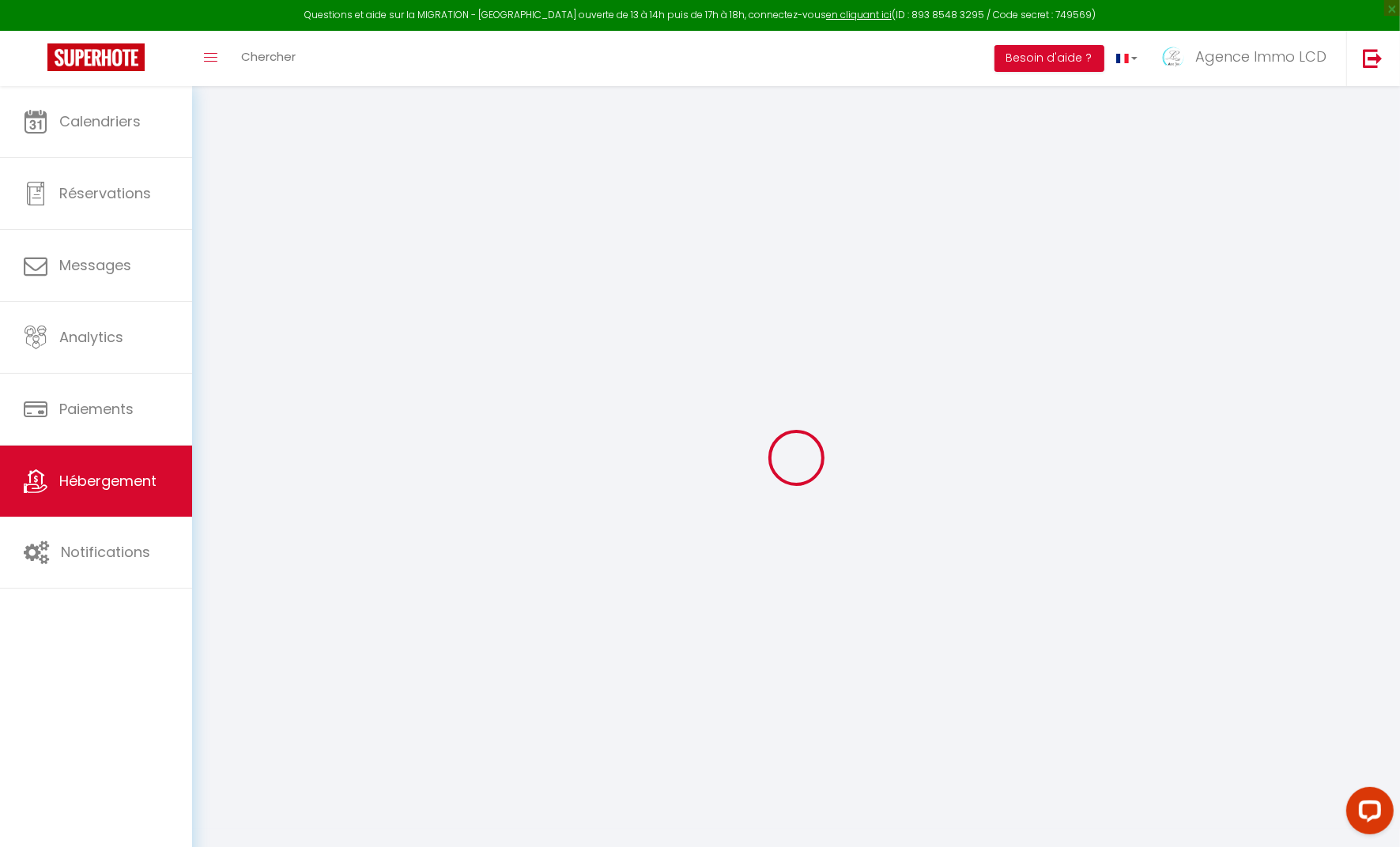
select select
checkbox input "false"
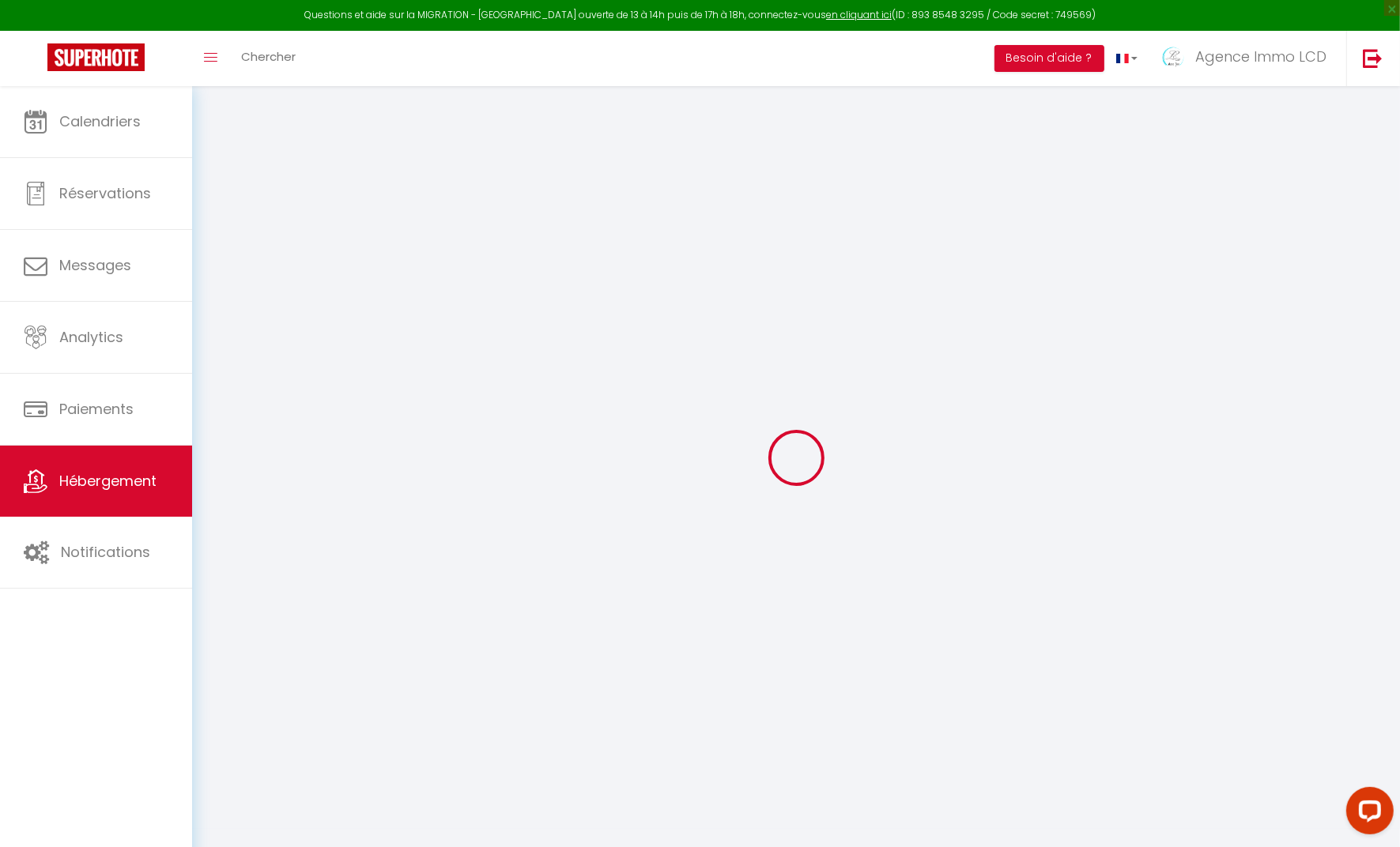
select select
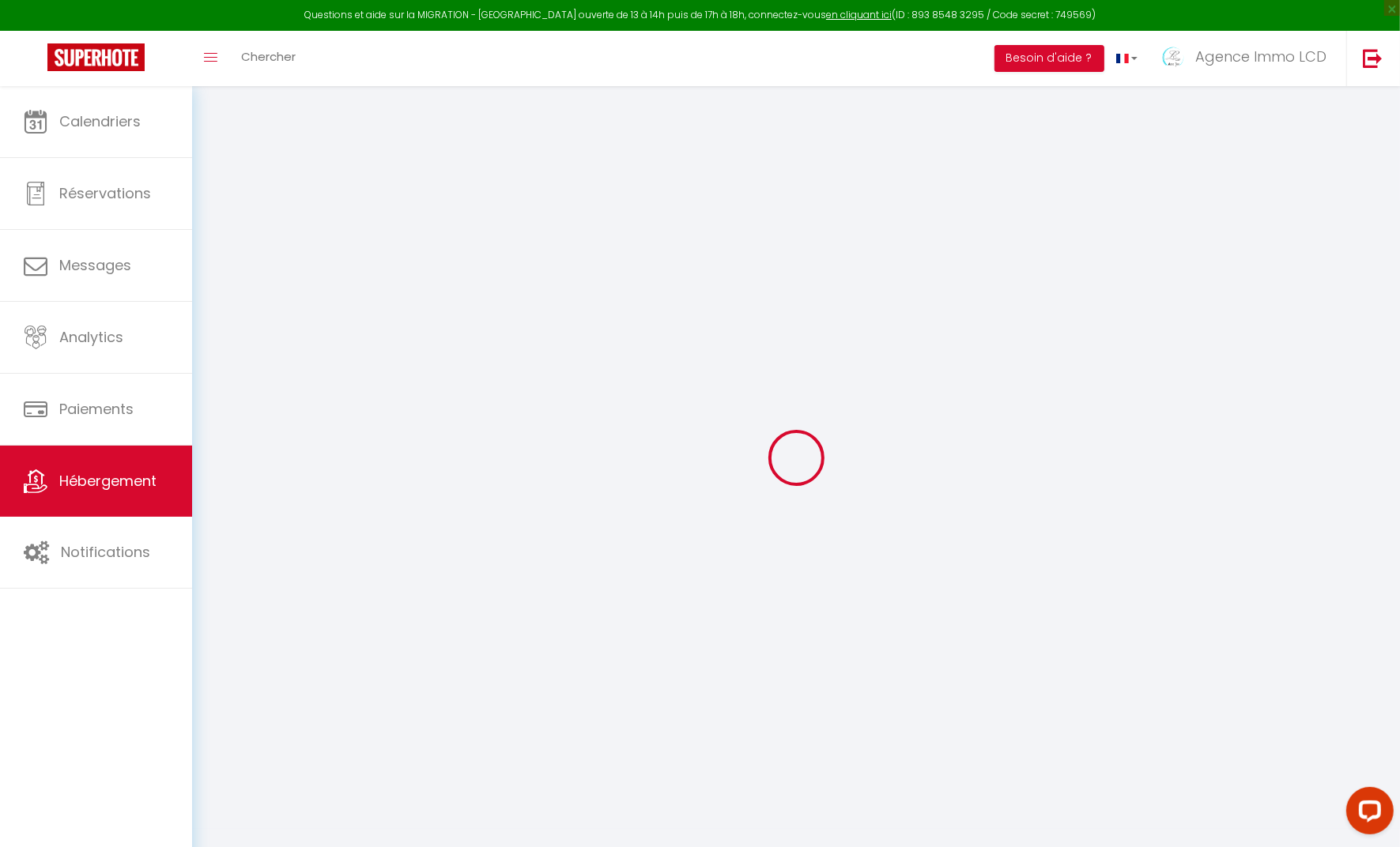
select select
checkbox input "false"
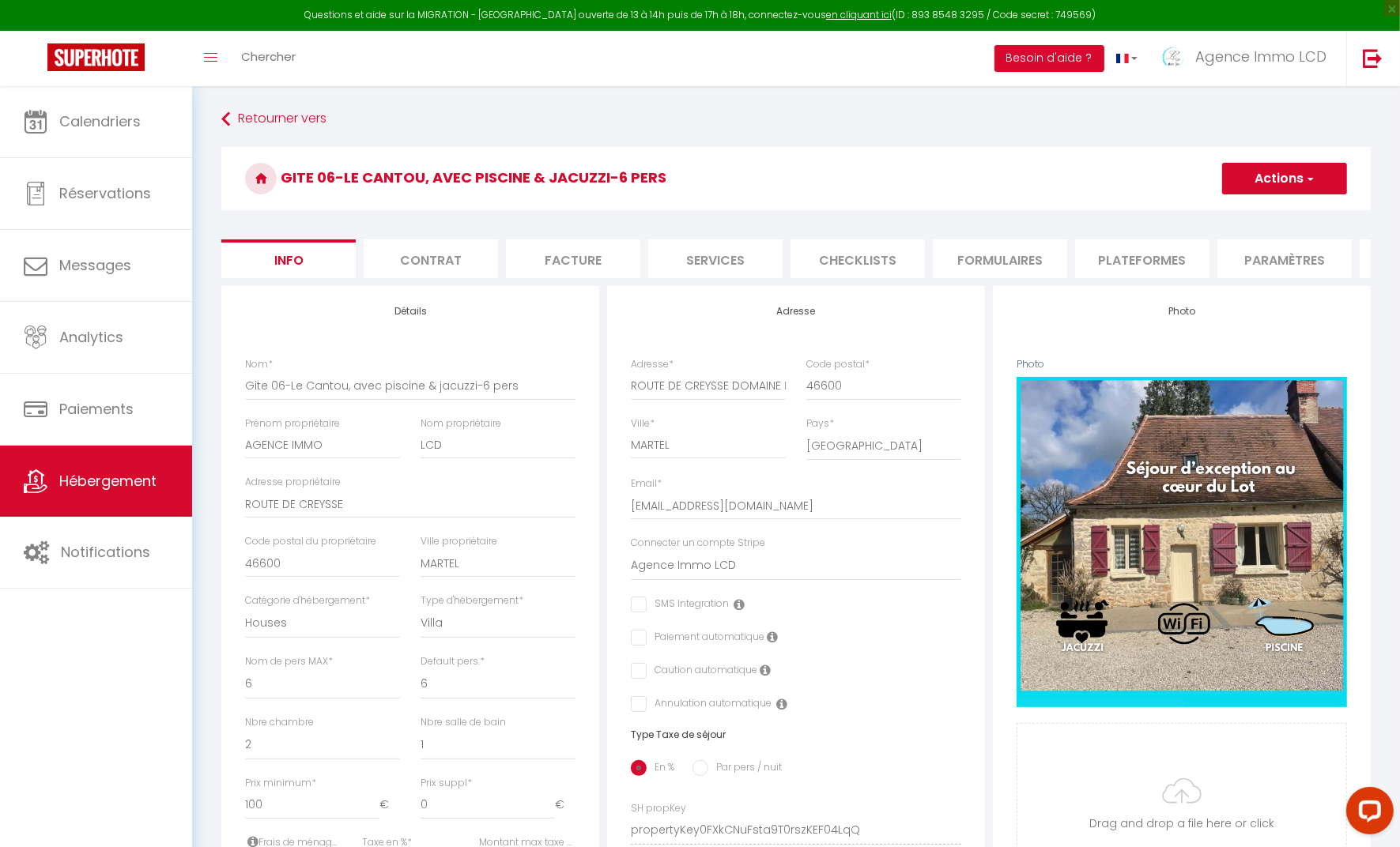
click at [1135, 253] on li "Plateformes" at bounding box center [1142, 258] width 135 height 38
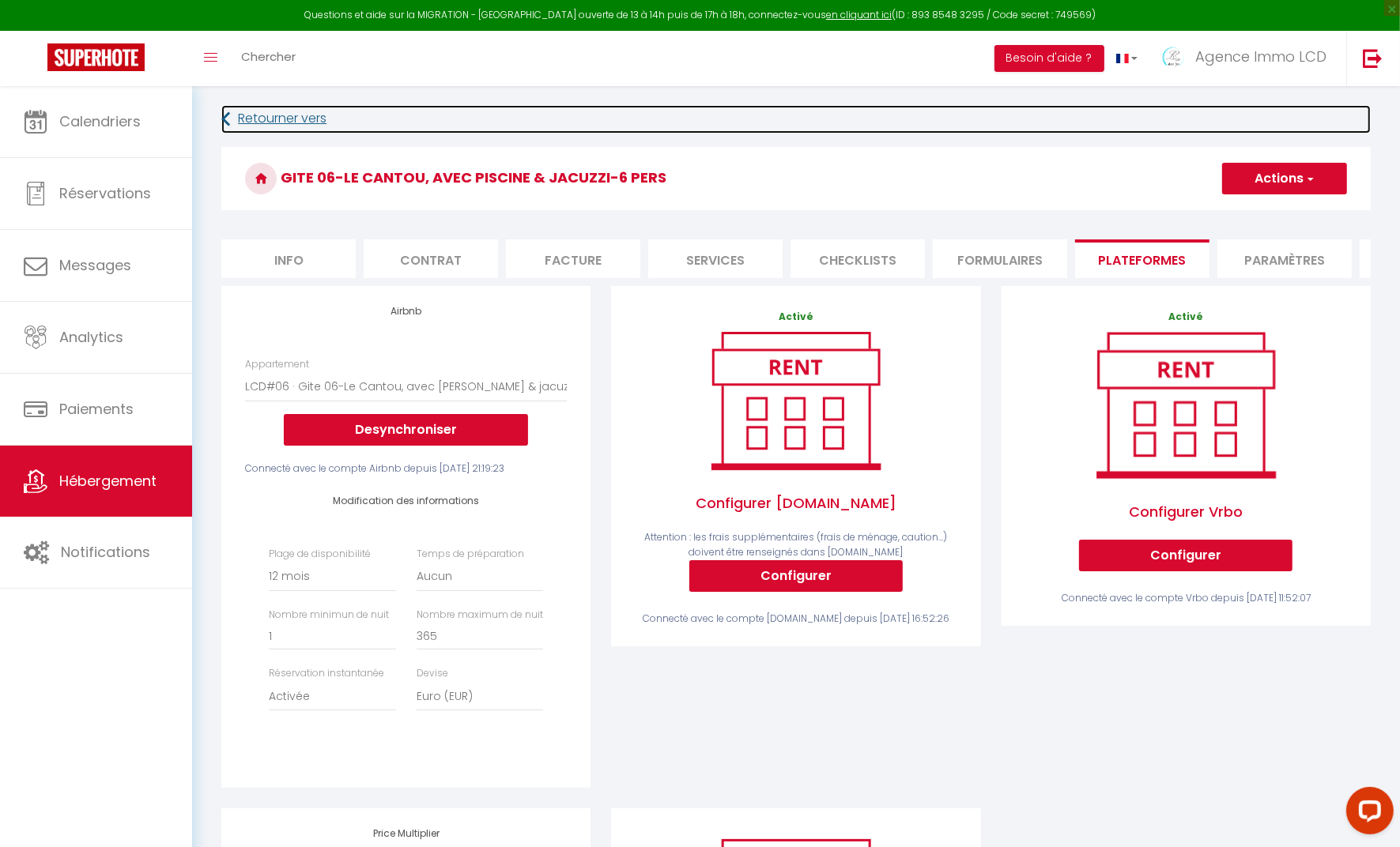
click at [269, 124] on link "Retourner vers" at bounding box center [796, 119] width 1150 height 29
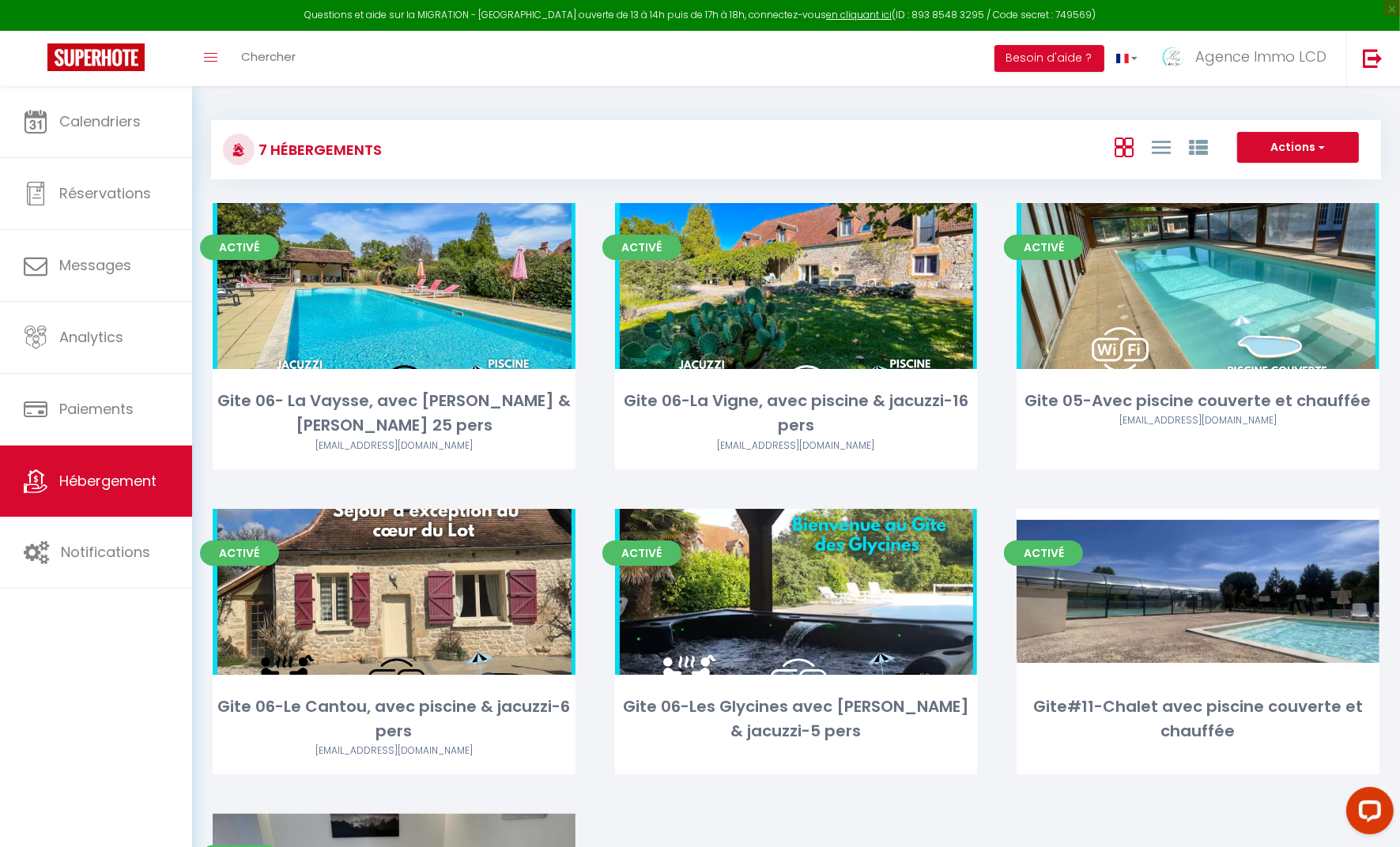
click at [827, 599] on link "Editer" at bounding box center [796, 591] width 94 height 31
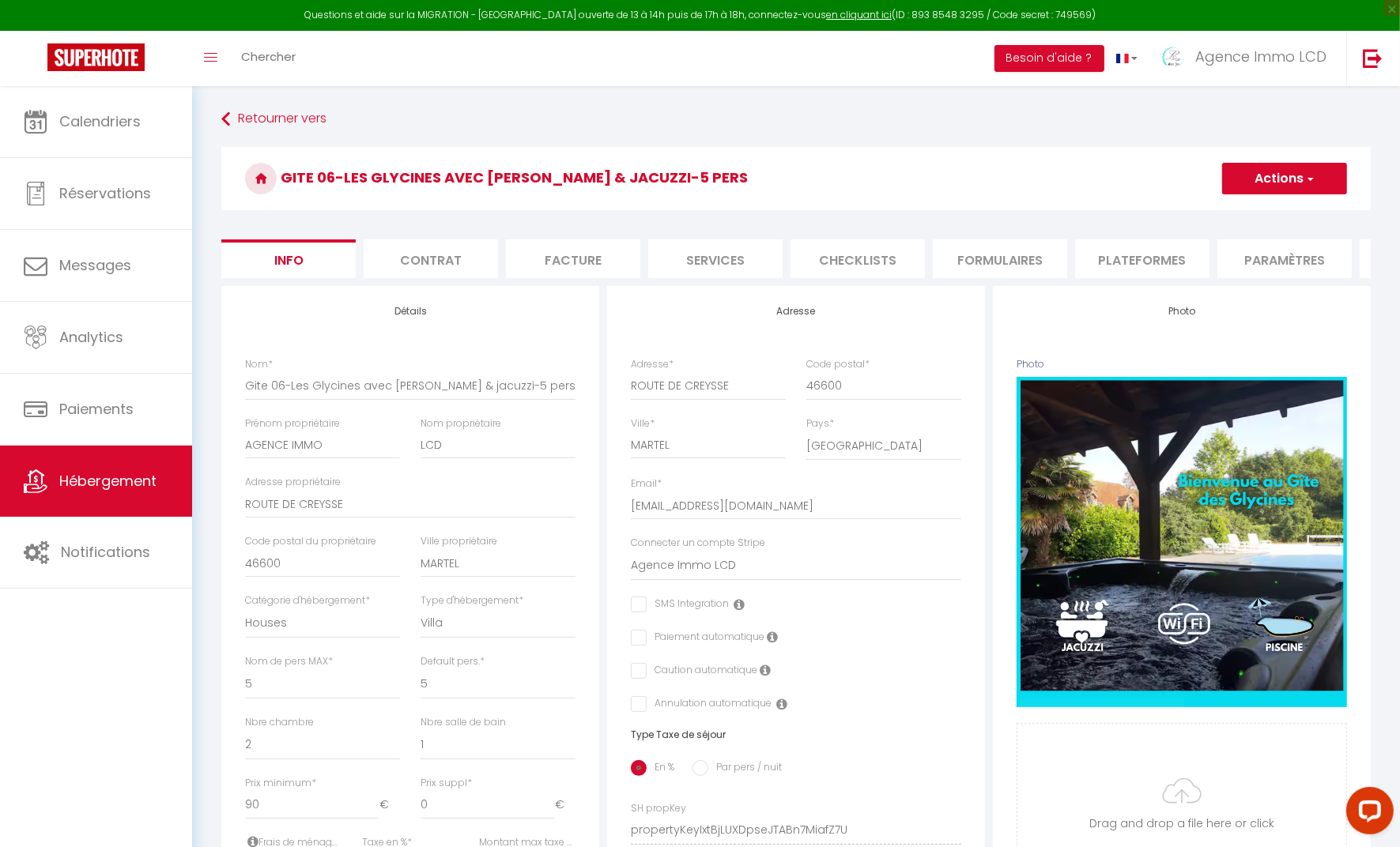
click at [1145, 269] on li "Plateformes" at bounding box center [1142, 258] width 135 height 38
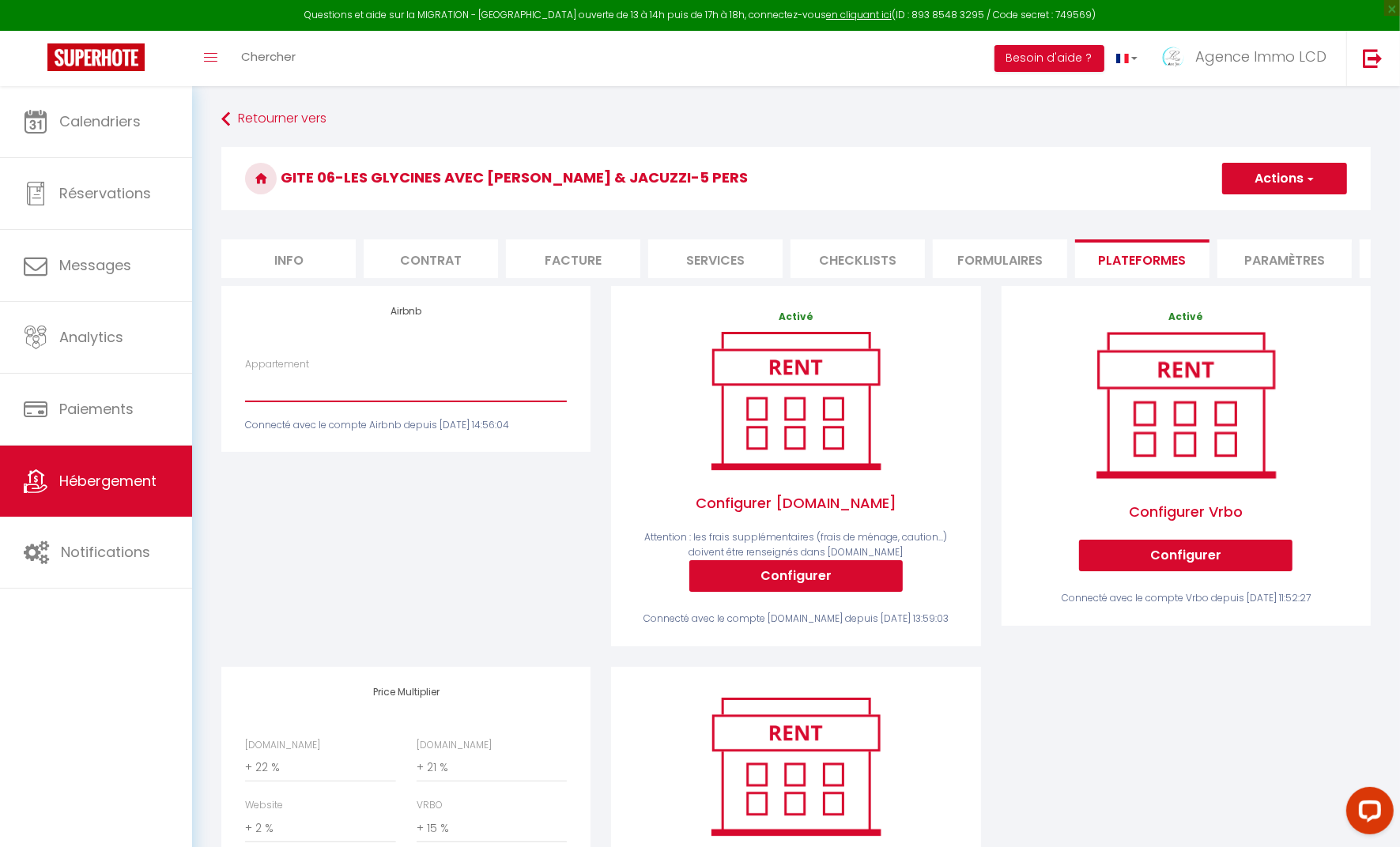
click at [367, 402] on select "LCD#06 · Gite 06-Les Glycines avec piscine & jacuzzi-5 pers - contact@agenceimm…" at bounding box center [405, 387] width 322 height 30
click at [245, 386] on select "LCD#06 · Gite 06-Les Glycines avec piscine & jacuzzi-5 pers - contact@agenceimm…" at bounding box center [405, 387] width 322 height 30
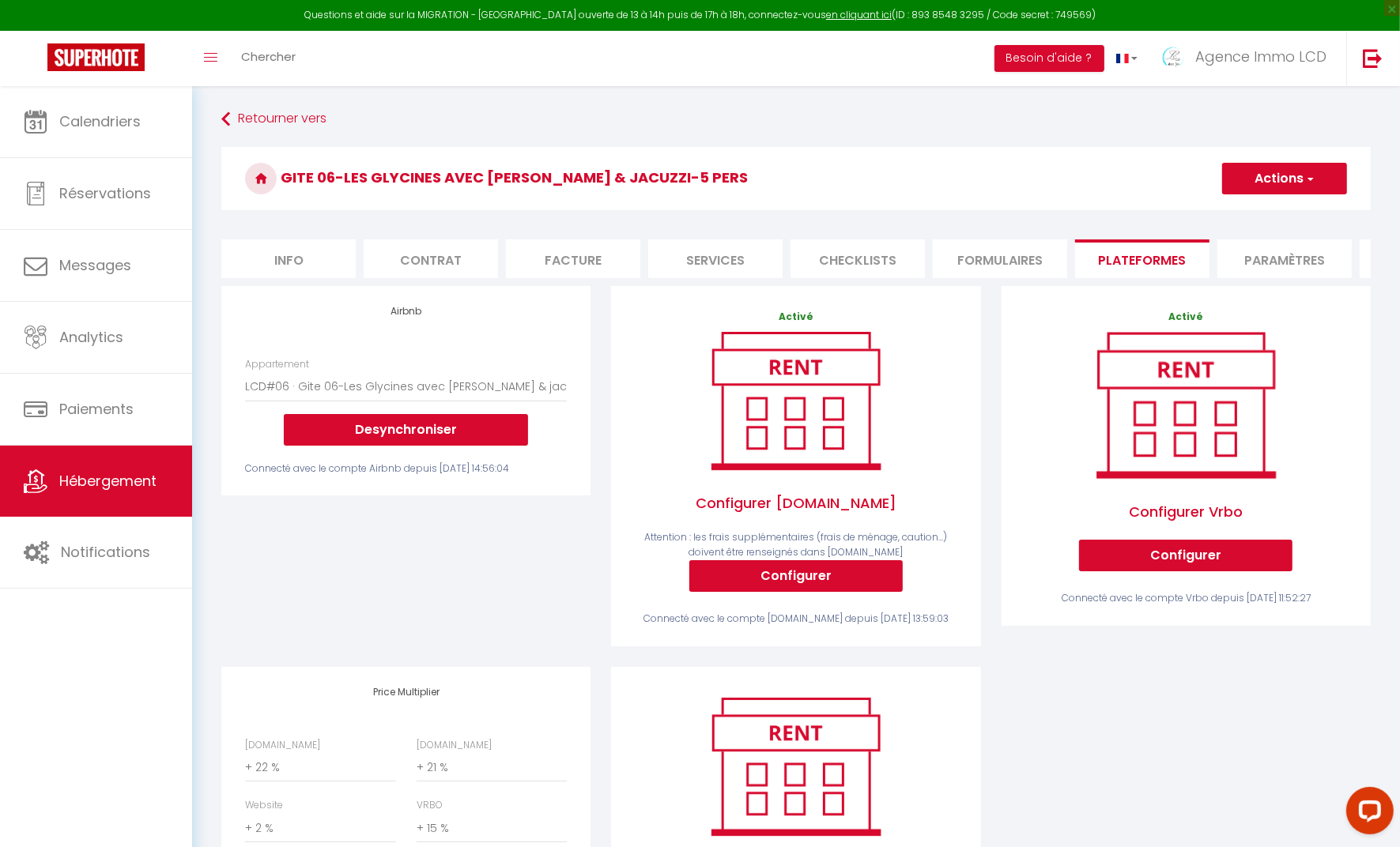
click at [1285, 176] on button "Actions" at bounding box center [1285, 178] width 125 height 31
click at [1271, 219] on link "Enregistrer" at bounding box center [1284, 213] width 125 height 20
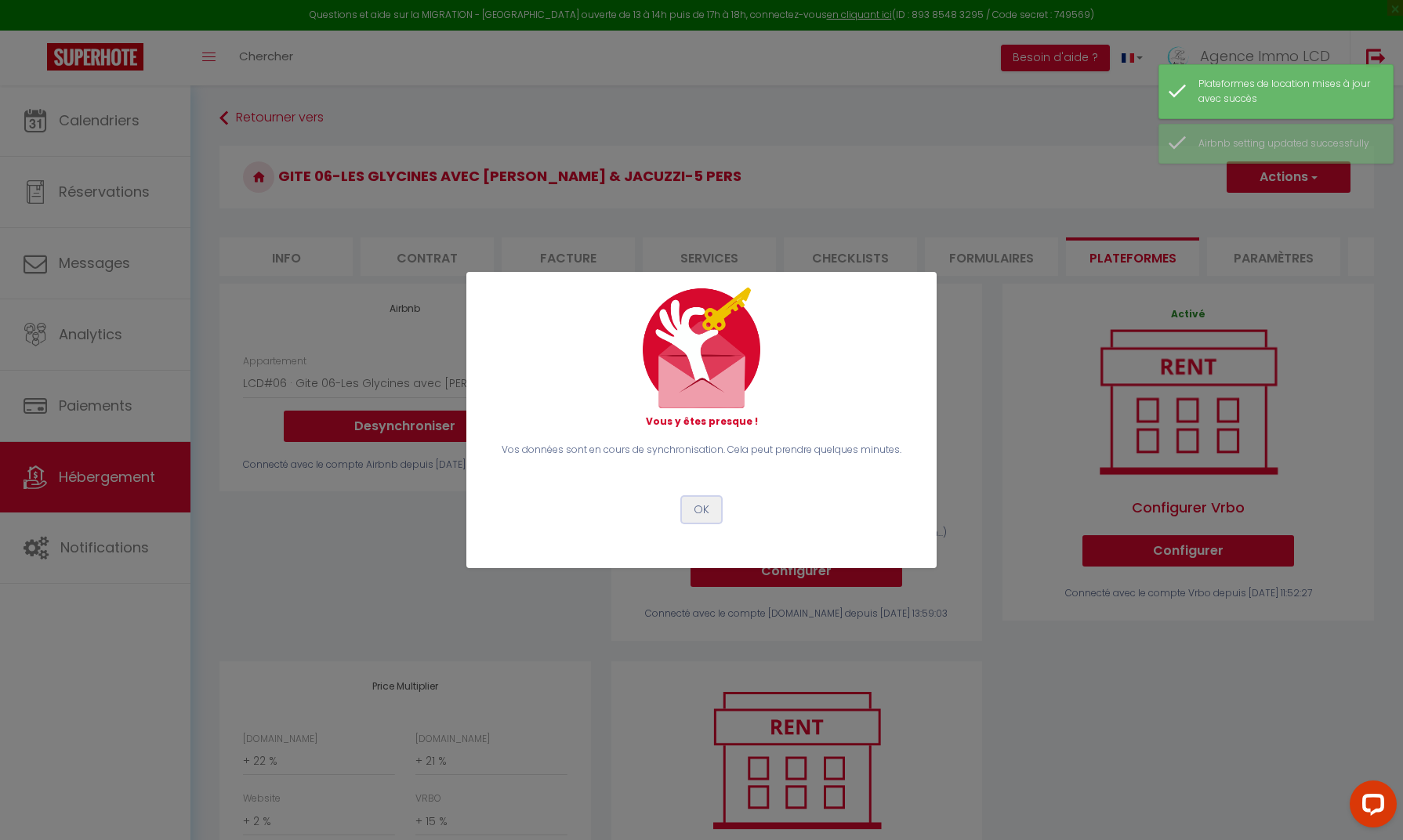
click at [701, 510] on button "OK" at bounding box center [702, 511] width 39 height 26
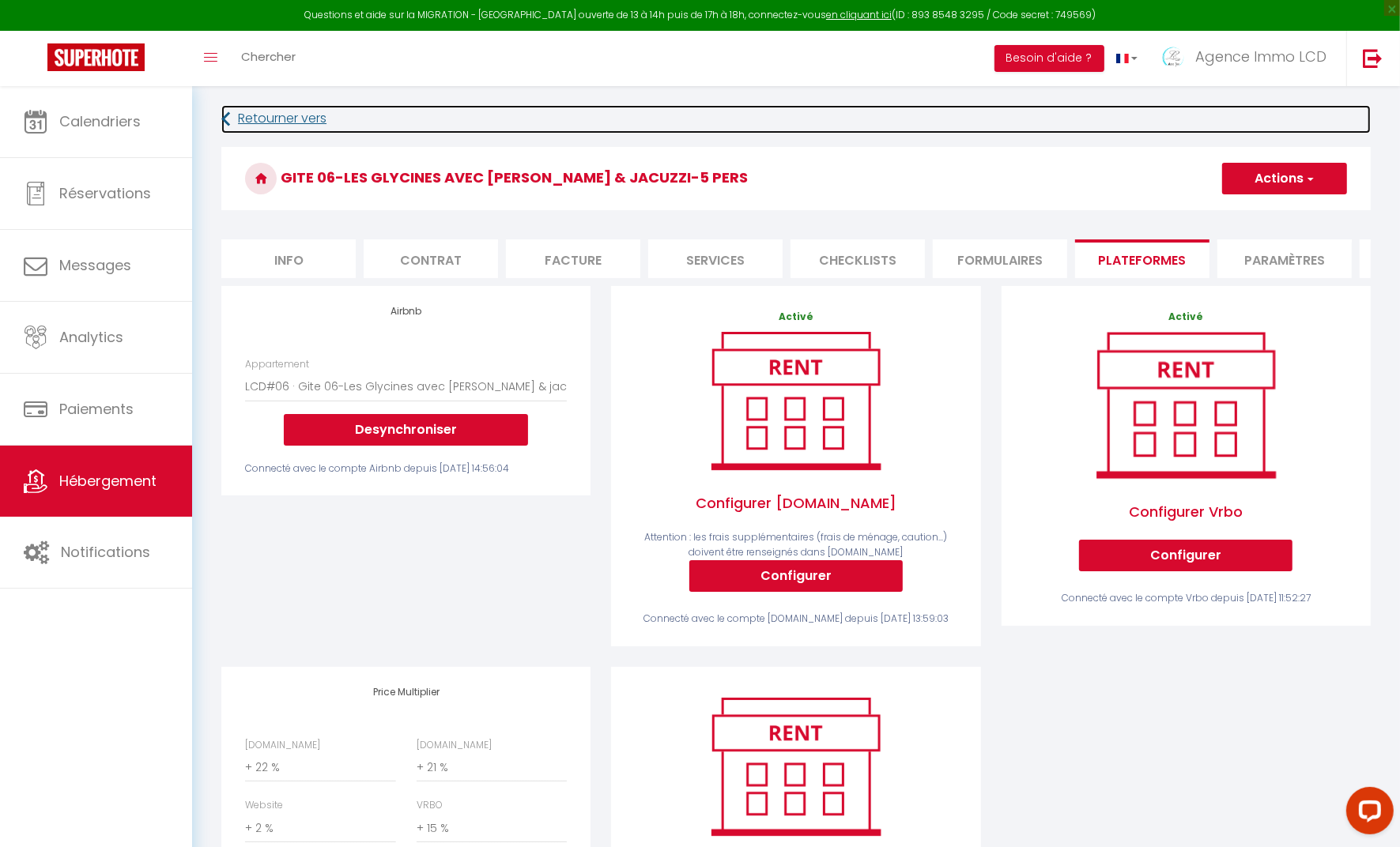
click at [269, 119] on link "Retourner vers" at bounding box center [796, 119] width 1150 height 29
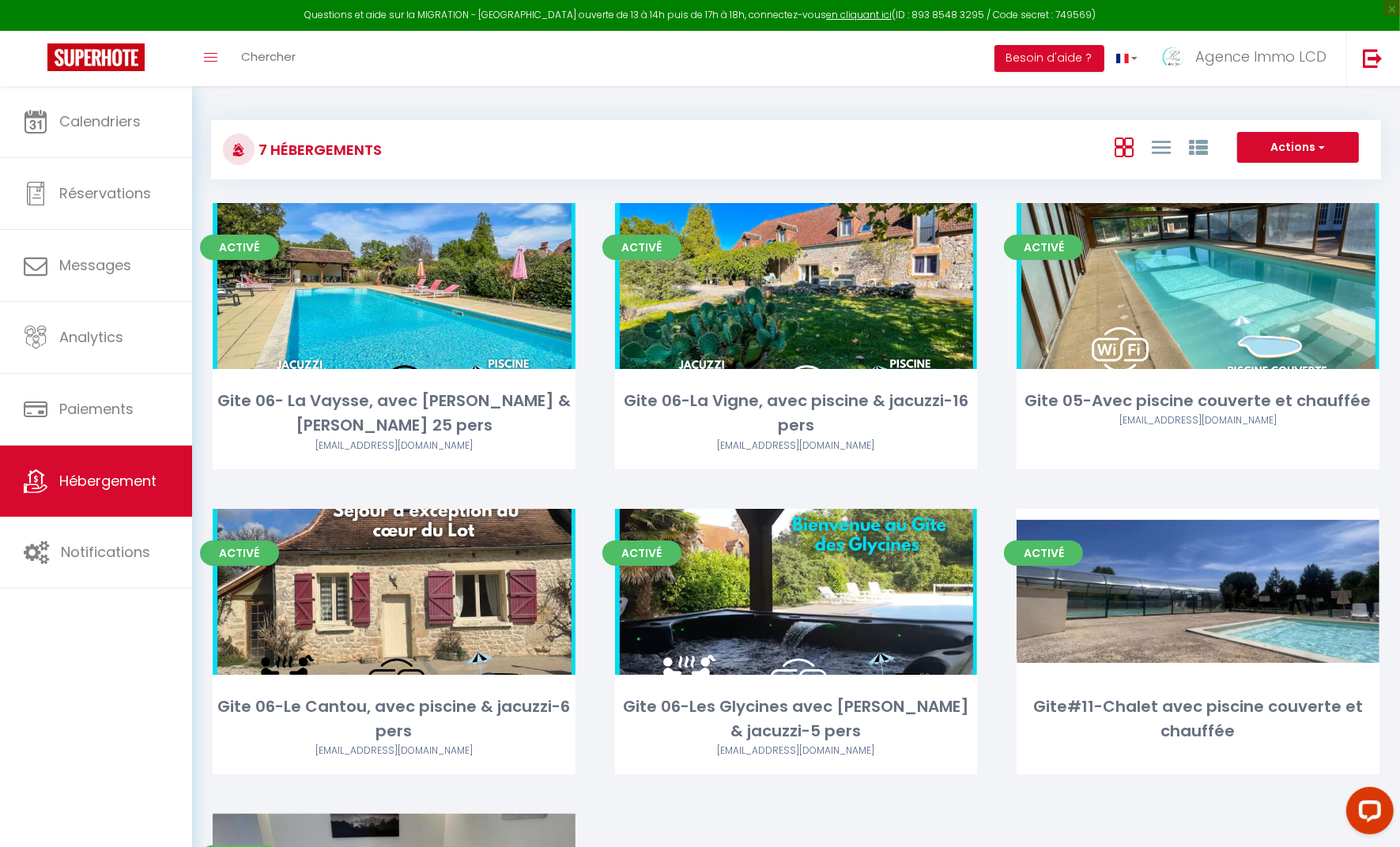
click at [1204, 606] on link "Editer" at bounding box center [1199, 591] width 94 height 31
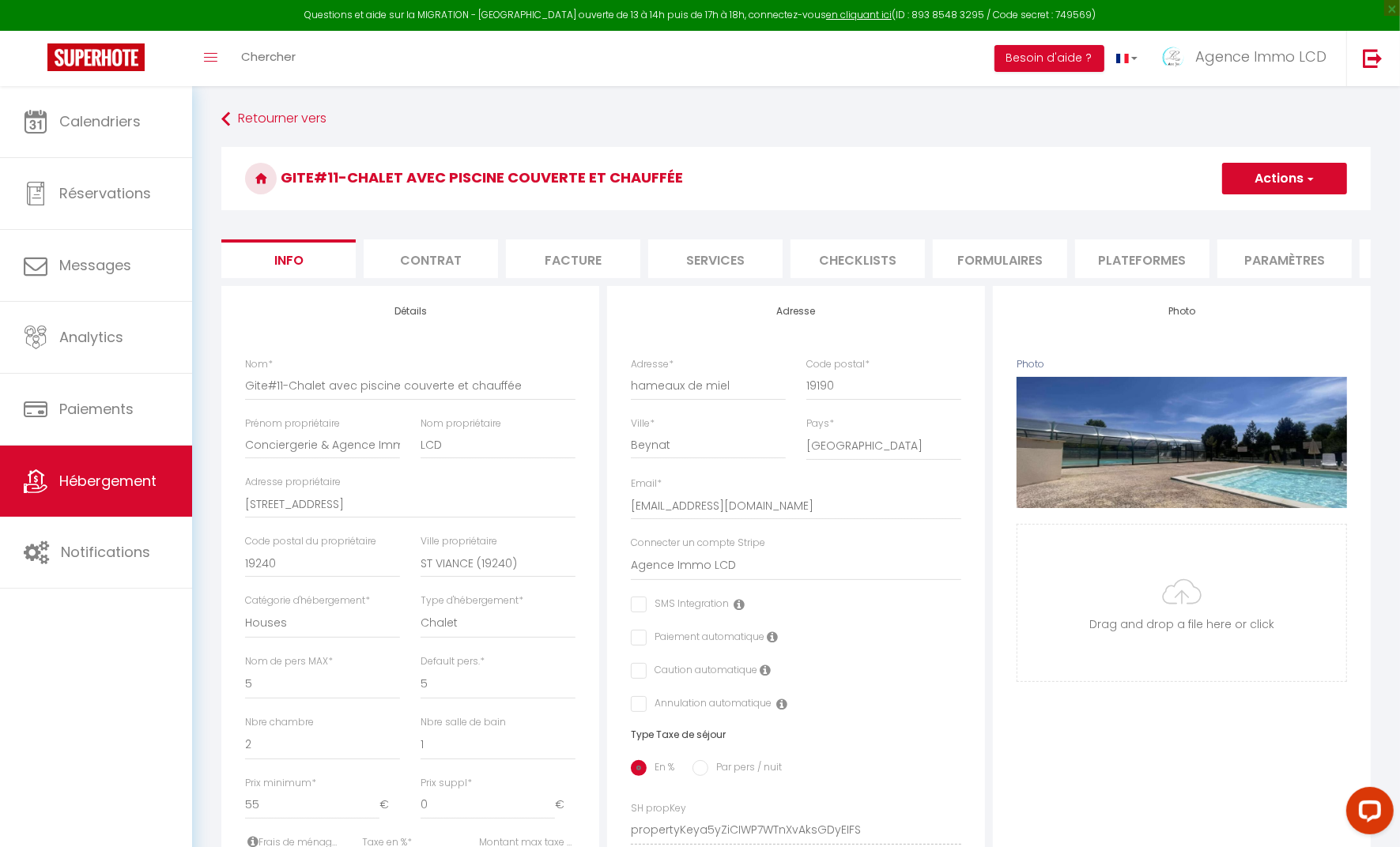
click at [1137, 267] on li "Plateformes" at bounding box center [1142, 258] width 135 height 38
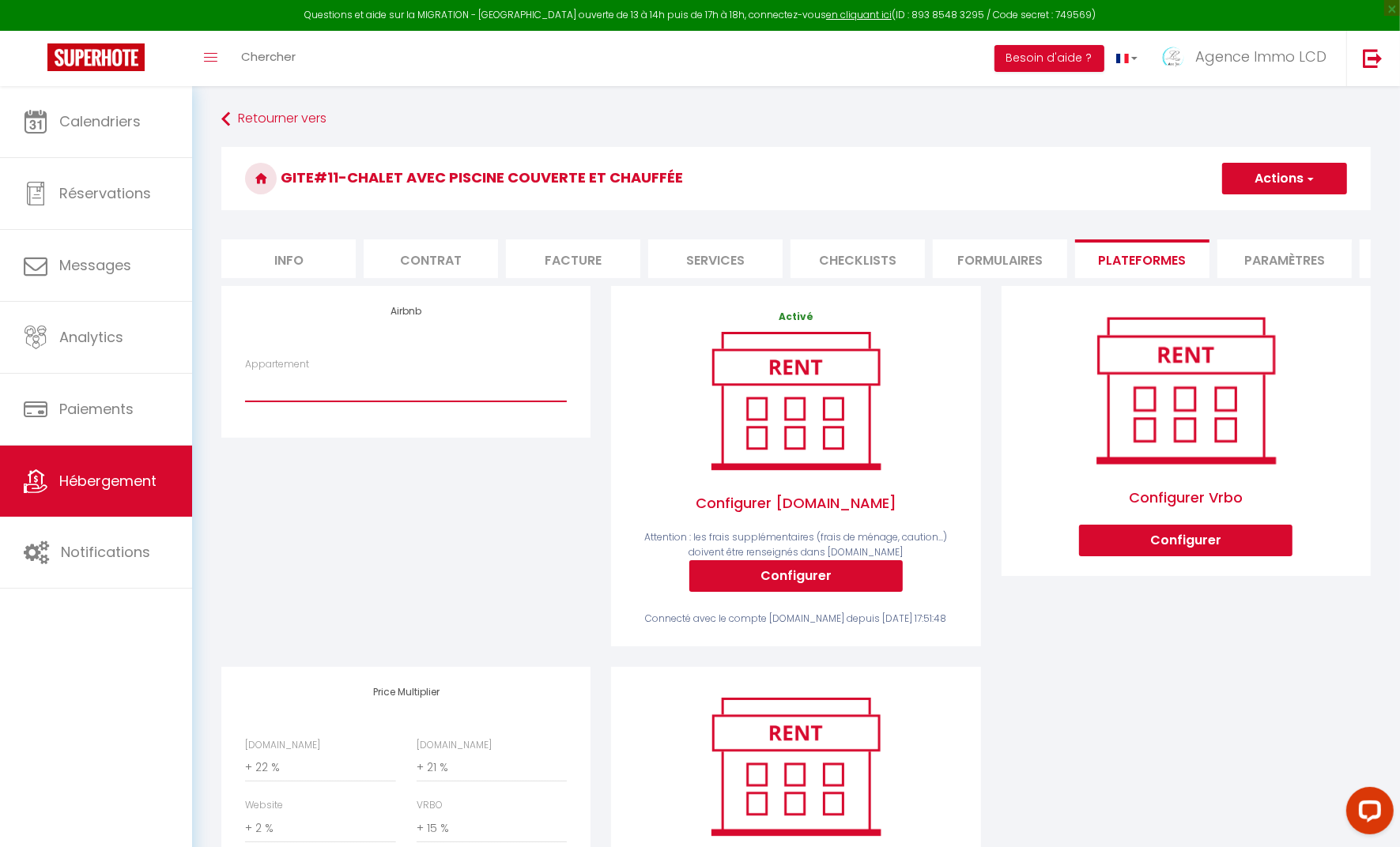
click at [370, 395] on select "Gite#11-Chalet avec piscine couverte et chauffée - contact@agenceimmolcd.com" at bounding box center [405, 387] width 322 height 30
click at [245, 386] on select "Gite#11-Chalet avec piscine couverte et chauffée - contact@agenceimmolcd.com" at bounding box center [405, 387] width 322 height 30
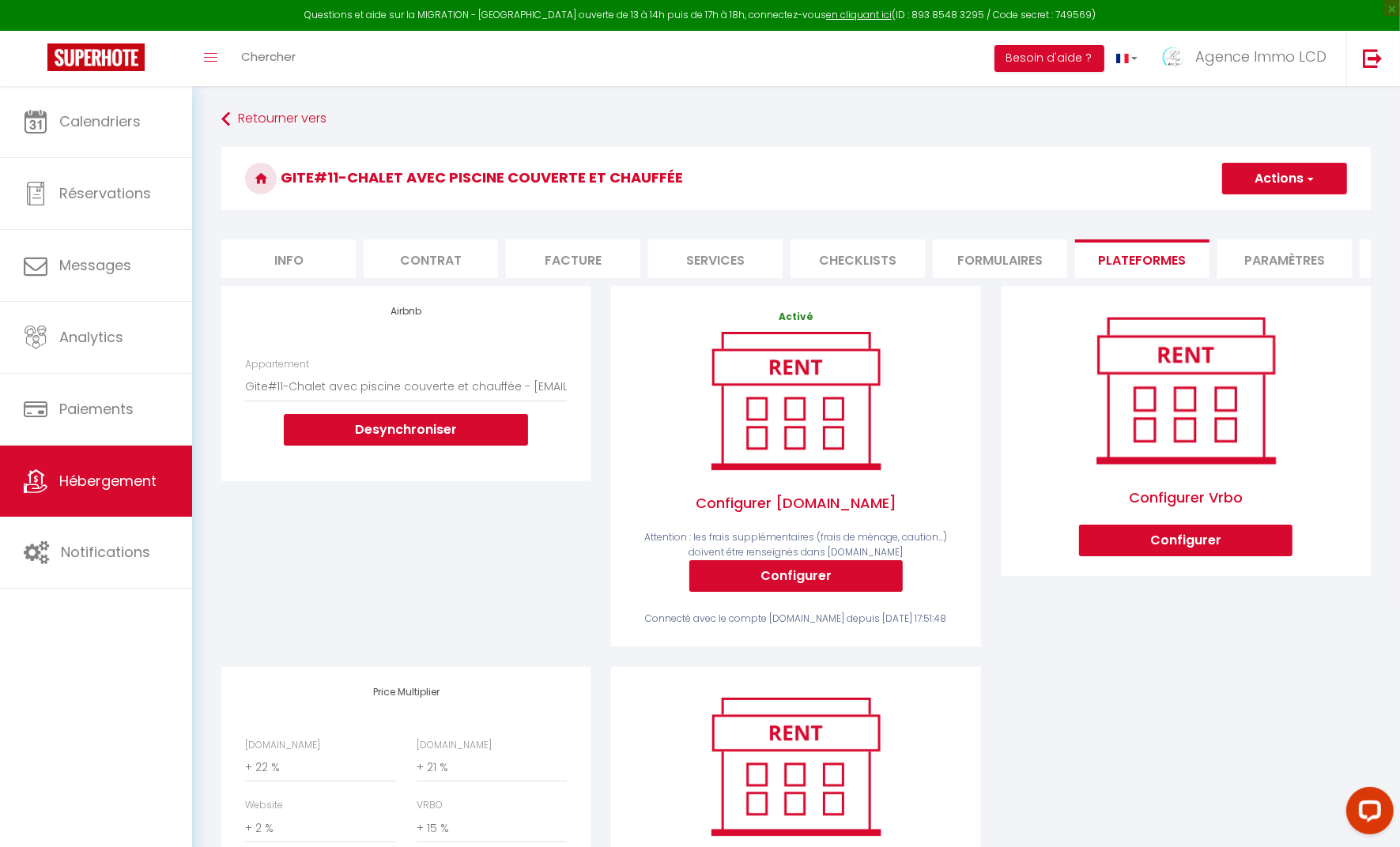
click at [1277, 183] on button "Actions" at bounding box center [1285, 178] width 125 height 31
click at [1278, 214] on link "Enregistrer" at bounding box center [1284, 213] width 125 height 20
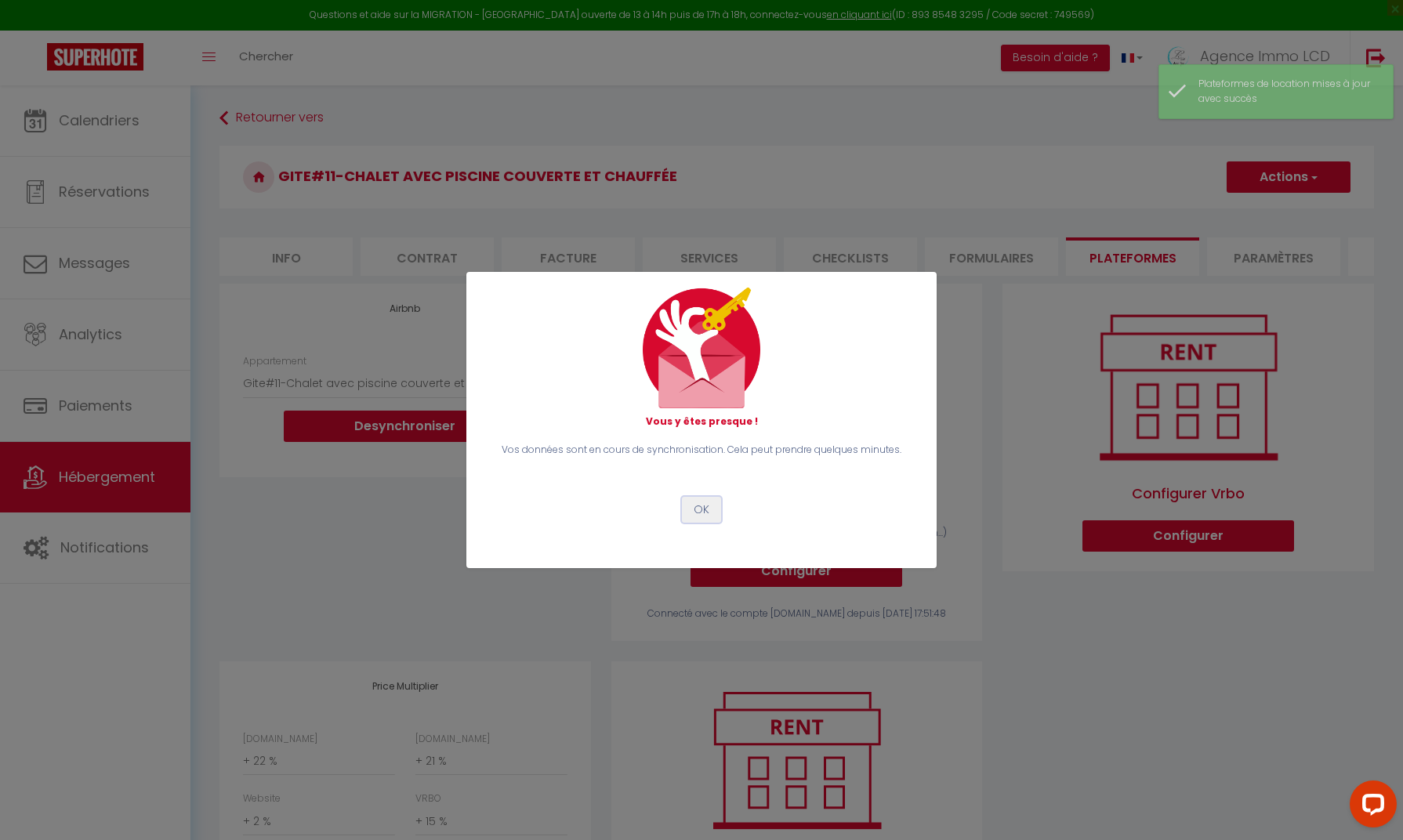
click at [698, 518] on button "OK" at bounding box center [702, 511] width 39 height 26
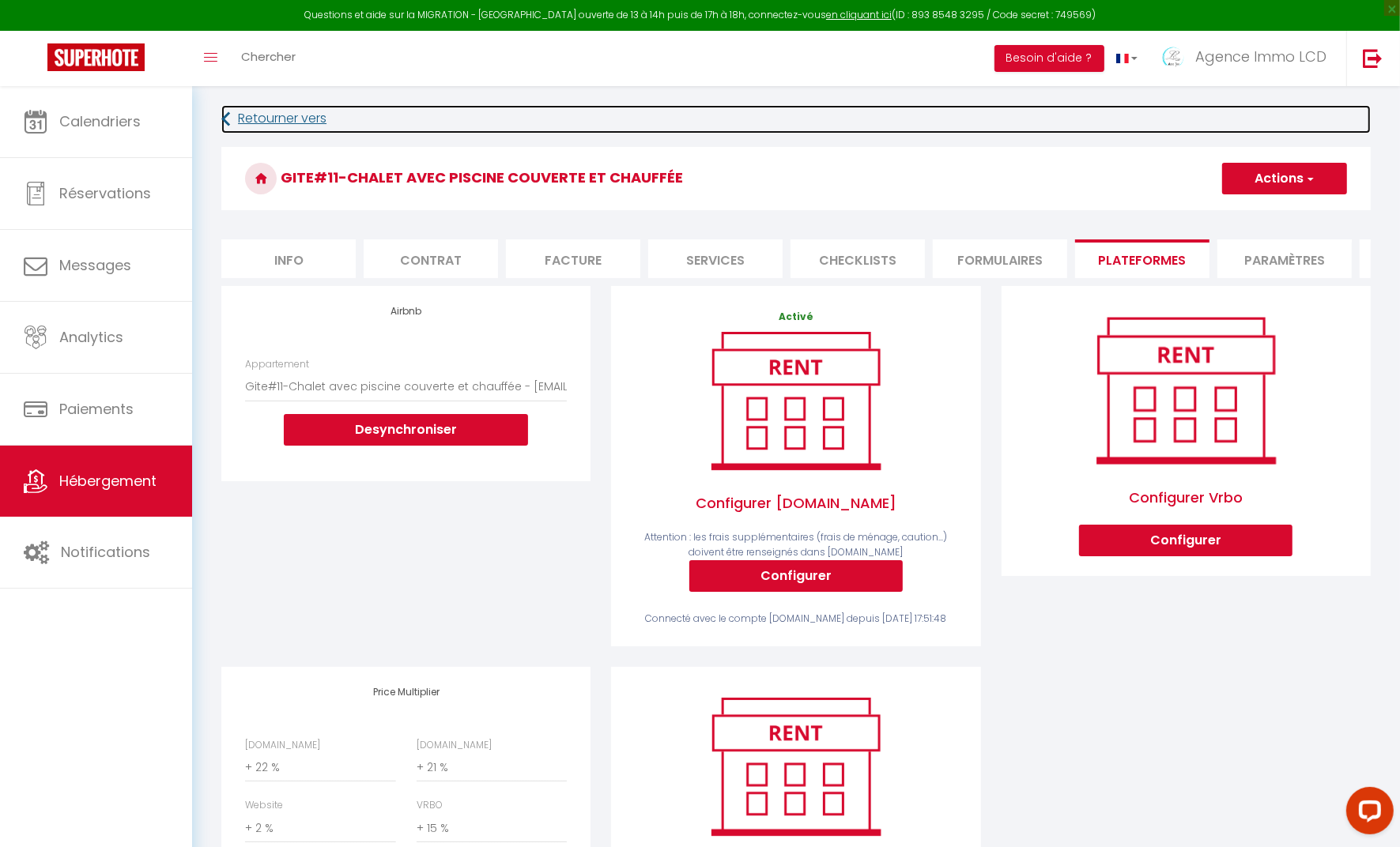
click at [245, 118] on link "Retourner vers" at bounding box center [796, 119] width 1150 height 29
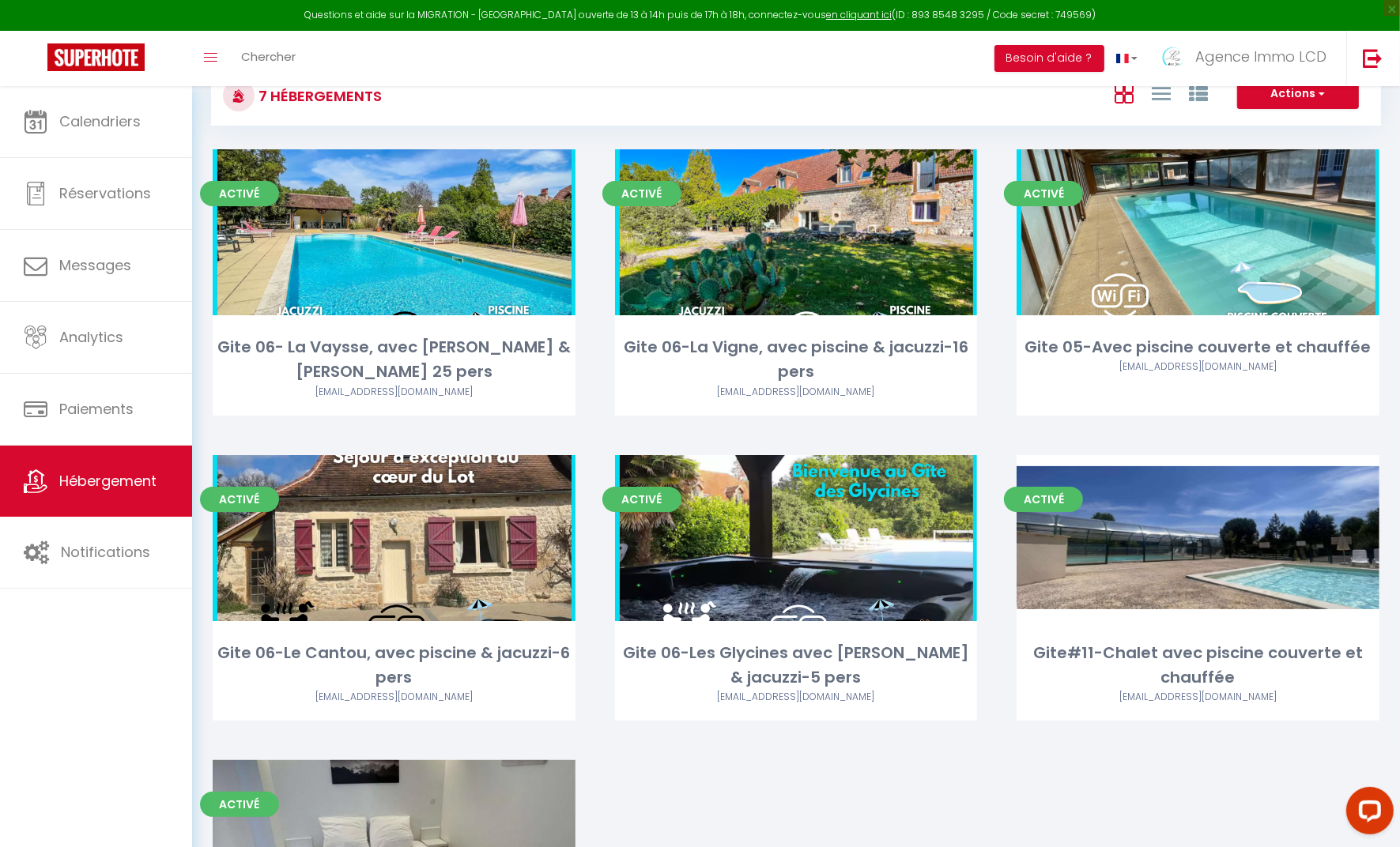
scroll to position [28, 0]
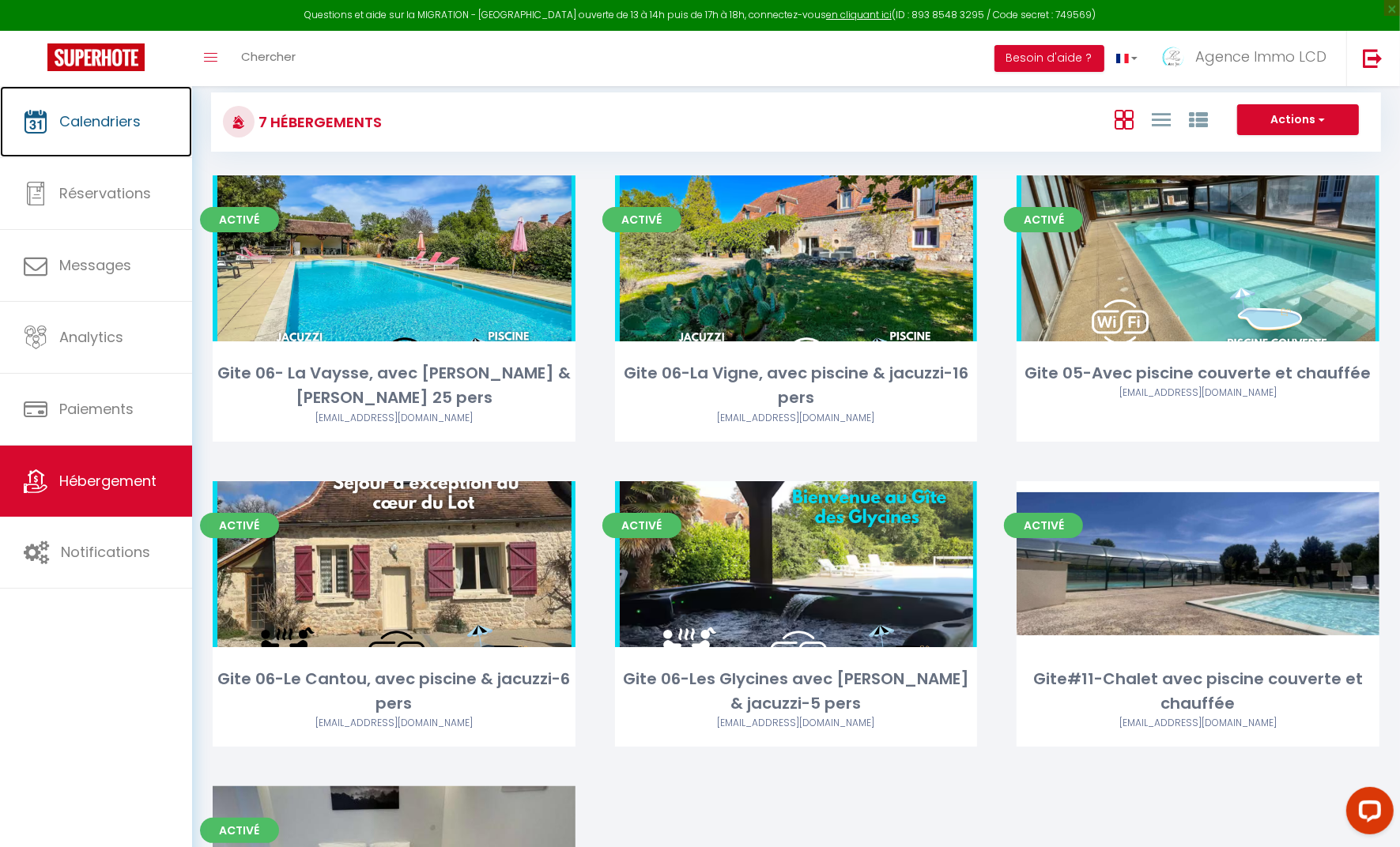
click at [94, 133] on link "Calendriers" at bounding box center [96, 122] width 192 height 71
click at [86, 126] on span "Calendriers" at bounding box center [100, 121] width 81 height 20
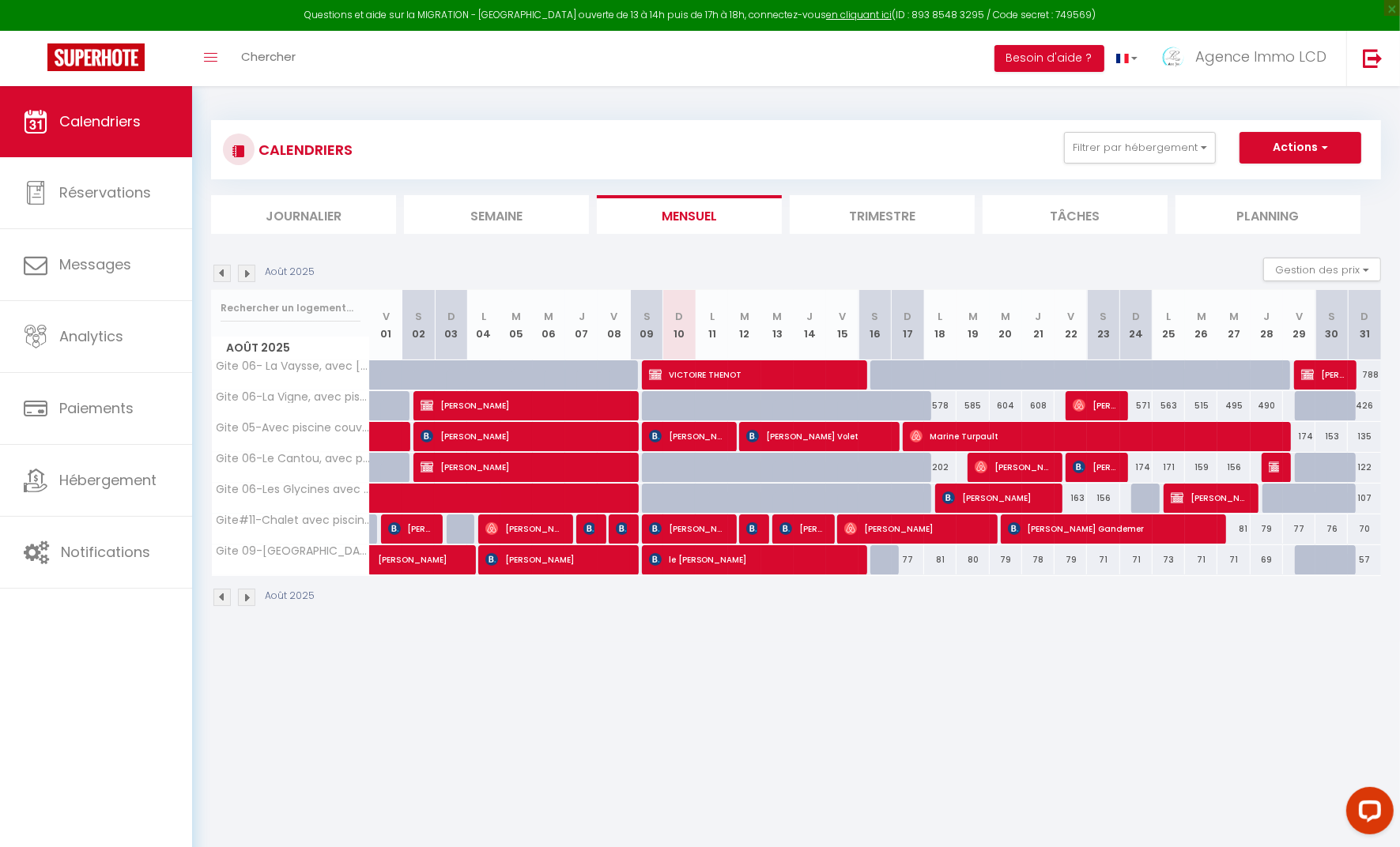
click at [690, 710] on body "Questions et aide sur la MIGRATION - Salle Zoom ouverte de 13 à 14h puis de 17h…" at bounding box center [700, 509] width 1400 height 847
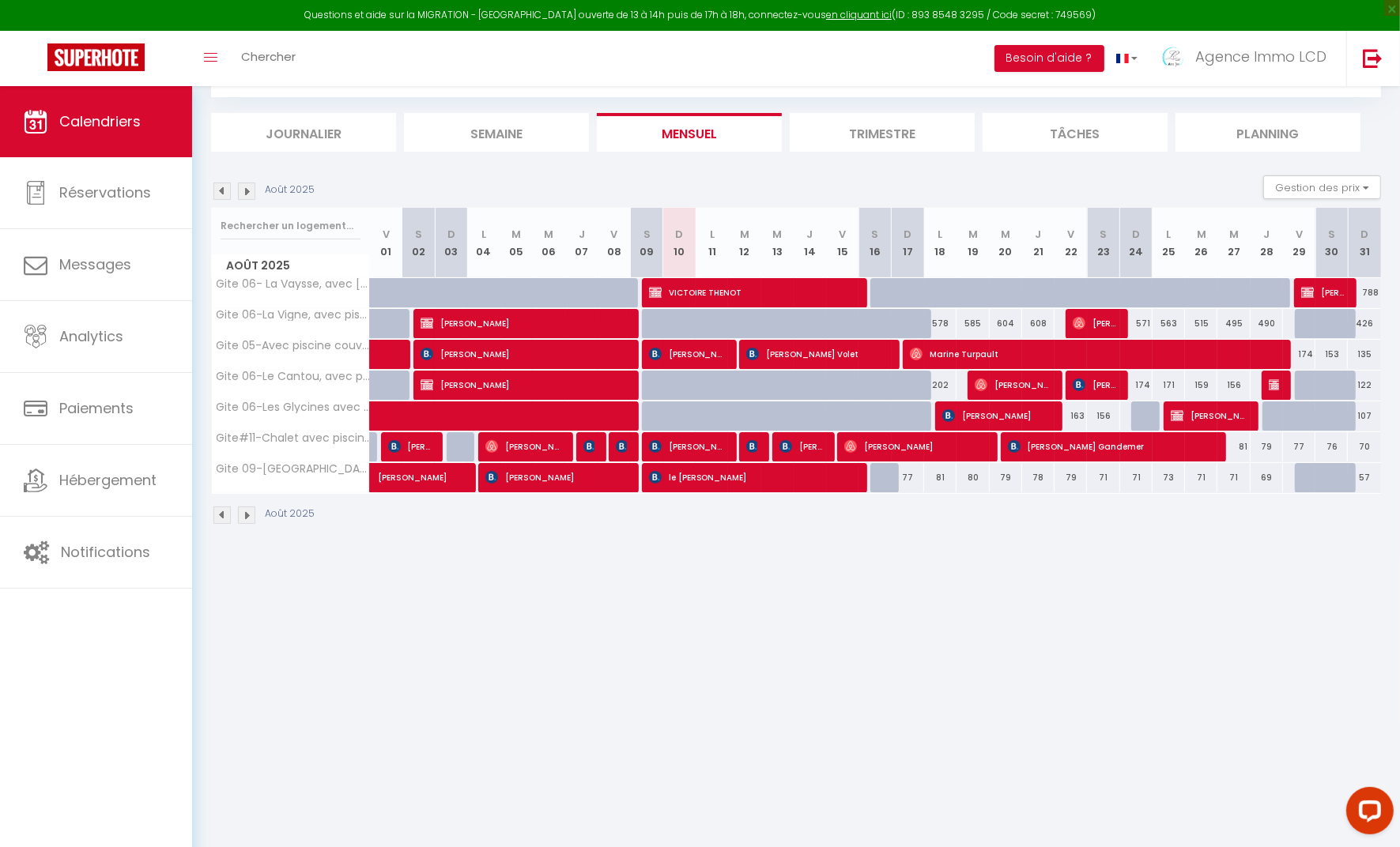
scroll to position [86, 0]
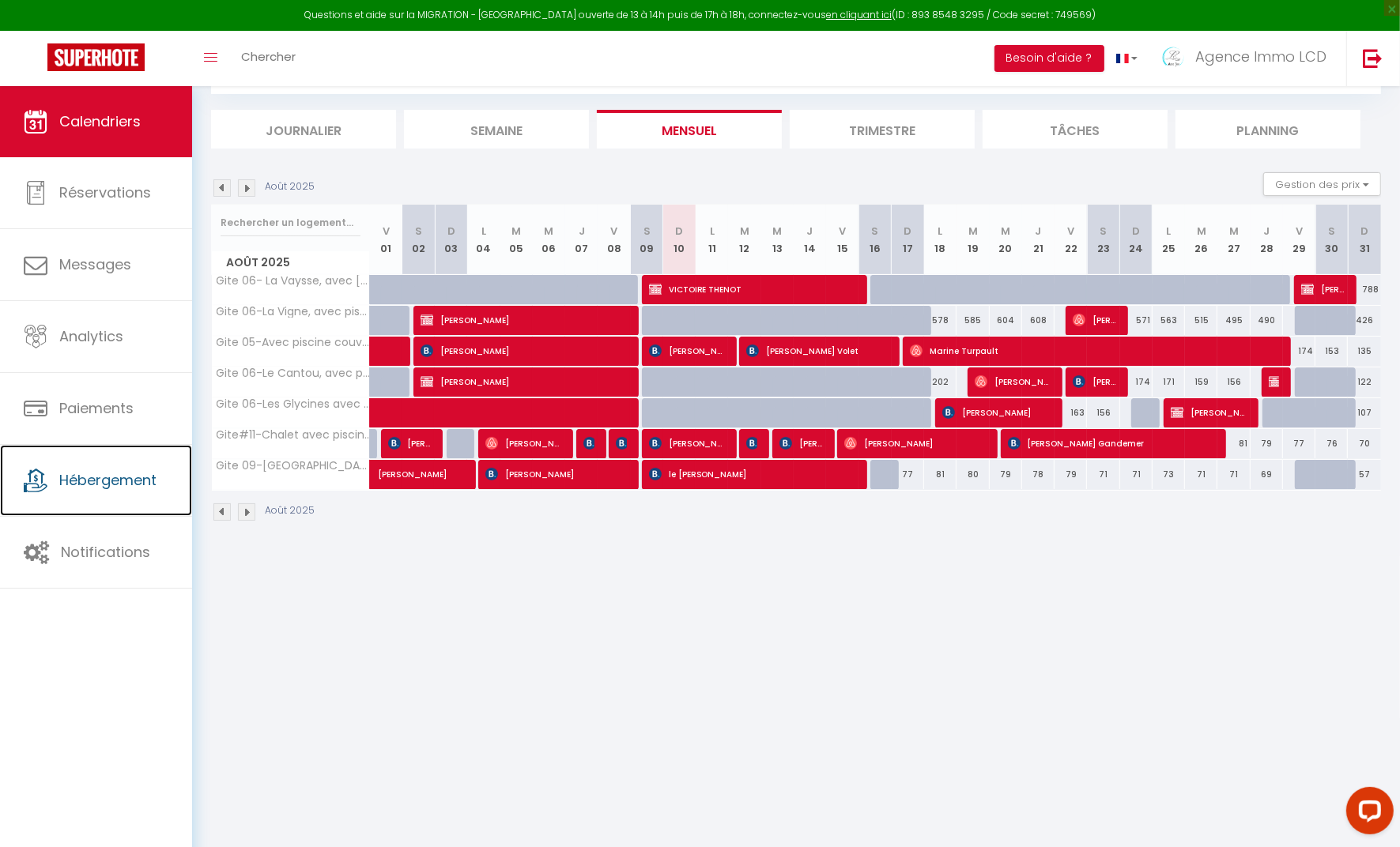
click at [95, 487] on span "Hébergement" at bounding box center [108, 480] width 97 height 20
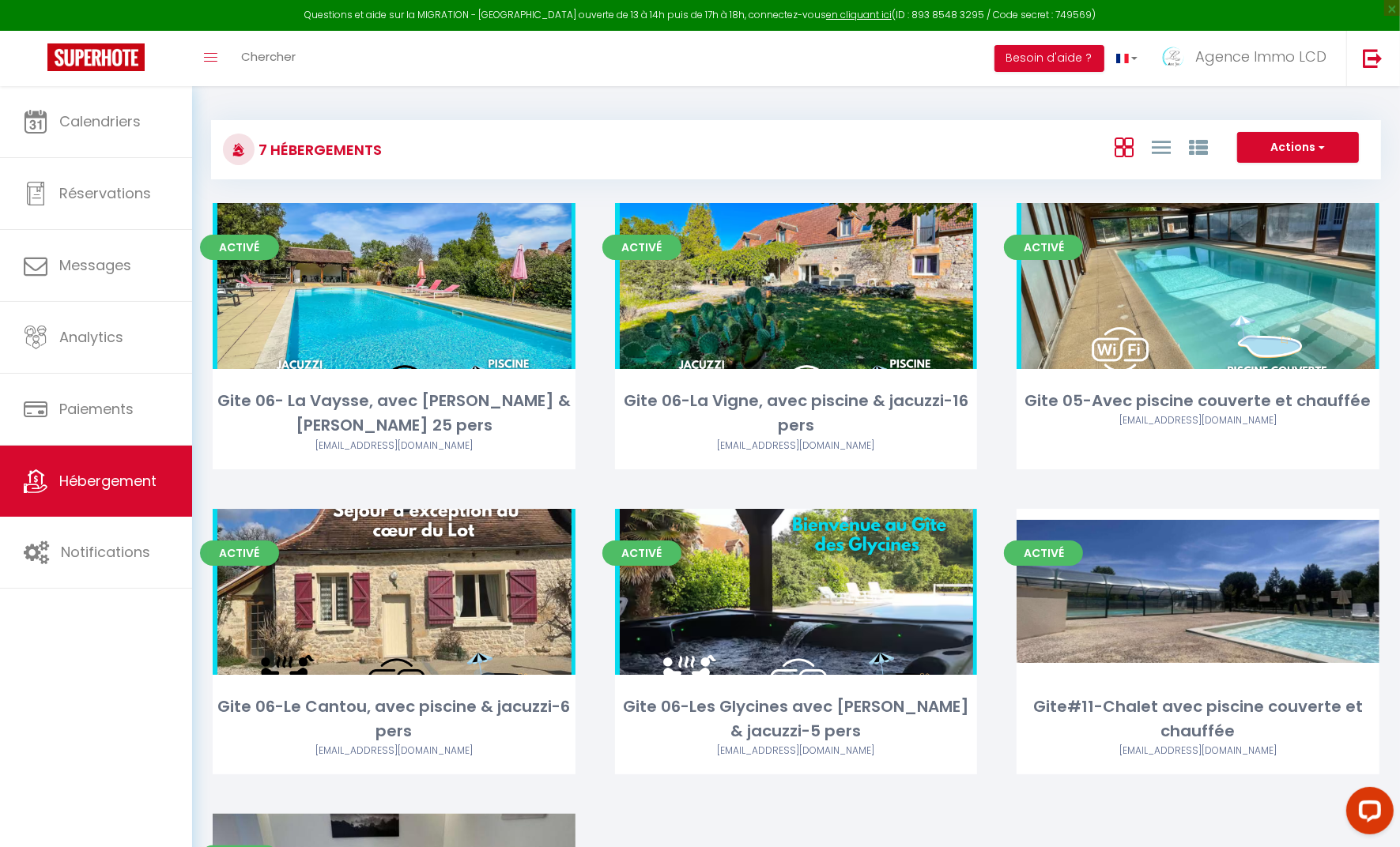
click at [1208, 602] on link "Editer" at bounding box center [1199, 591] width 94 height 31
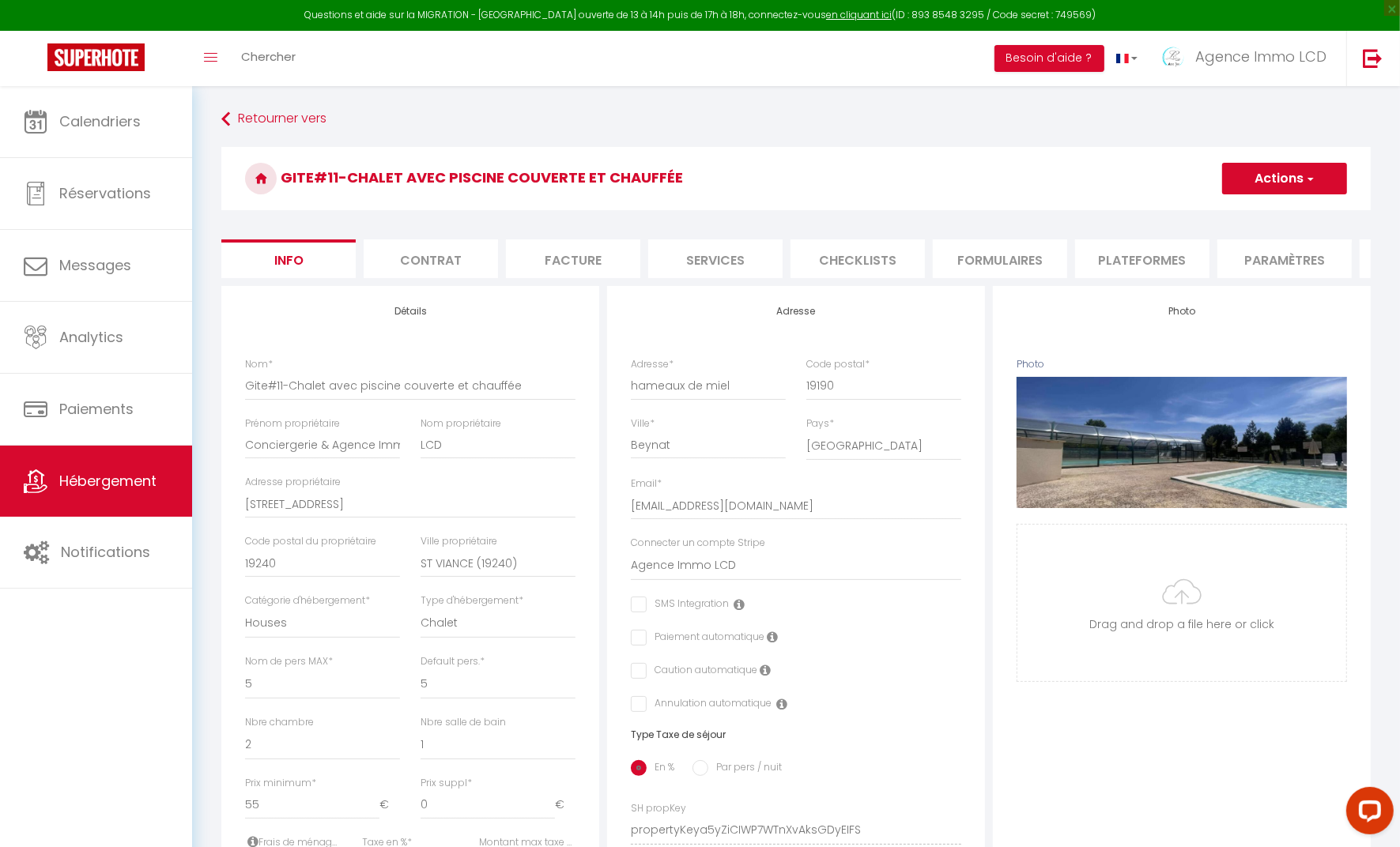
click at [1134, 259] on li "Plateformes" at bounding box center [1142, 258] width 135 height 38
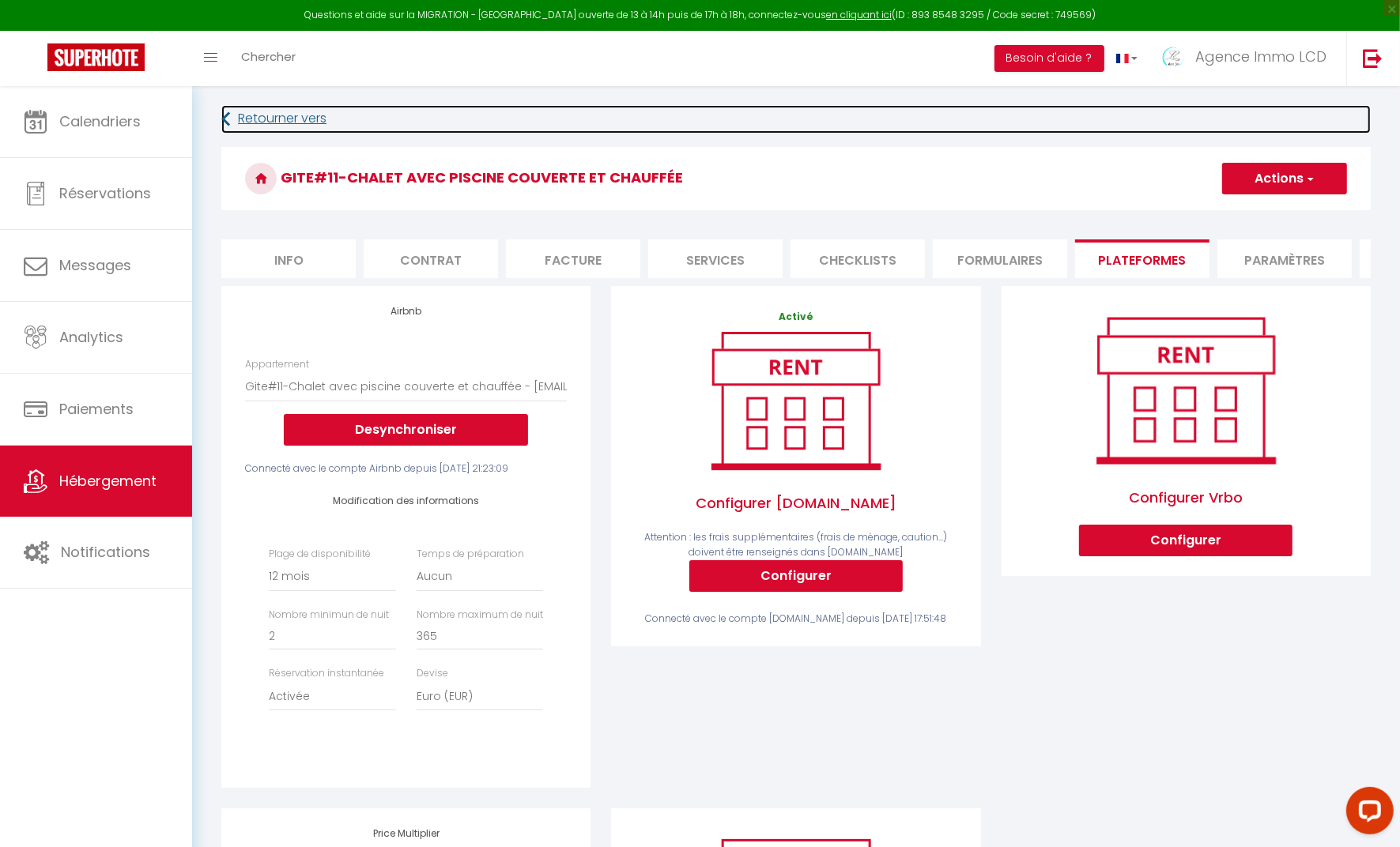
click at [261, 123] on link "Retourner vers" at bounding box center [796, 119] width 1150 height 29
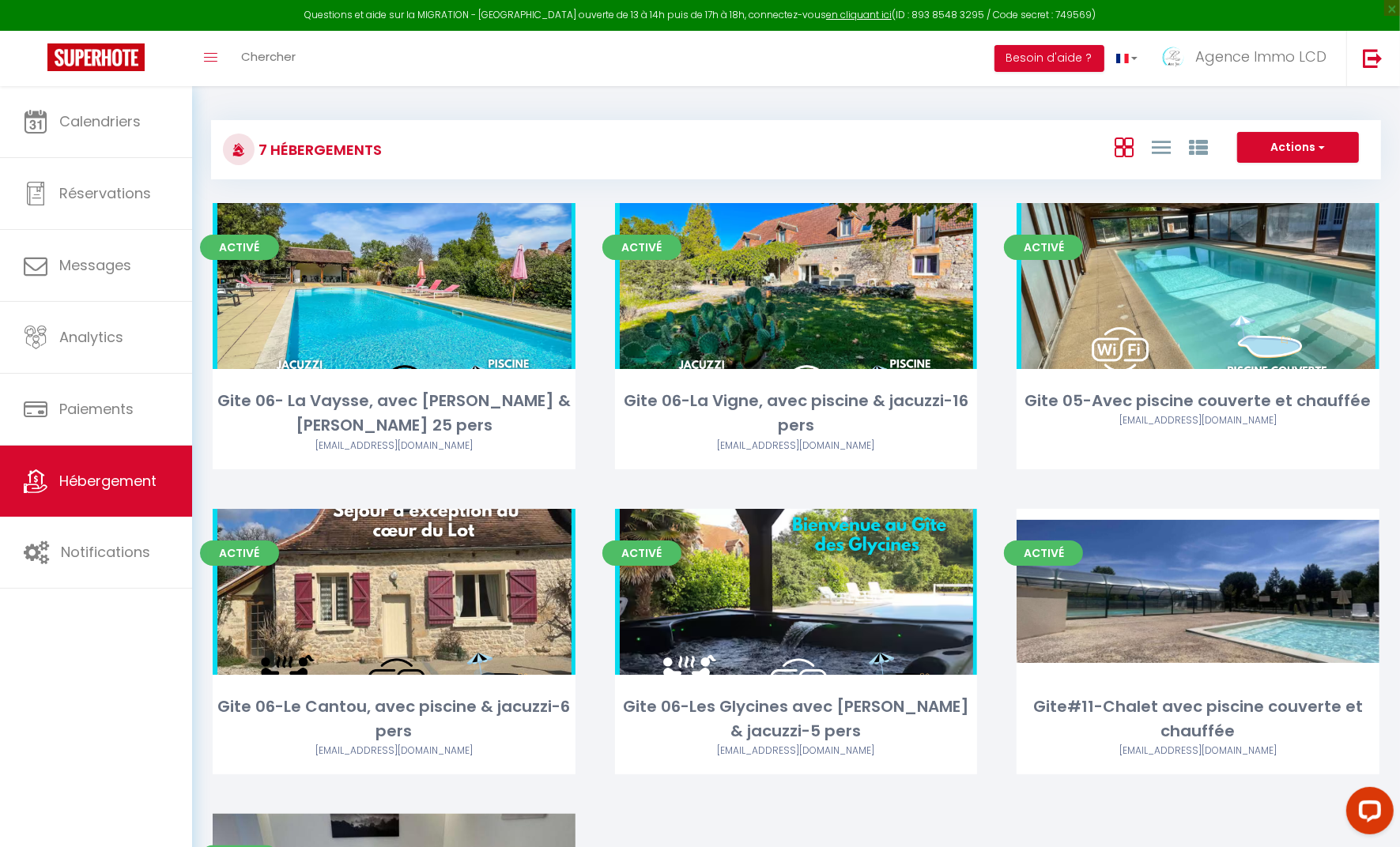
click at [400, 592] on link "Editer" at bounding box center [394, 591] width 94 height 31
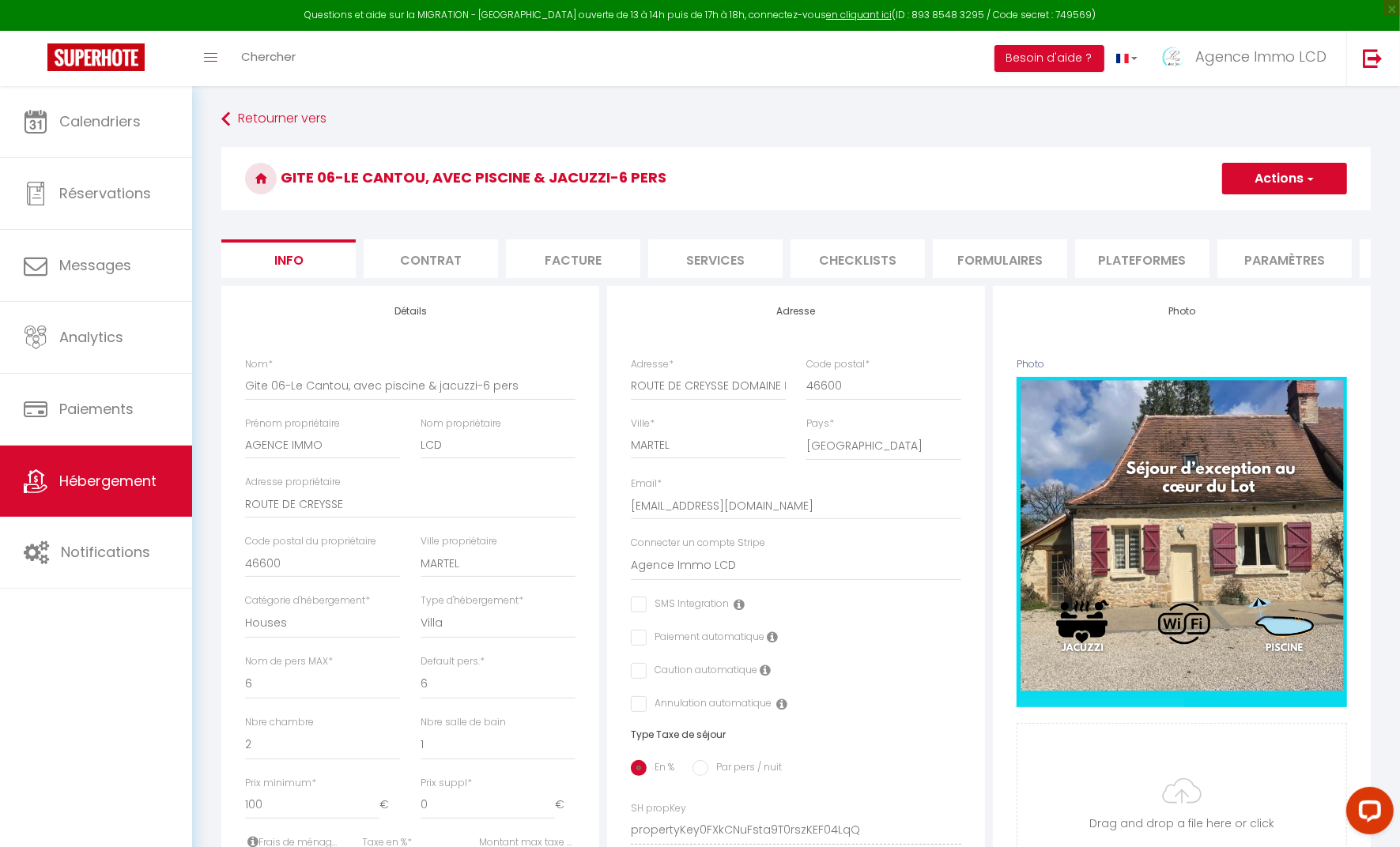
click at [1134, 272] on li "Plateformes" at bounding box center [1142, 258] width 135 height 38
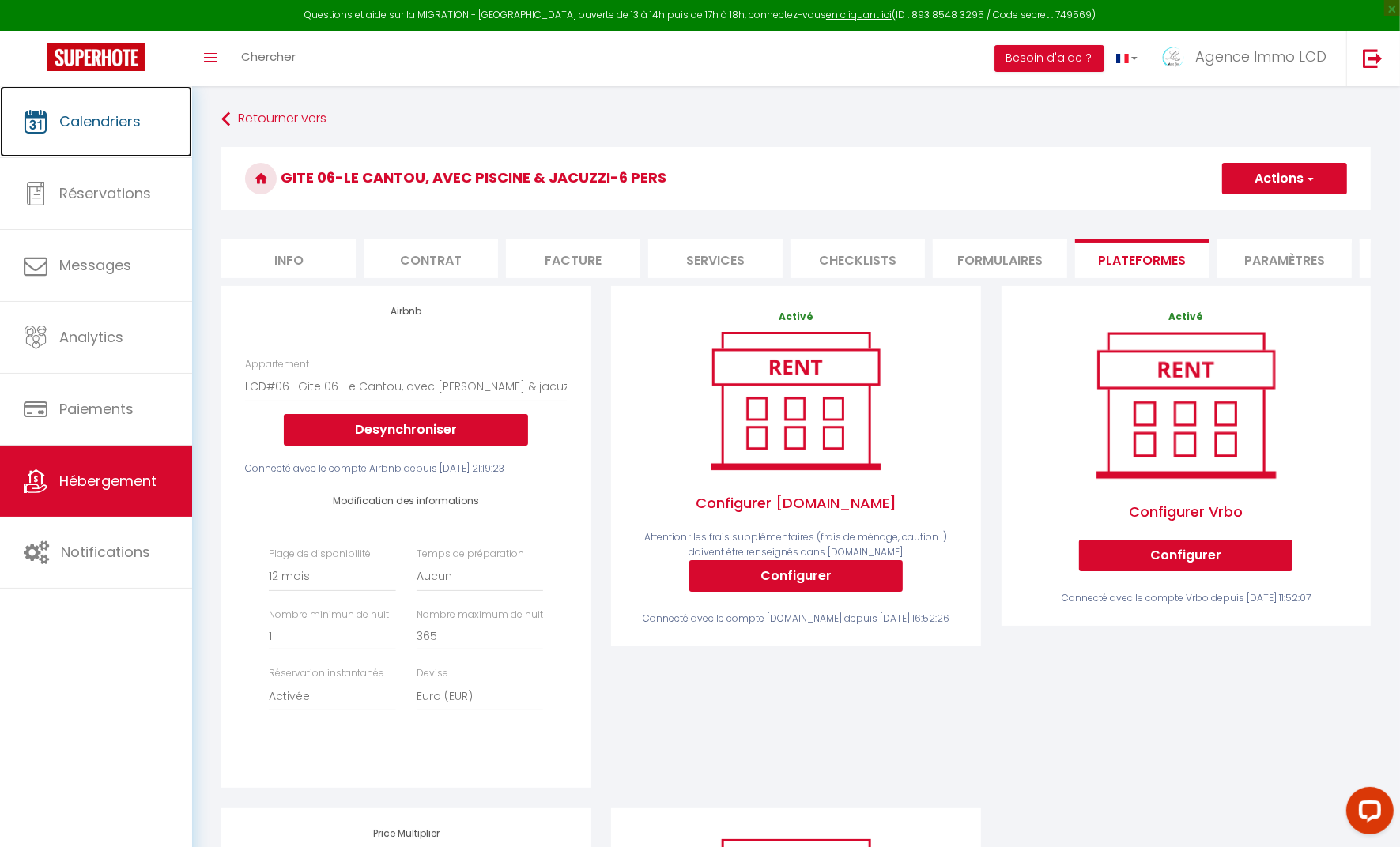
click at [99, 123] on span "Calendriers" at bounding box center [100, 121] width 81 height 20
